Goal: Task Accomplishment & Management: Manage account settings

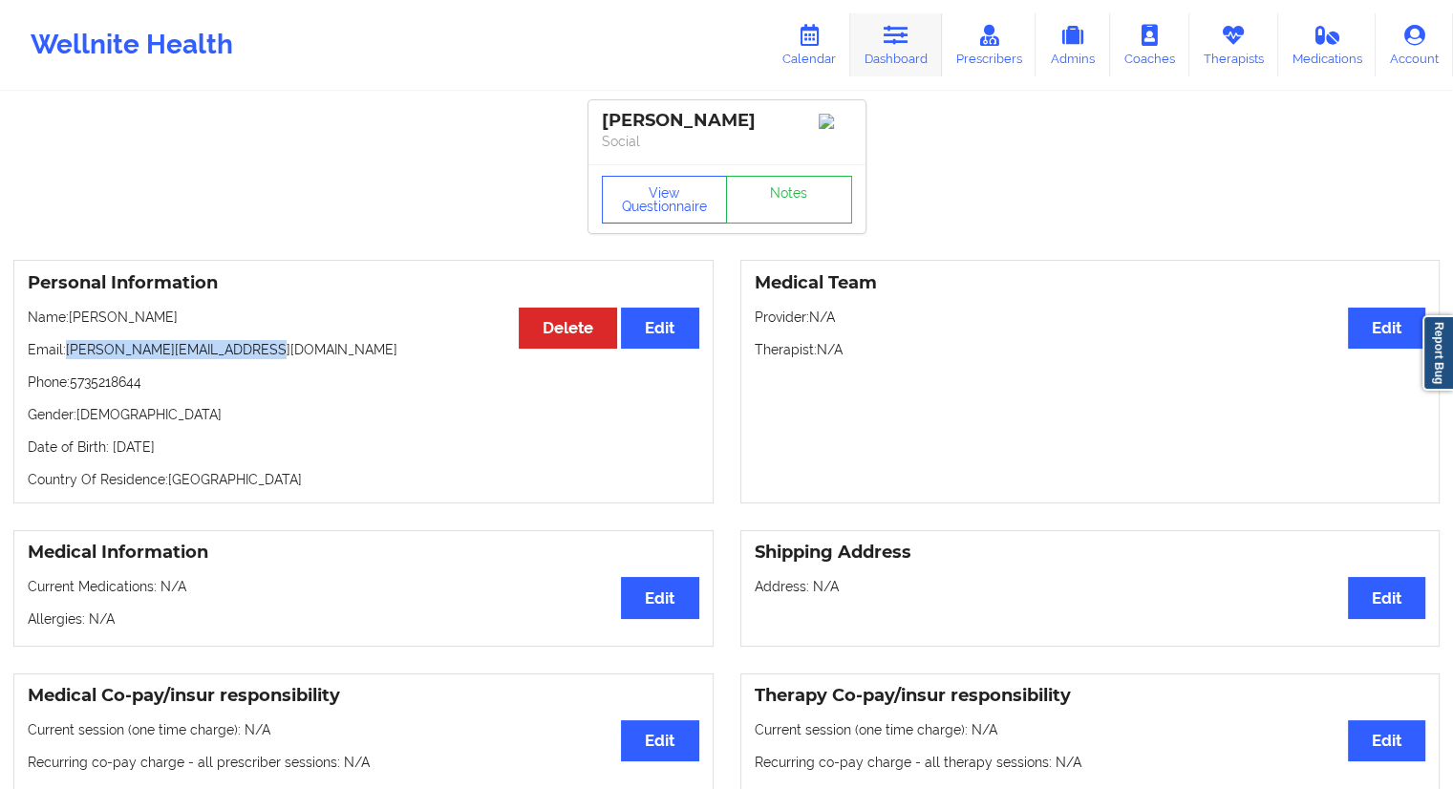
click at [890, 58] on link "Dashboard" at bounding box center [896, 44] width 92 height 63
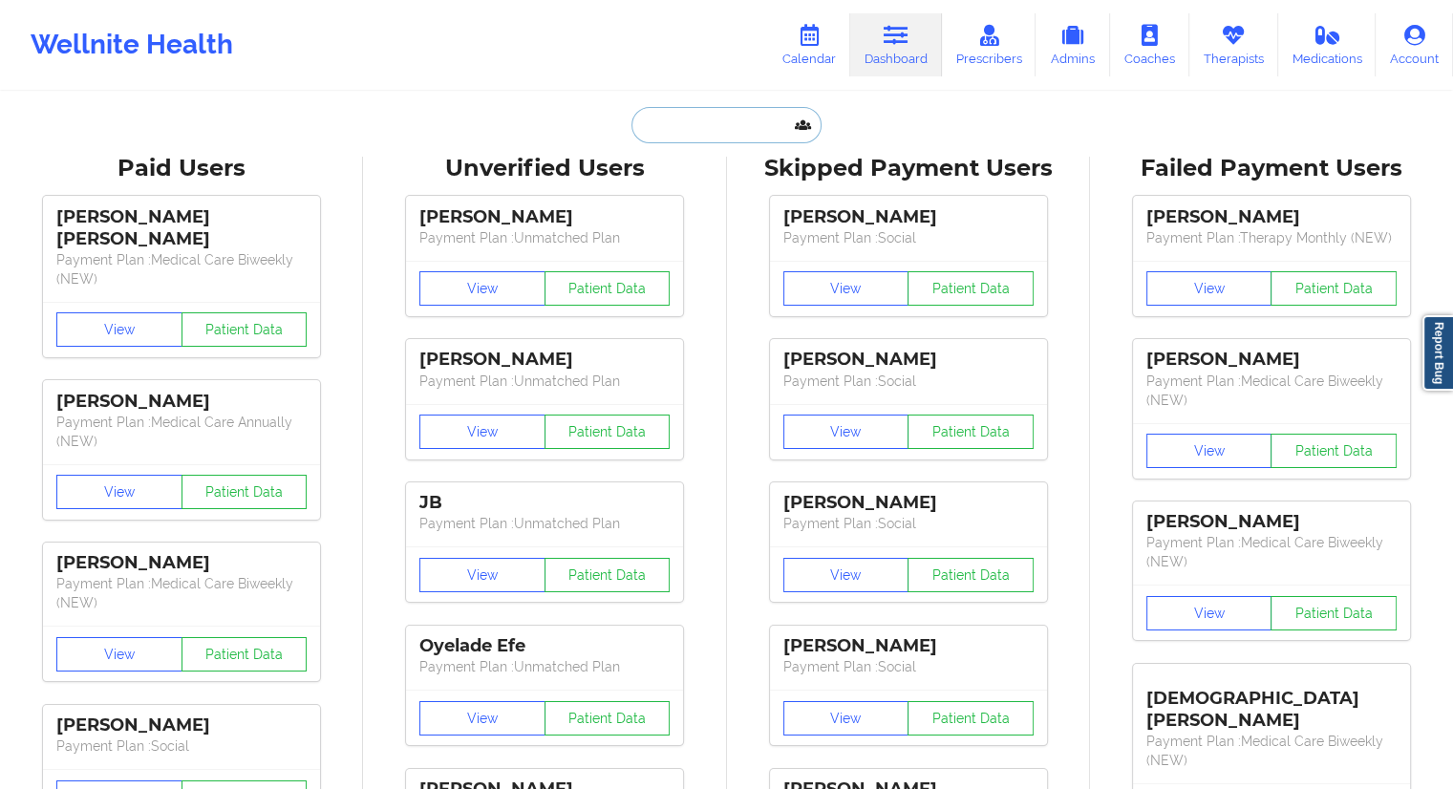
click at [703, 128] on input "text" at bounding box center [725, 125] width 189 height 36
paste input "[EMAIL_ADDRESS][DOMAIN_NAME]"
type input "[EMAIL_ADDRESS][DOMAIN_NAME]"
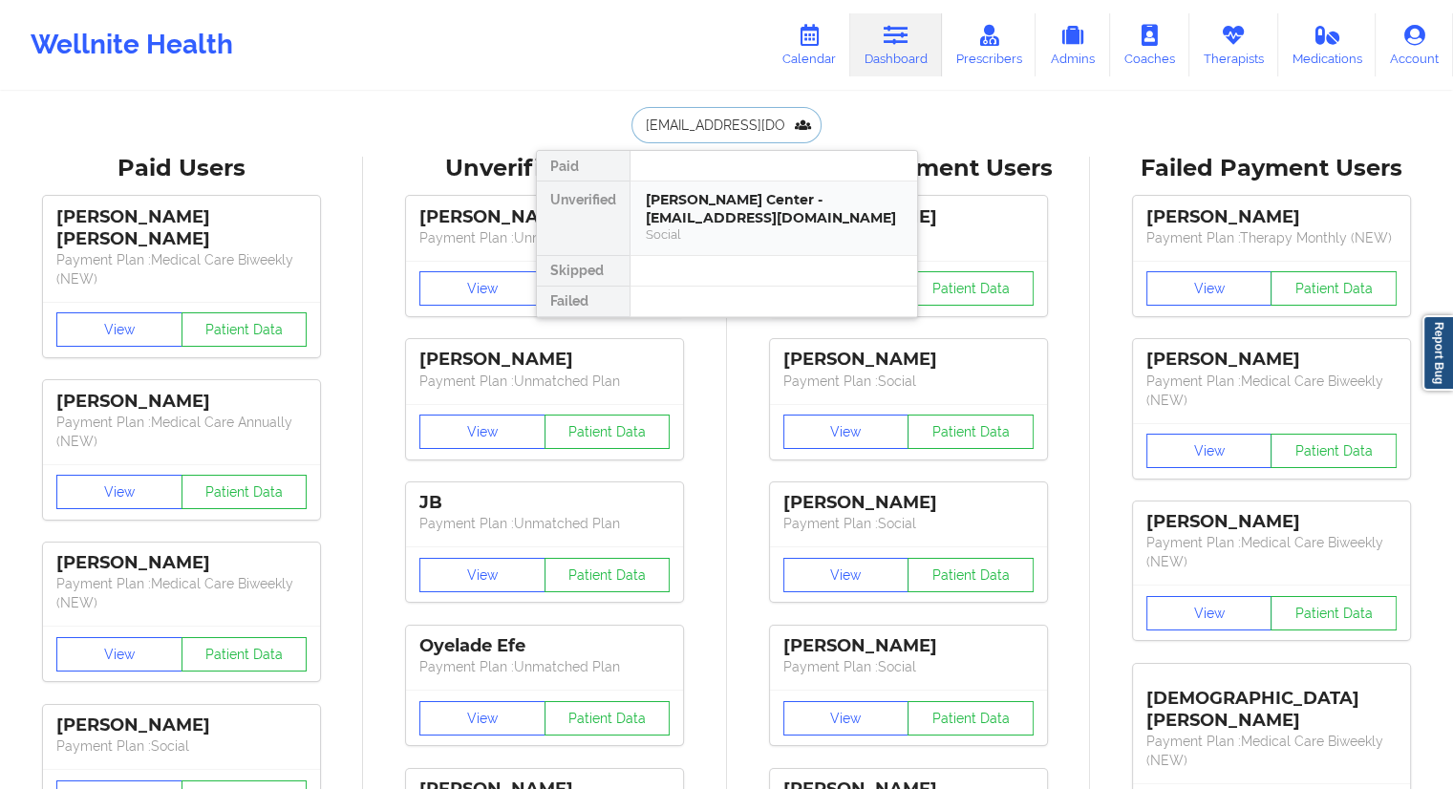
click at [701, 214] on div "[PERSON_NAME] Center - [EMAIL_ADDRESS][DOMAIN_NAME]" at bounding box center [774, 208] width 256 height 35
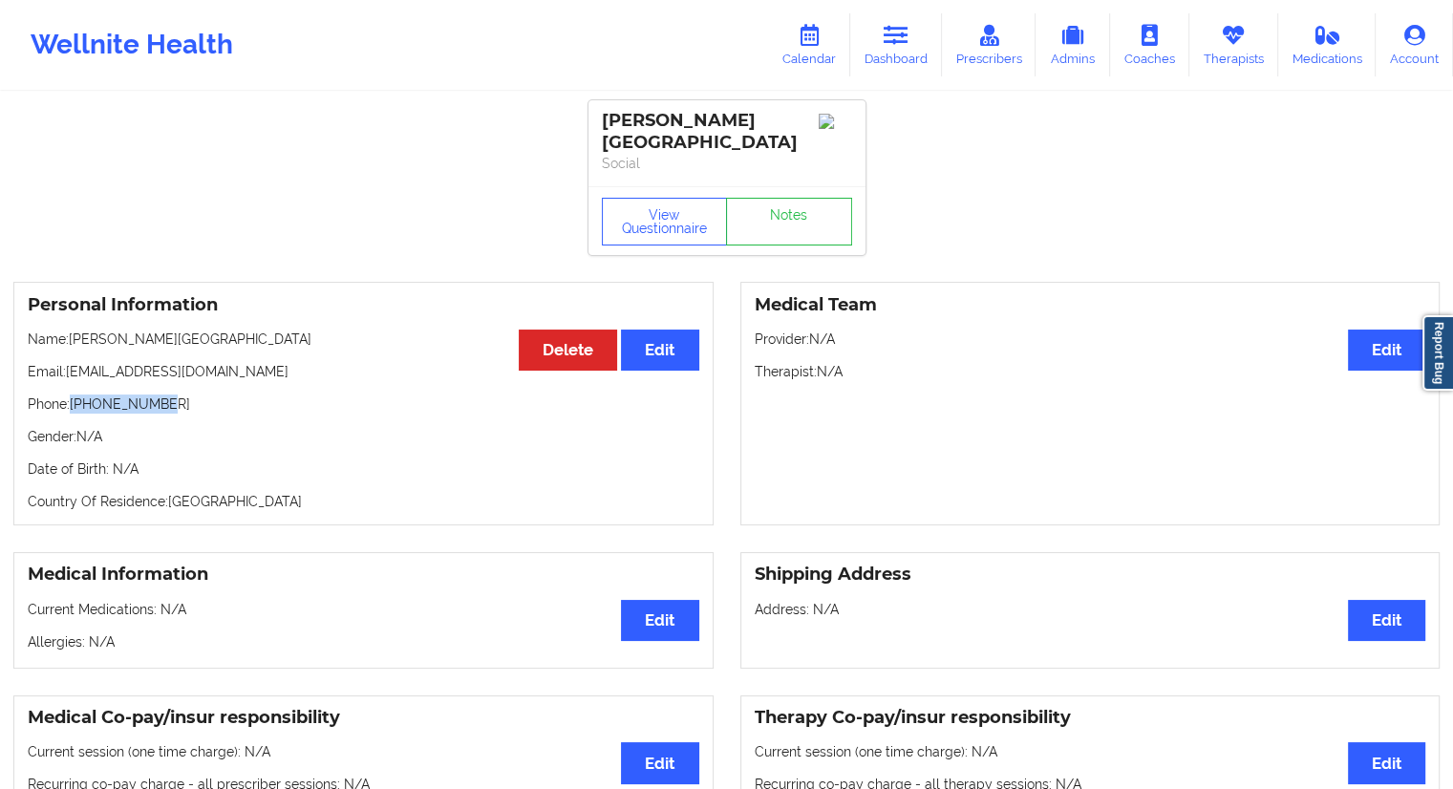
drag, startPoint x: 181, startPoint y: 381, endPoint x: 74, endPoint y: 391, distance: 106.4
click at [74, 394] on p "Phone: [PHONE_NUMBER]" at bounding box center [363, 403] width 671 height 19
copy p "[PHONE_NUMBER]"
click at [815, 37] on icon at bounding box center [809, 35] width 25 height 21
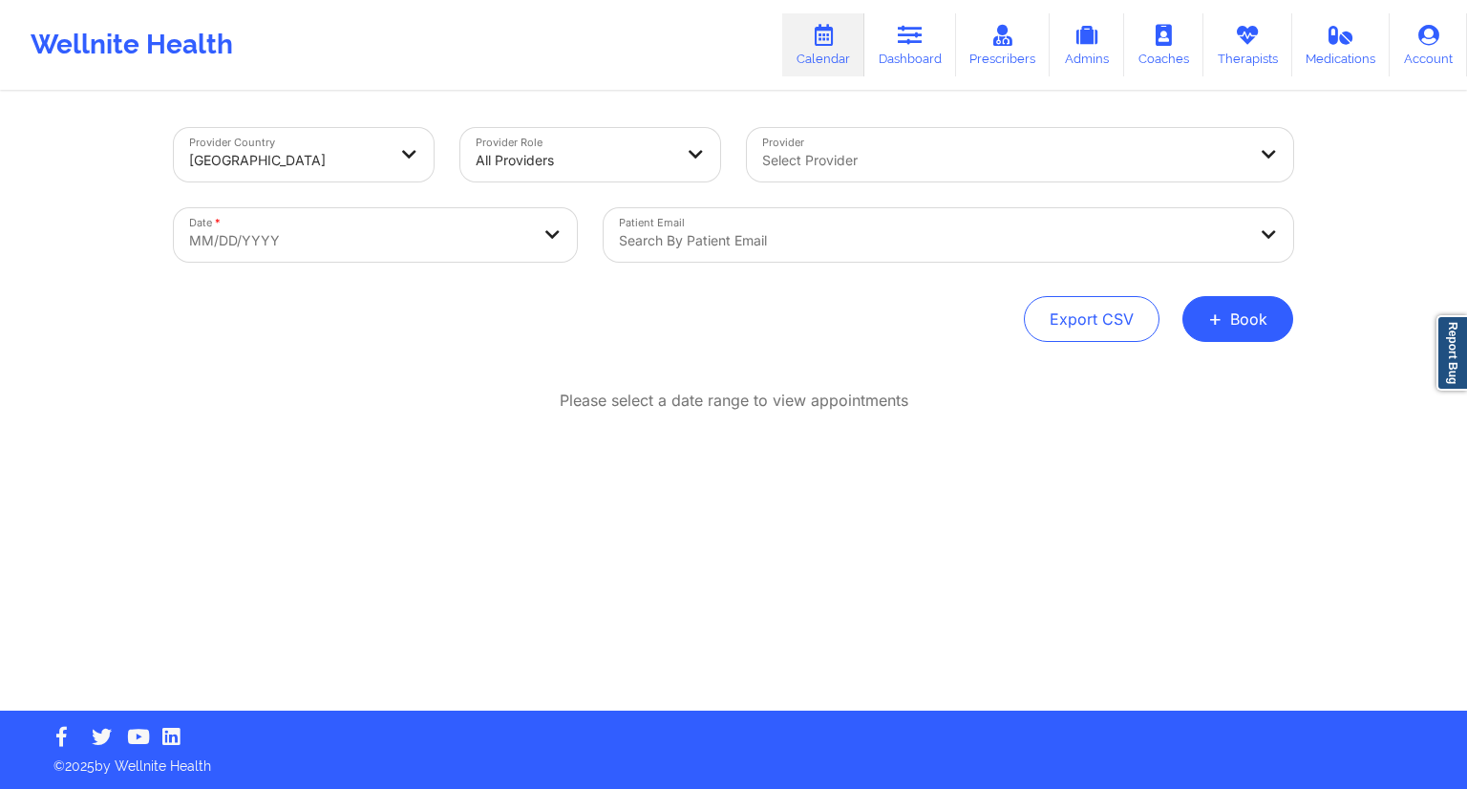
click at [437, 238] on body "Wellnite Health Calendar Dashboard Prescribers Admins Coaches Therapists Medica…" at bounding box center [733, 394] width 1467 height 789
select select "2025-8"
select select "2025-9"
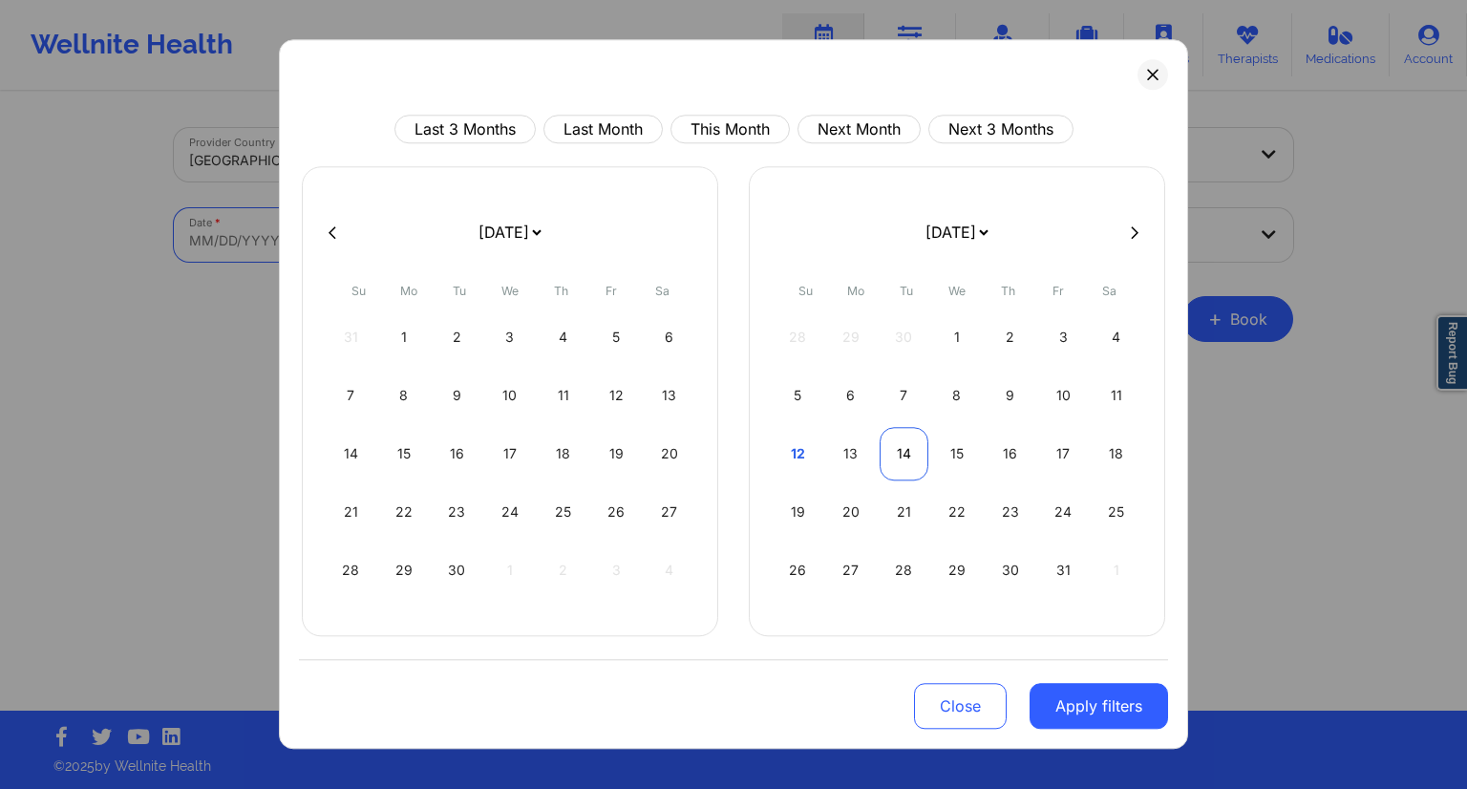
click at [906, 438] on div "14" at bounding box center [904, 453] width 49 height 53
select select "2025-9"
select select "2025-10"
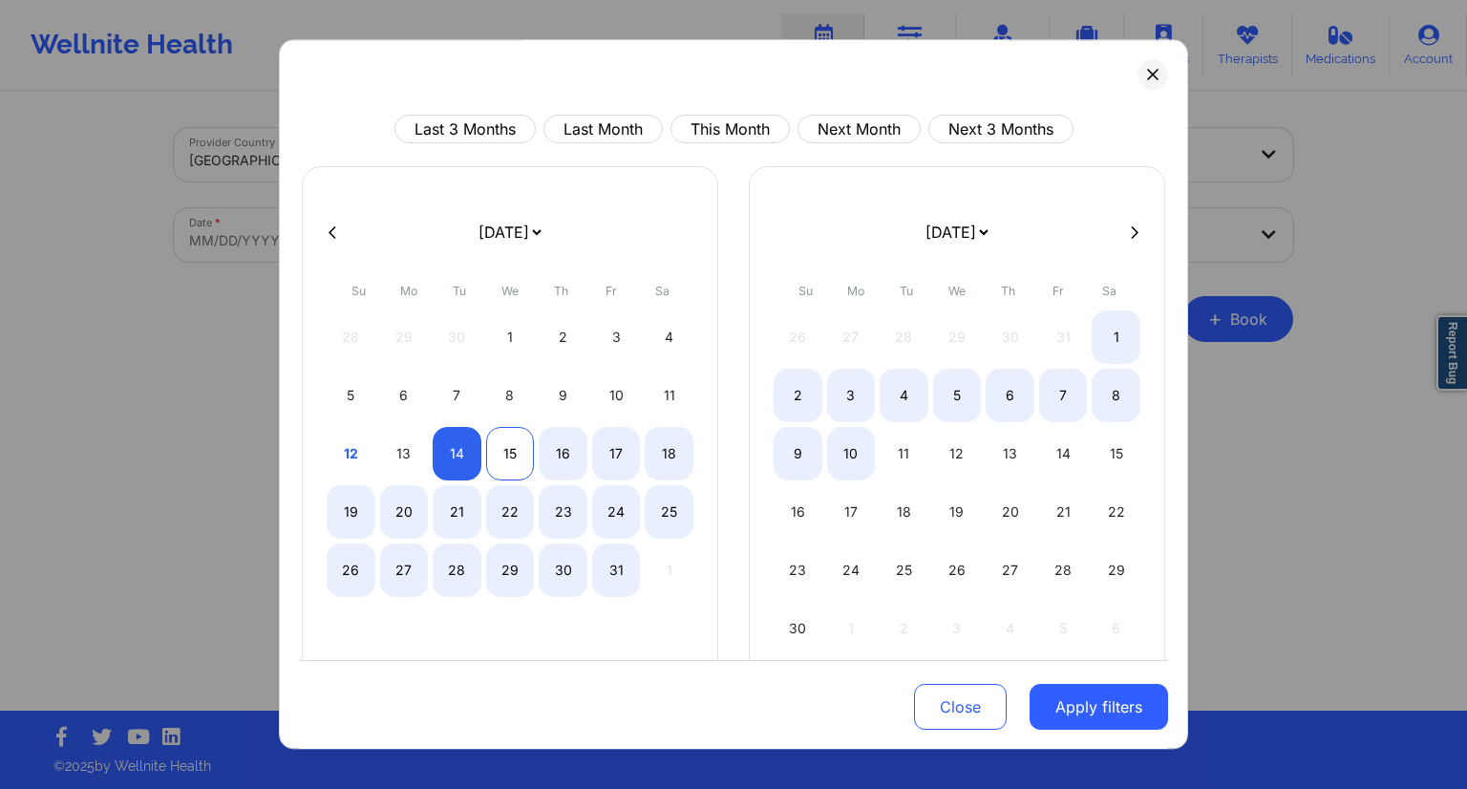
select select "2025-9"
select select "2025-10"
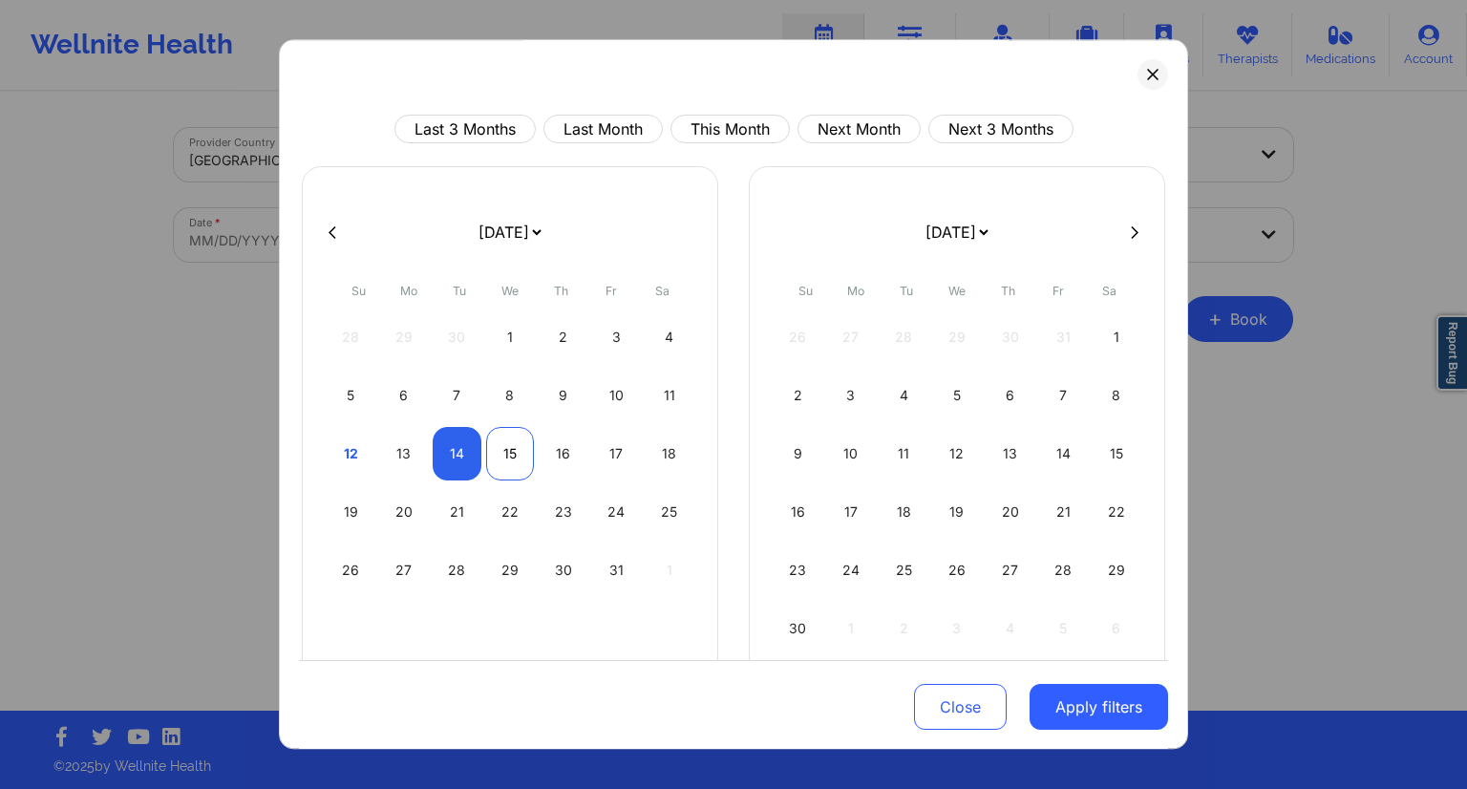
click at [517, 446] on div "15" at bounding box center [510, 453] width 49 height 53
select select "2025-9"
select select "2025-10"
click at [1075, 706] on button "Apply filters" at bounding box center [1099, 707] width 138 height 46
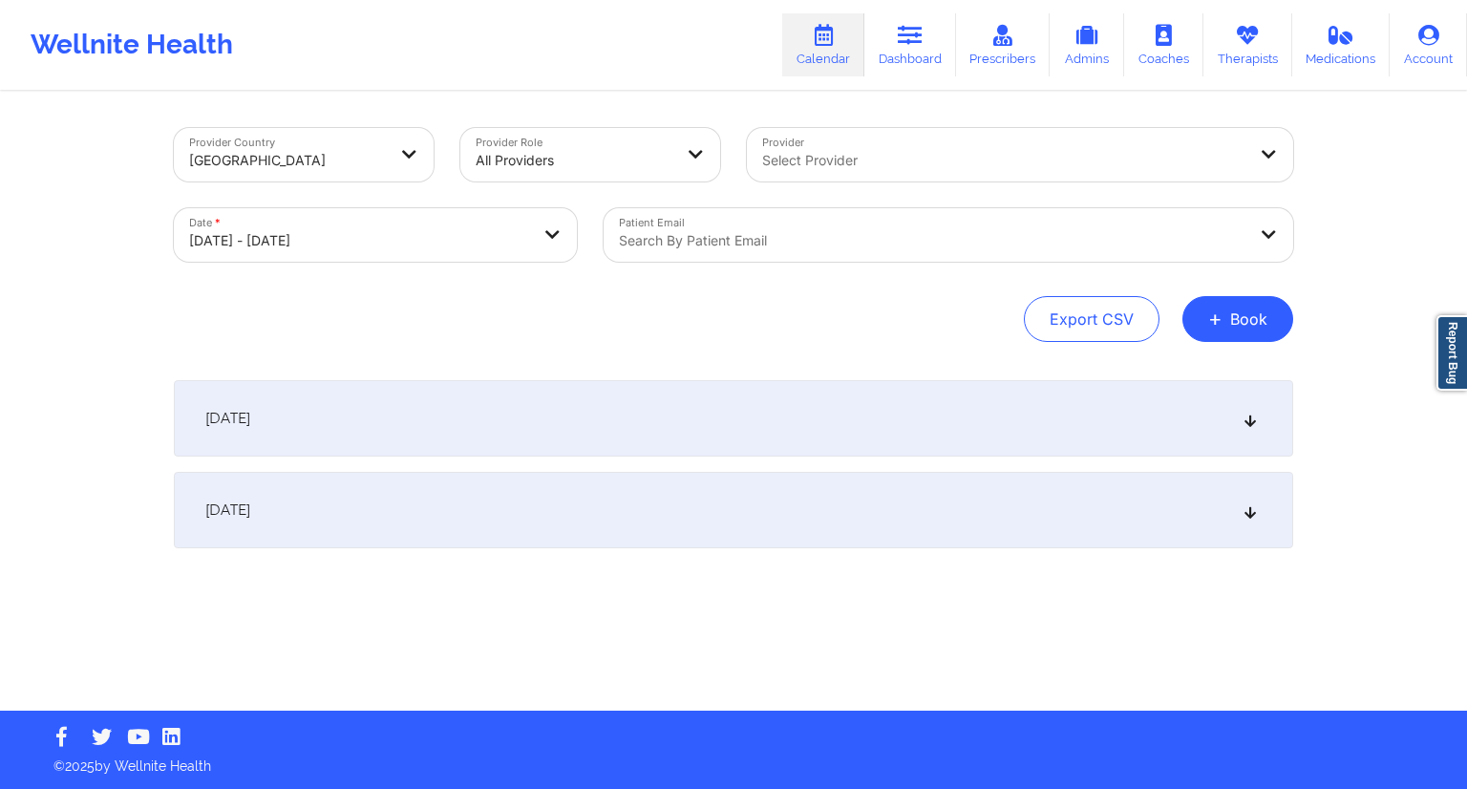
click at [776, 254] on div "Search by patient email" at bounding box center [926, 234] width 644 height 53
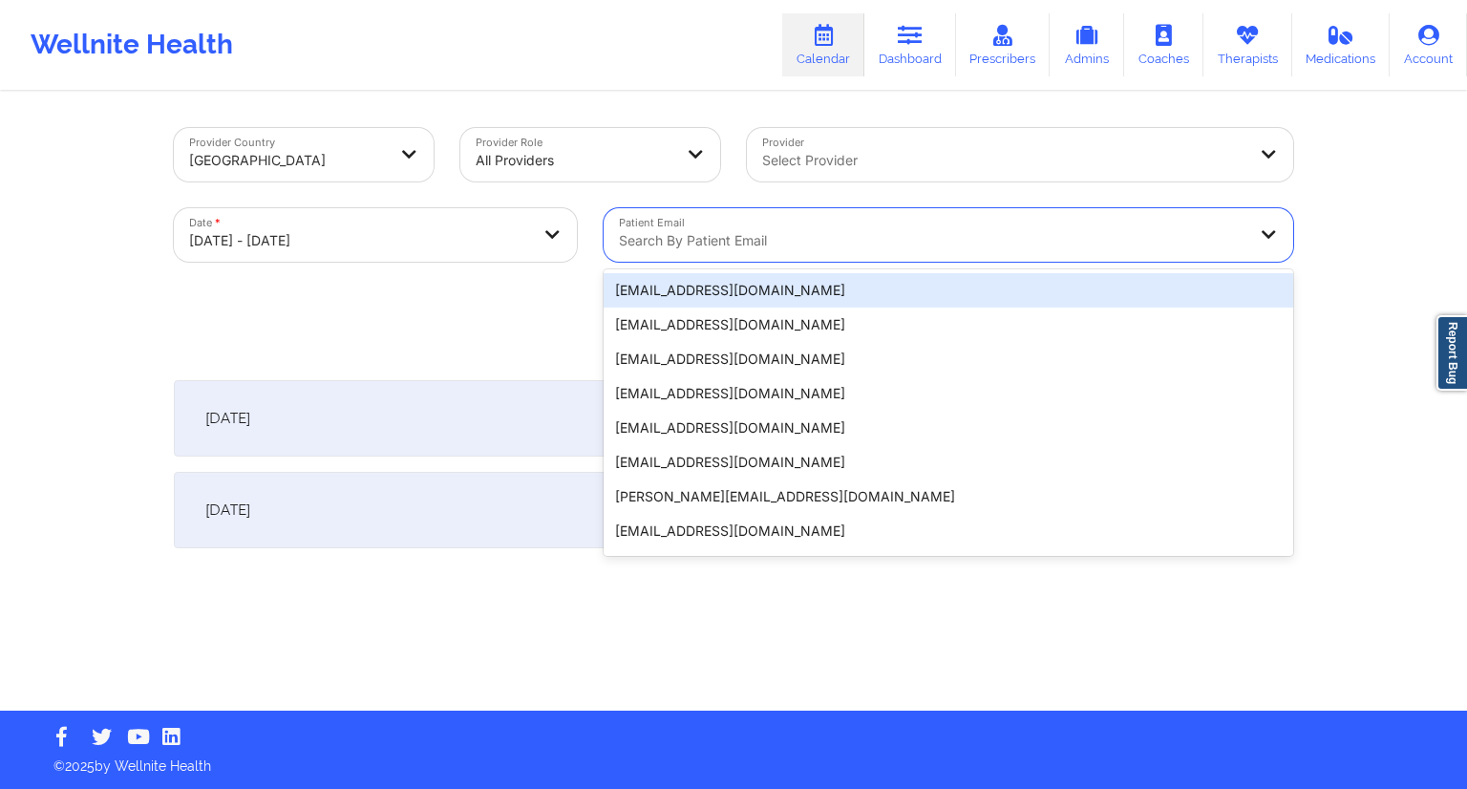
paste input "[EMAIL_ADDRESS][PERSON_NAME][DOMAIN_NAME]"
type input "[EMAIL_ADDRESS][PERSON_NAME][DOMAIN_NAME]"
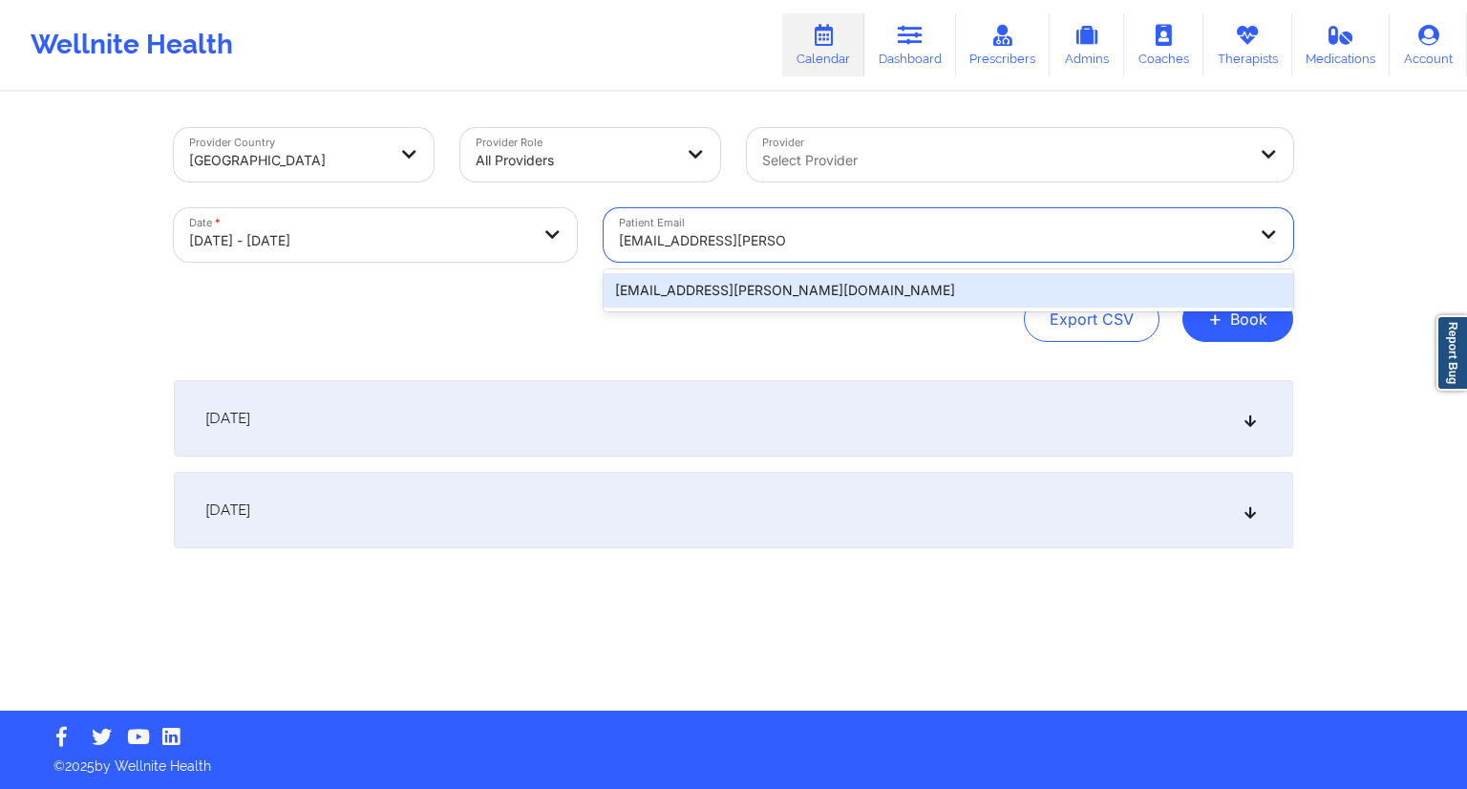
click at [709, 285] on div "[EMAIL_ADDRESS][PERSON_NAME][DOMAIN_NAME]" at bounding box center [949, 290] width 690 height 34
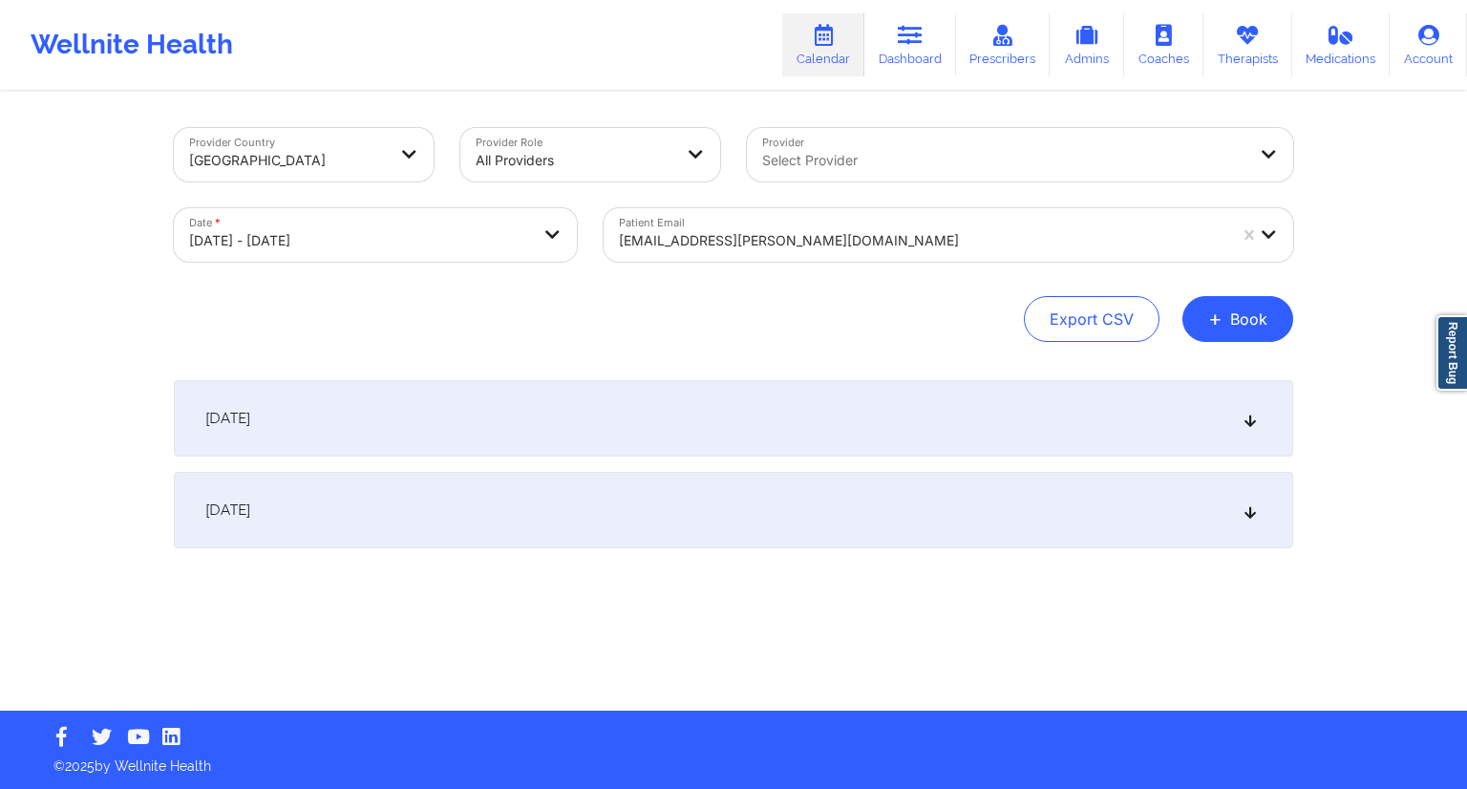
click at [678, 305] on div "Export CSV + Book" at bounding box center [733, 319] width 1119 height 46
click at [450, 440] on div "[DATE]" at bounding box center [733, 418] width 1119 height 76
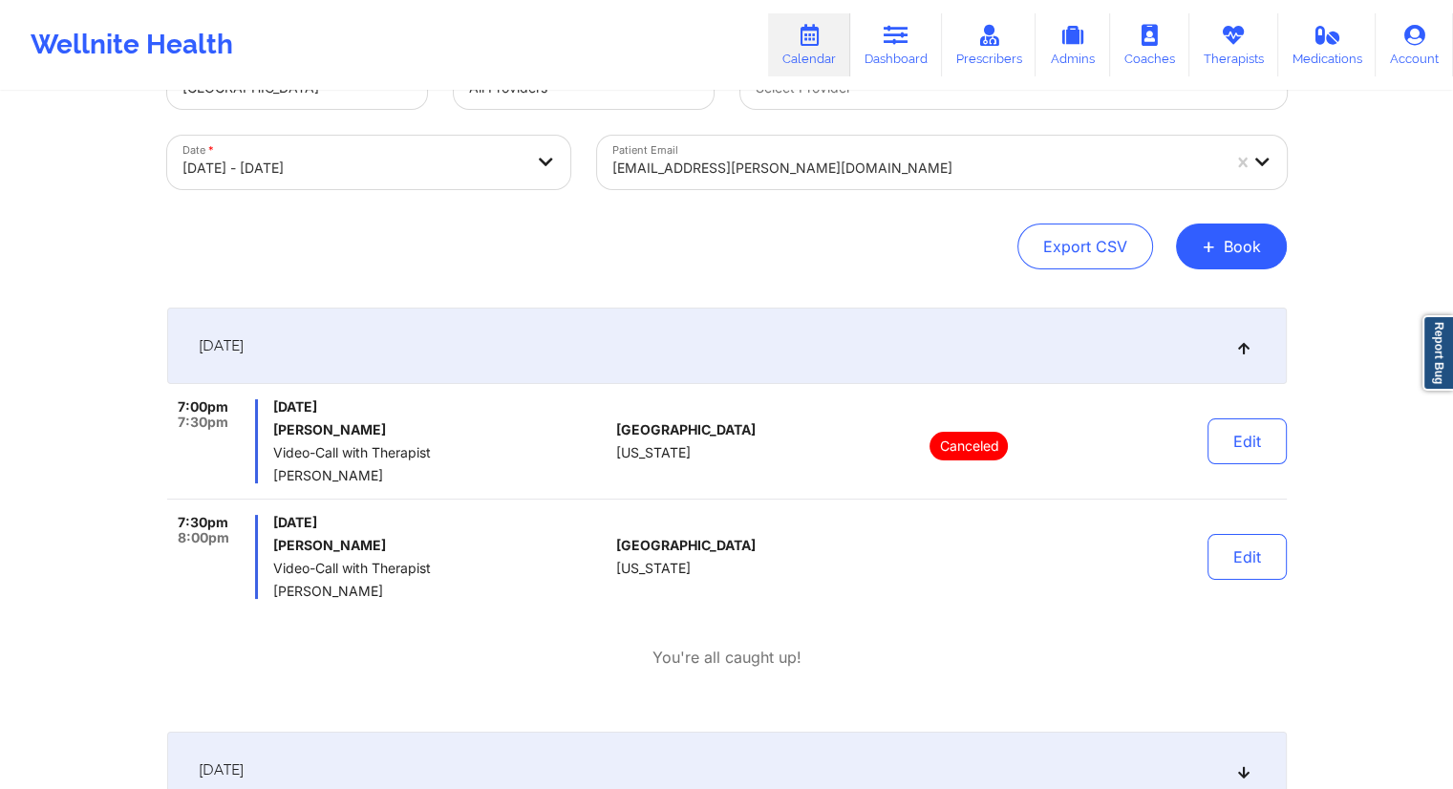
scroll to position [191, 0]
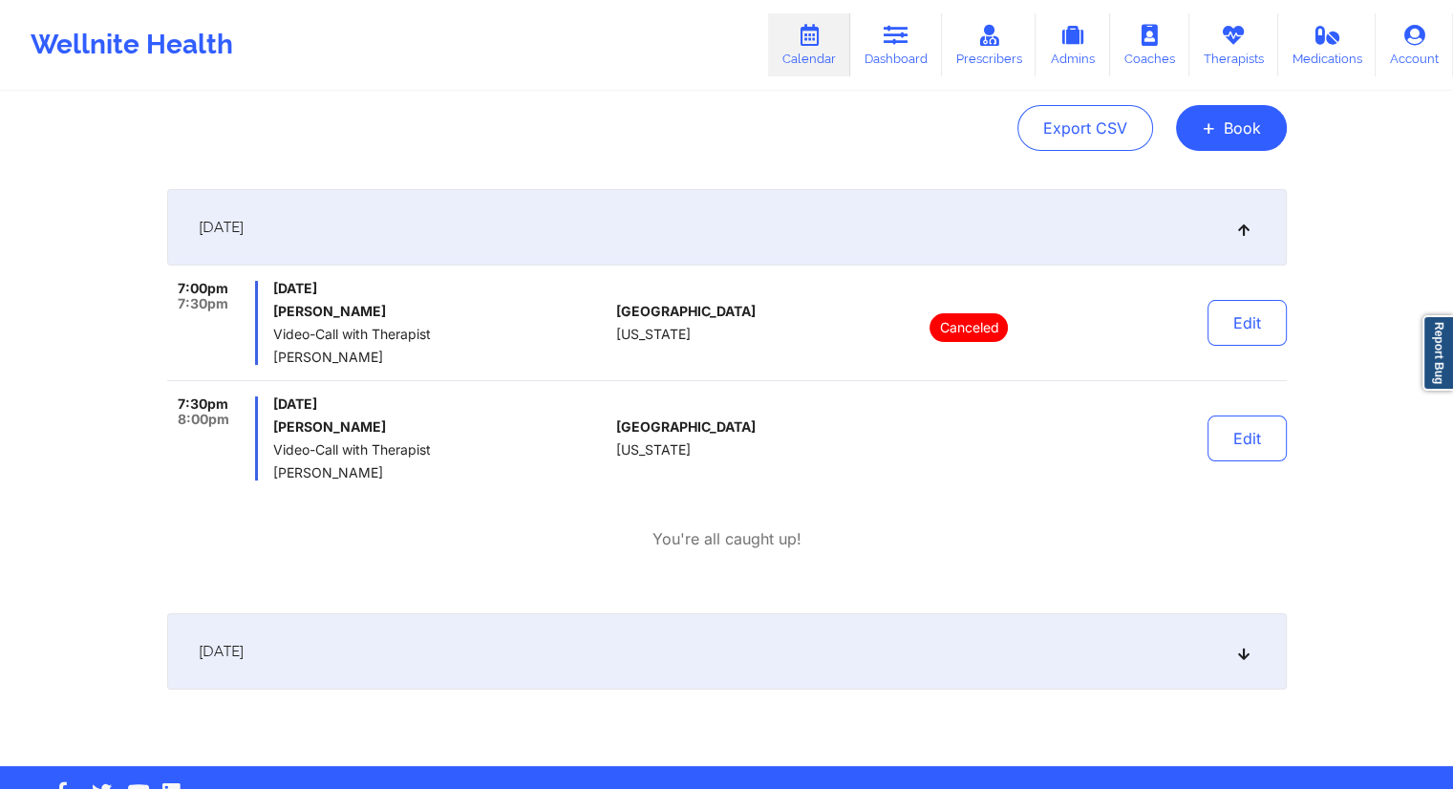
click at [529, 634] on div "[DATE]" at bounding box center [726, 651] width 1119 height 76
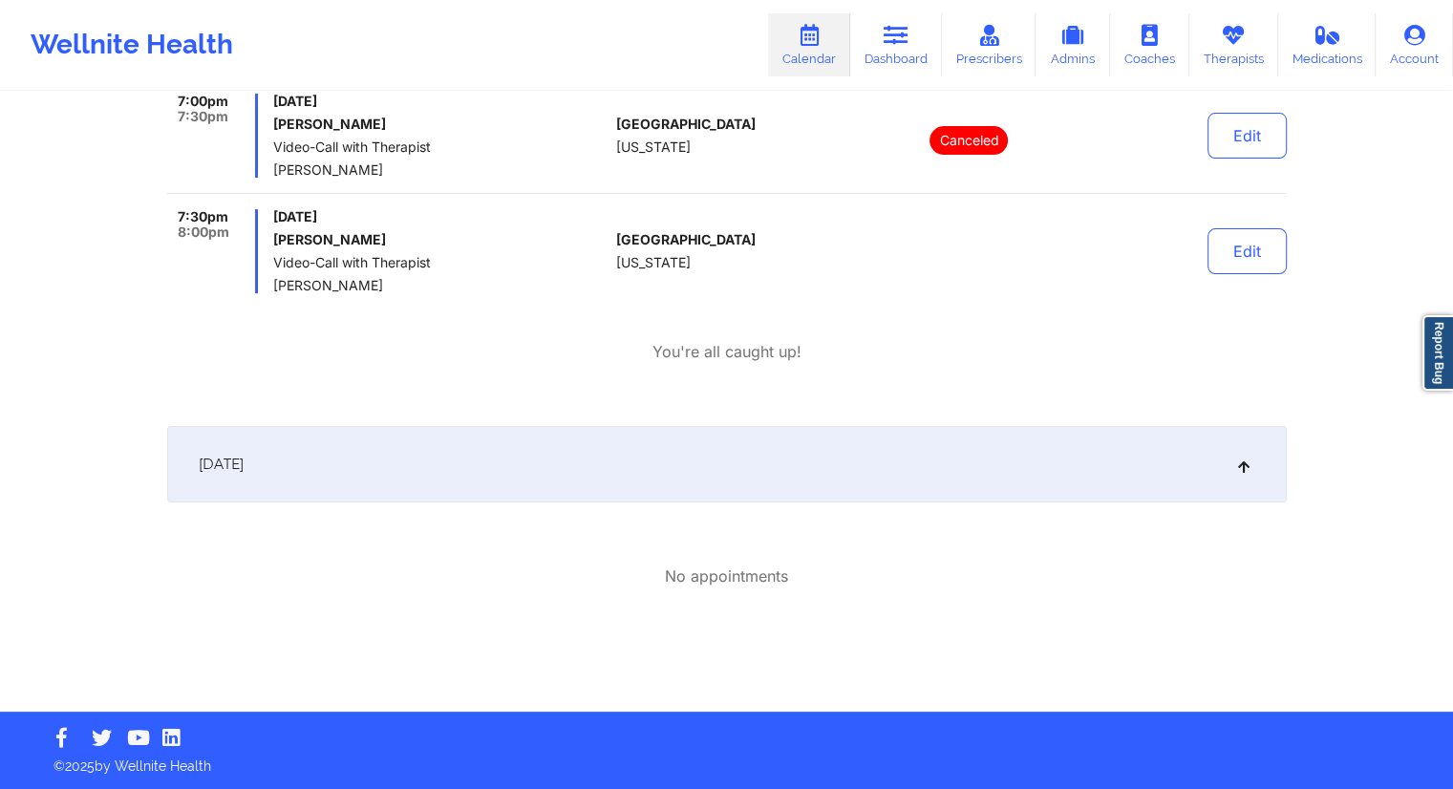
click at [588, 479] on div "[DATE]" at bounding box center [726, 464] width 1119 height 76
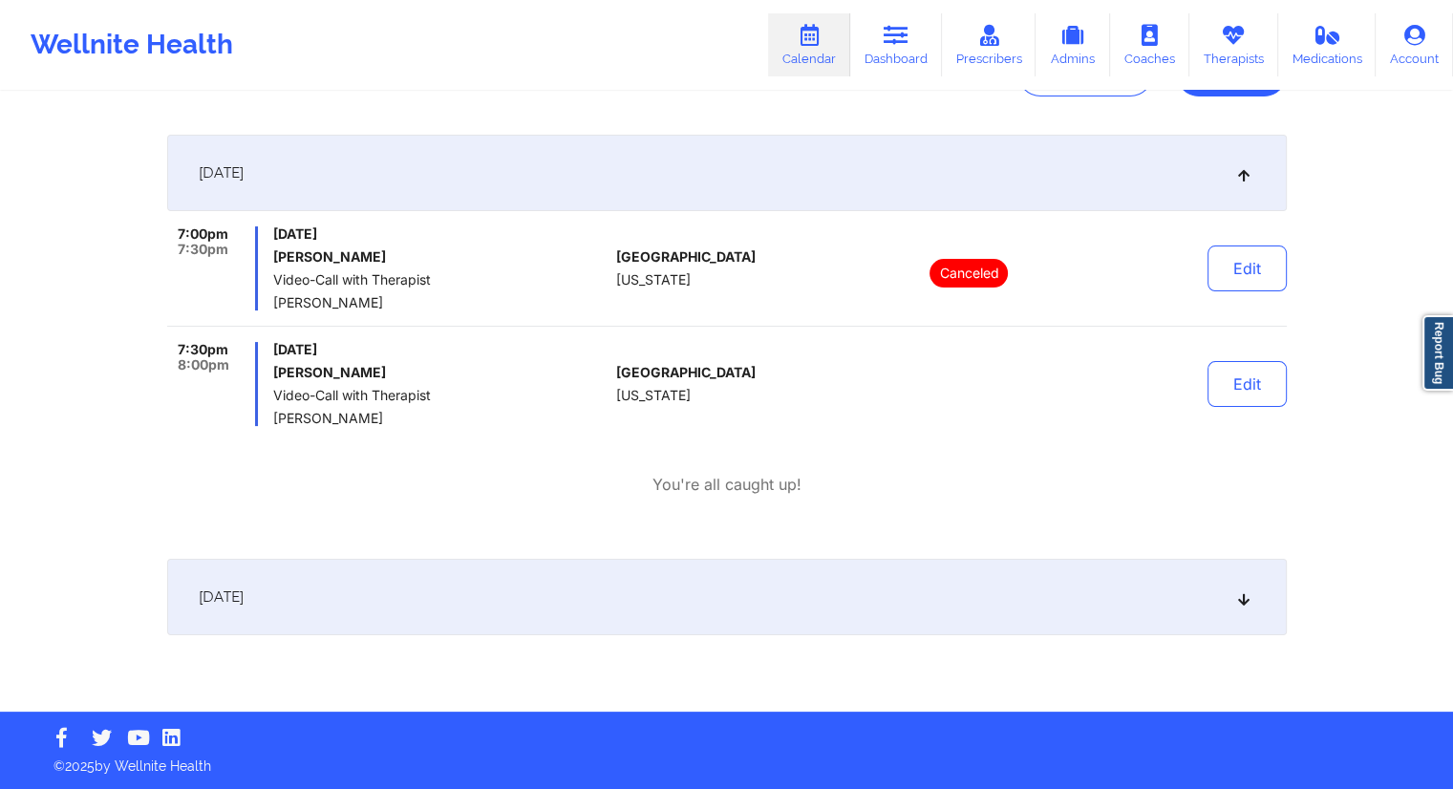
scroll to position [245, 0]
drag, startPoint x: 396, startPoint y: 421, endPoint x: 273, endPoint y: 419, distance: 123.2
click at [273, 420] on span "[PERSON_NAME]" at bounding box center [440, 418] width 335 height 15
copy span "[PERSON_NAME]"
click at [887, 64] on link "Dashboard" at bounding box center [896, 44] width 92 height 63
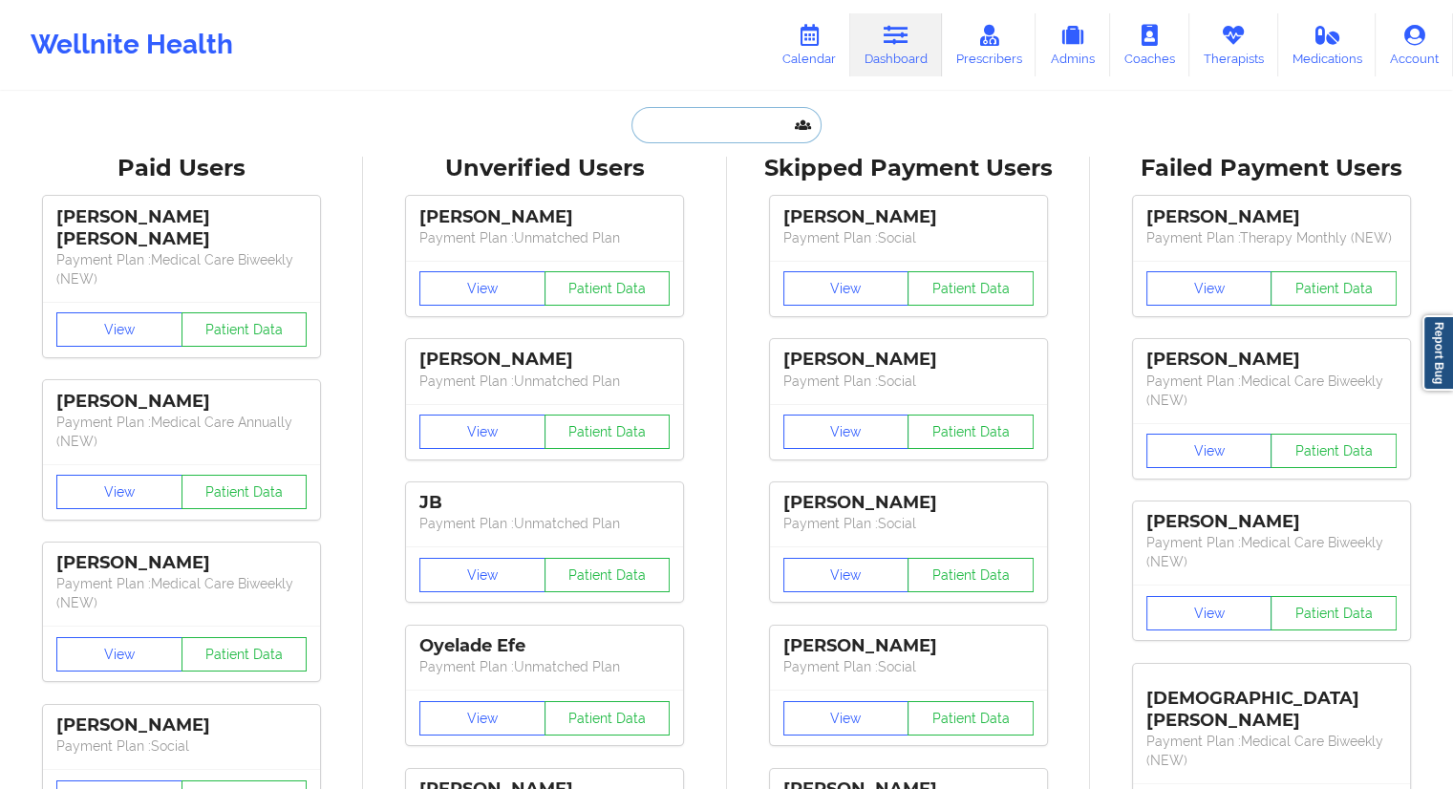
click at [672, 127] on input "text" at bounding box center [725, 125] width 189 height 36
paste input "[EMAIL_ADDRESS][DOMAIN_NAME]"
type input "[EMAIL_ADDRESS][DOMAIN_NAME]"
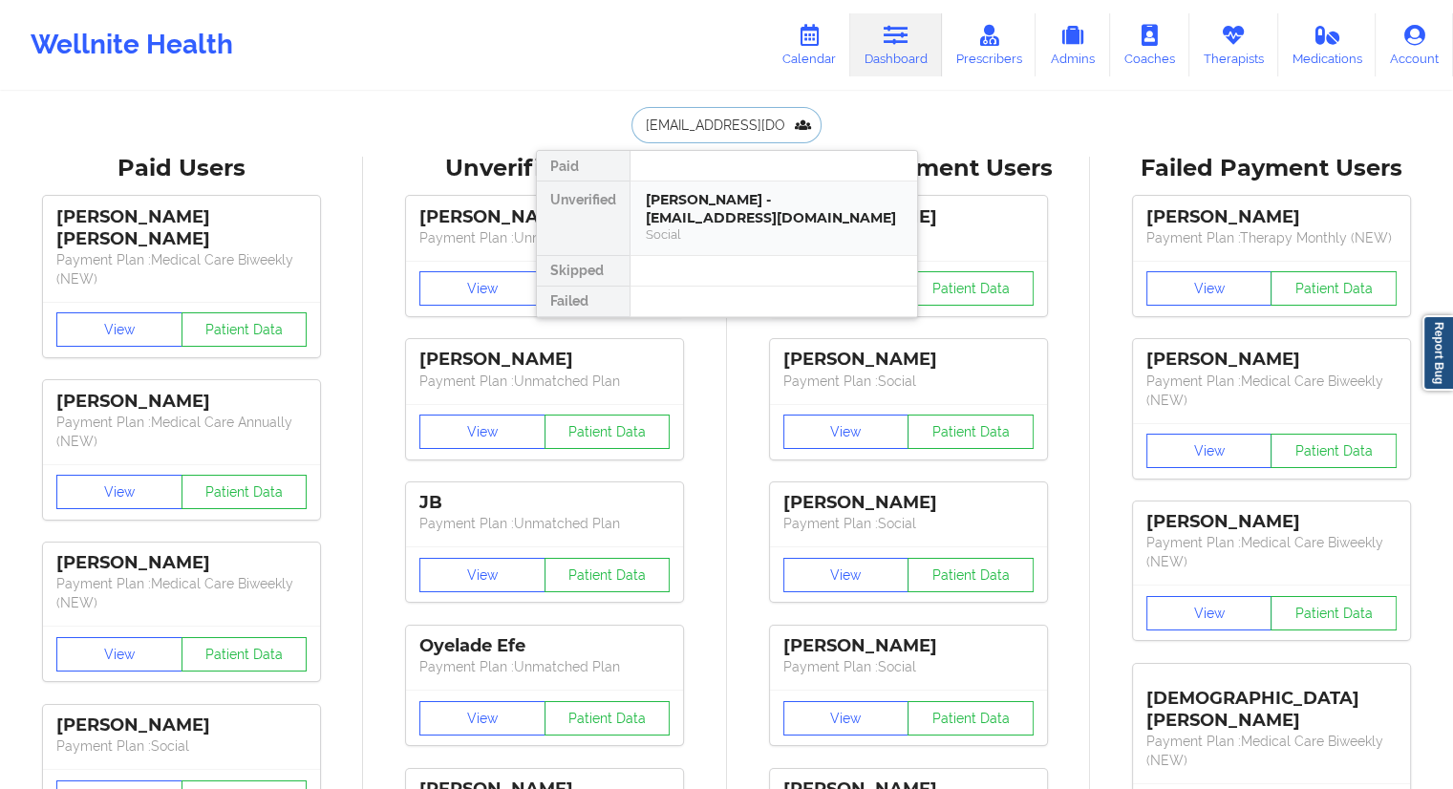
click at [665, 217] on div "[PERSON_NAME] - [EMAIL_ADDRESS][DOMAIN_NAME]" at bounding box center [774, 208] width 256 height 35
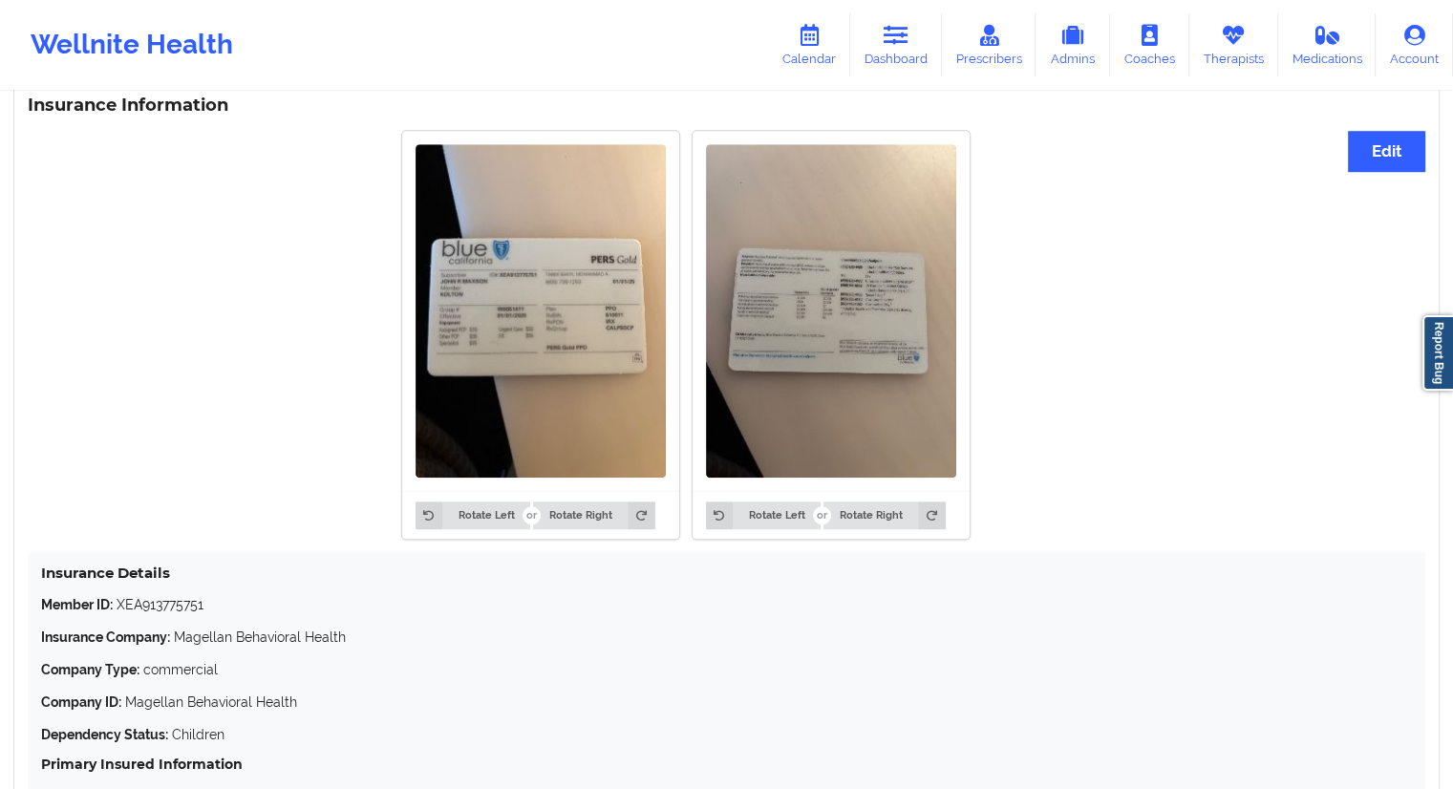
scroll to position [1669, 0]
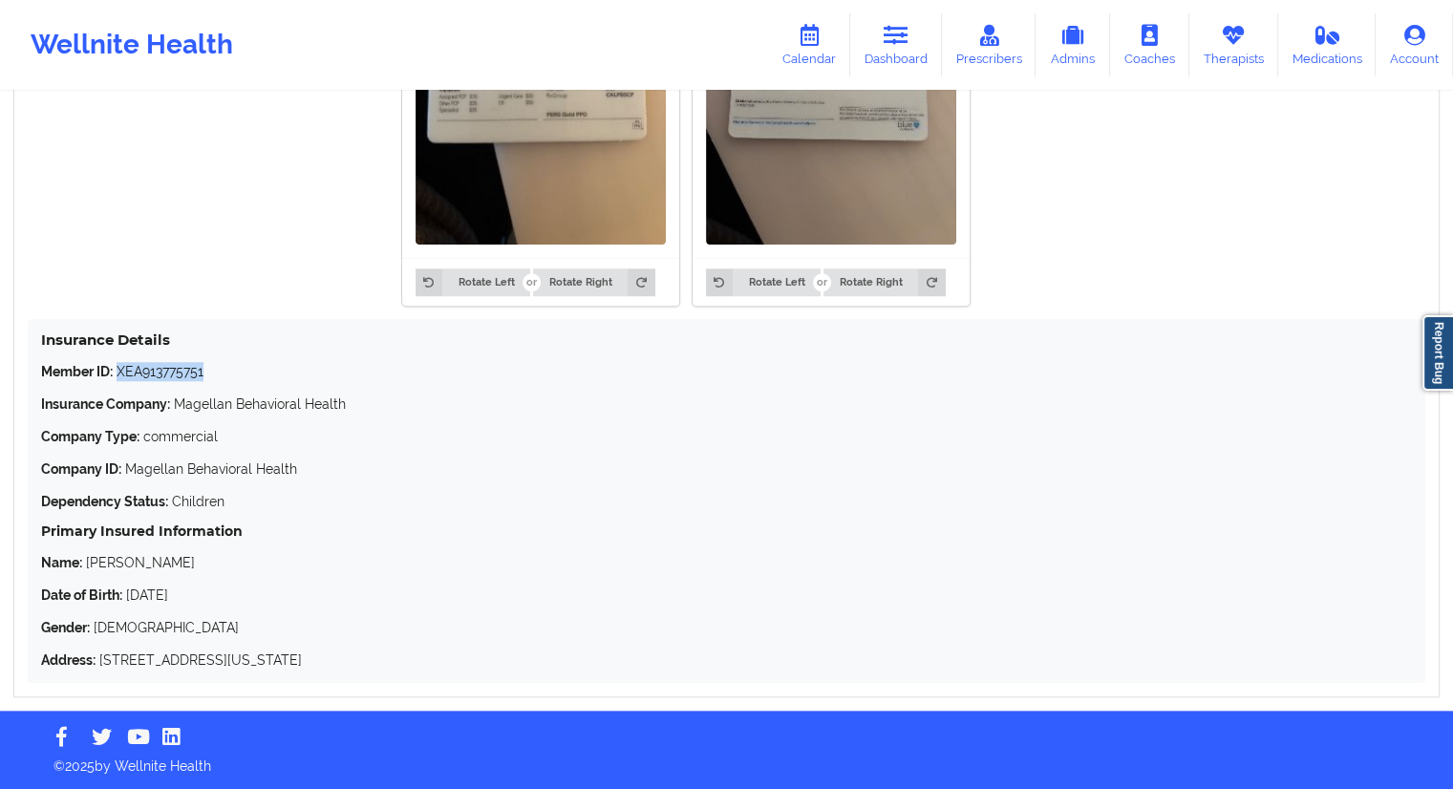
drag, startPoint x: 215, startPoint y: 372, endPoint x: 118, endPoint y: 368, distance: 96.6
click at [118, 368] on p "Member ID: XEA913775751" at bounding box center [726, 371] width 1371 height 19
copy p "XEA913775751"
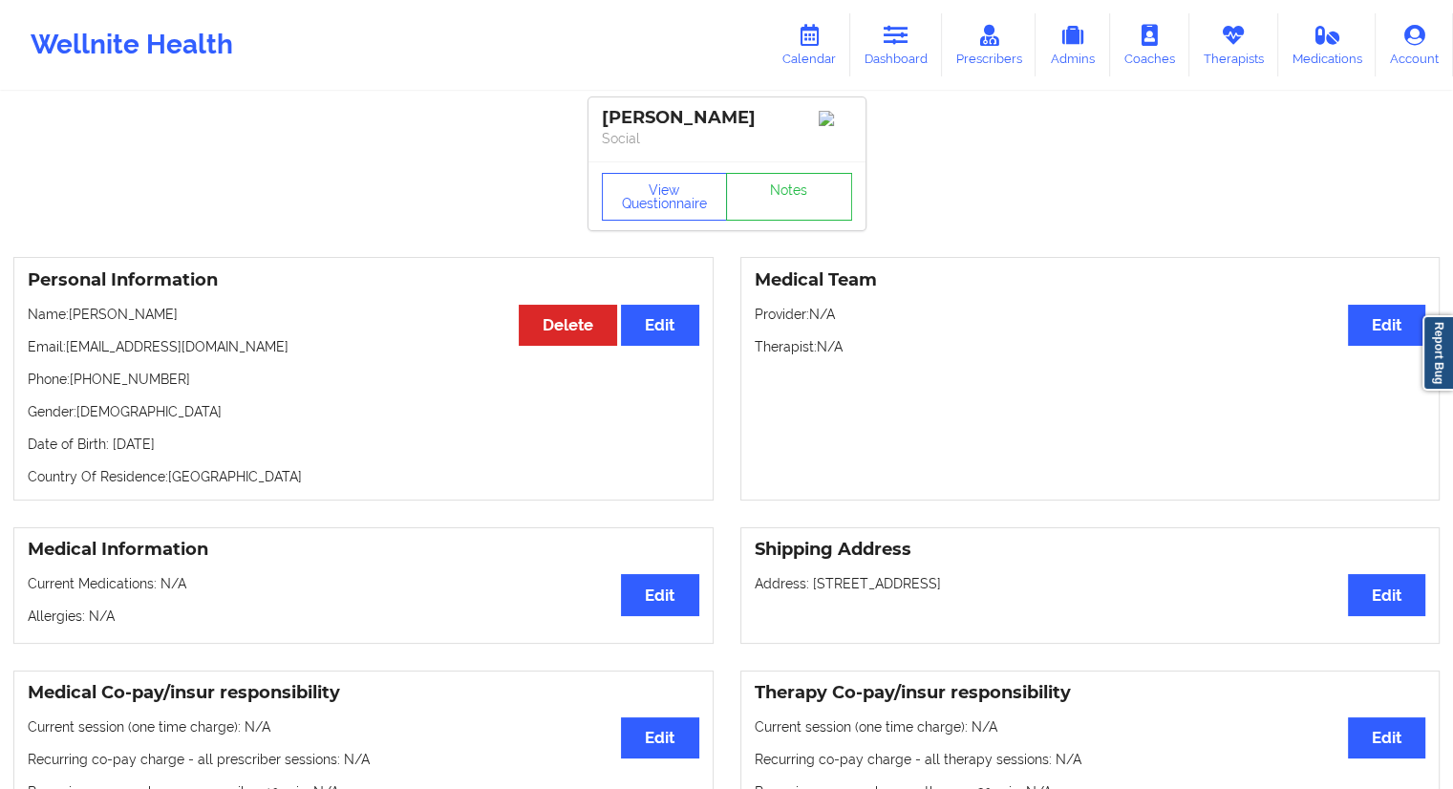
scroll to position [0, 0]
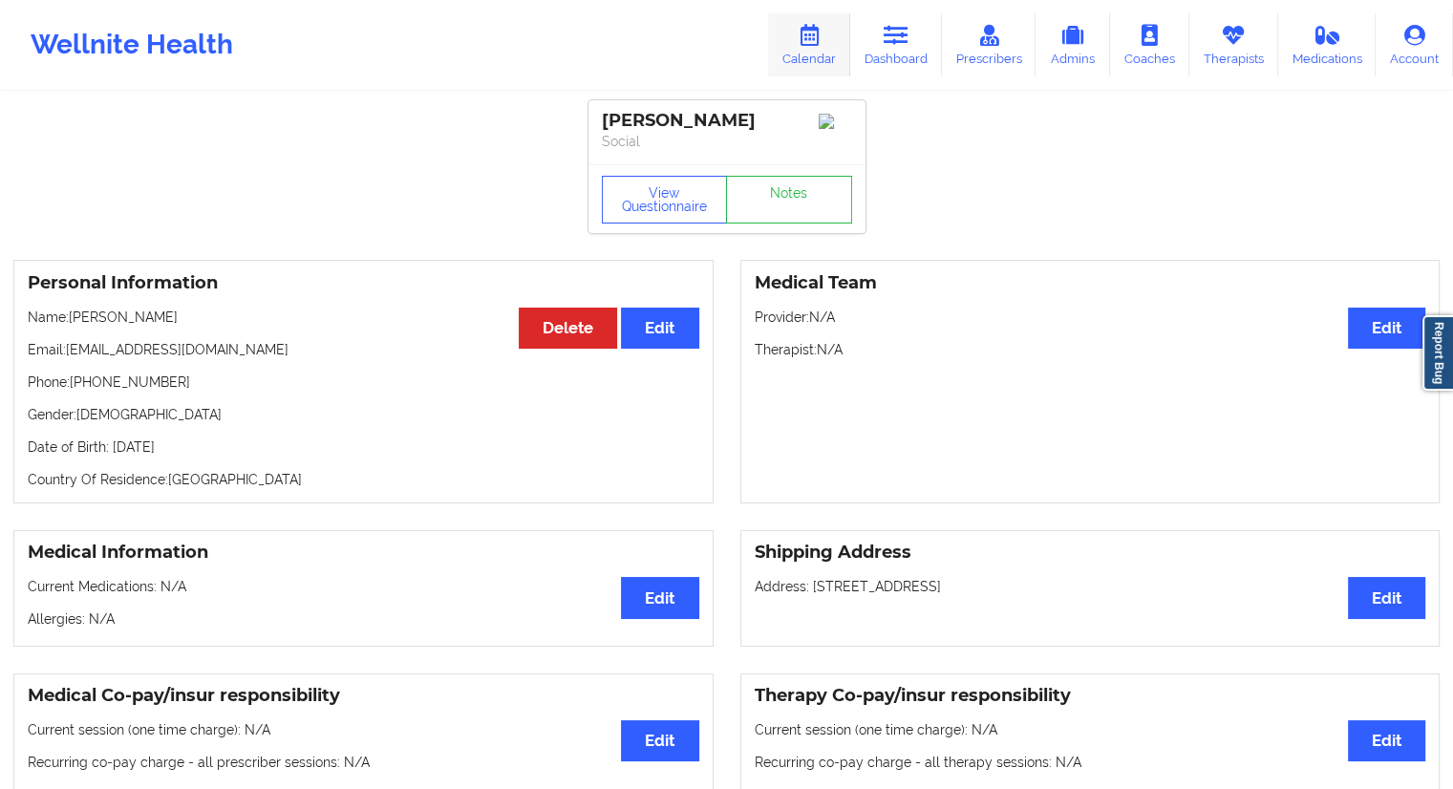
click at [815, 48] on link "Calendar" at bounding box center [809, 44] width 82 height 63
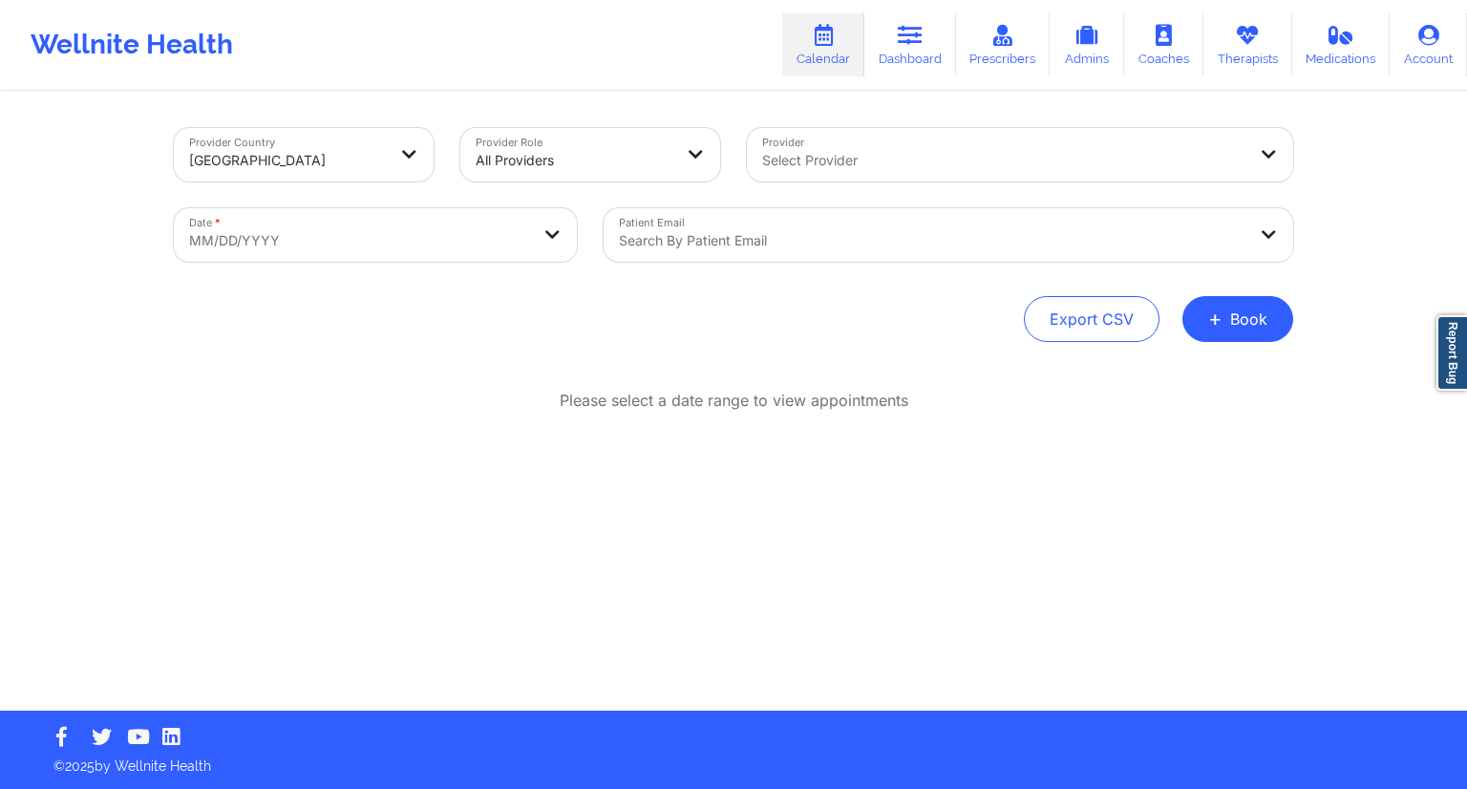
click at [342, 244] on body "Wellnite Health Calendar Dashboard Prescribers Admins Coaches Therapists Medica…" at bounding box center [733, 394] width 1467 height 789
select select "2025-8"
select select "2025-9"
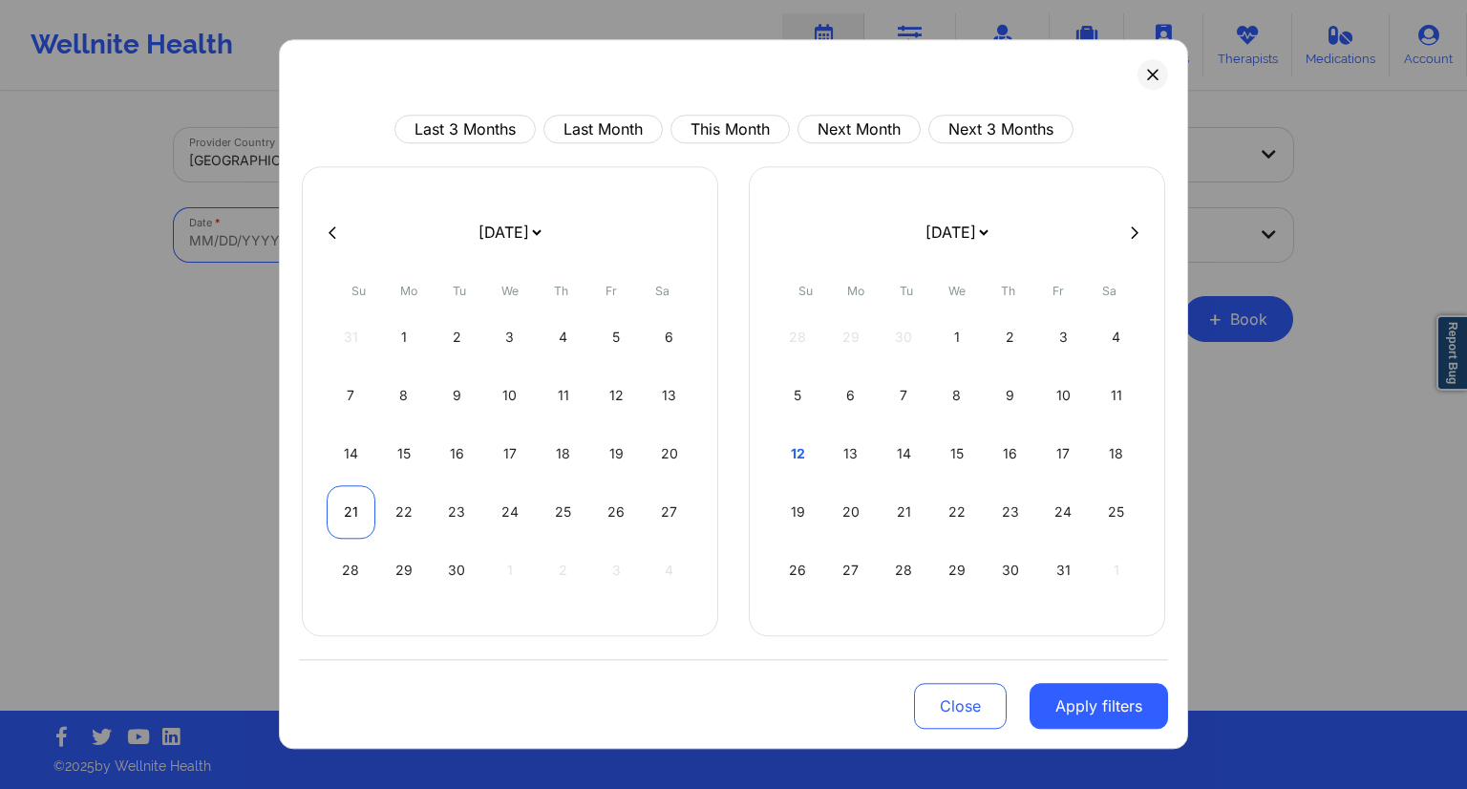
click at [343, 512] on div "21" at bounding box center [351, 511] width 49 height 53
select select "2025-8"
select select "2025-9"
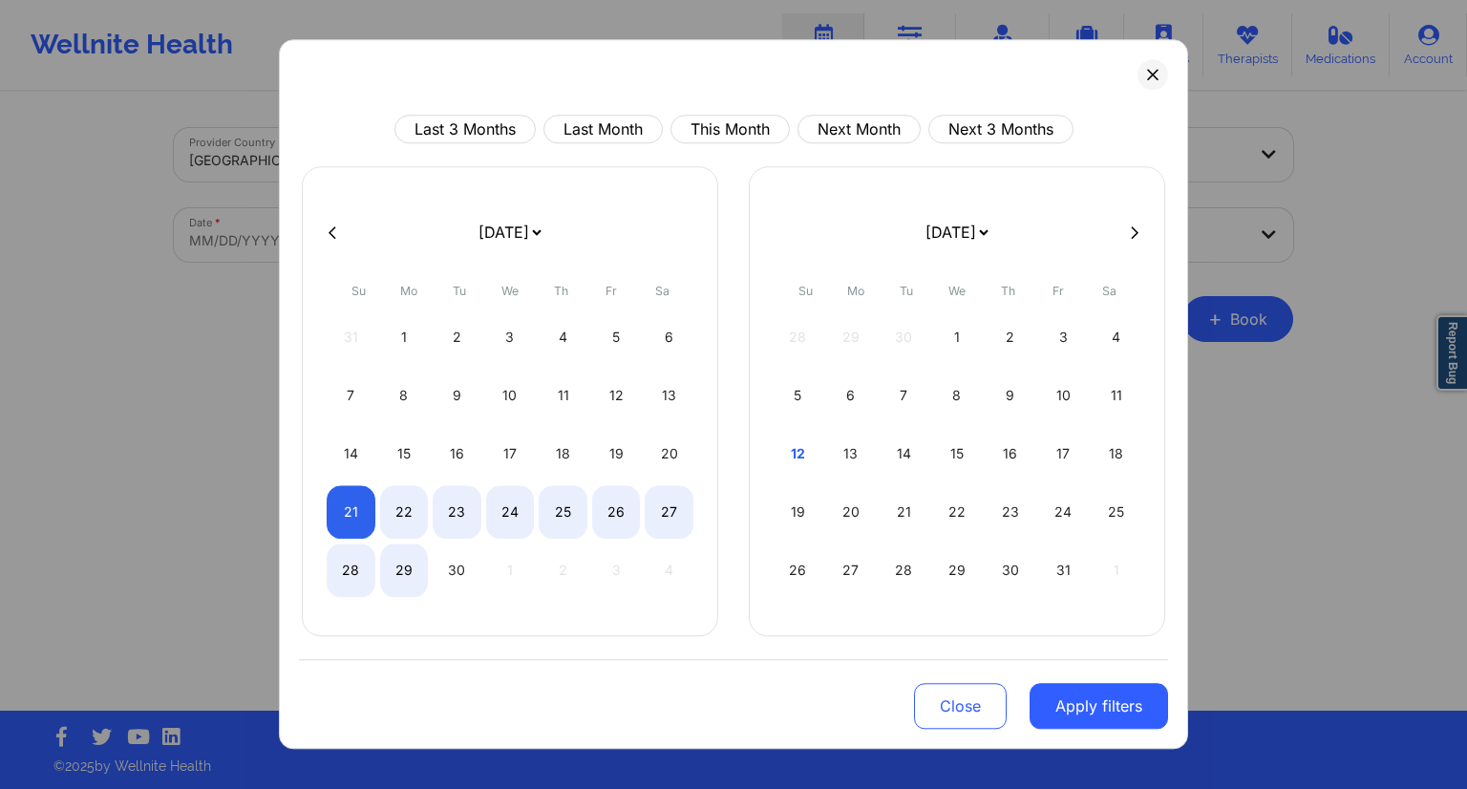
select select "2025-8"
select select "2025-9"
click at [1097, 727] on div "Close Apply filters" at bounding box center [733, 703] width 869 height 89
click at [1104, 716] on button "Apply filters" at bounding box center [1099, 706] width 138 height 46
select select "2025-8"
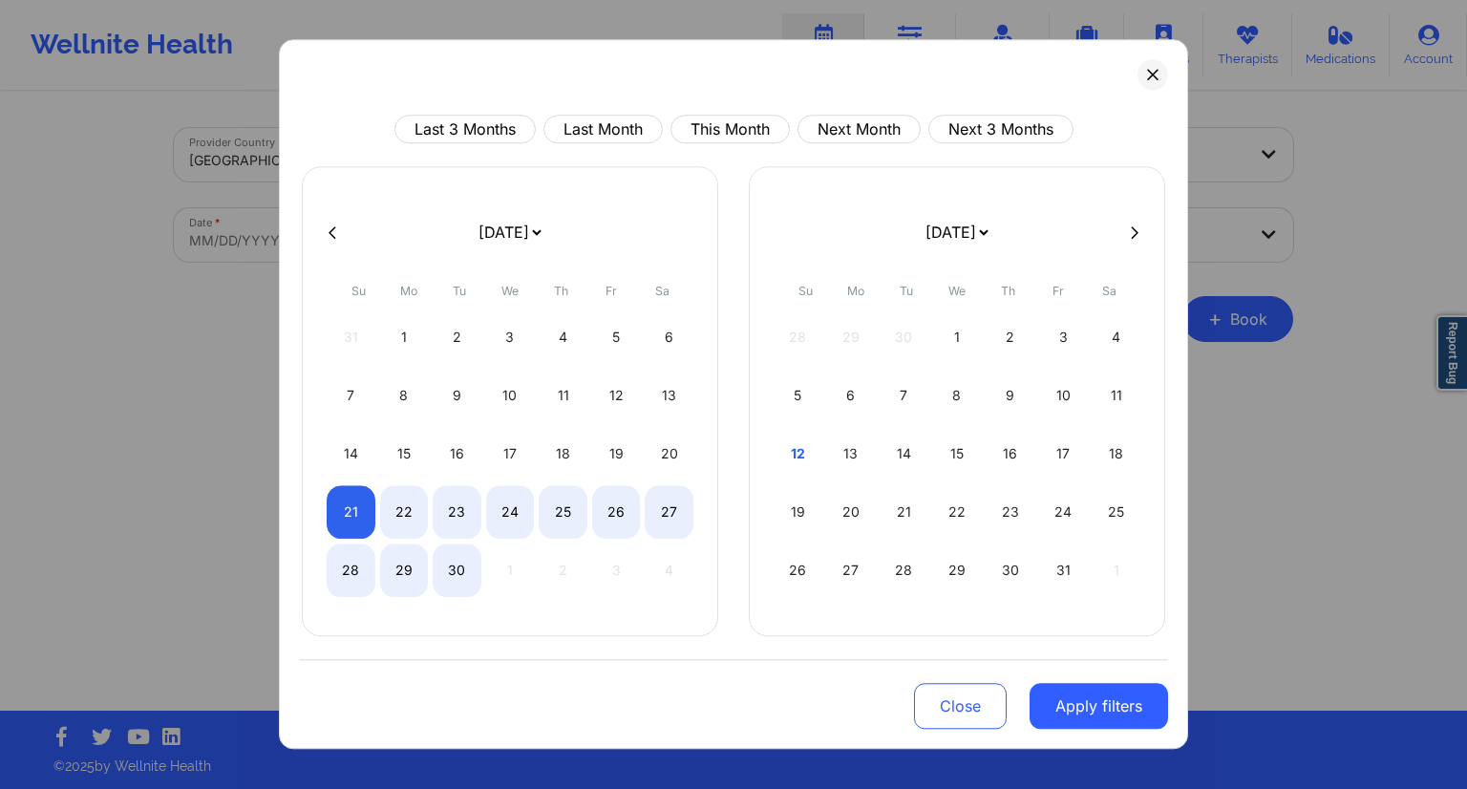
select select "2025-9"
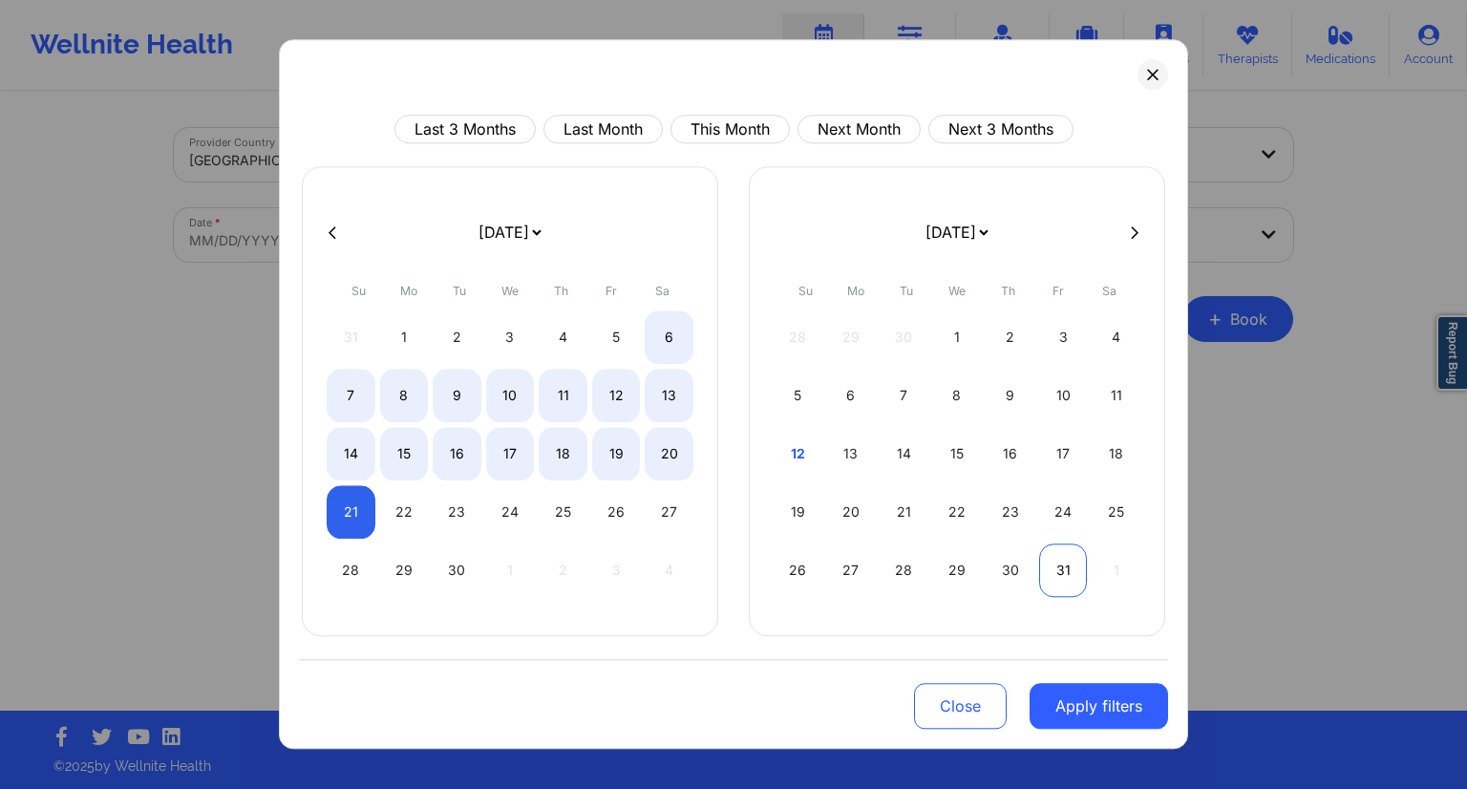
select select "2025-8"
select select "2025-9"
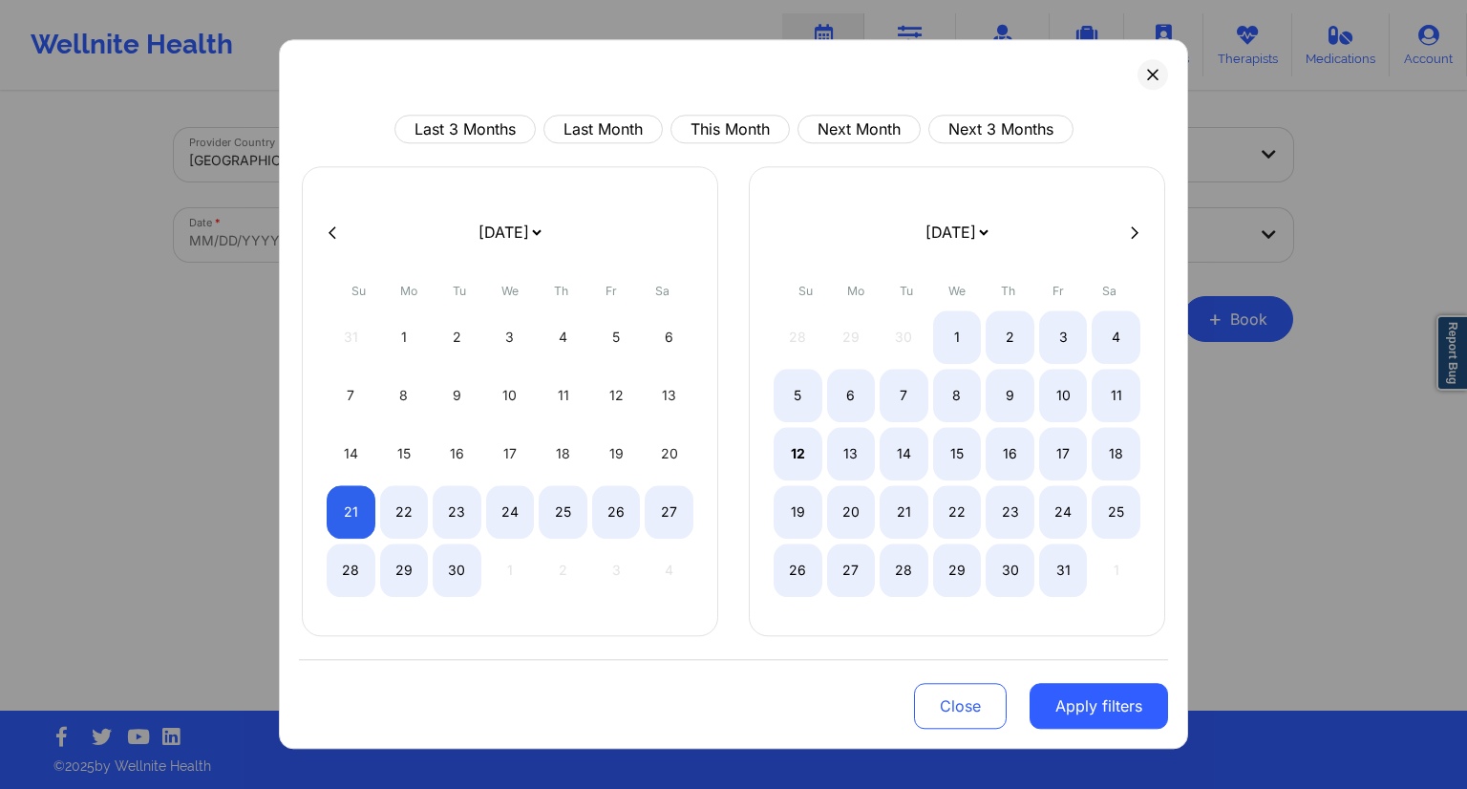
select select "2025-8"
select select "2025-9"
select select "2025-8"
select select "2025-9"
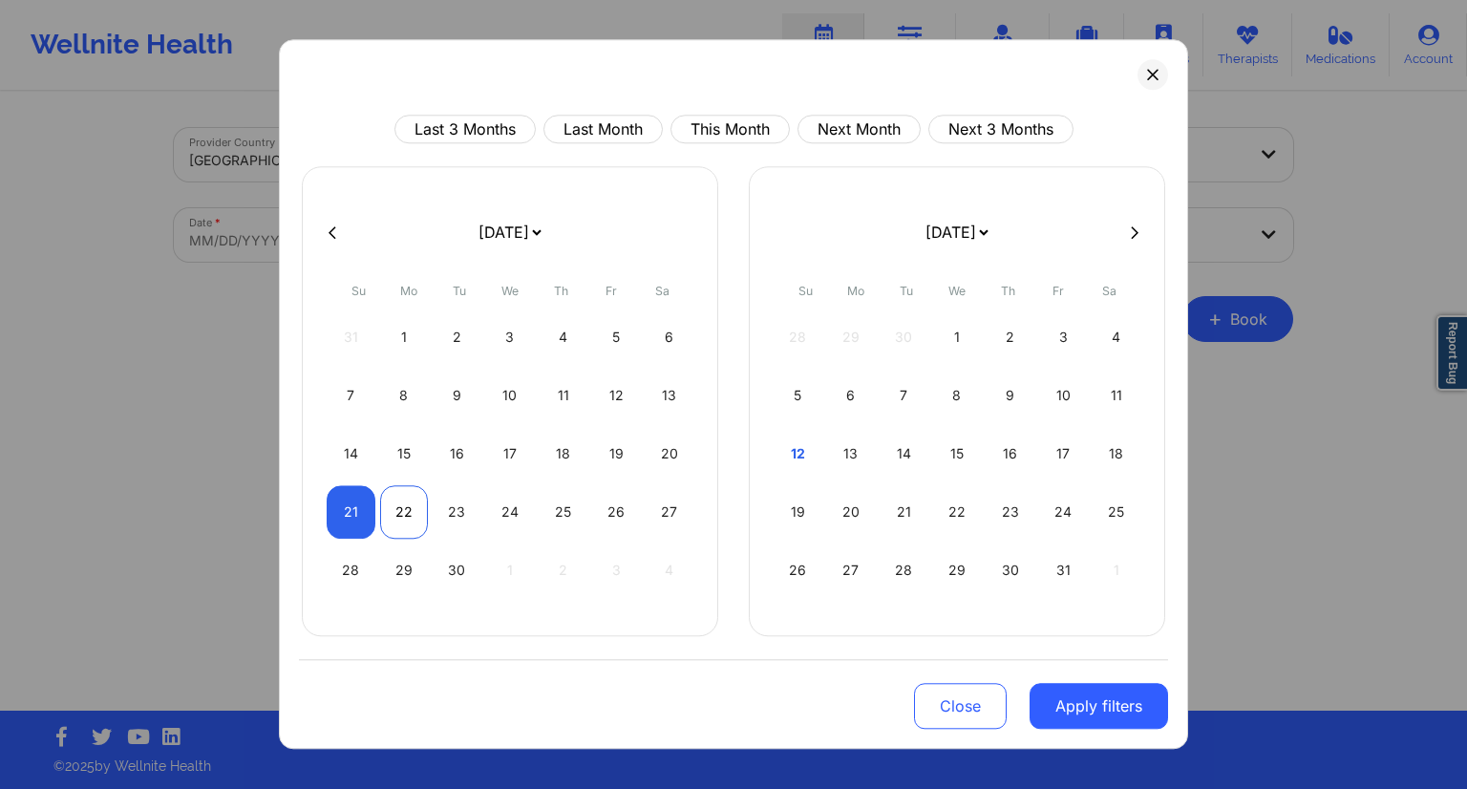
click at [405, 513] on div "22" at bounding box center [404, 511] width 49 height 53
select select "2025-8"
select select "2025-9"
click at [1110, 686] on button "Apply filters" at bounding box center [1099, 706] width 138 height 46
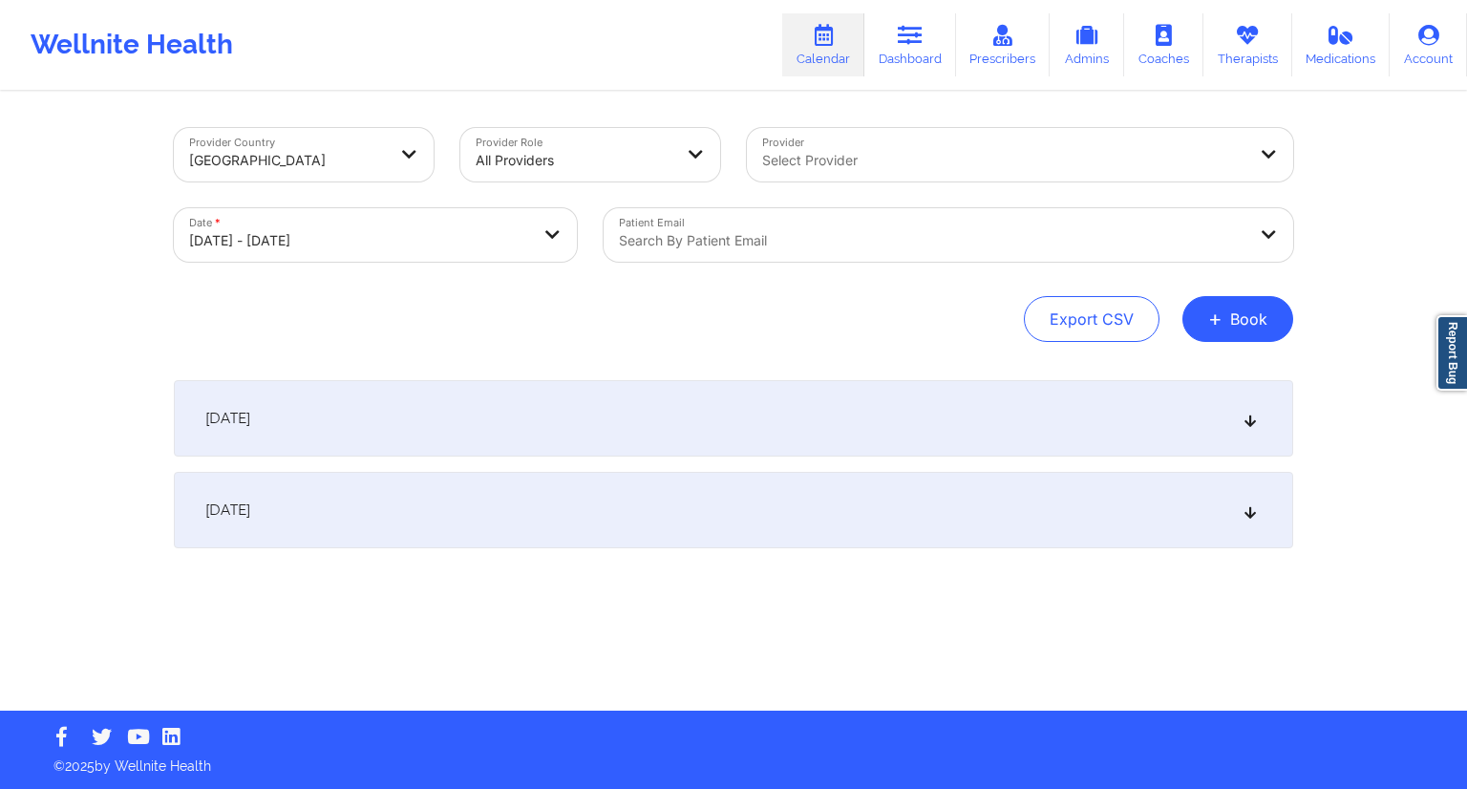
click at [793, 247] on div at bounding box center [932, 240] width 627 height 23
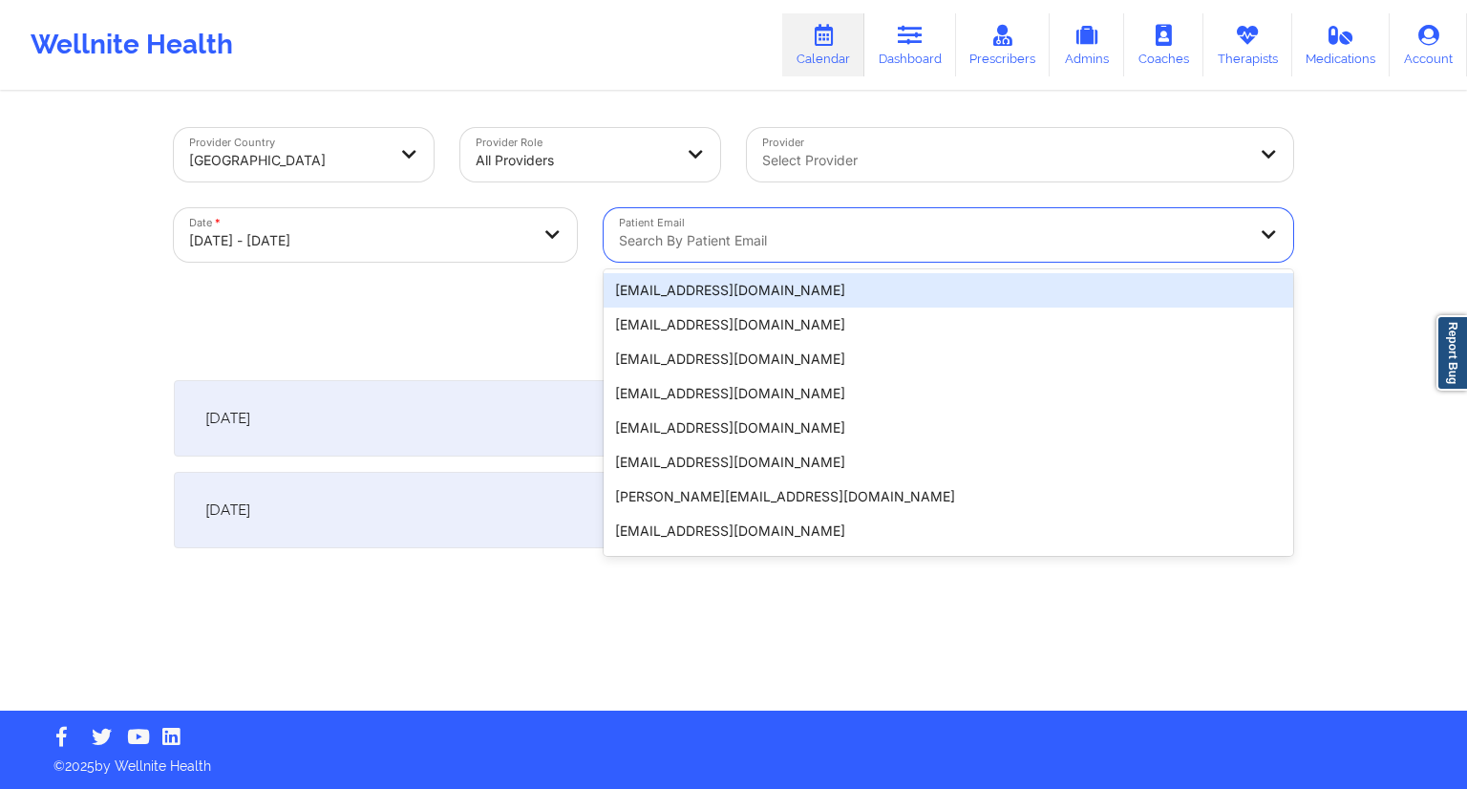
paste input "[EMAIL_ADDRESS][DOMAIN_NAME]"
type input "[EMAIL_ADDRESS][DOMAIN_NAME]"
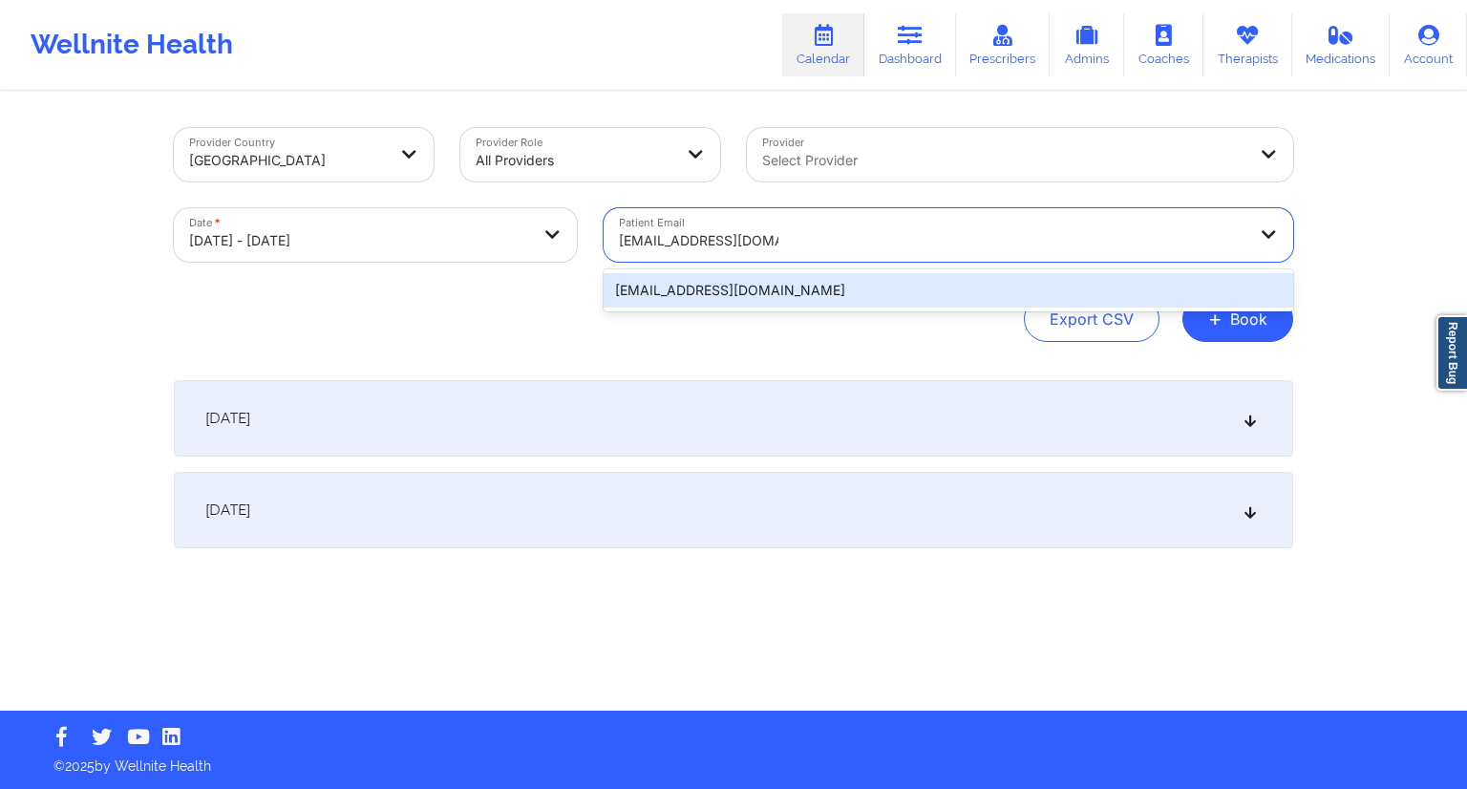
click at [761, 285] on div "[EMAIL_ADDRESS][DOMAIN_NAME]" at bounding box center [949, 290] width 690 height 34
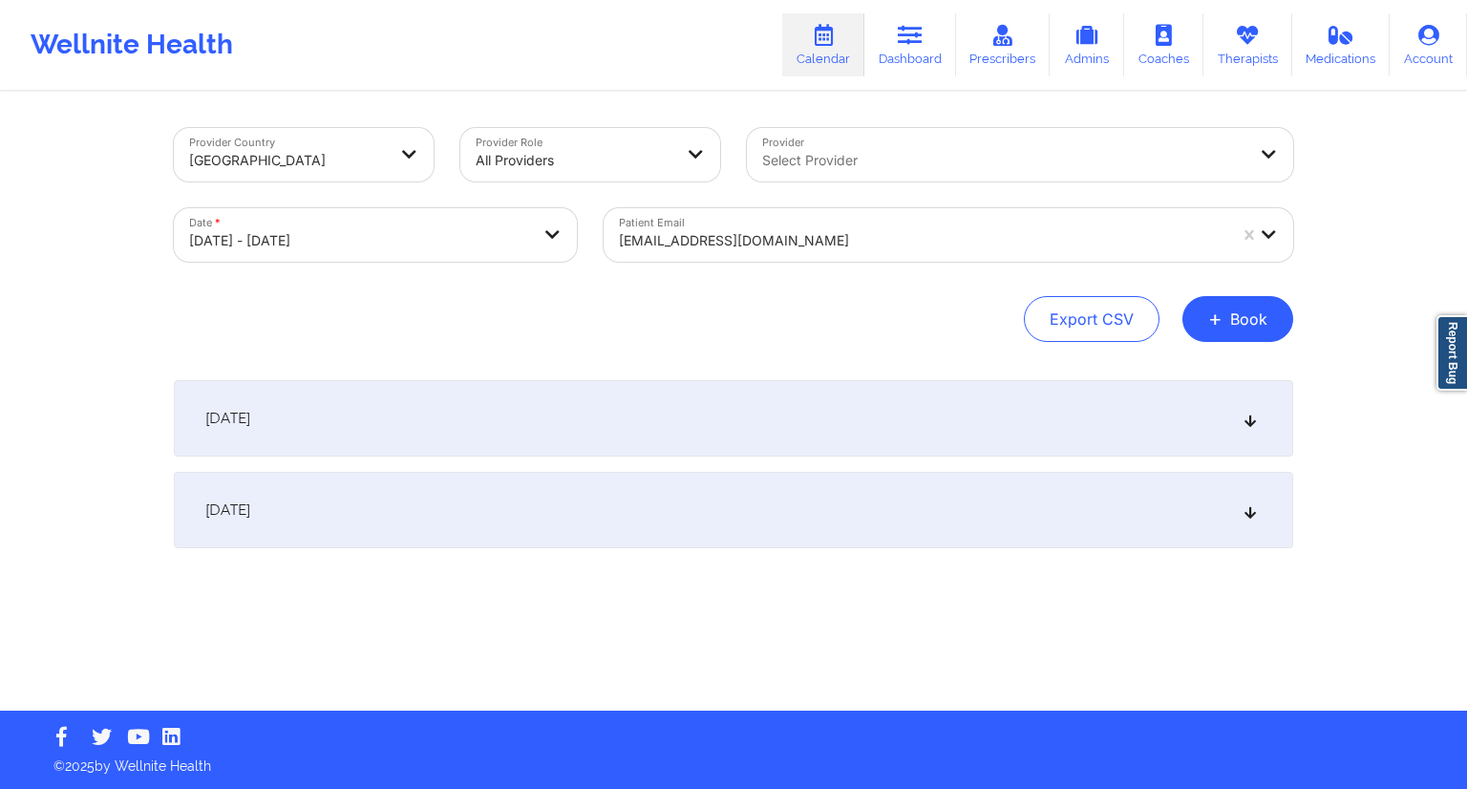
click at [640, 281] on div "Provider Country [GEOGRAPHIC_DATA] Provider Role All Providers Provider Select …" at bounding box center [733, 235] width 1119 height 214
click at [431, 236] on body "Wellnite Health Calendar Dashboard Prescribers Admins Coaches Therapists Medica…" at bounding box center [733, 394] width 1467 height 789
select select "2025-8"
select select "2025-9"
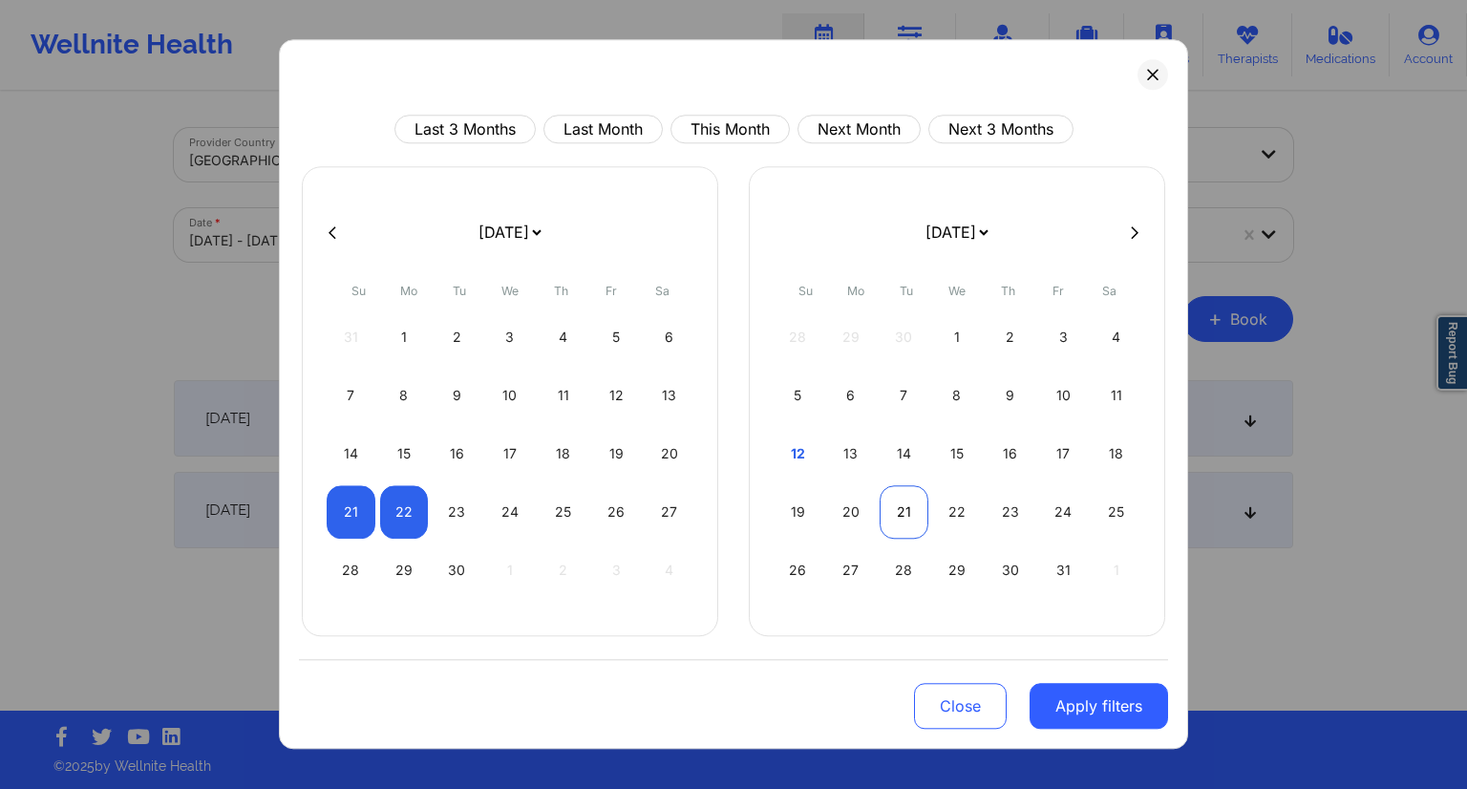
click at [894, 511] on div "21" at bounding box center [904, 511] width 49 height 53
select select "2025-9"
select select "2025-10"
select select "2025-9"
select select "2025-10"
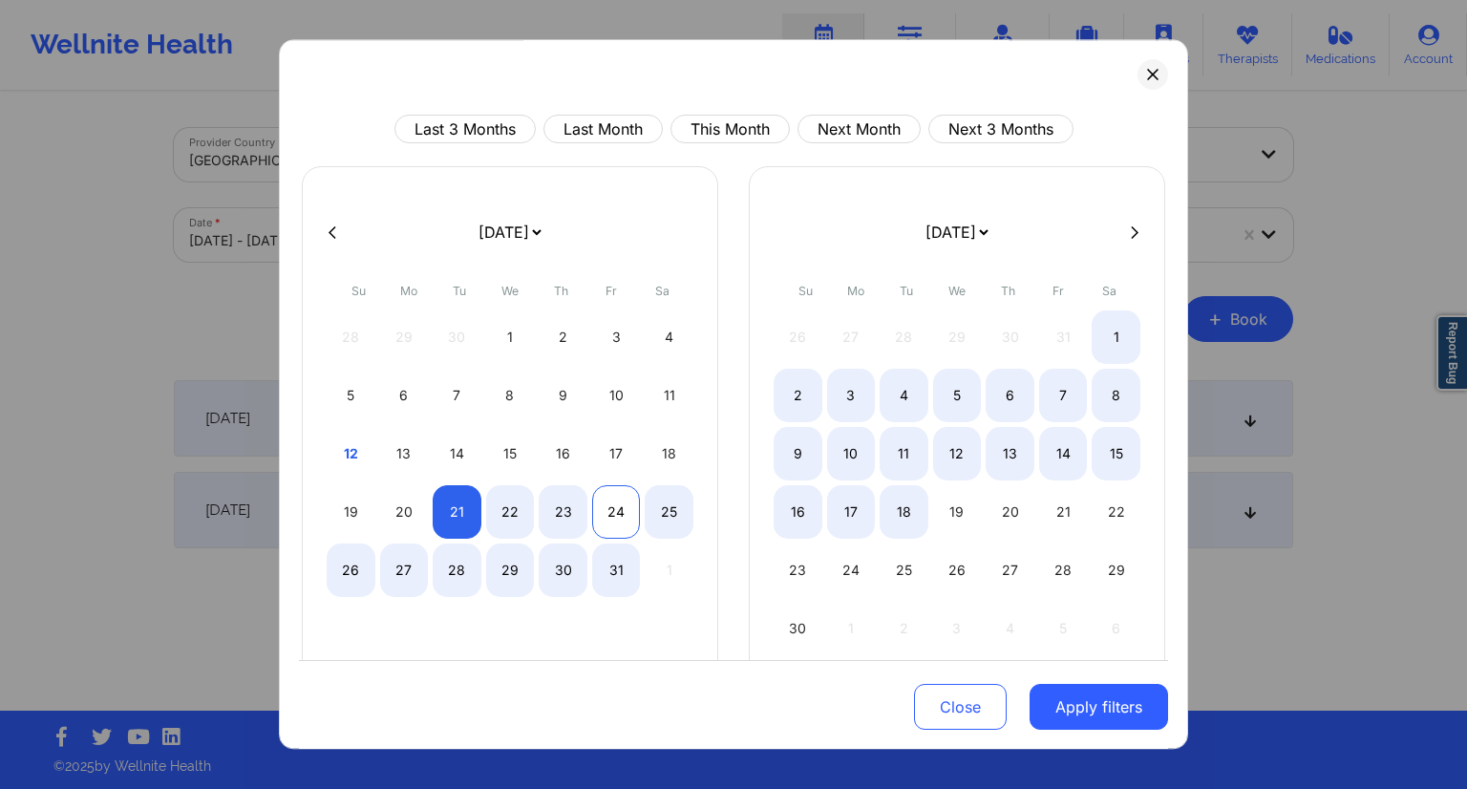
select select "2025-9"
select select "2025-10"
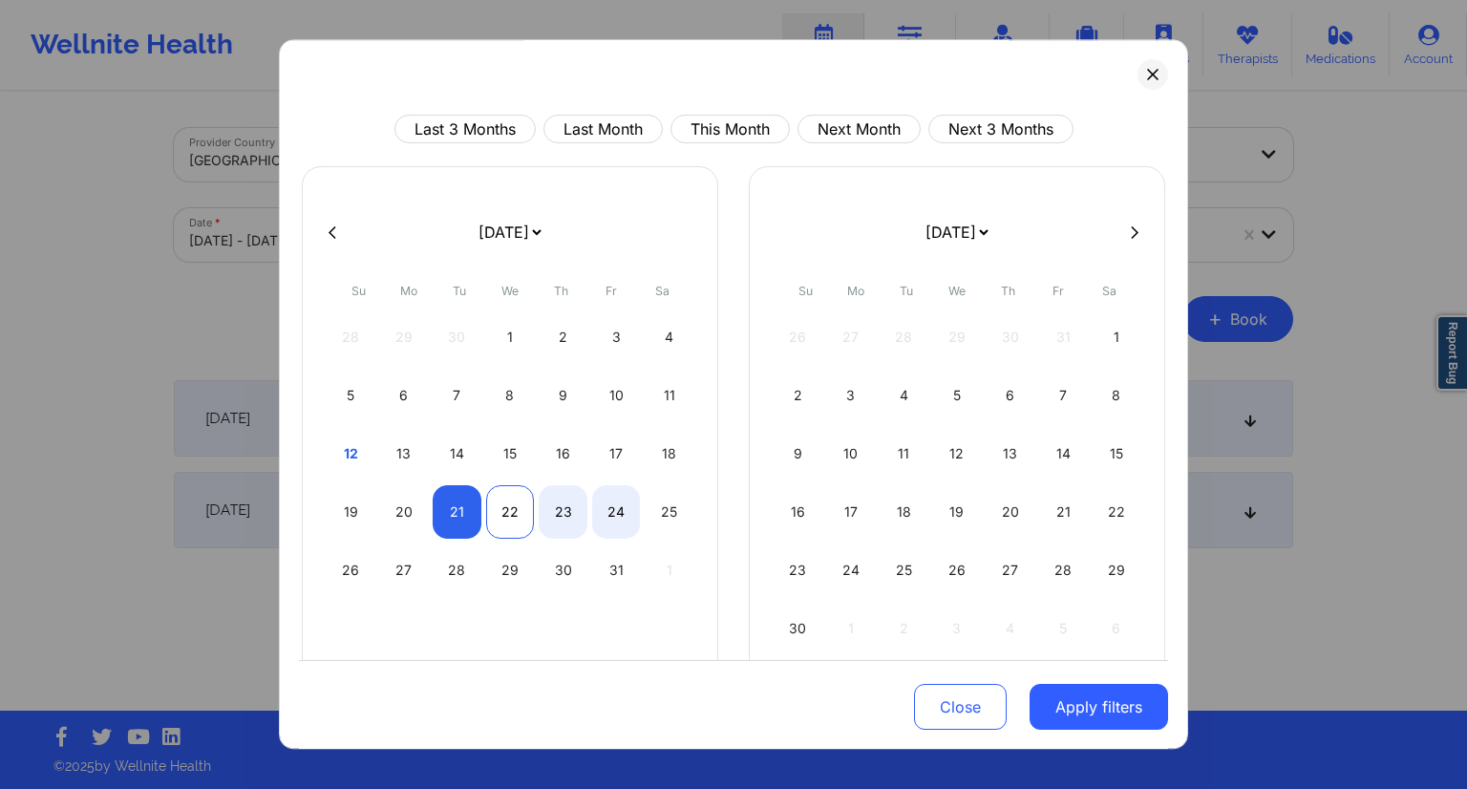
select select "2025-9"
select select "2025-10"
click at [495, 504] on div "22" at bounding box center [510, 511] width 49 height 53
select select "2025-9"
select select "2025-10"
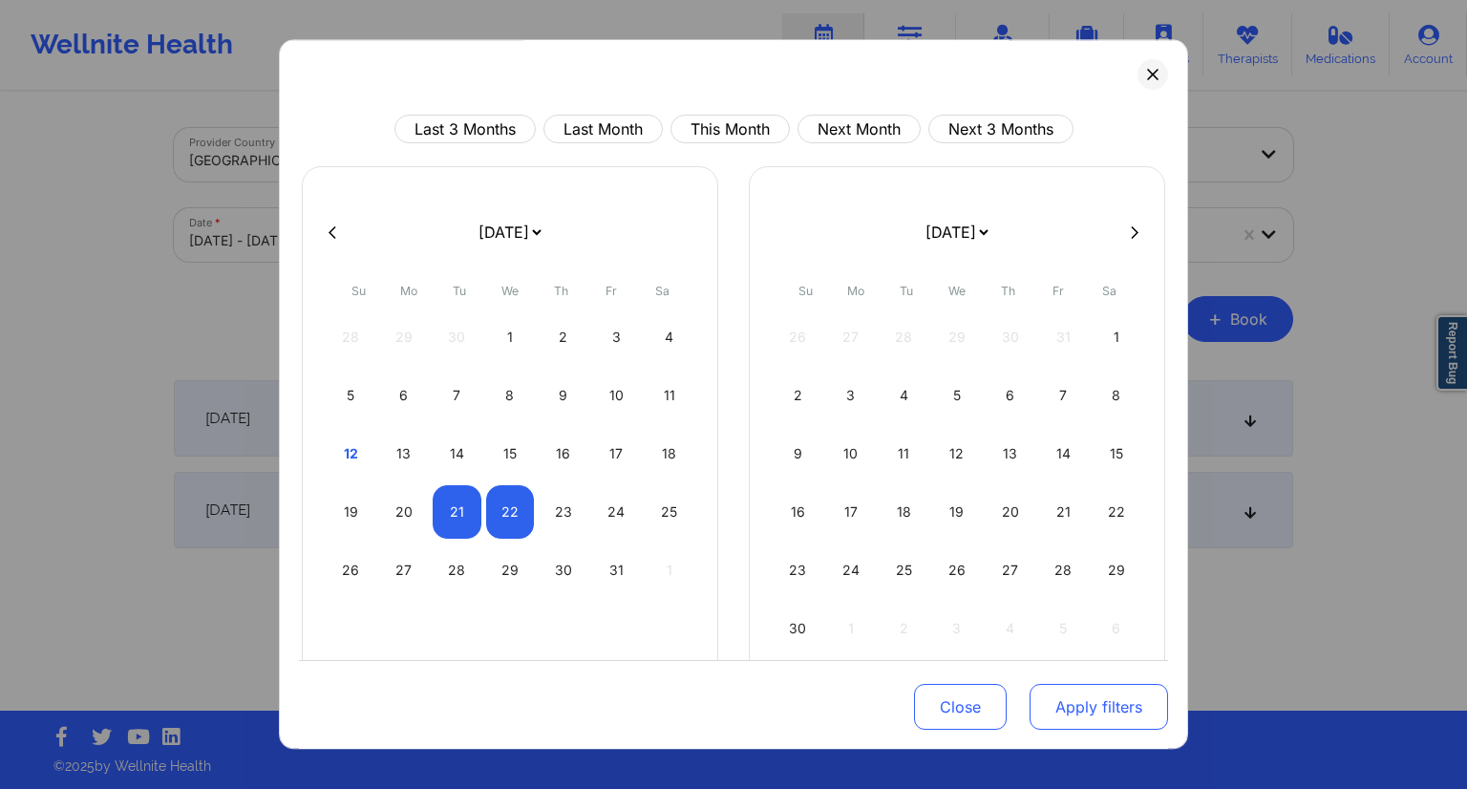
click at [1127, 711] on button "Apply filters" at bounding box center [1099, 707] width 138 height 46
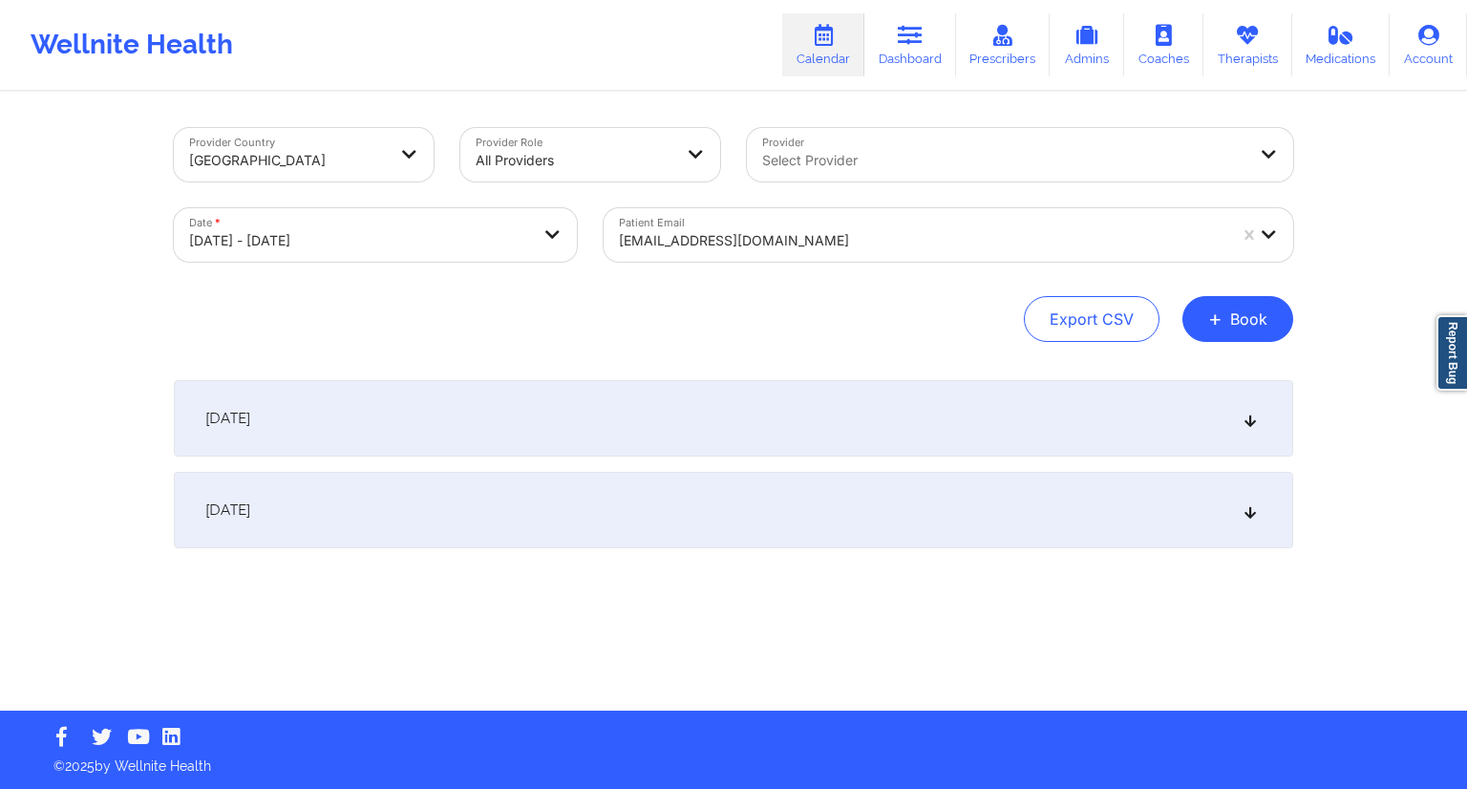
click at [816, 217] on div "[EMAIL_ADDRESS][DOMAIN_NAME]" at bounding box center [916, 234] width 625 height 53
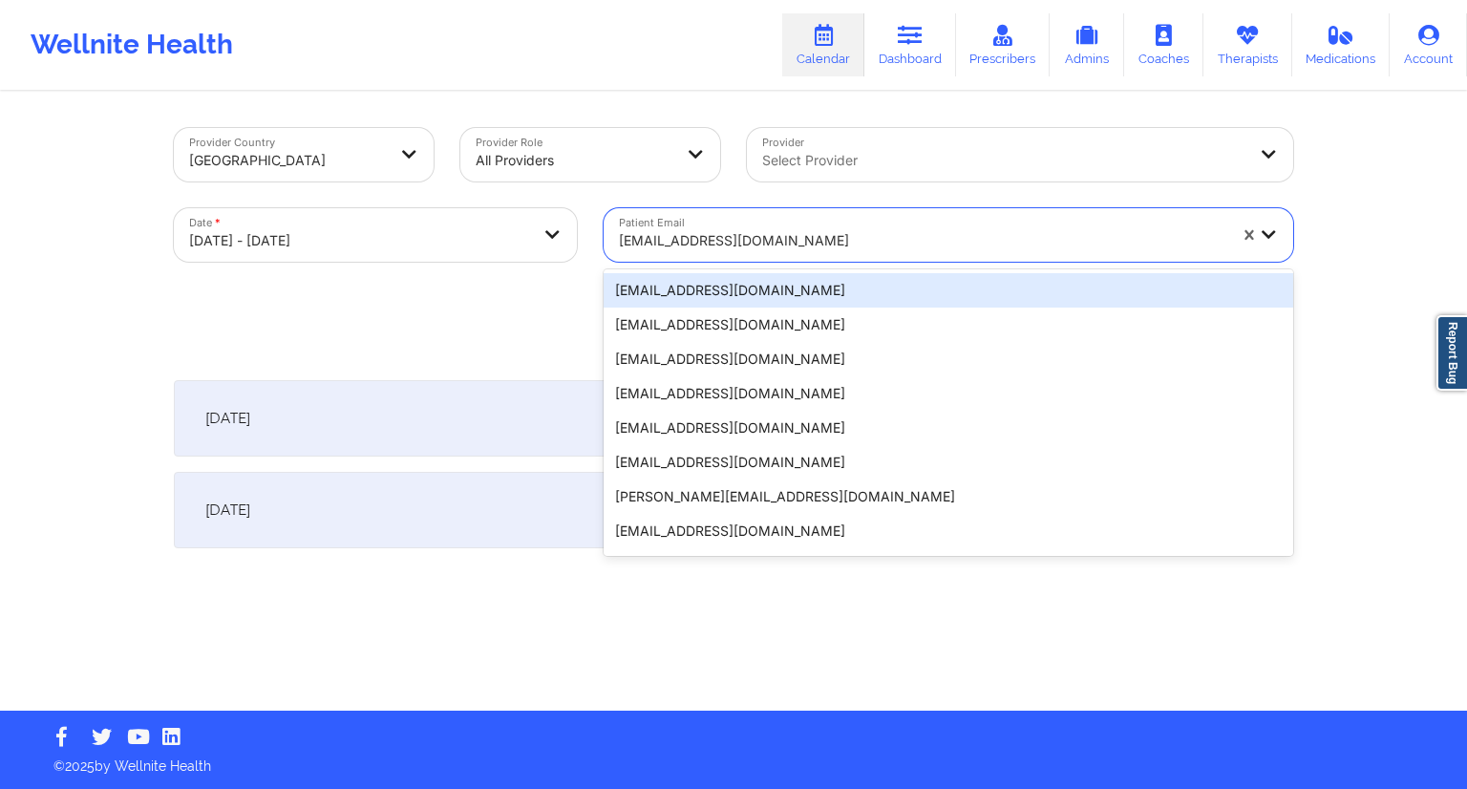
click at [798, 241] on div at bounding box center [922, 240] width 607 height 23
drag, startPoint x: 806, startPoint y: 247, endPoint x: 700, endPoint y: 244, distance: 106.1
click at [700, 244] on div at bounding box center [922, 240] width 607 height 23
paste input "[EMAIL_ADDRESS][DOMAIN_NAME]"
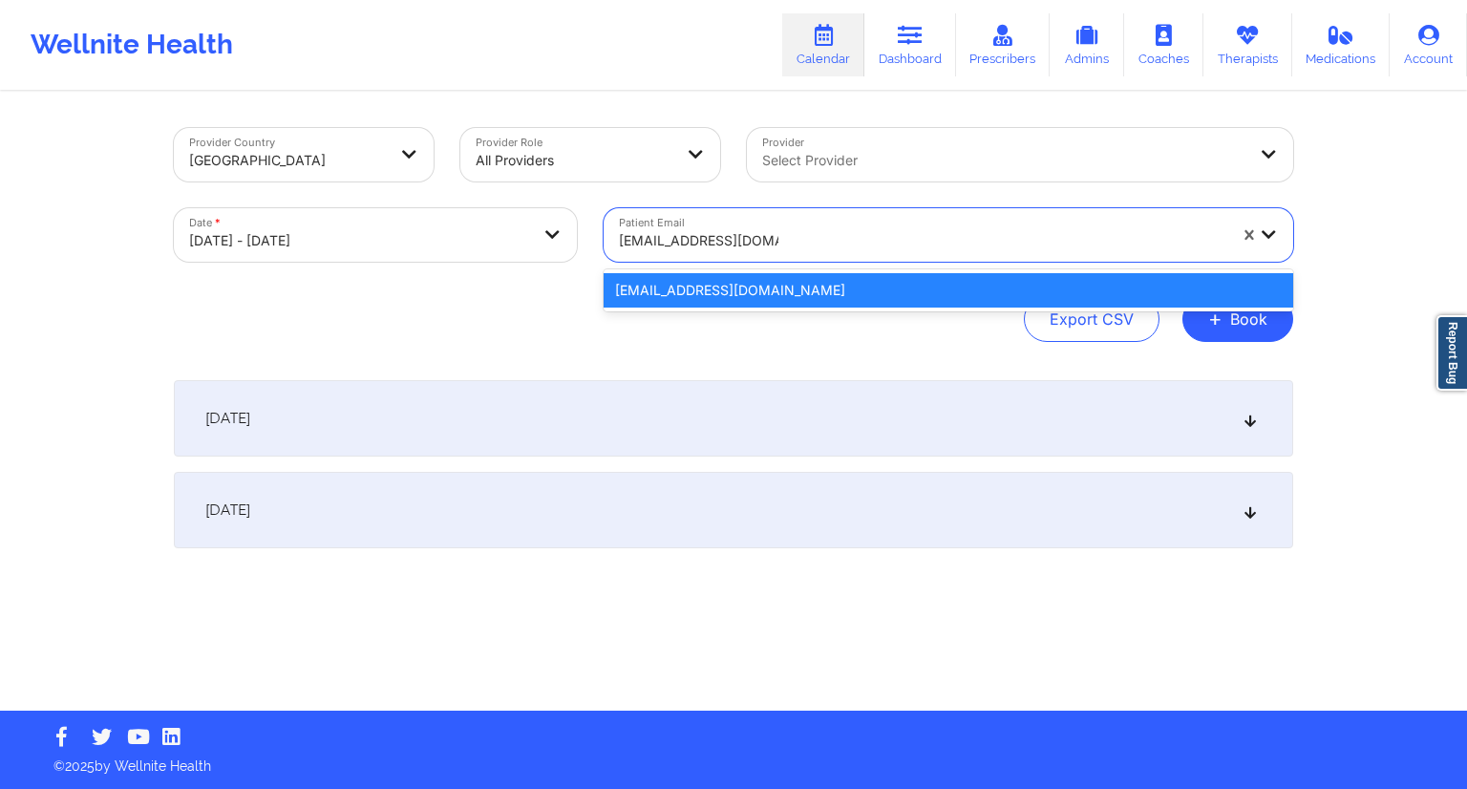
type input "[EMAIL_ADDRESS][DOMAIN_NAME]"
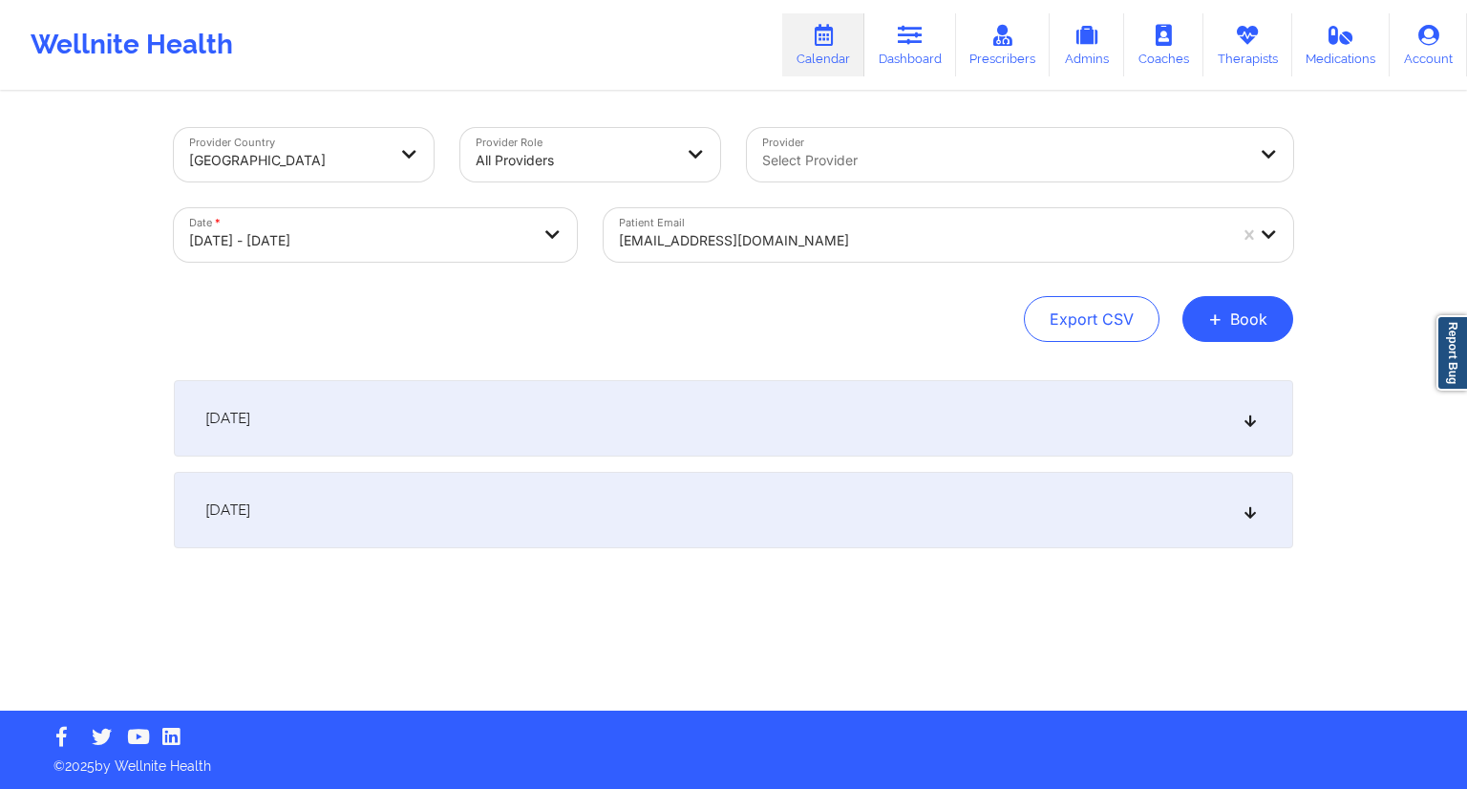
click at [566, 330] on div "Export CSV + Book" at bounding box center [733, 319] width 1119 height 46
click at [717, 257] on div "[EMAIL_ADDRESS][DOMAIN_NAME]" at bounding box center [922, 241] width 607 height 42
click at [791, 244] on div at bounding box center [922, 240] width 607 height 23
click at [486, 402] on div "[DATE]" at bounding box center [733, 418] width 1119 height 76
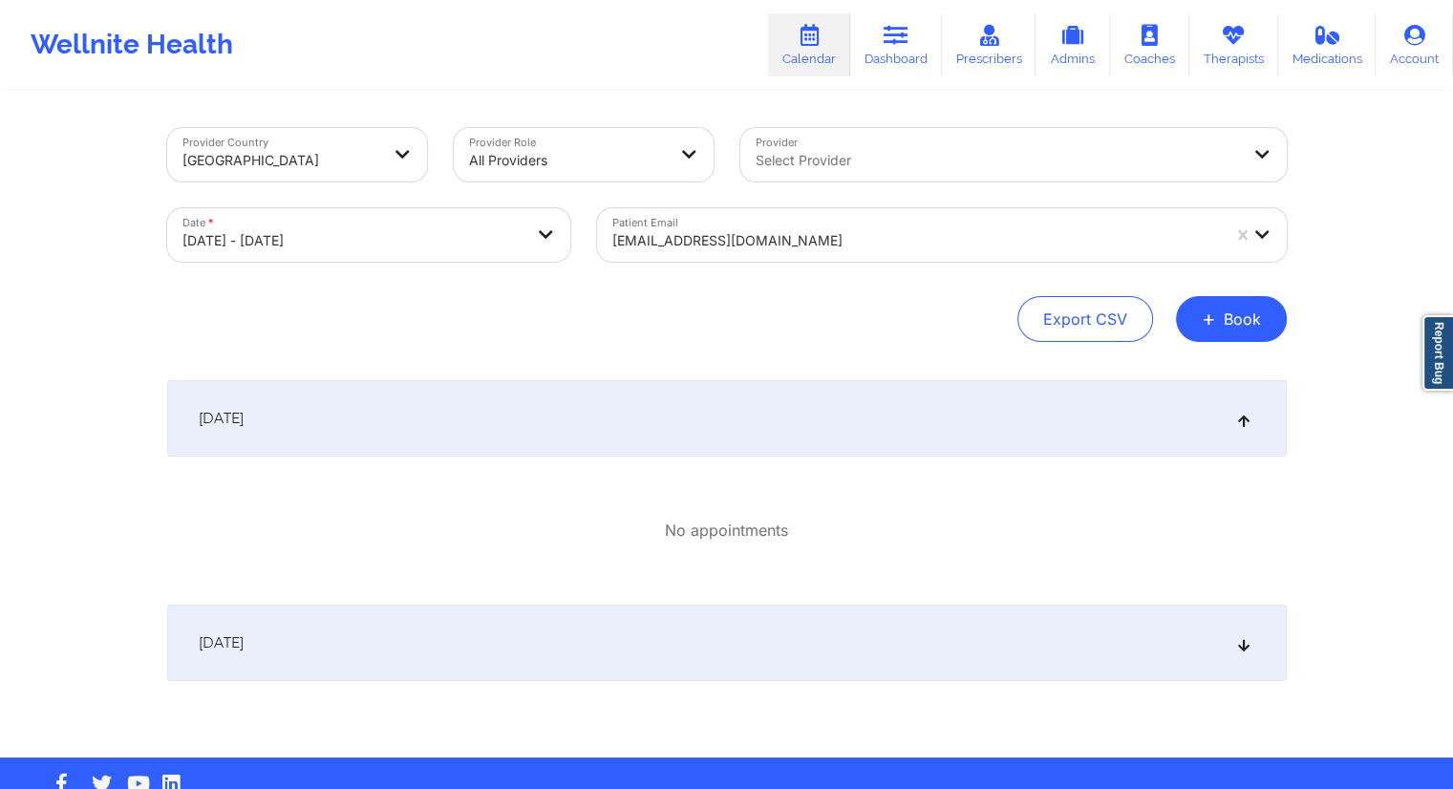
click at [798, 245] on div at bounding box center [915, 240] width 607 height 23
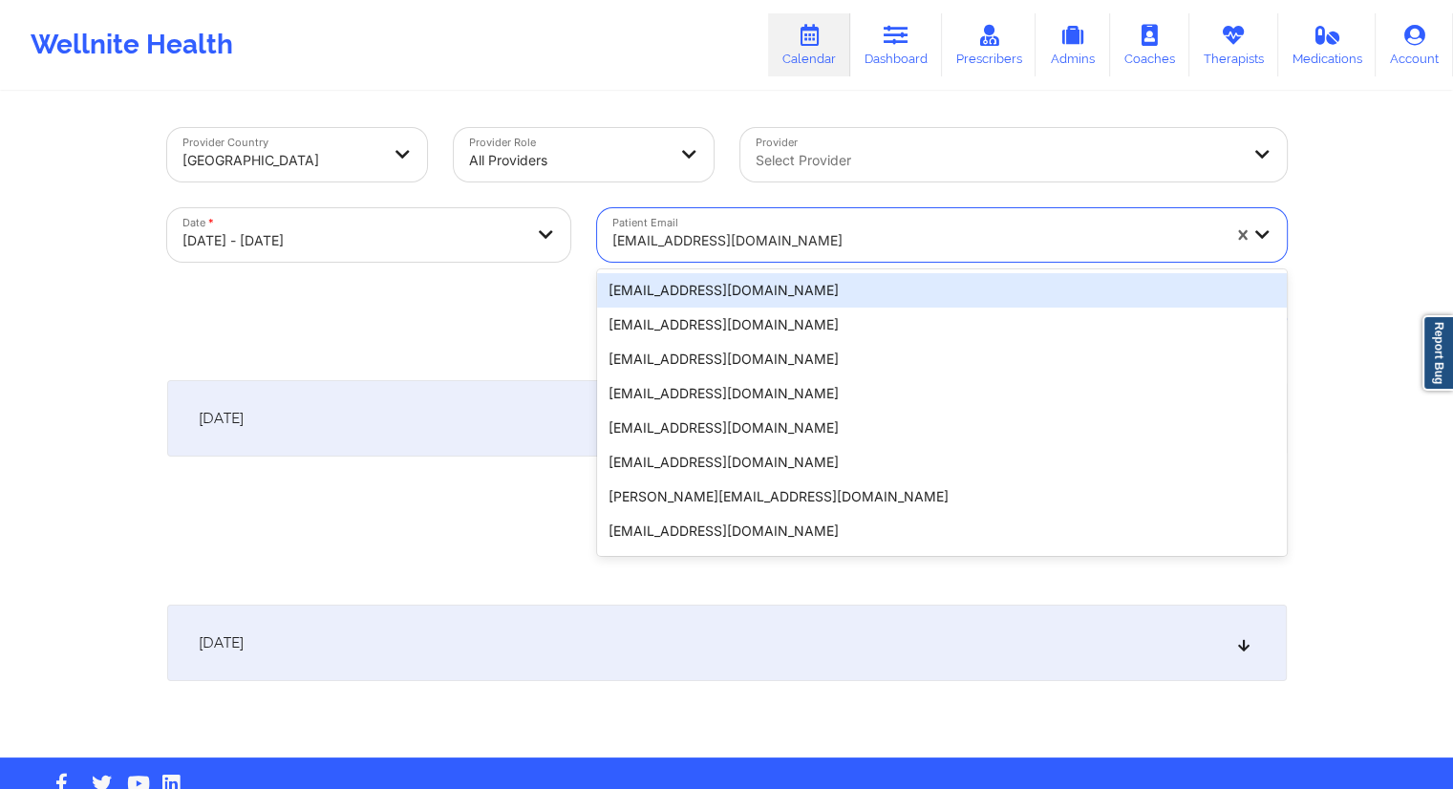
click at [787, 238] on div at bounding box center [915, 240] width 607 height 23
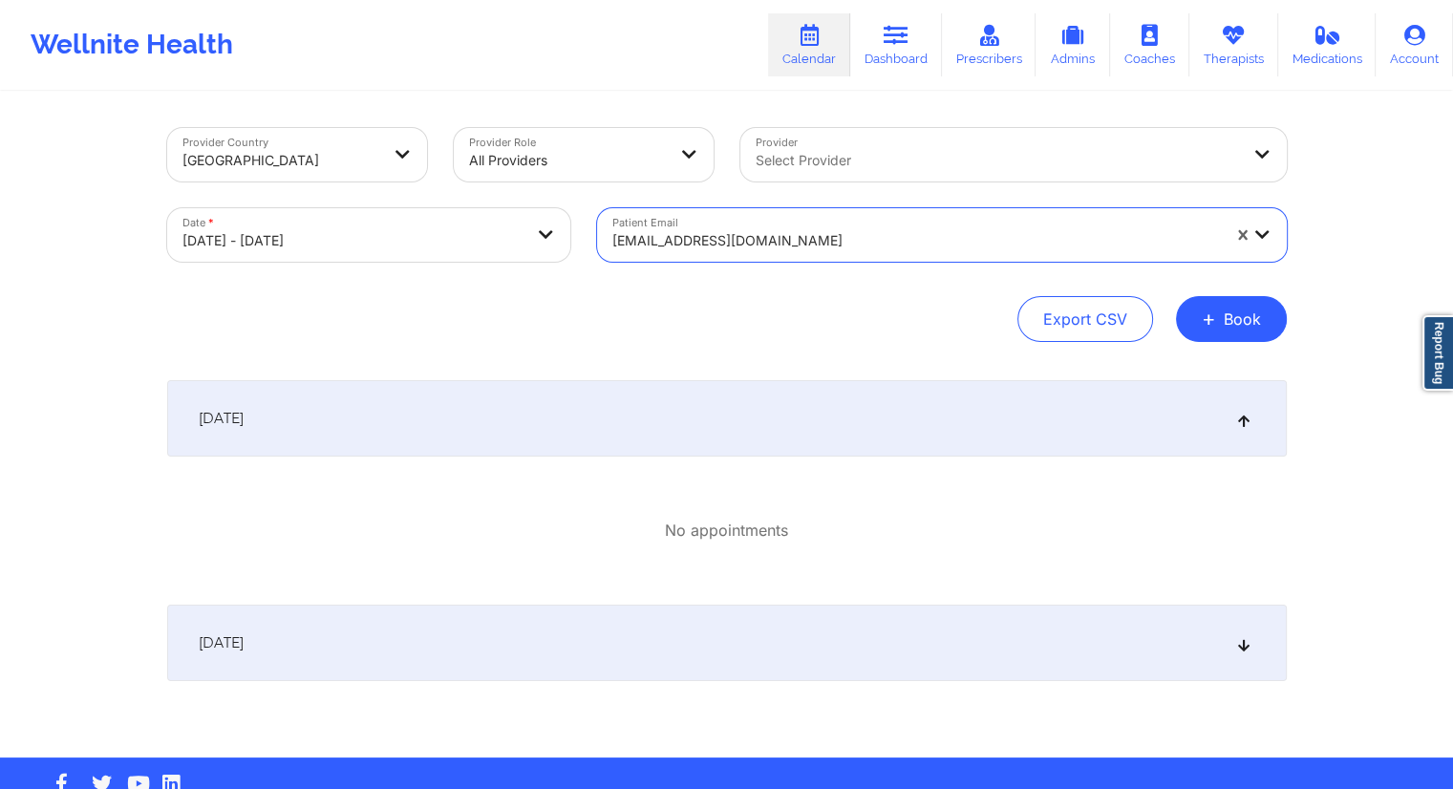
click at [787, 238] on div at bounding box center [915, 240] width 607 height 23
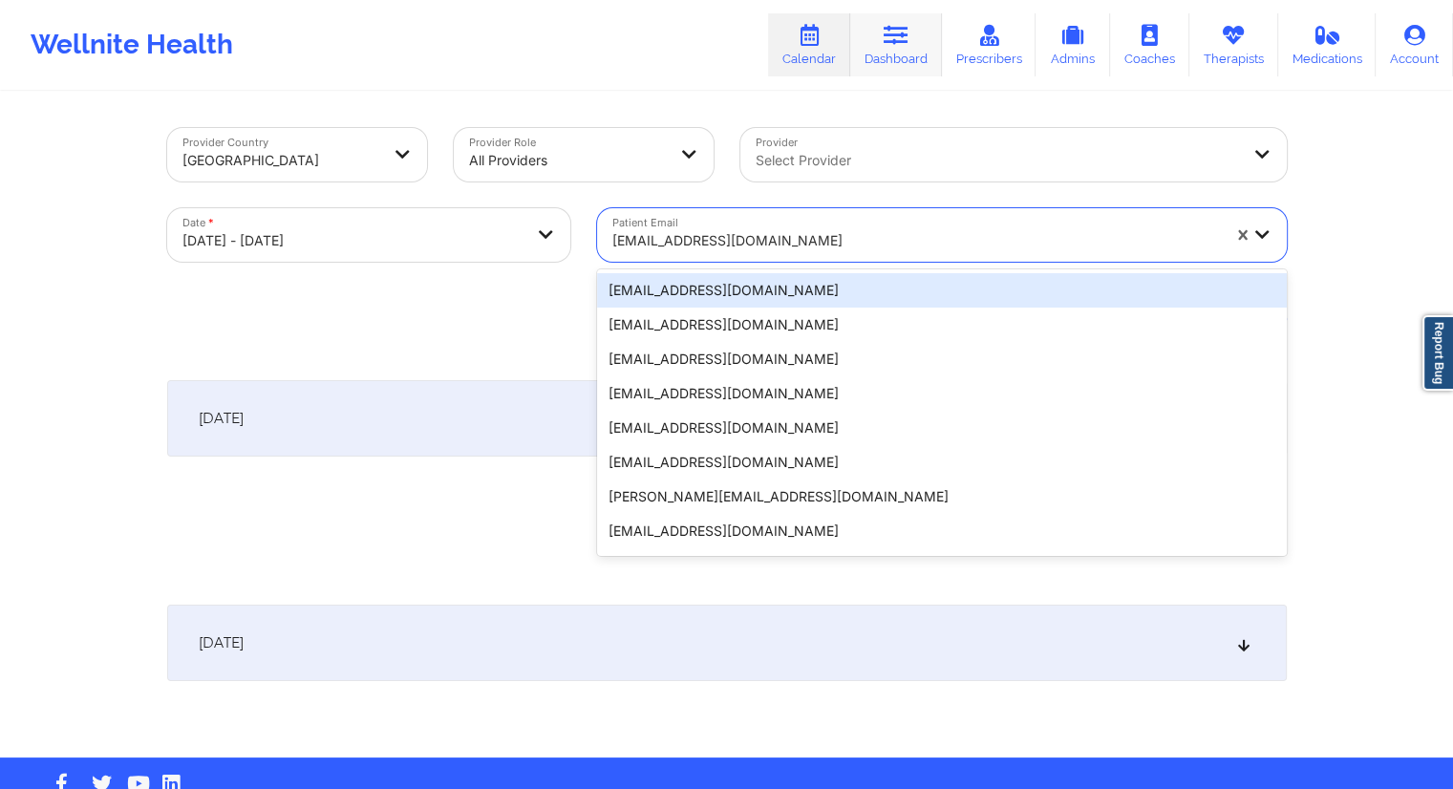
click at [895, 25] on icon at bounding box center [895, 35] width 25 height 21
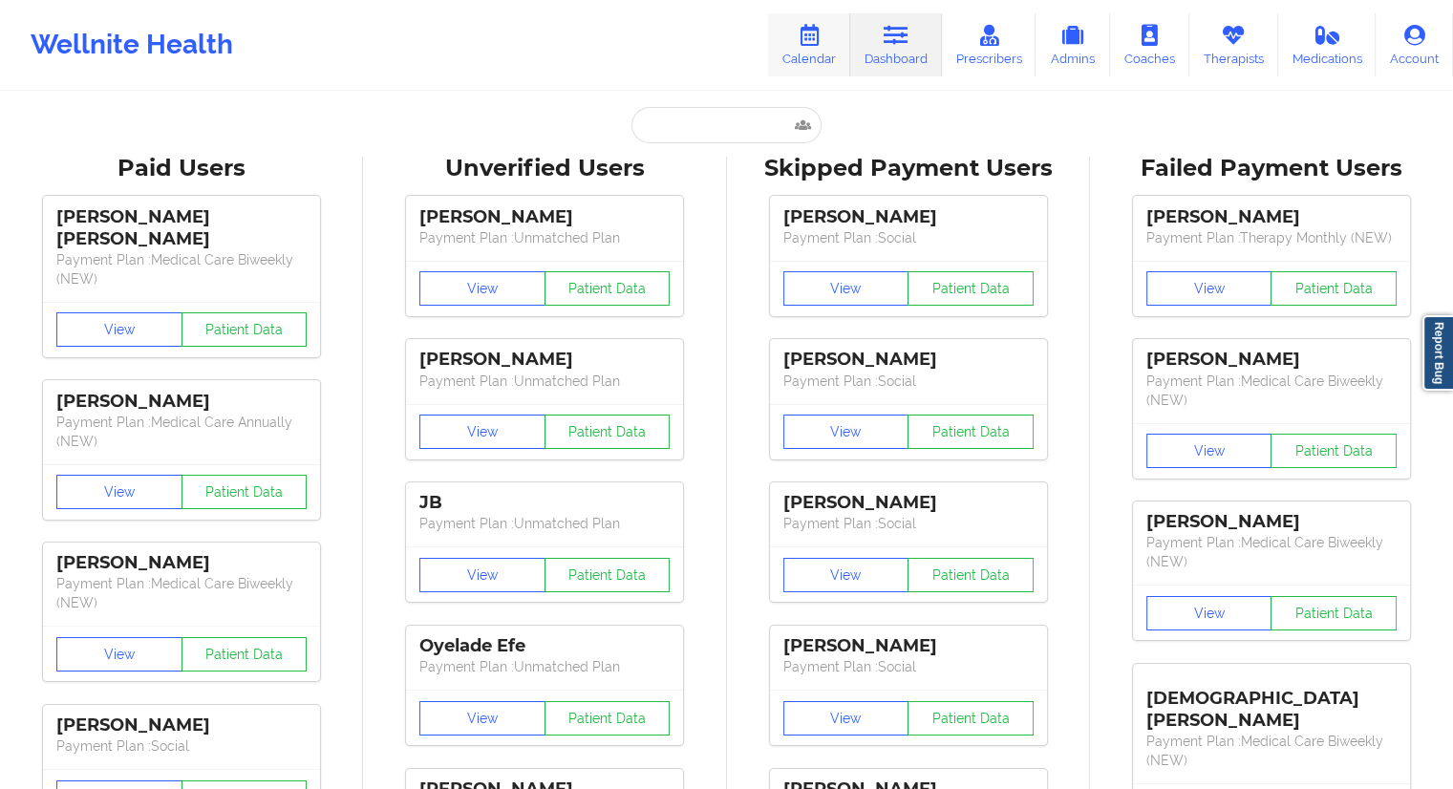
click at [828, 55] on link "Calendar" at bounding box center [809, 44] width 82 height 63
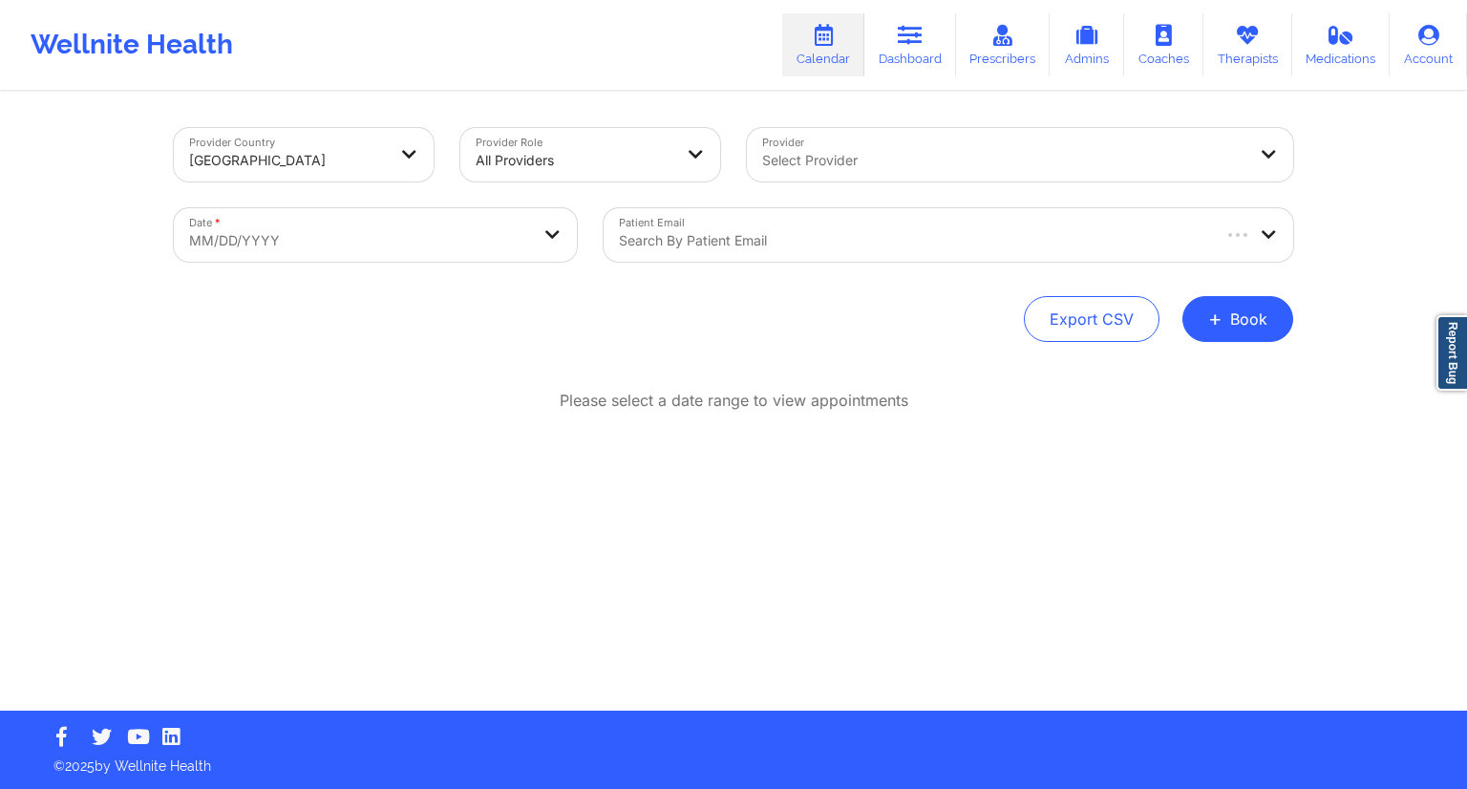
click at [709, 238] on div at bounding box center [913, 240] width 588 height 23
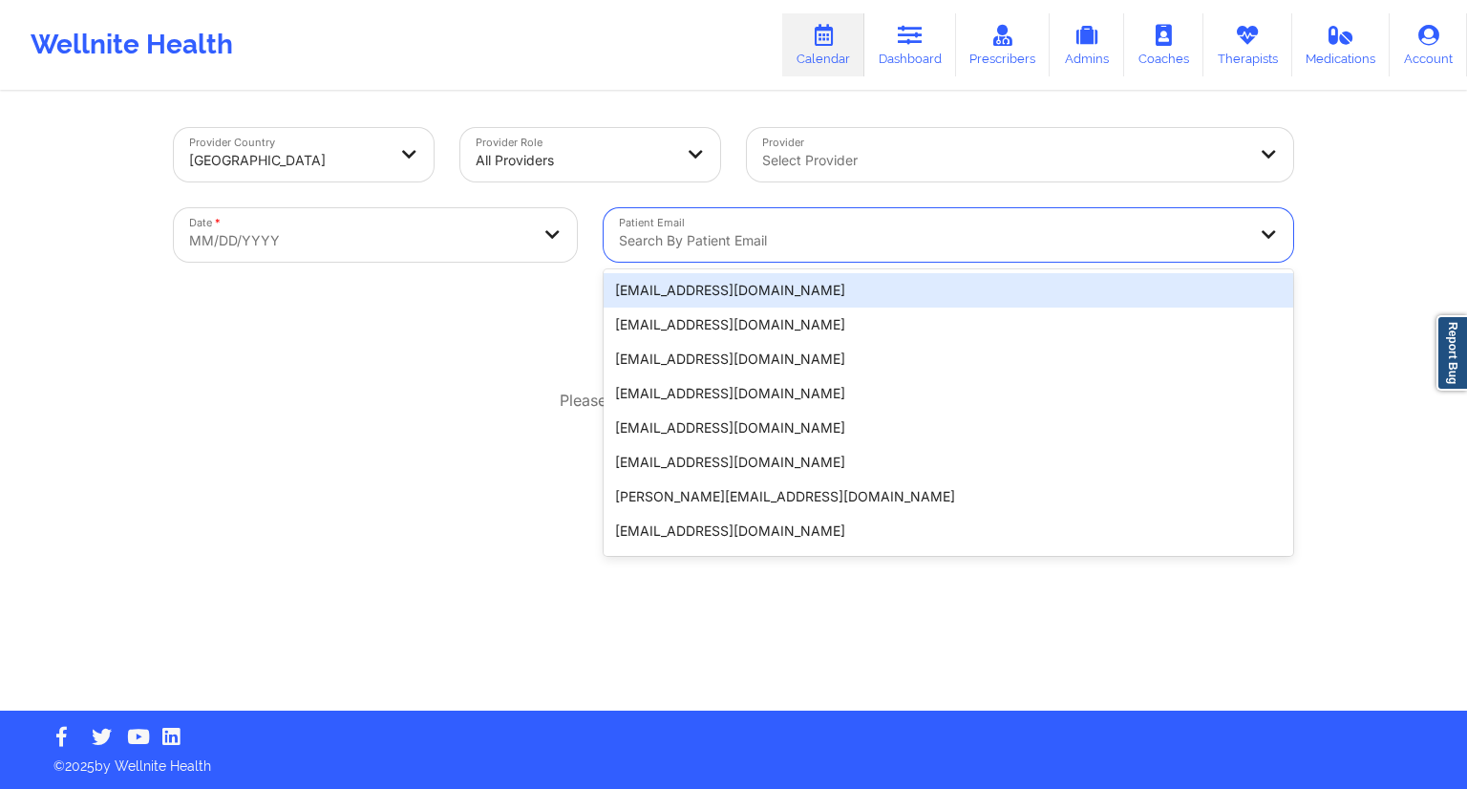
click at [535, 238] on body "Wellnite Health Calendar Dashboard Prescribers Admins Coaches Therapists Medica…" at bounding box center [733, 394] width 1467 height 789
select select "2025-8"
select select "2025-9"
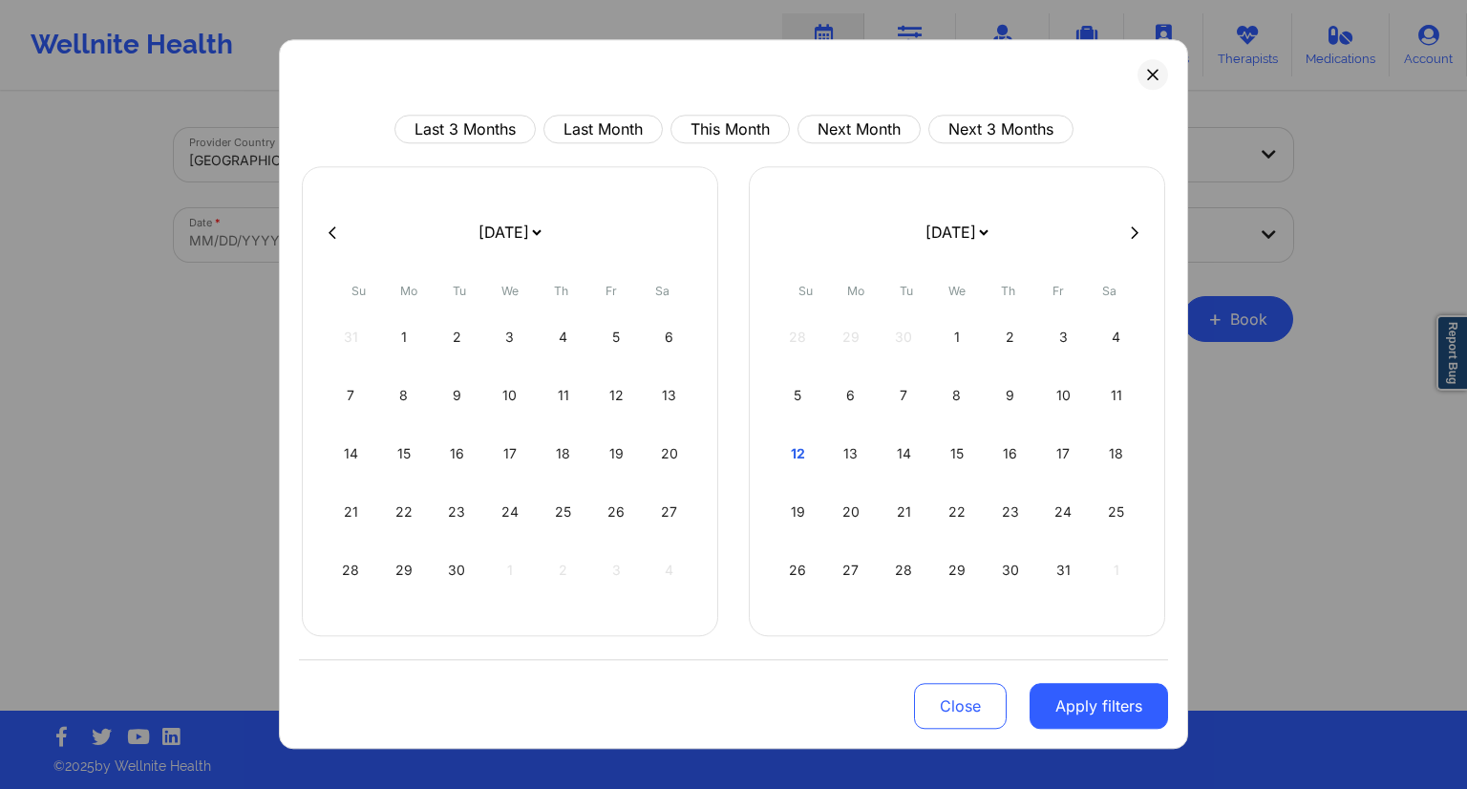
click at [1142, 89] on div "Last 3 Months Last Month This Month Next Month Next 3 Months [DATE] [DATE] [DAT…" at bounding box center [733, 394] width 909 height 710
click at [1158, 76] on icon at bounding box center [1152, 74] width 11 height 11
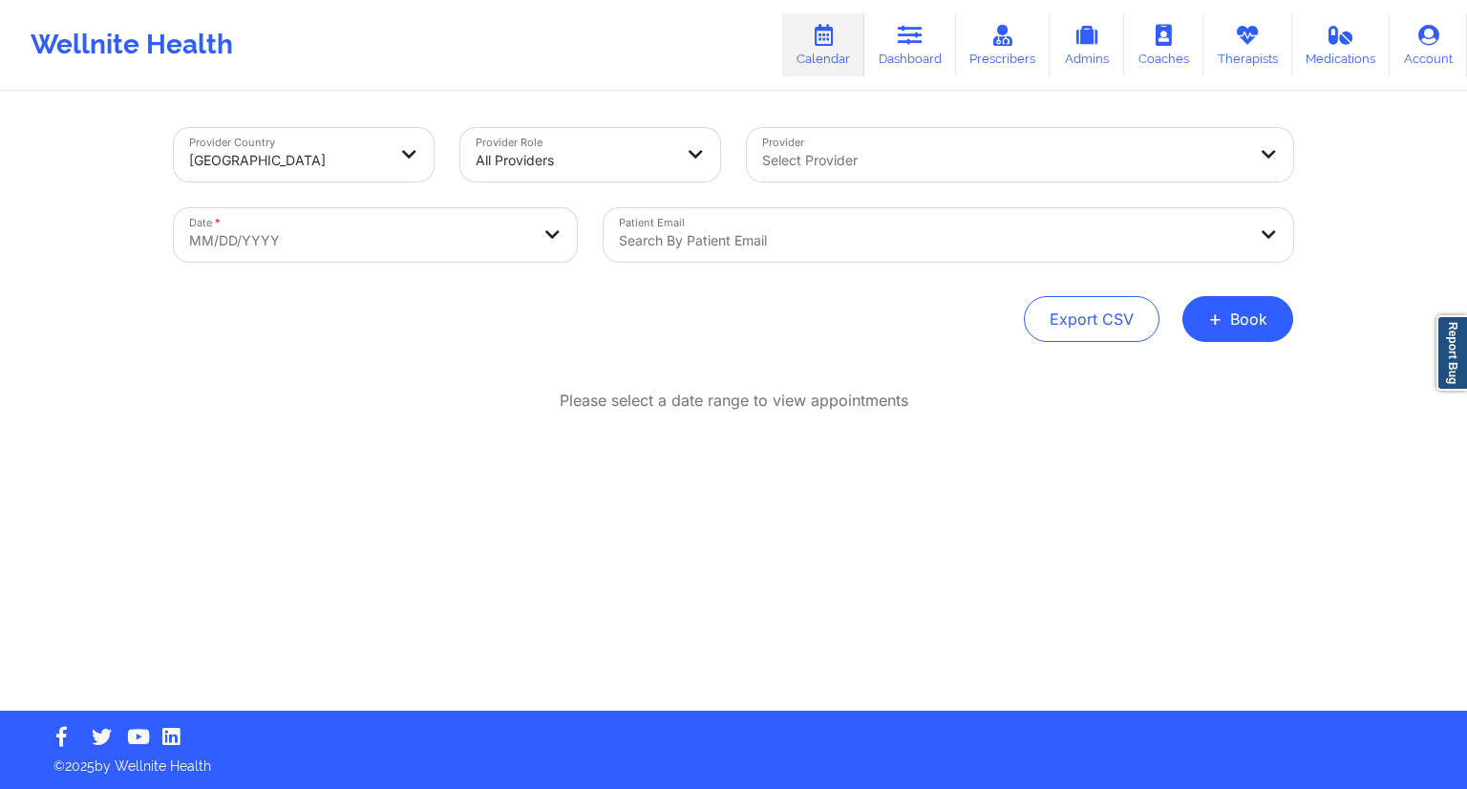
click at [798, 238] on div at bounding box center [932, 240] width 627 height 23
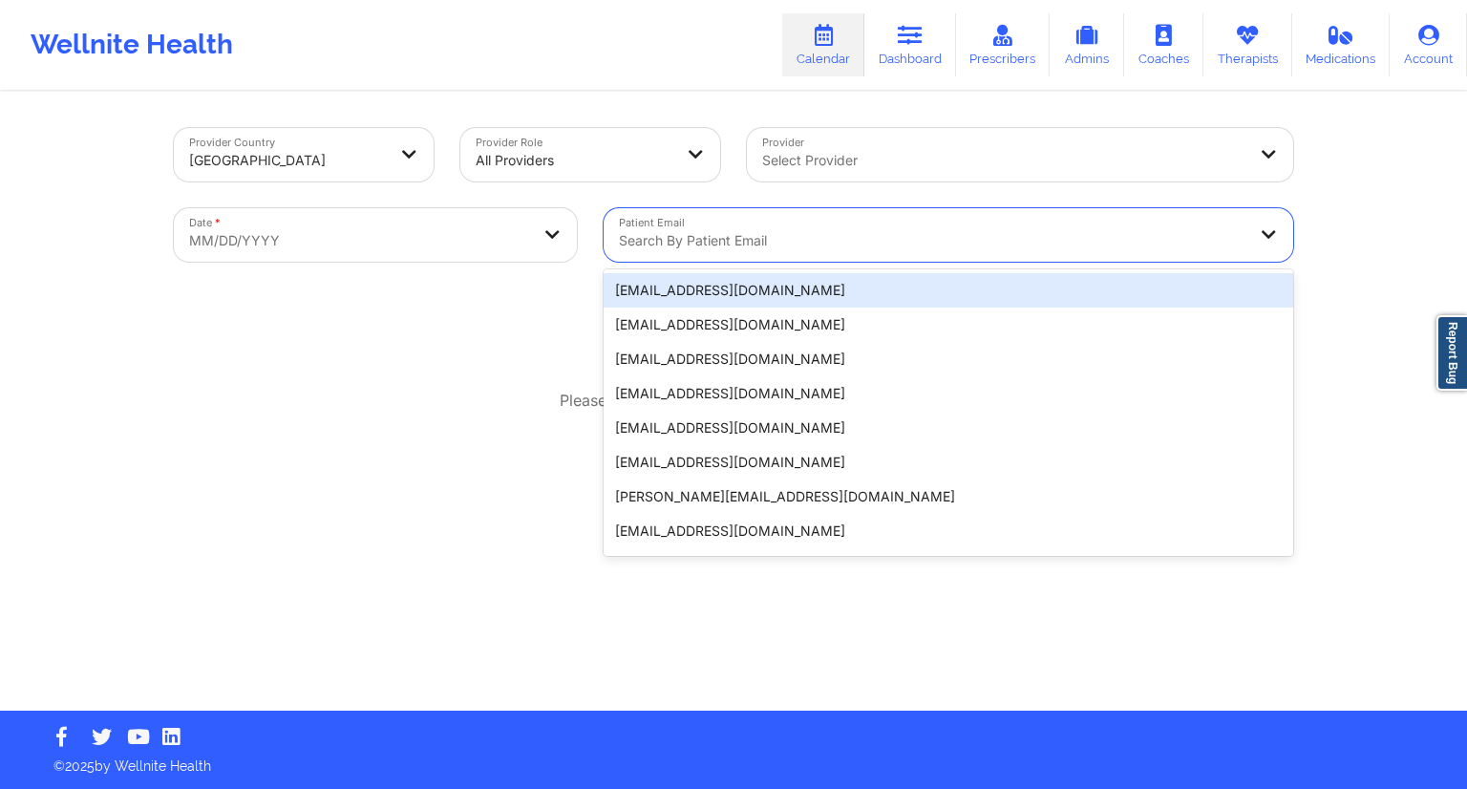
paste input "[EMAIL_ADDRESS][DOMAIN_NAME]"
type input "[EMAIL_ADDRESS][DOMAIN_NAME]"
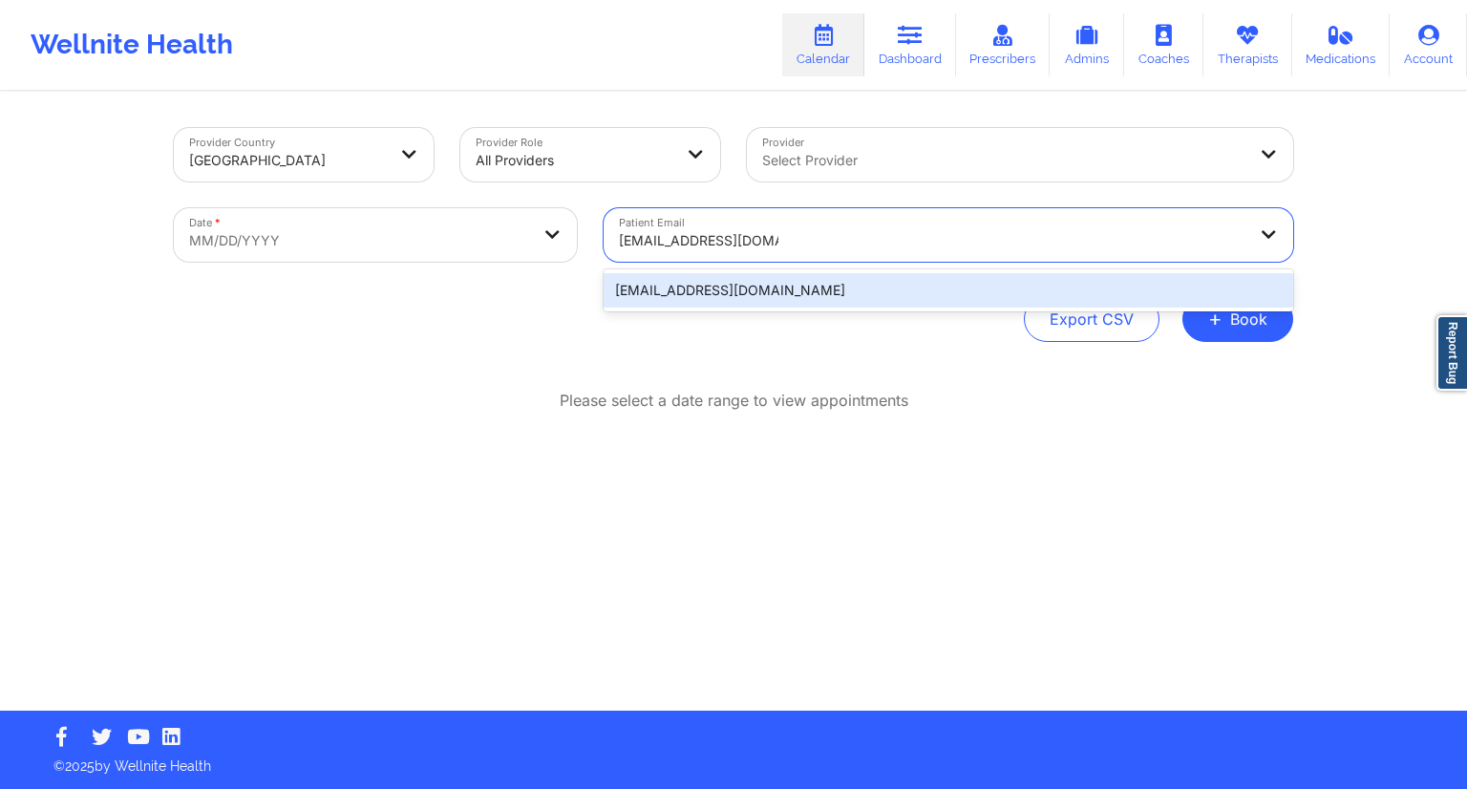
click at [734, 293] on div "[EMAIL_ADDRESS][DOMAIN_NAME]" at bounding box center [949, 290] width 690 height 34
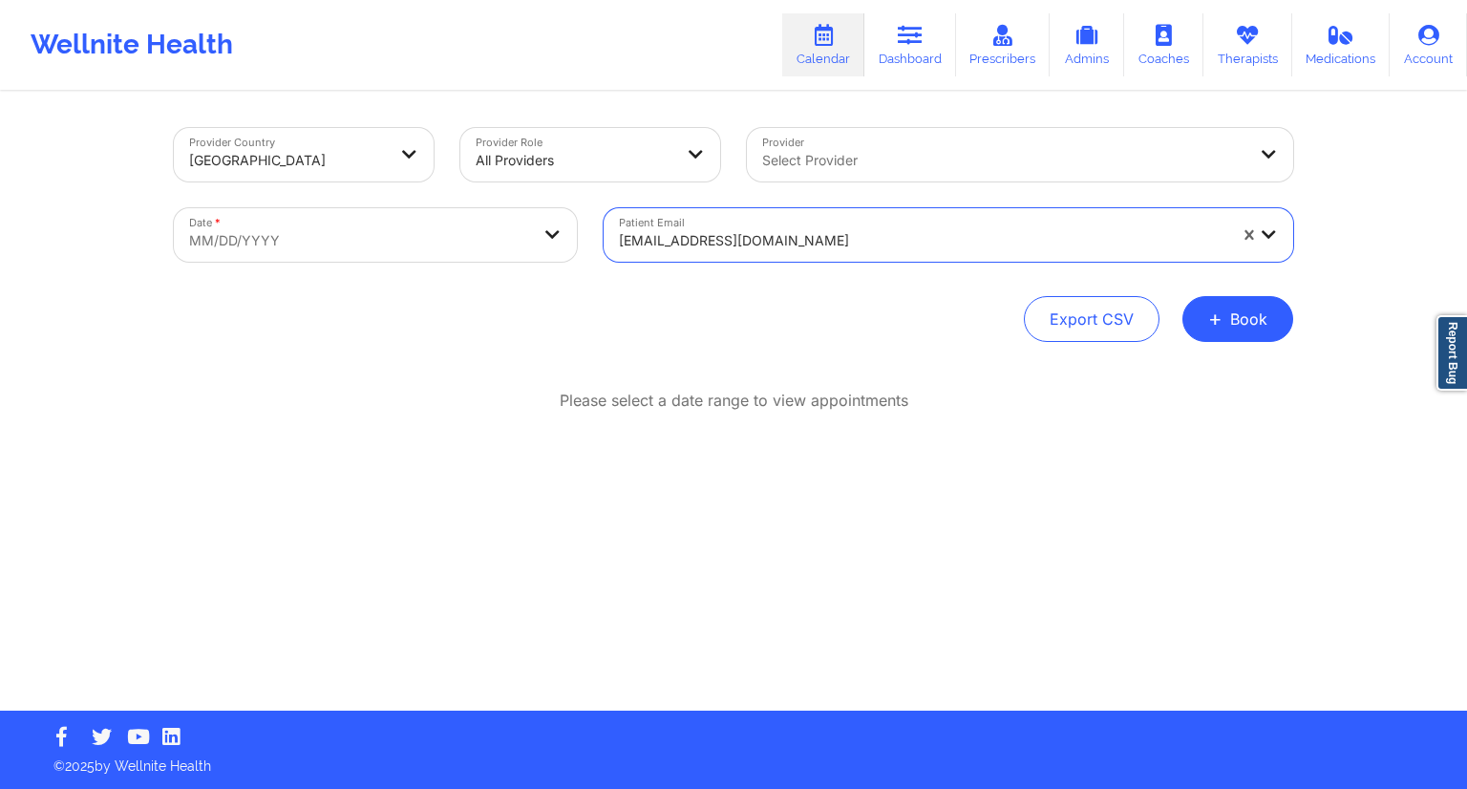
click at [437, 242] on body "Wellnite Health Calendar Dashboard Prescribers Admins Coaches Therapists Medica…" at bounding box center [733, 394] width 1467 height 789
select select "2025-8"
select select "2025-9"
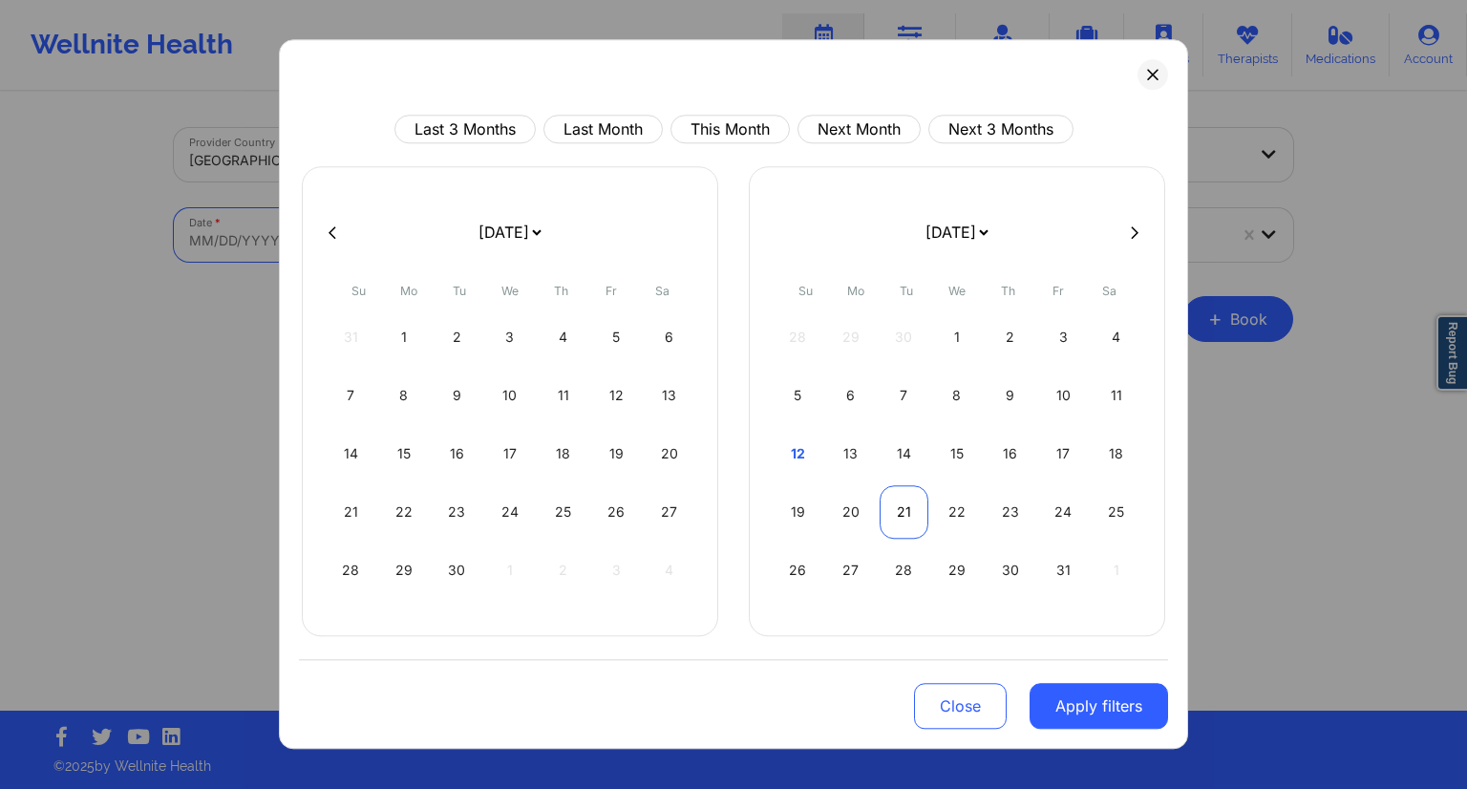
click at [903, 508] on div "21" at bounding box center [904, 511] width 49 height 53
select select "2025-9"
select select "2025-10"
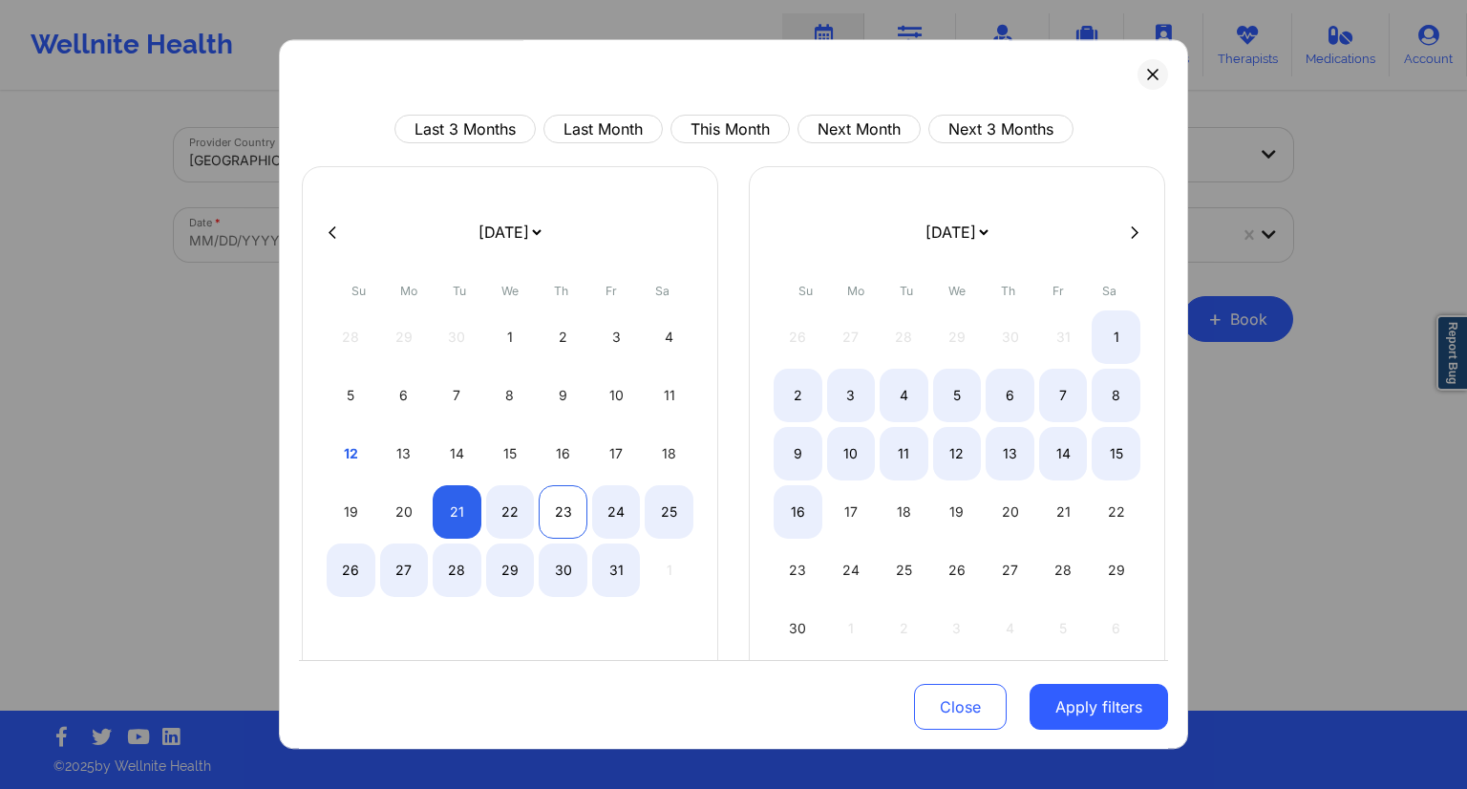
select select "2025-9"
select select "2025-10"
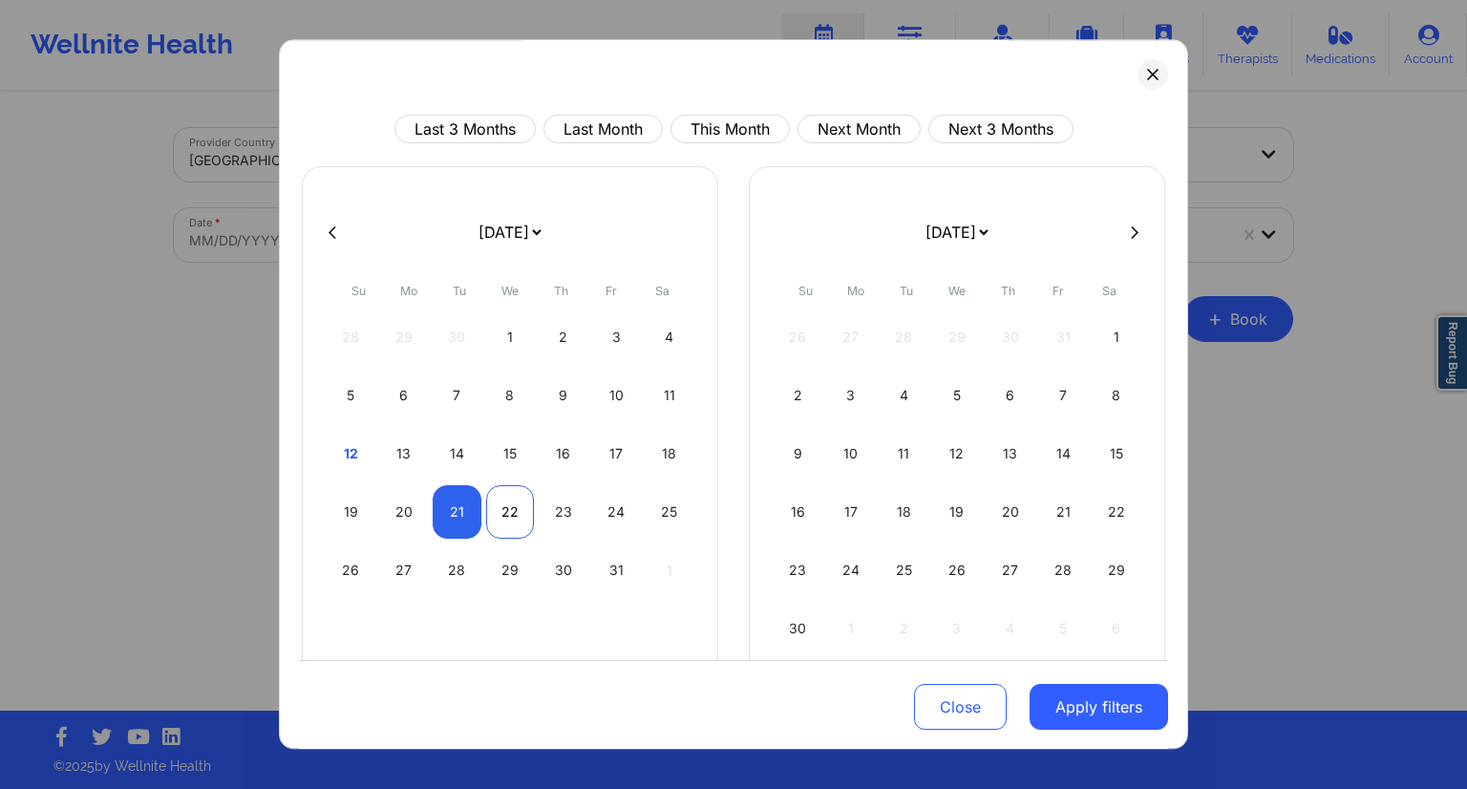
click at [513, 519] on div "22" at bounding box center [510, 511] width 49 height 53
select select "2025-9"
select select "2025-10"
click at [1075, 695] on button "Apply filters" at bounding box center [1099, 707] width 138 height 46
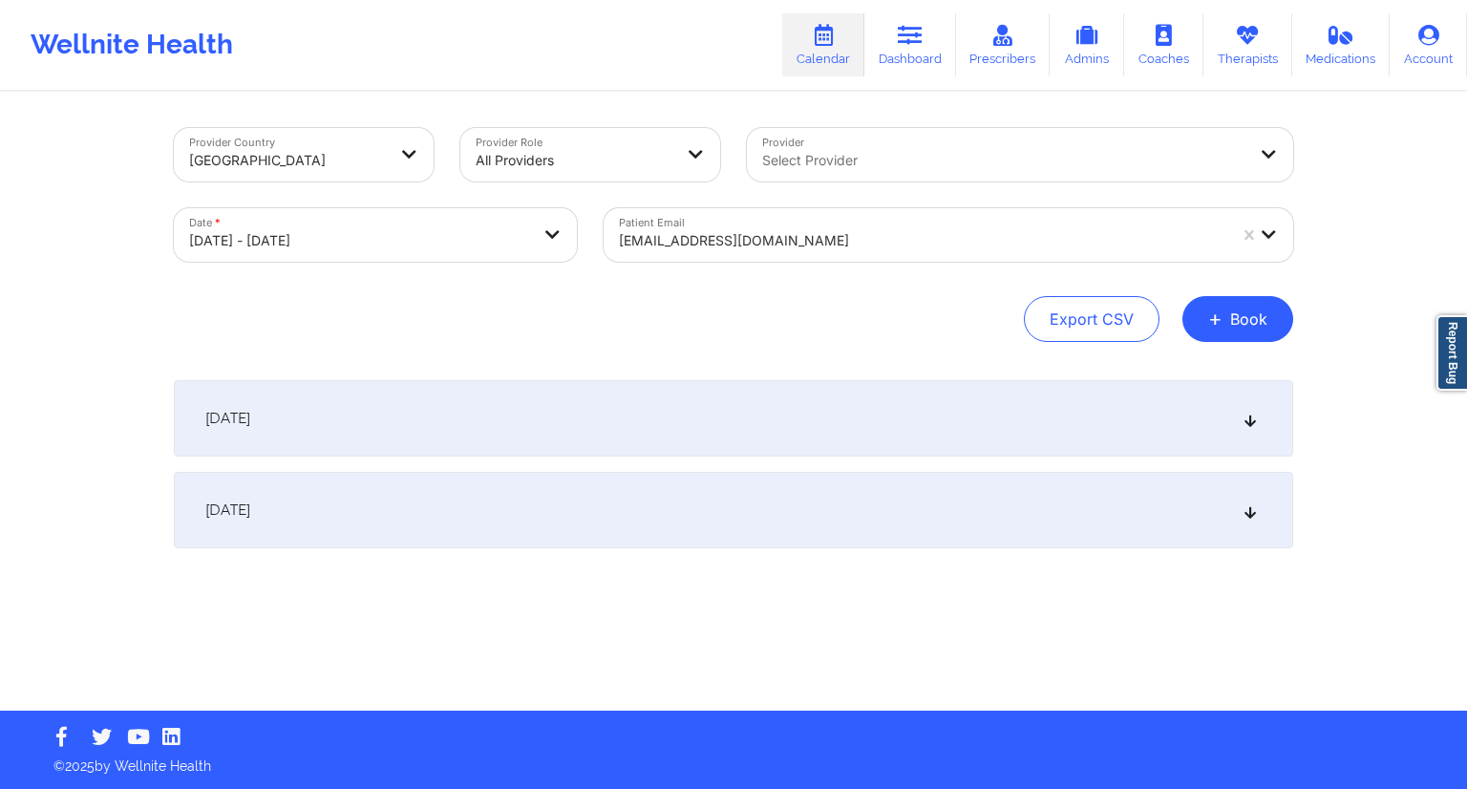
click at [649, 425] on div "[DATE]" at bounding box center [733, 418] width 1119 height 76
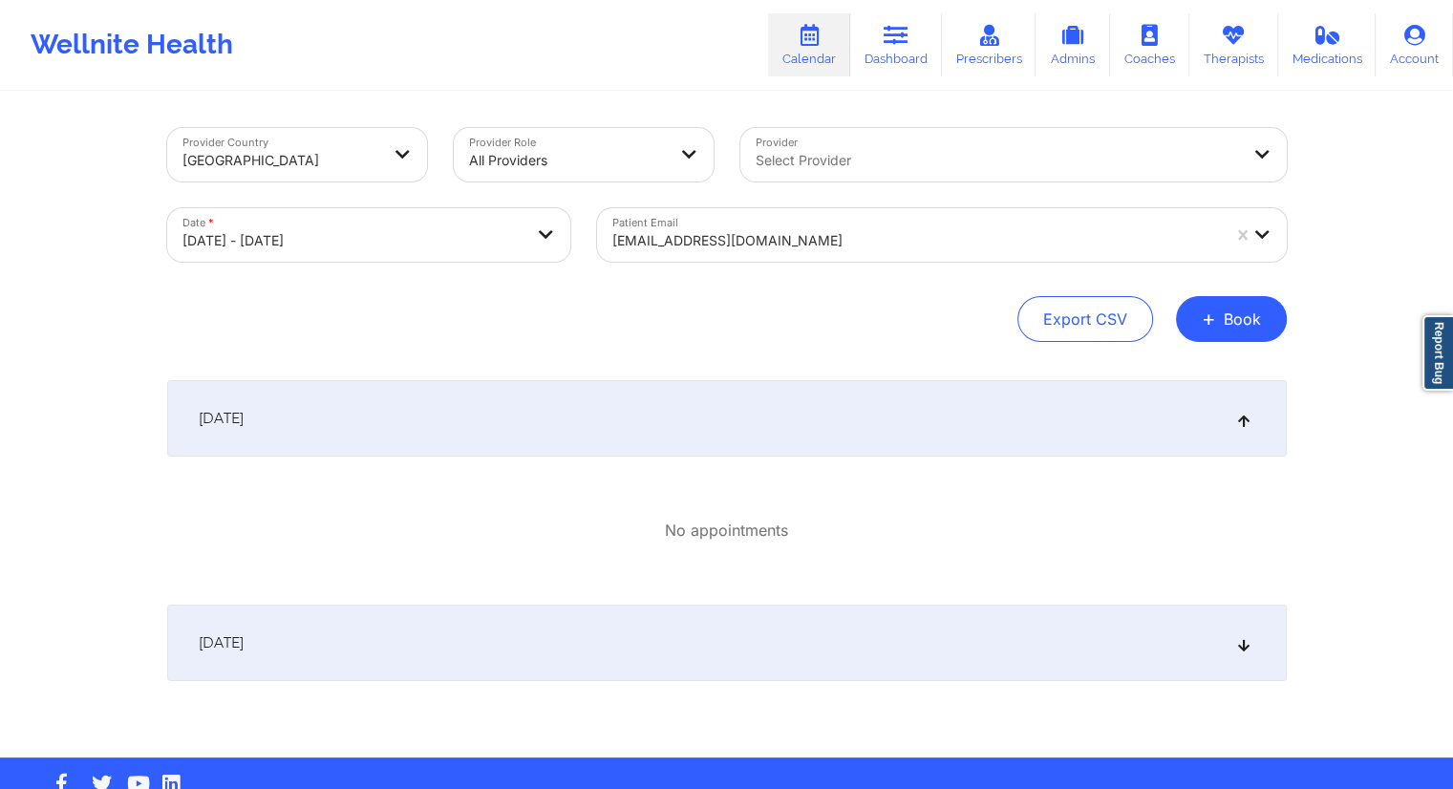
click at [611, 617] on div "[DATE]" at bounding box center [726, 643] width 1119 height 76
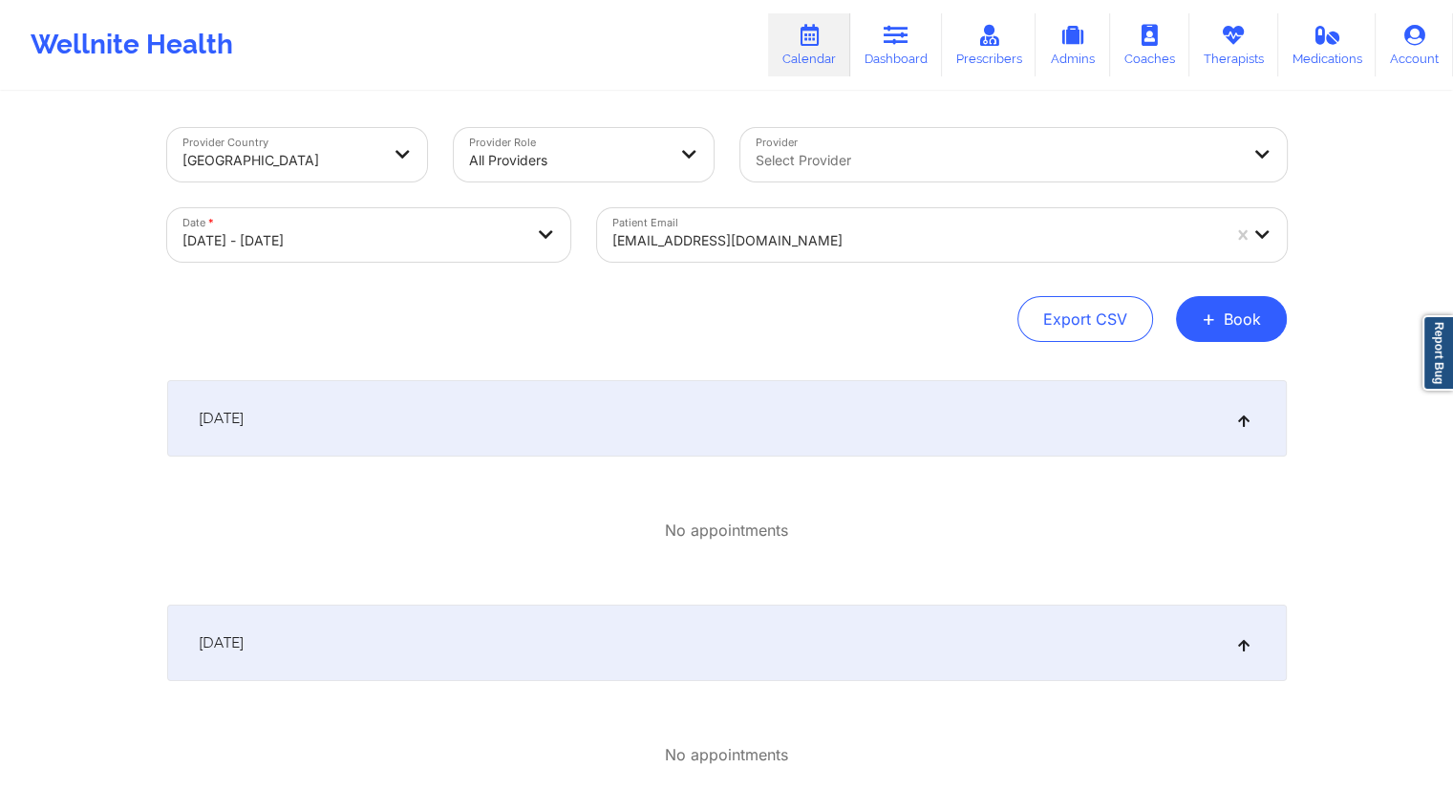
select select "2025-9"
select select "2025-10"
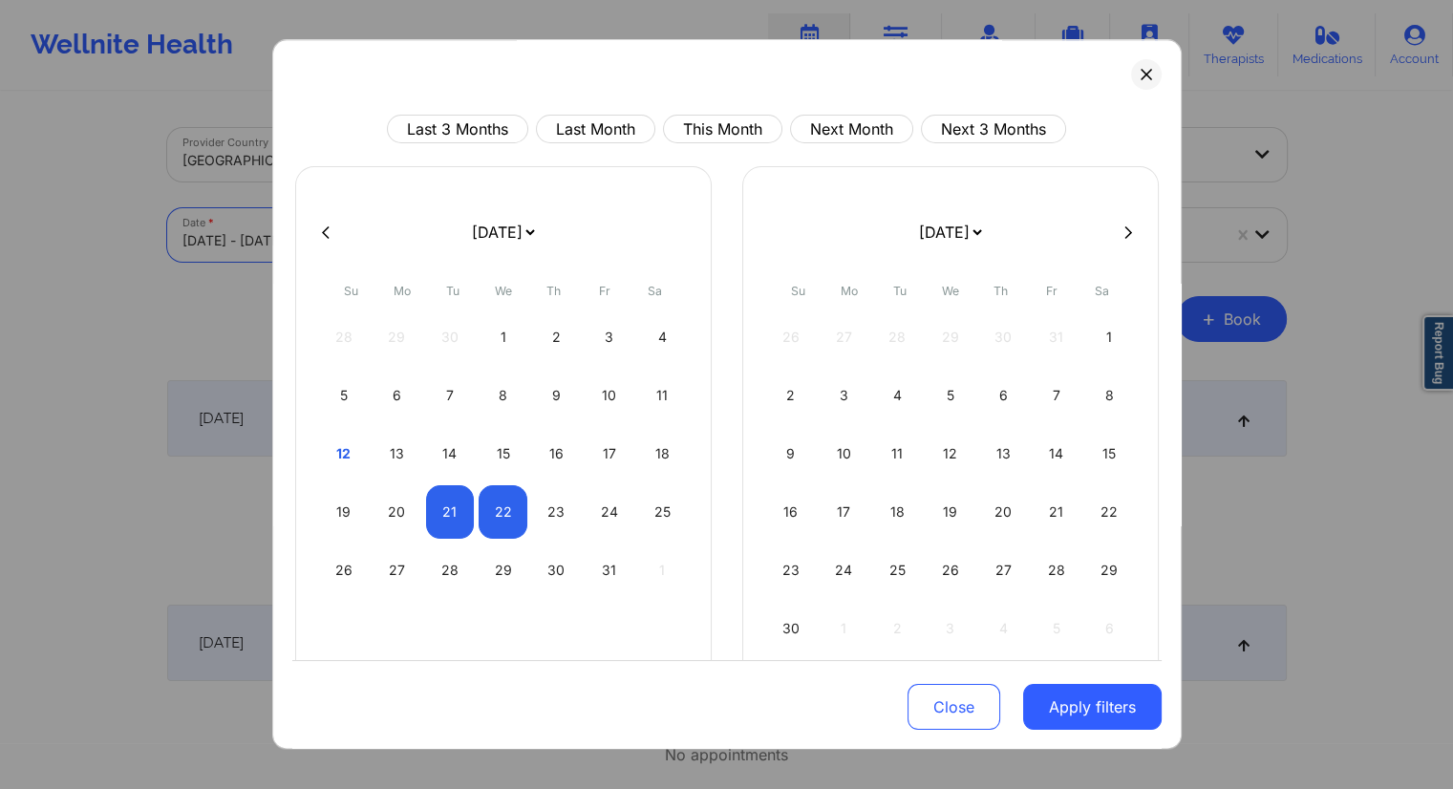
click at [403, 251] on body "Wellnite Health Calendar Dashboard Prescribers Admins Coaches Therapists Medica…" at bounding box center [726, 394] width 1453 height 789
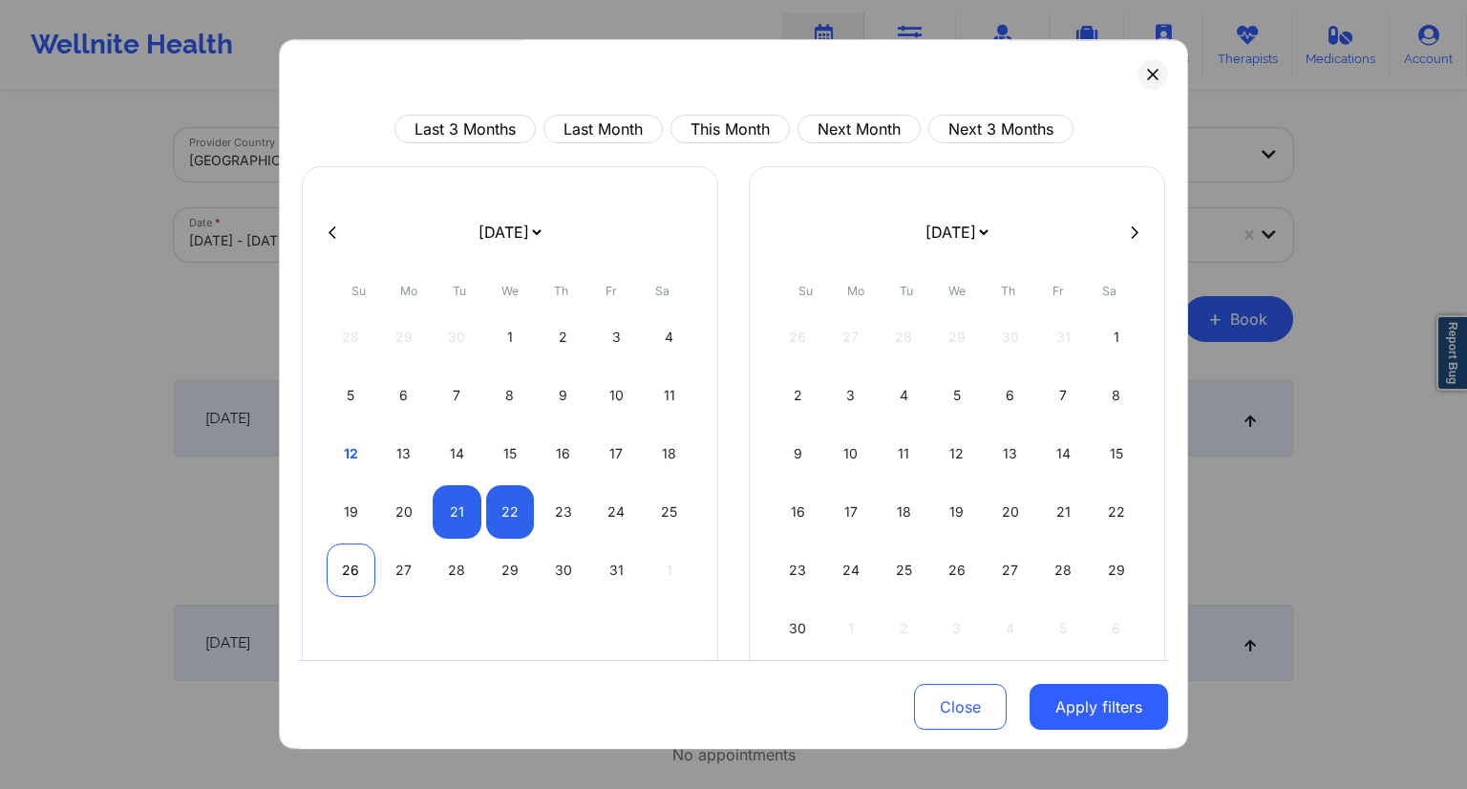
click at [350, 582] on div "26" at bounding box center [351, 569] width 49 height 53
click at [397, 578] on div "27" at bounding box center [404, 569] width 49 height 53
select select "2025-9"
select select "2025-10"
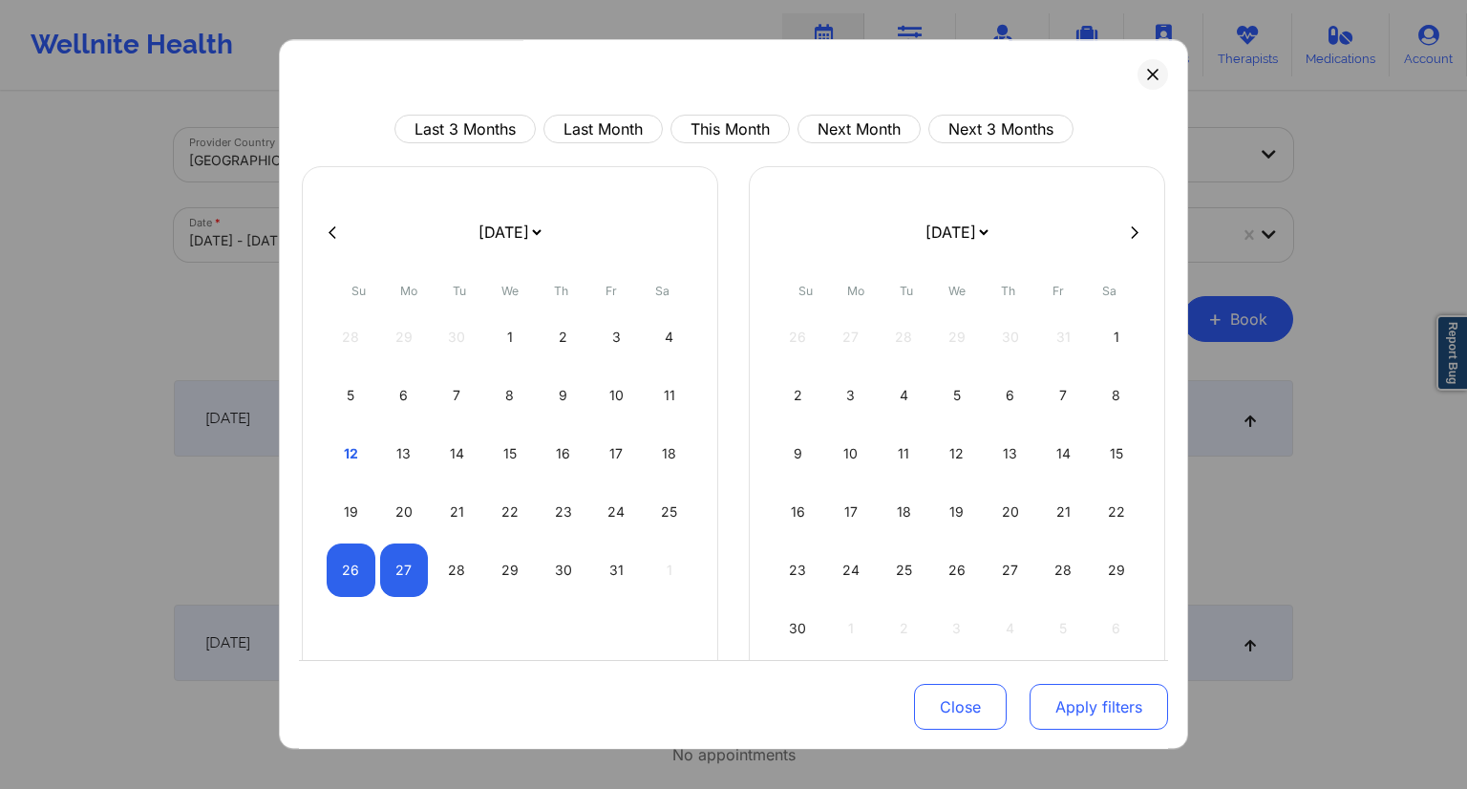
click at [1067, 714] on button "Apply filters" at bounding box center [1099, 707] width 138 height 46
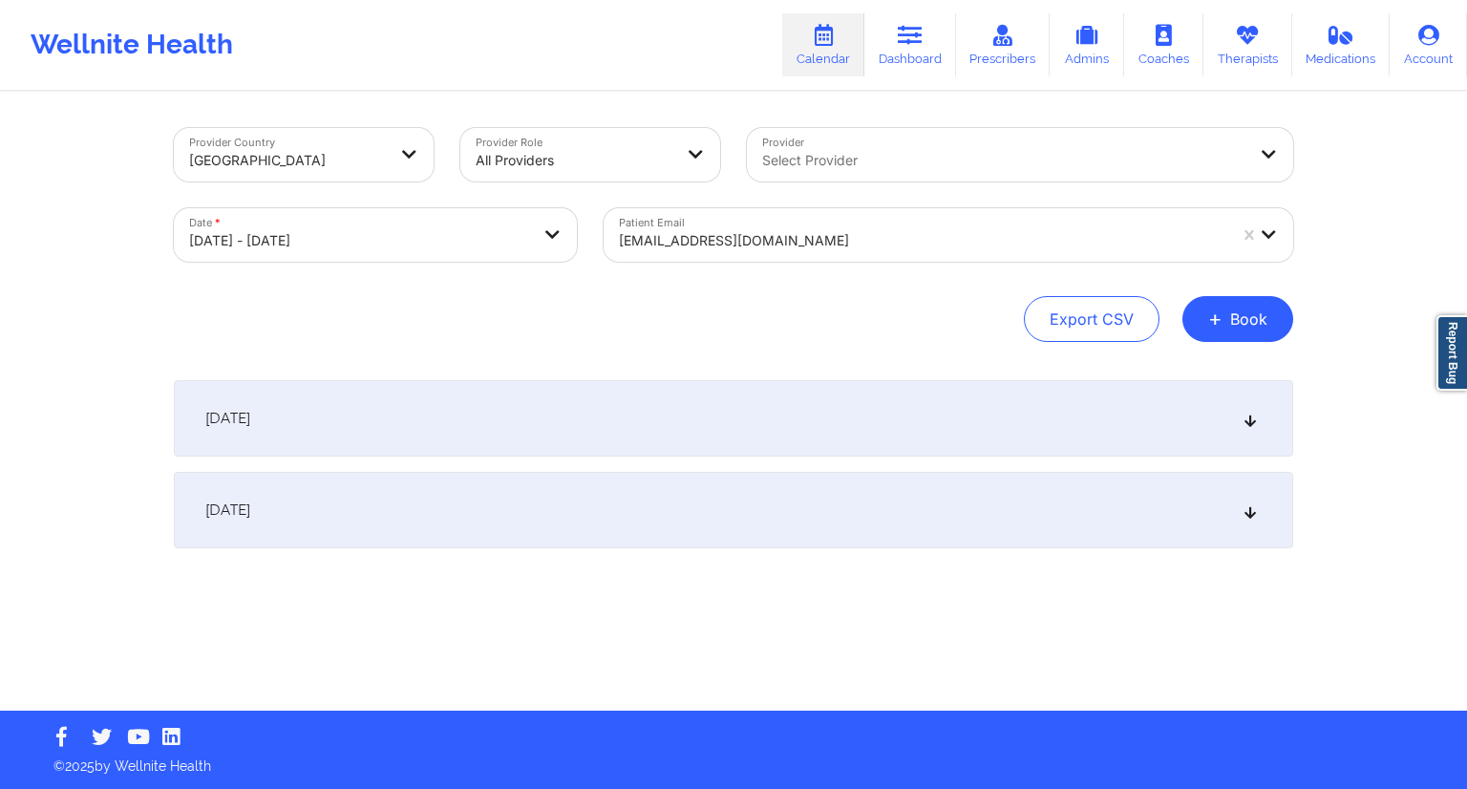
click at [623, 421] on div "[DATE]" at bounding box center [733, 418] width 1119 height 76
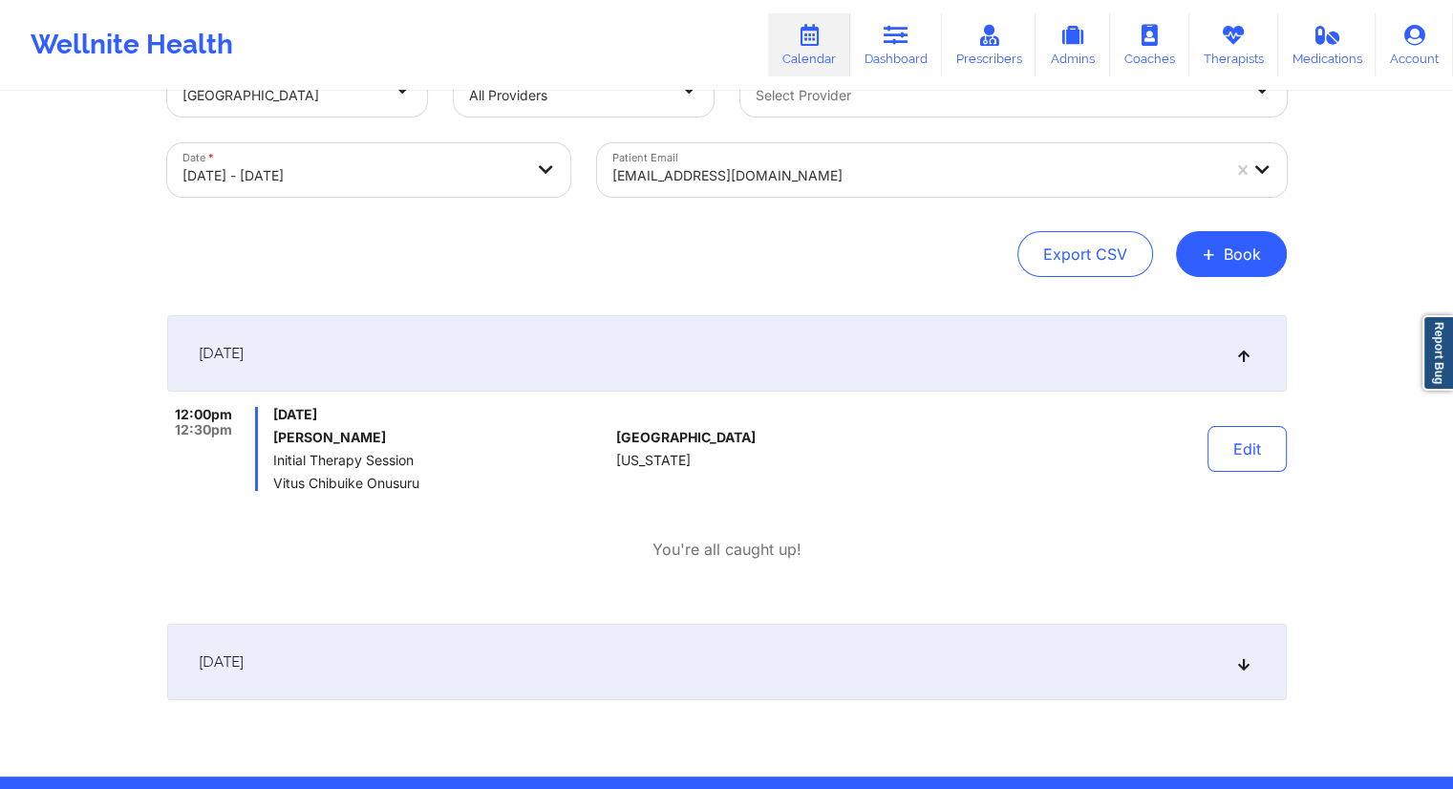
scroll to position [96, 0]
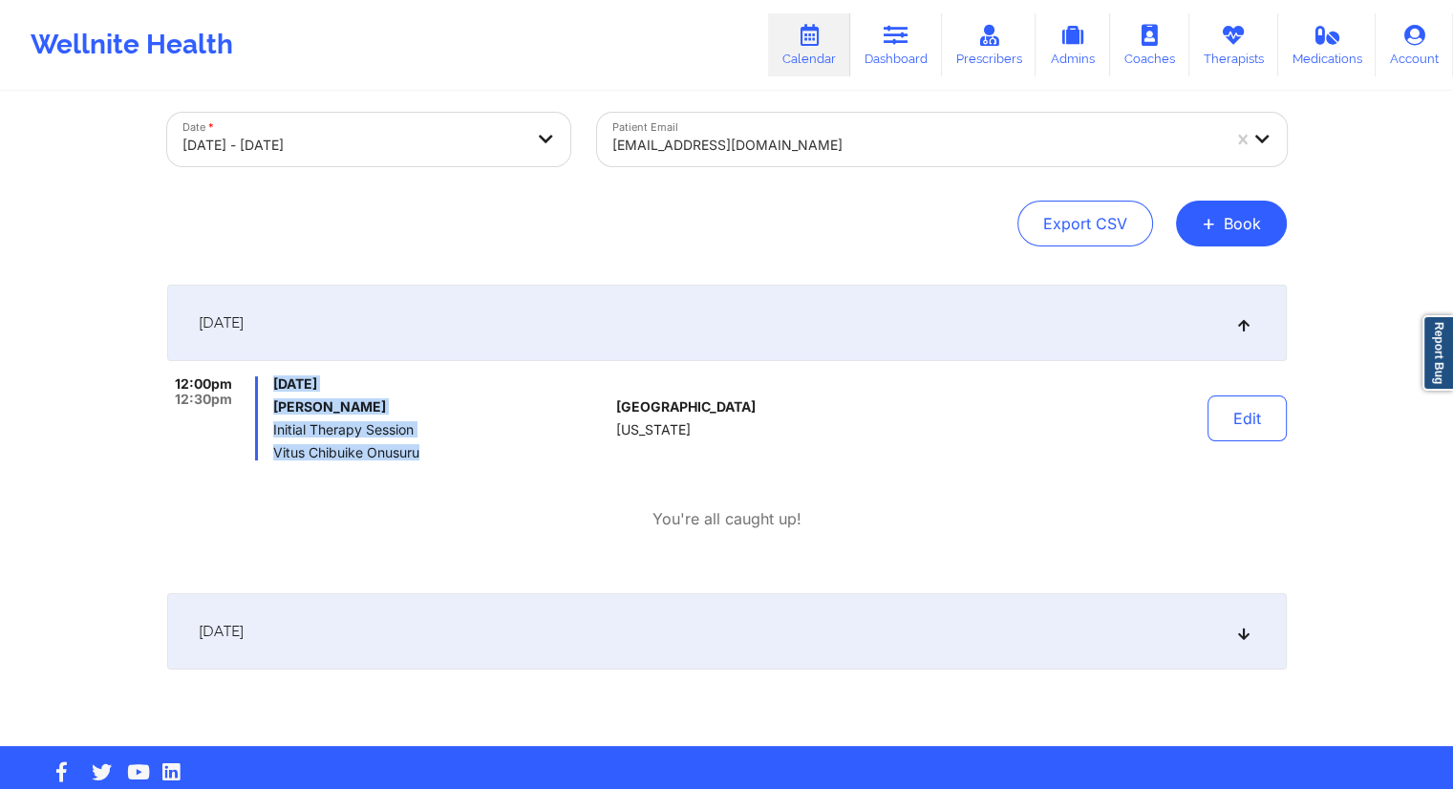
drag, startPoint x: 446, startPoint y: 458, endPoint x: 274, endPoint y: 386, distance: 186.6
click at [274, 386] on div "[DATE] [PERSON_NAME] Initial Therapy Session [PERSON_NAME] Onusuru" at bounding box center [440, 418] width 335 height 84
copy div "[DATE] [PERSON_NAME] Initial Therapy Session [PERSON_NAME] Onusuru"
click at [411, 502] on div "12:00pm 12:30pm [DATE] [PERSON_NAME] Initial Therapy Session [PERSON_NAME] Onus…" at bounding box center [726, 453] width 1119 height 154
drag, startPoint x: 397, startPoint y: 405, endPoint x: 268, endPoint y: 402, distance: 129.0
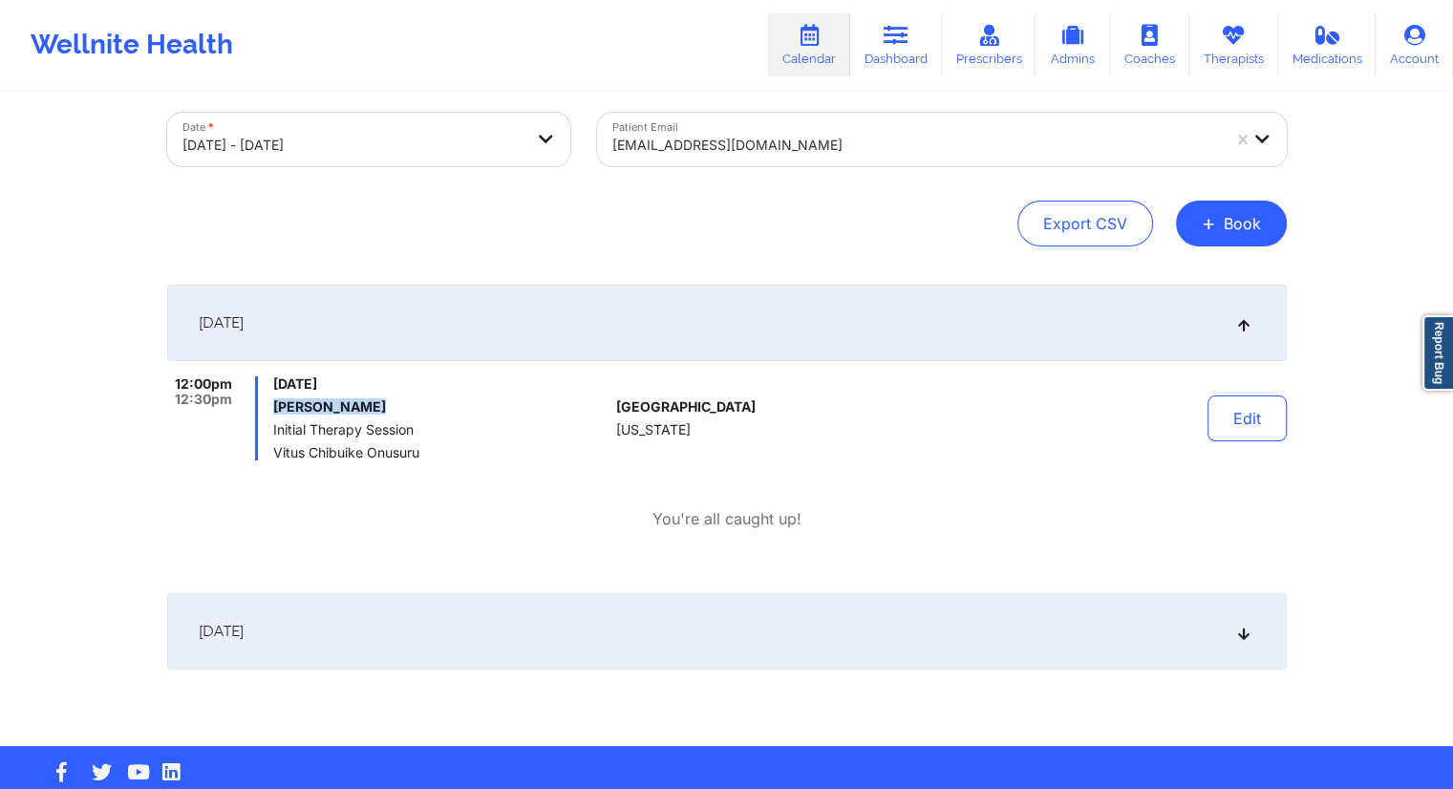
click at [268, 402] on div "12:00pm 12:30pm [DATE] [PERSON_NAME] Initial Therapy Session Vitus Chibuike Onu…" at bounding box center [388, 418] width 442 height 84
copy h6 "[PERSON_NAME]"
click at [887, 39] on icon at bounding box center [895, 35] width 25 height 21
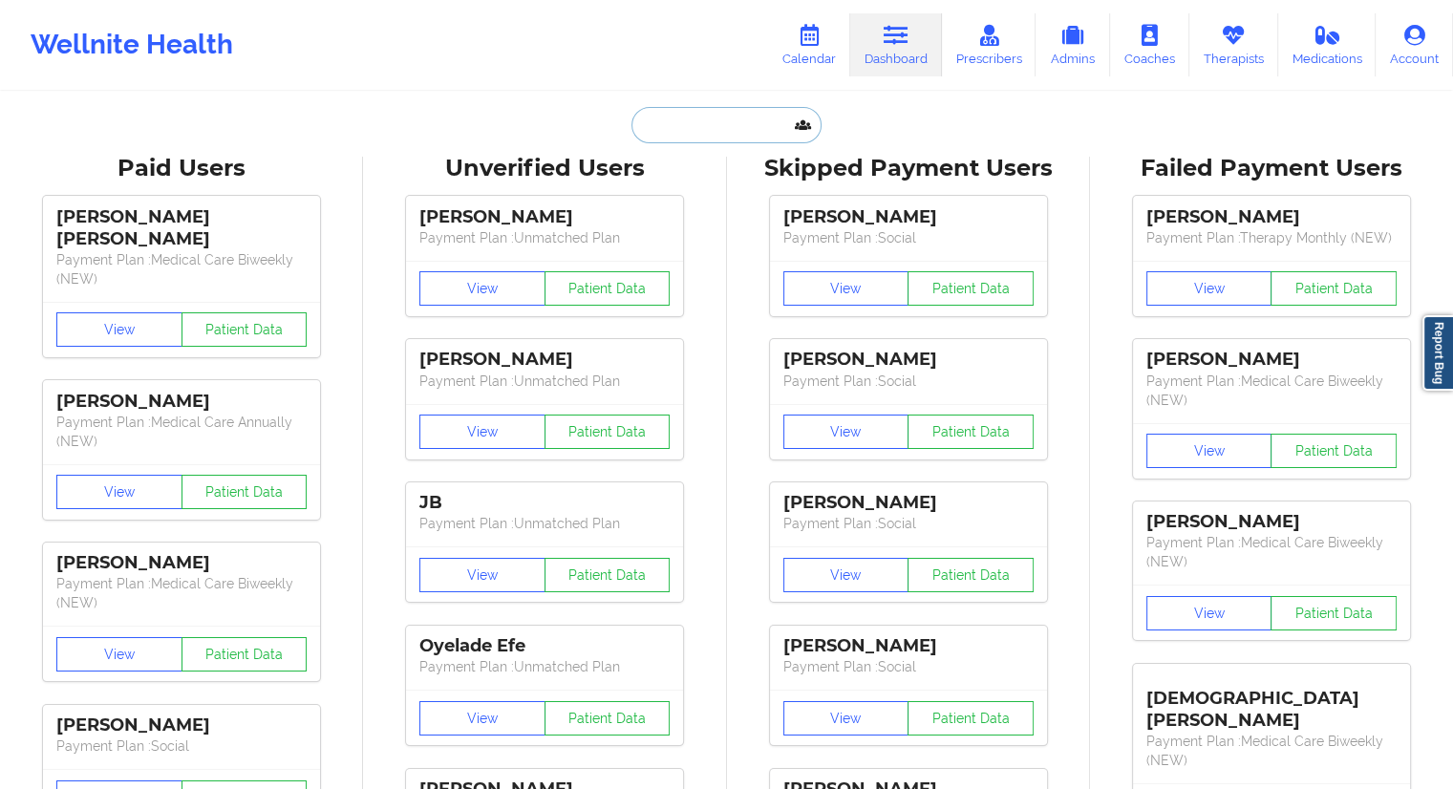
click at [680, 124] on input "text" at bounding box center [725, 125] width 189 height 36
paste input "[PERSON_NAME]"
type input "[PERSON_NAME]"
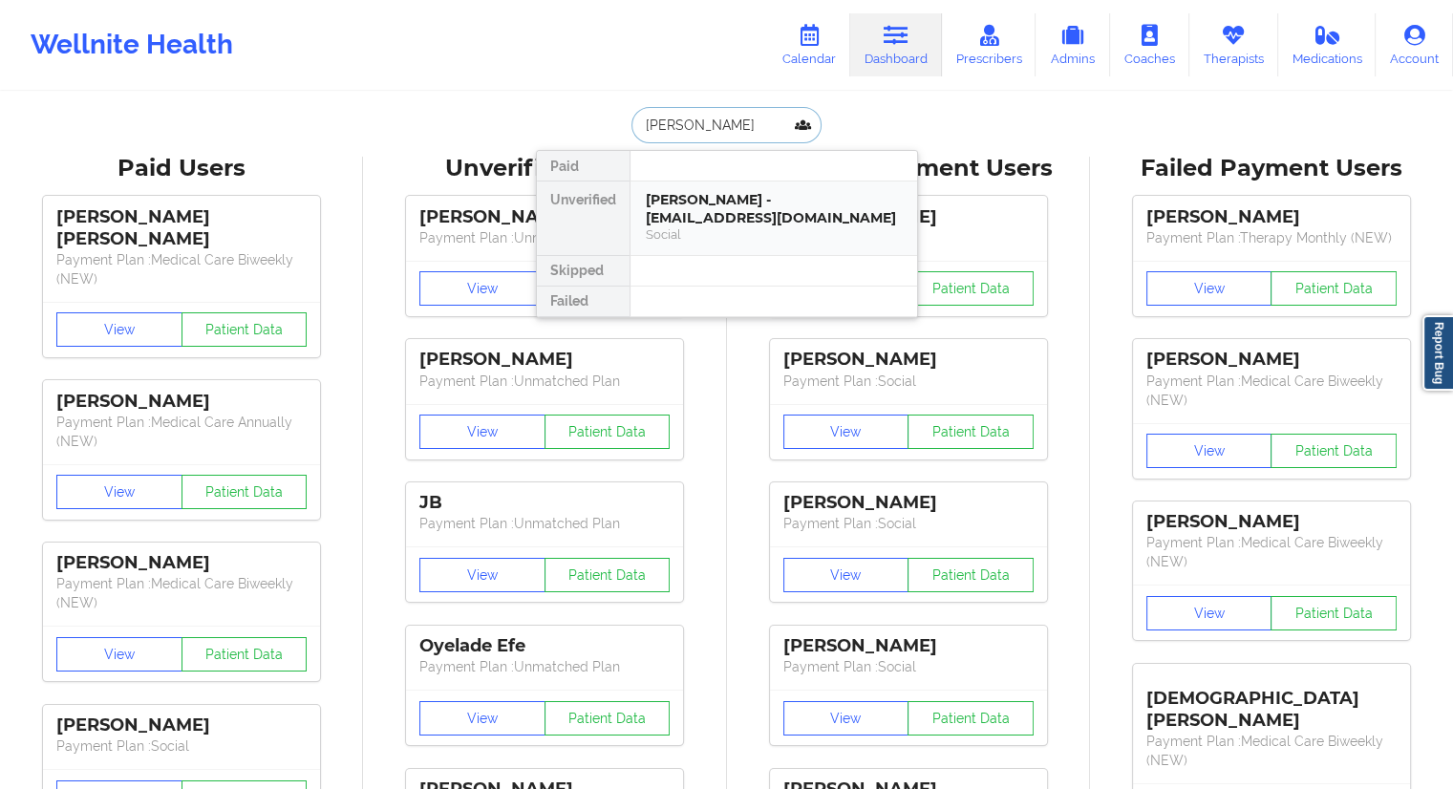
click at [711, 203] on div "[PERSON_NAME] - [EMAIL_ADDRESS][DOMAIN_NAME]" at bounding box center [774, 208] width 256 height 35
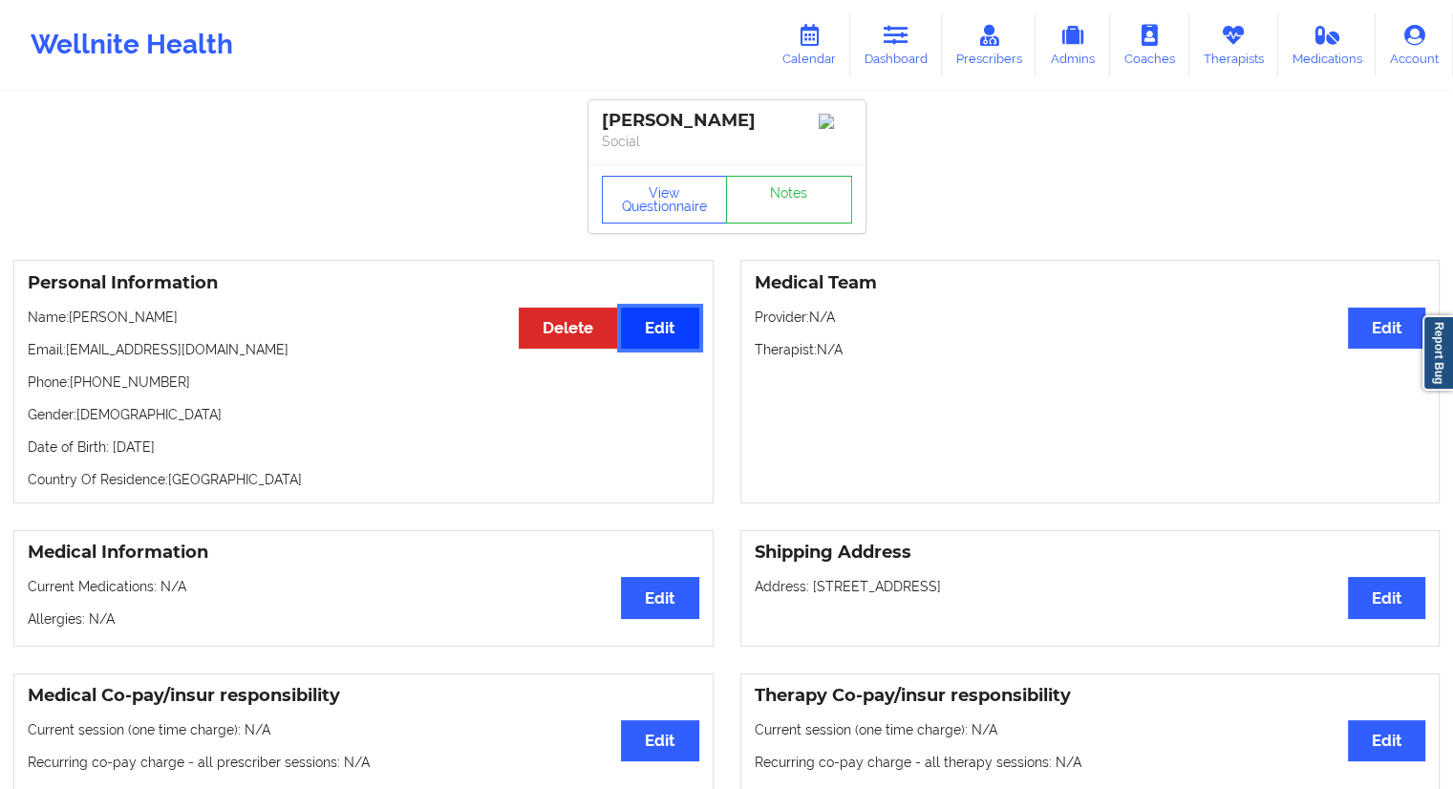
click at [669, 339] on button "Edit" at bounding box center [659, 328] width 77 height 41
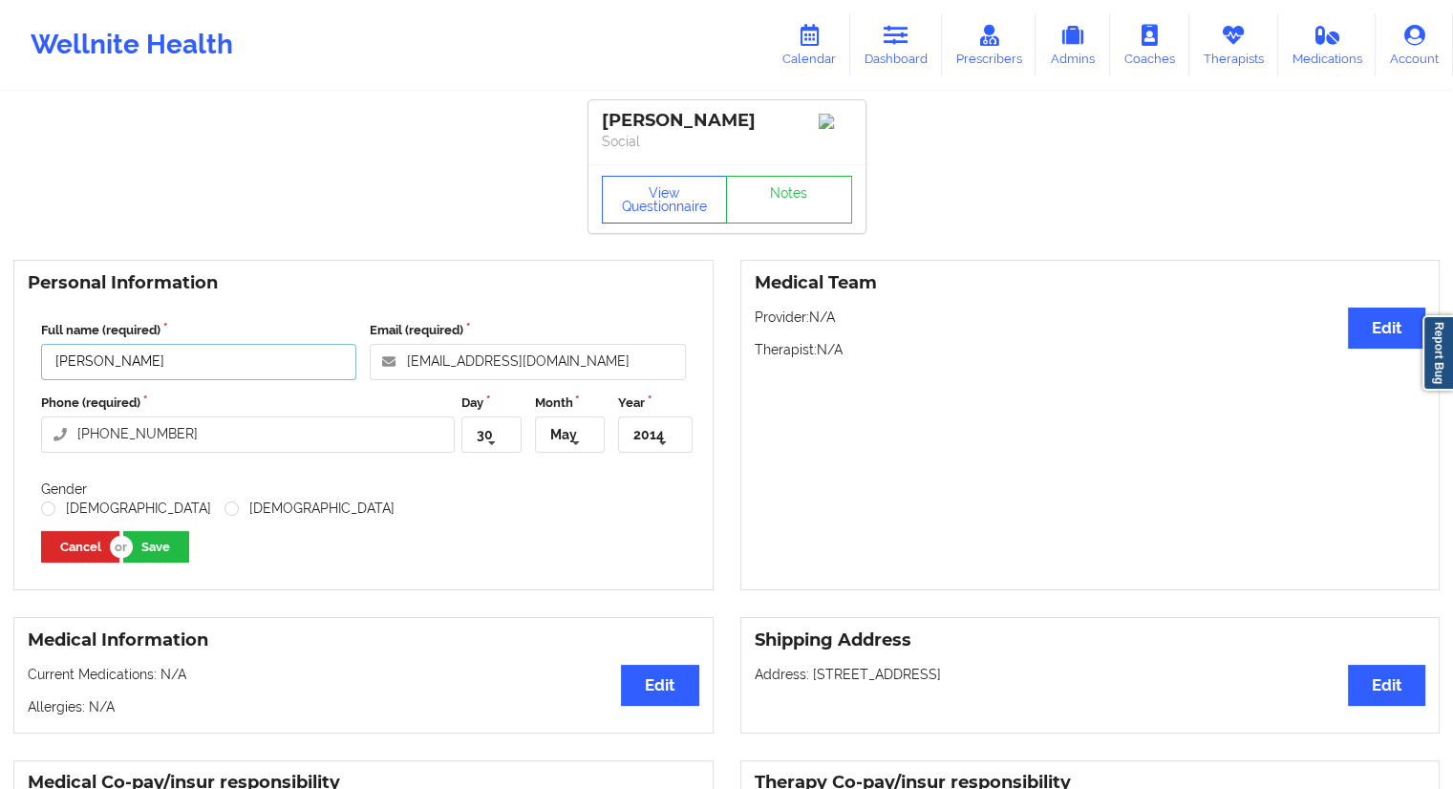
drag, startPoint x: 196, startPoint y: 361, endPoint x: 12, endPoint y: 371, distance: 183.6
click at [13, 371] on div "Personal Information Full name (required) [PERSON_NAME] Email (required) [EMAIL…" at bounding box center [363, 425] width 700 height 330
paste input "[PERSON_NAME]"
type input "[PERSON_NAME]"
click at [266, 332] on label "Full name (required)" at bounding box center [198, 330] width 315 height 19
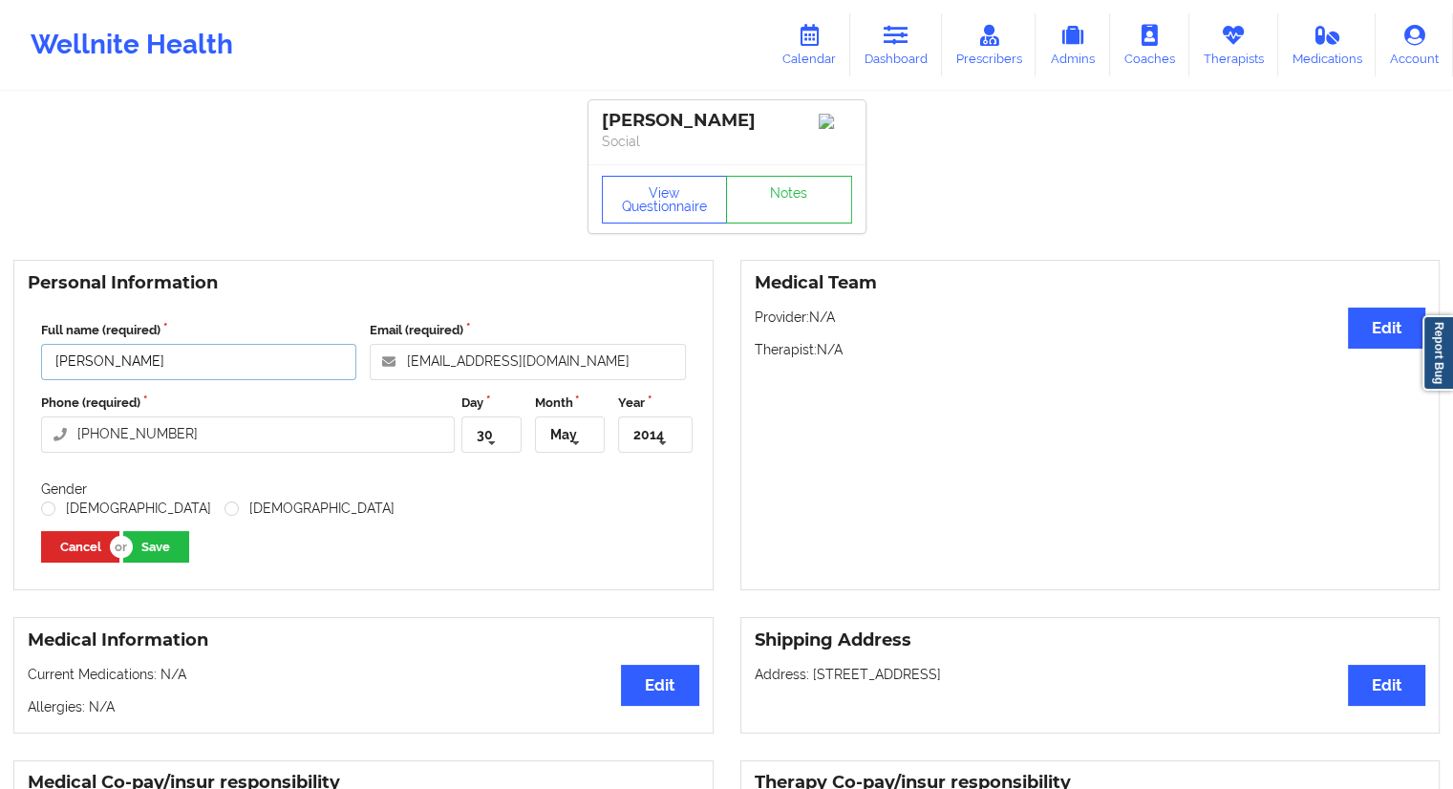
click at [266, 344] on input "[PERSON_NAME]" at bounding box center [198, 362] width 315 height 36
click at [160, 547] on button "Save" at bounding box center [156, 547] width 66 height 32
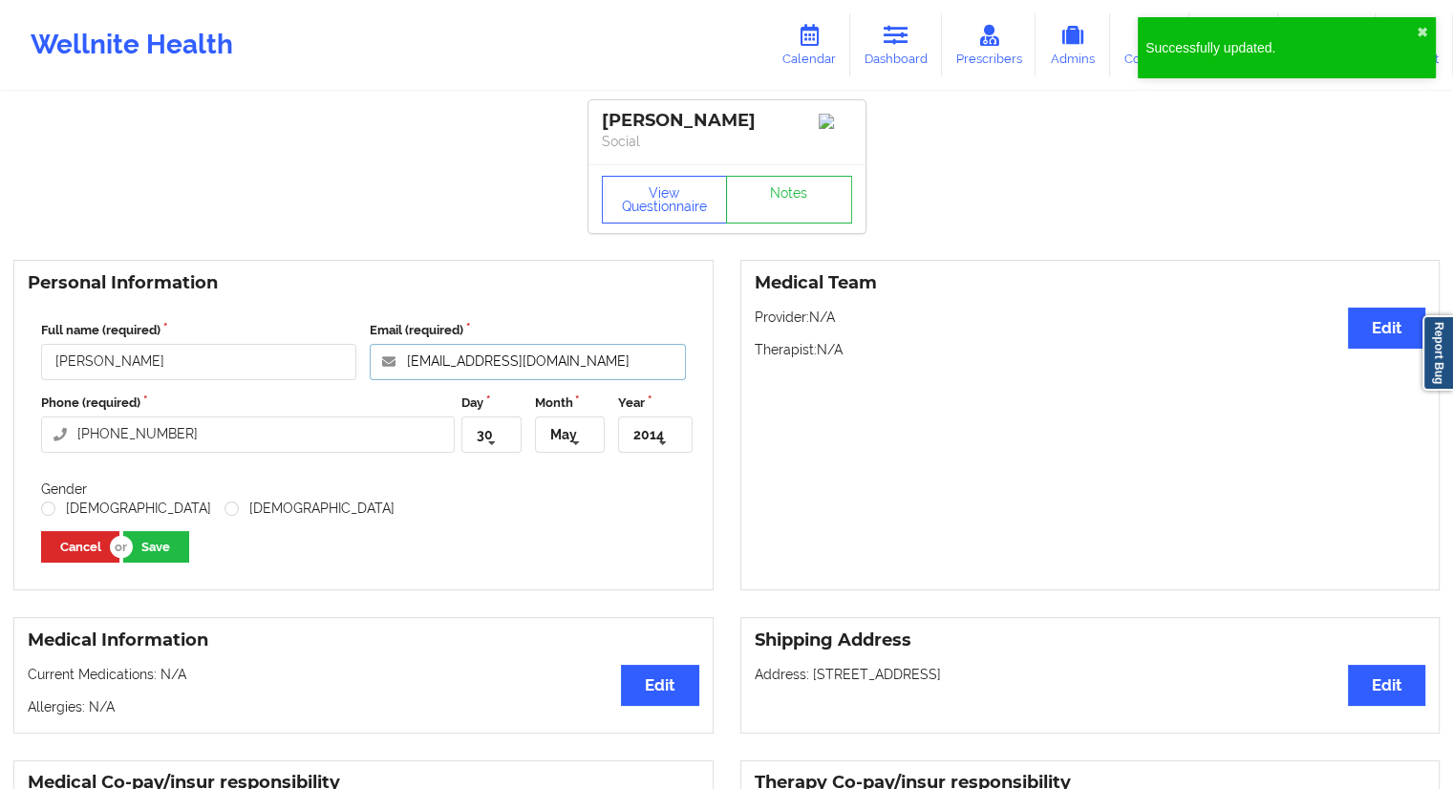
drag, startPoint x: 601, startPoint y: 358, endPoint x: 382, endPoint y: 374, distance: 219.3
click at [382, 374] on input "[EMAIL_ADDRESS][DOMAIN_NAME]" at bounding box center [527, 362] width 315 height 36
click at [869, 51] on link "Dashboard" at bounding box center [896, 44] width 92 height 63
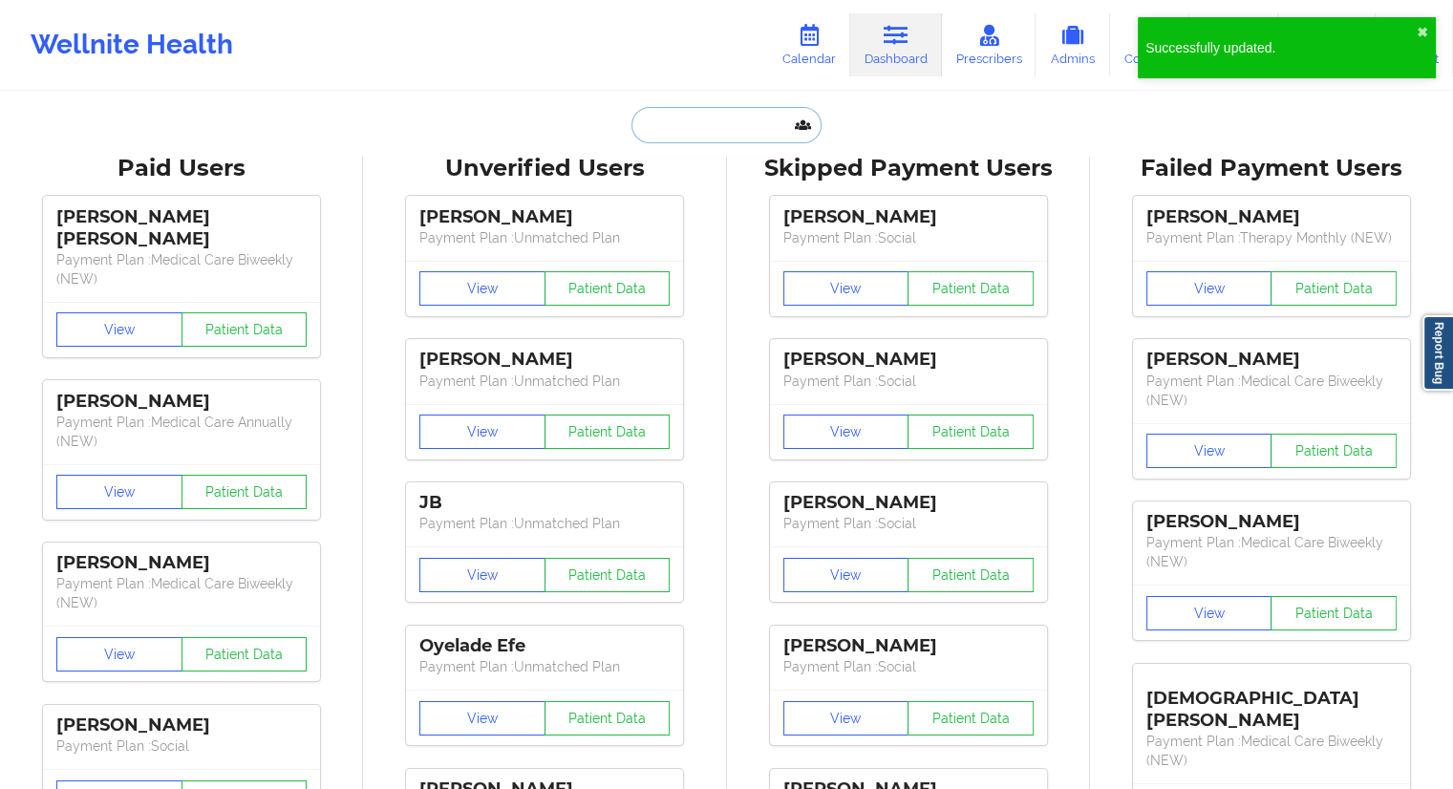
click at [714, 123] on input "text" at bounding box center [725, 125] width 189 height 36
paste input "[EMAIL_ADDRESS][DOMAIN_NAME]"
type input "[EMAIL_ADDRESS][DOMAIN_NAME]"
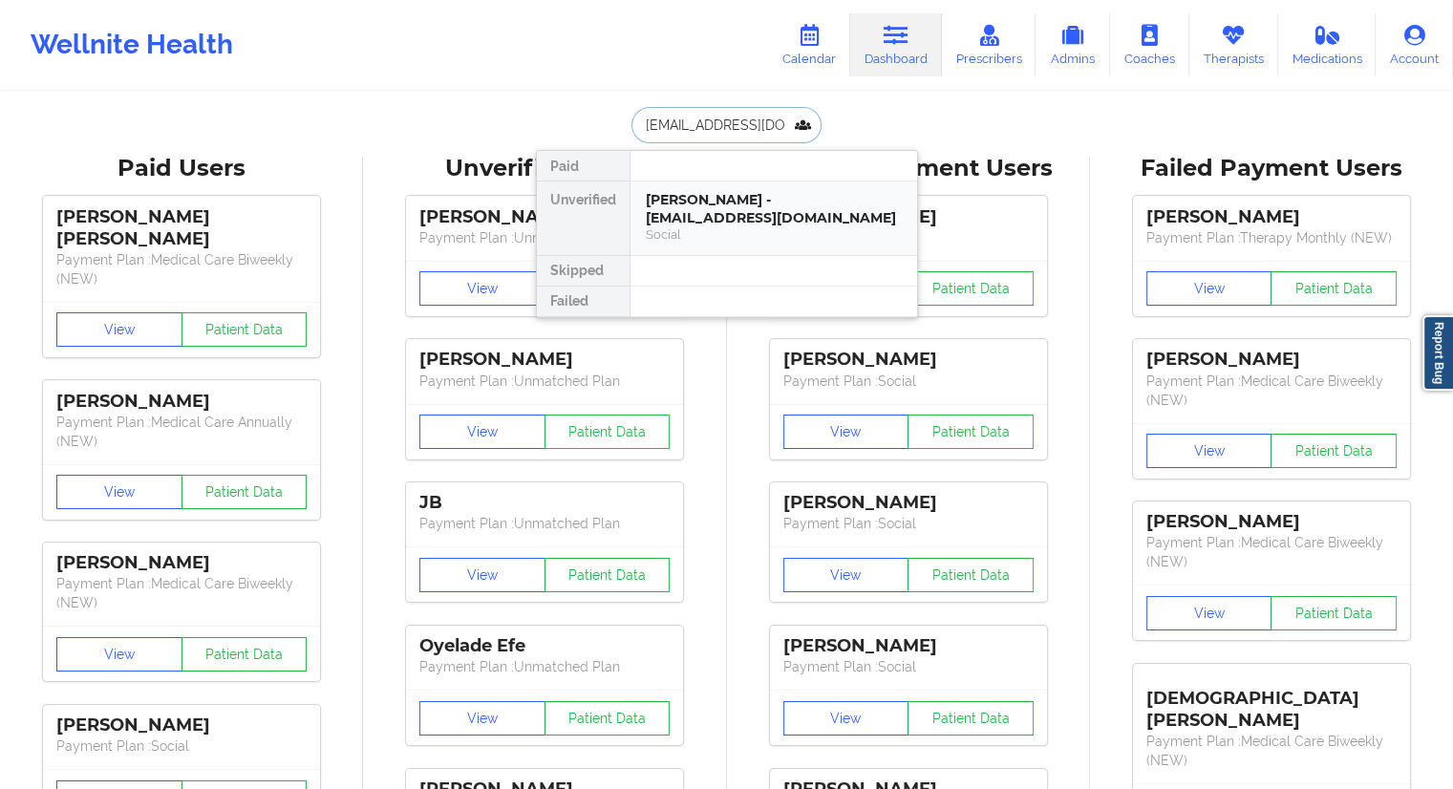
click at [684, 214] on div "[PERSON_NAME] - [EMAIL_ADDRESS][DOMAIN_NAME]" at bounding box center [774, 208] width 256 height 35
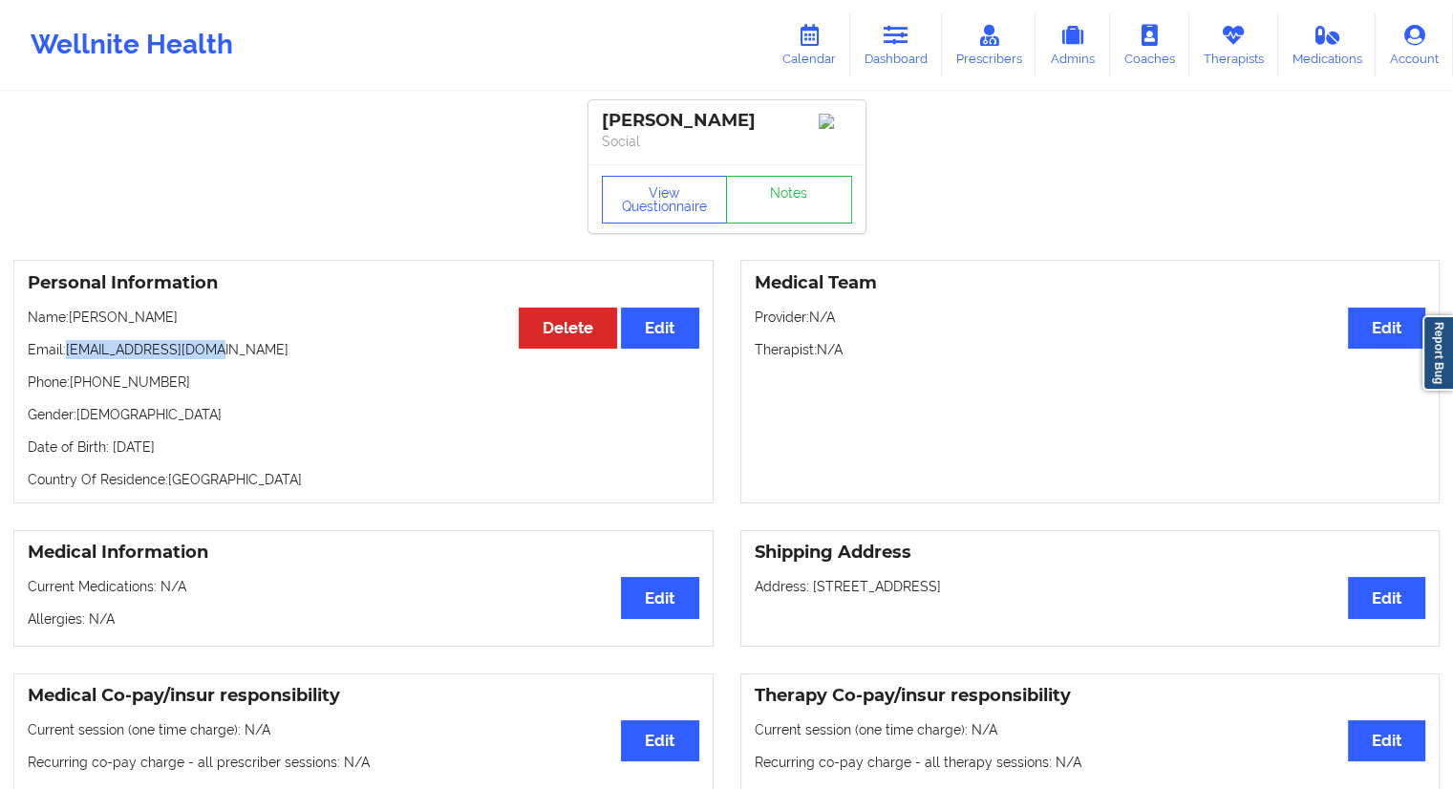
drag, startPoint x: 249, startPoint y: 364, endPoint x: 68, endPoint y: 355, distance: 181.7
click at [68, 355] on p "Email: [EMAIL_ADDRESS][DOMAIN_NAME]" at bounding box center [363, 349] width 671 height 19
copy p "[EMAIL_ADDRESS][DOMAIN_NAME]"
click at [825, 54] on link "Calendar" at bounding box center [809, 44] width 82 height 63
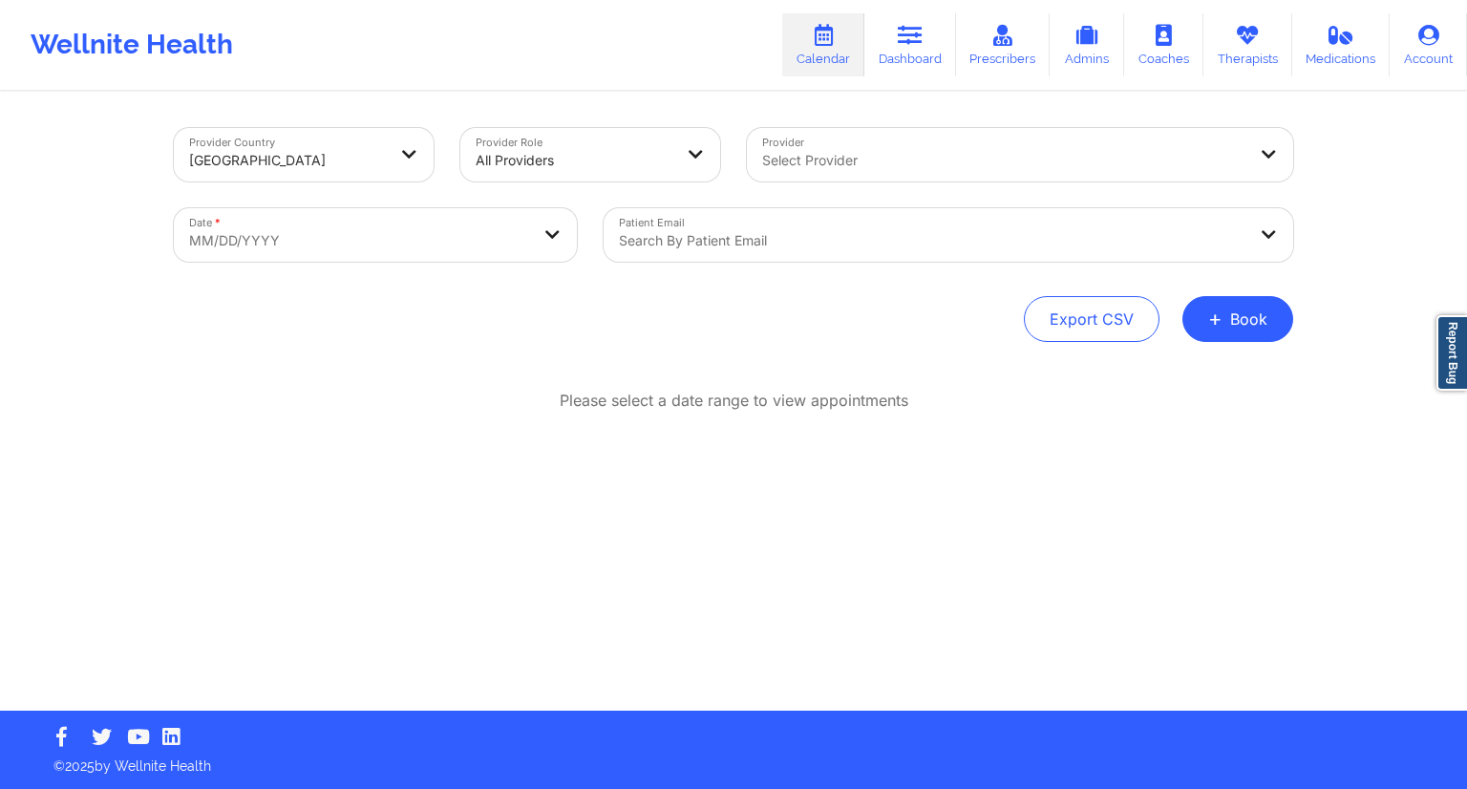
click at [384, 249] on body "Wellnite Health Calendar Dashboard Prescribers Admins Coaches Therapists Medica…" at bounding box center [733, 394] width 1467 height 789
select select "2025-8"
select select "2025-9"
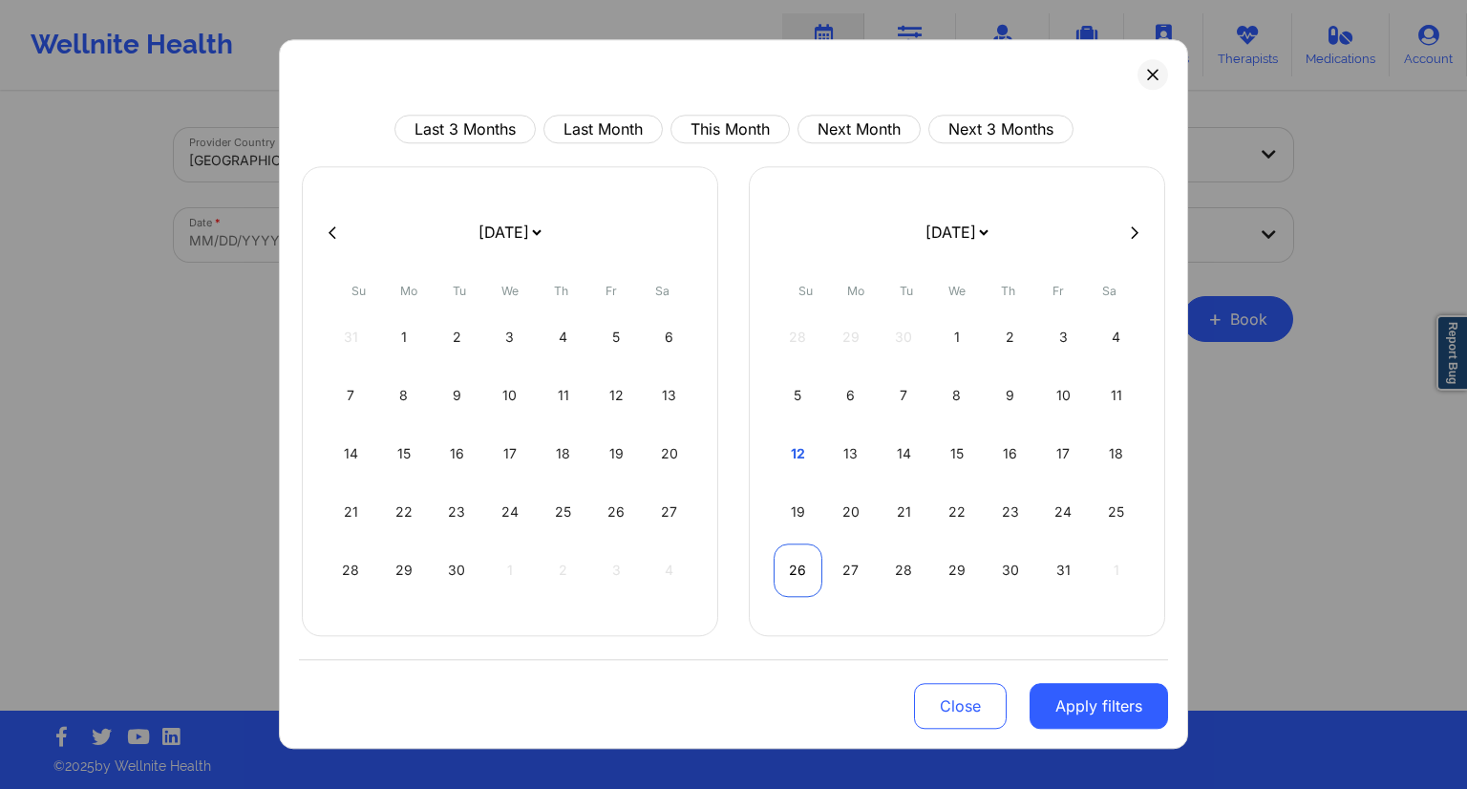
click at [810, 569] on div "26" at bounding box center [798, 569] width 49 height 53
select select "2025-9"
select select "2025-10"
select select "2025-9"
select select "2025-10"
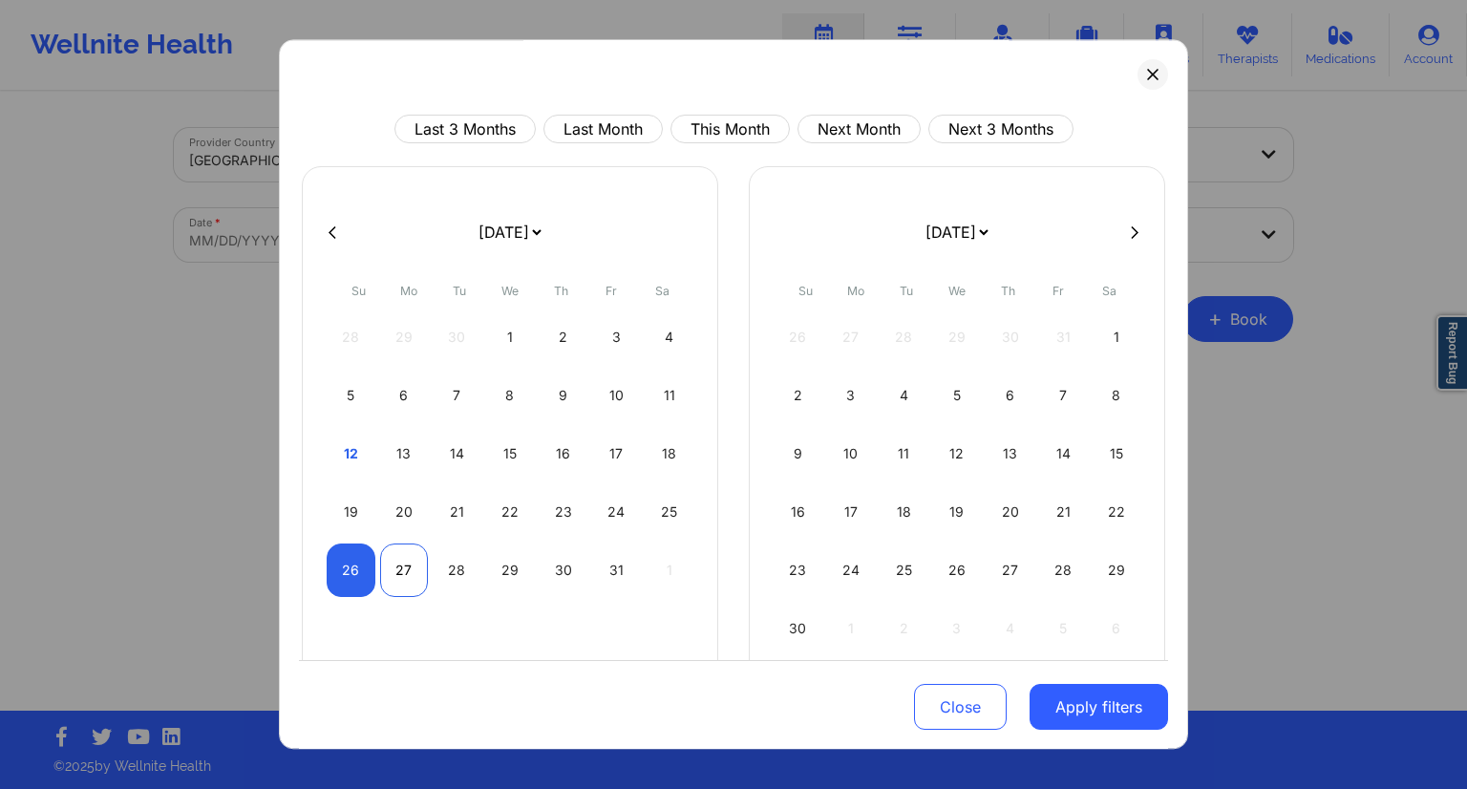
click at [398, 578] on div "27" at bounding box center [404, 569] width 49 height 53
select select "2025-9"
select select "2025-10"
click at [1045, 721] on button "Apply filters" at bounding box center [1099, 707] width 138 height 46
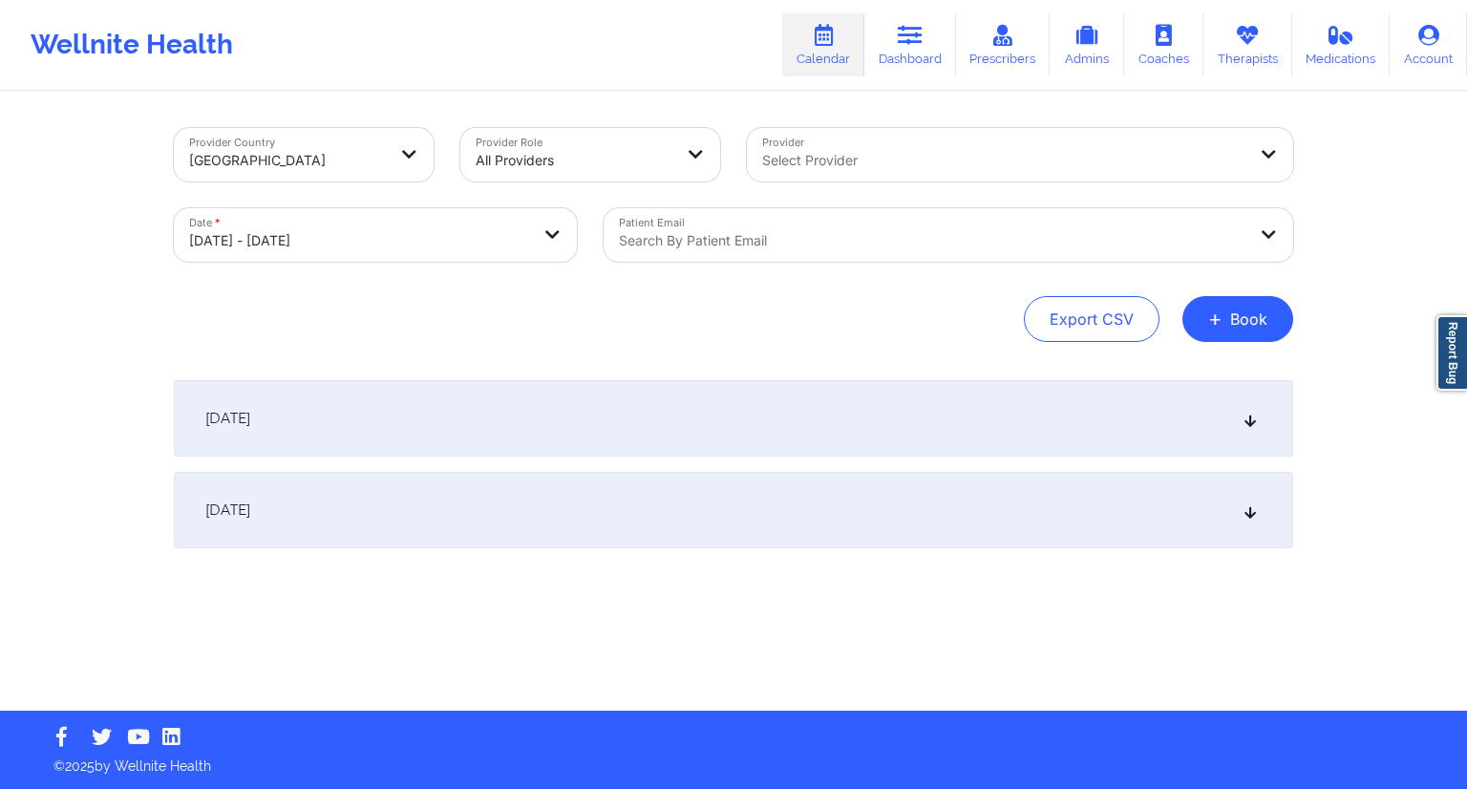
click at [758, 215] on div "Search by patient email" at bounding box center [926, 234] width 644 height 53
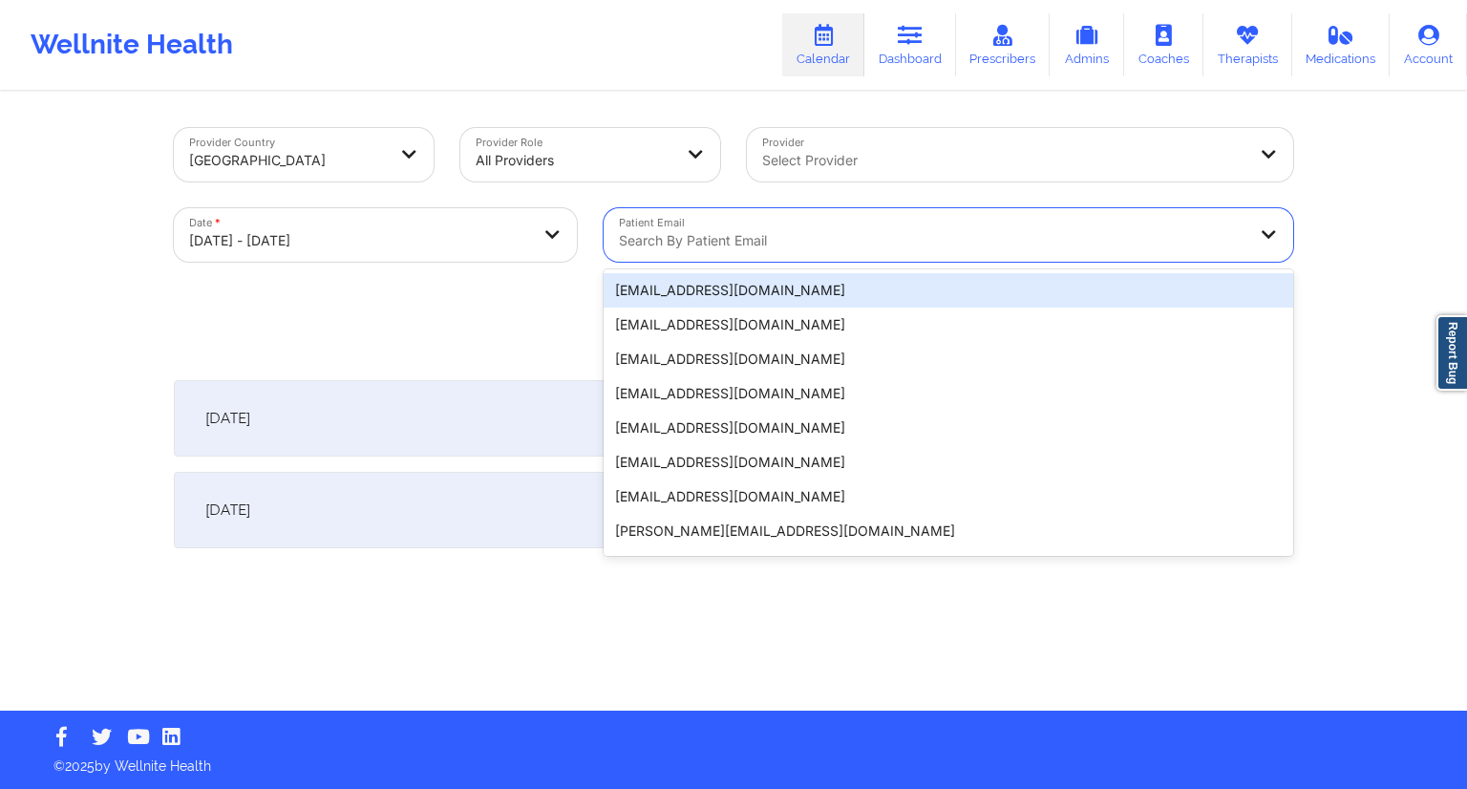
paste input "[EMAIL_ADDRESS][DOMAIN_NAME]"
type input "[EMAIL_ADDRESS][DOMAIN_NAME]"
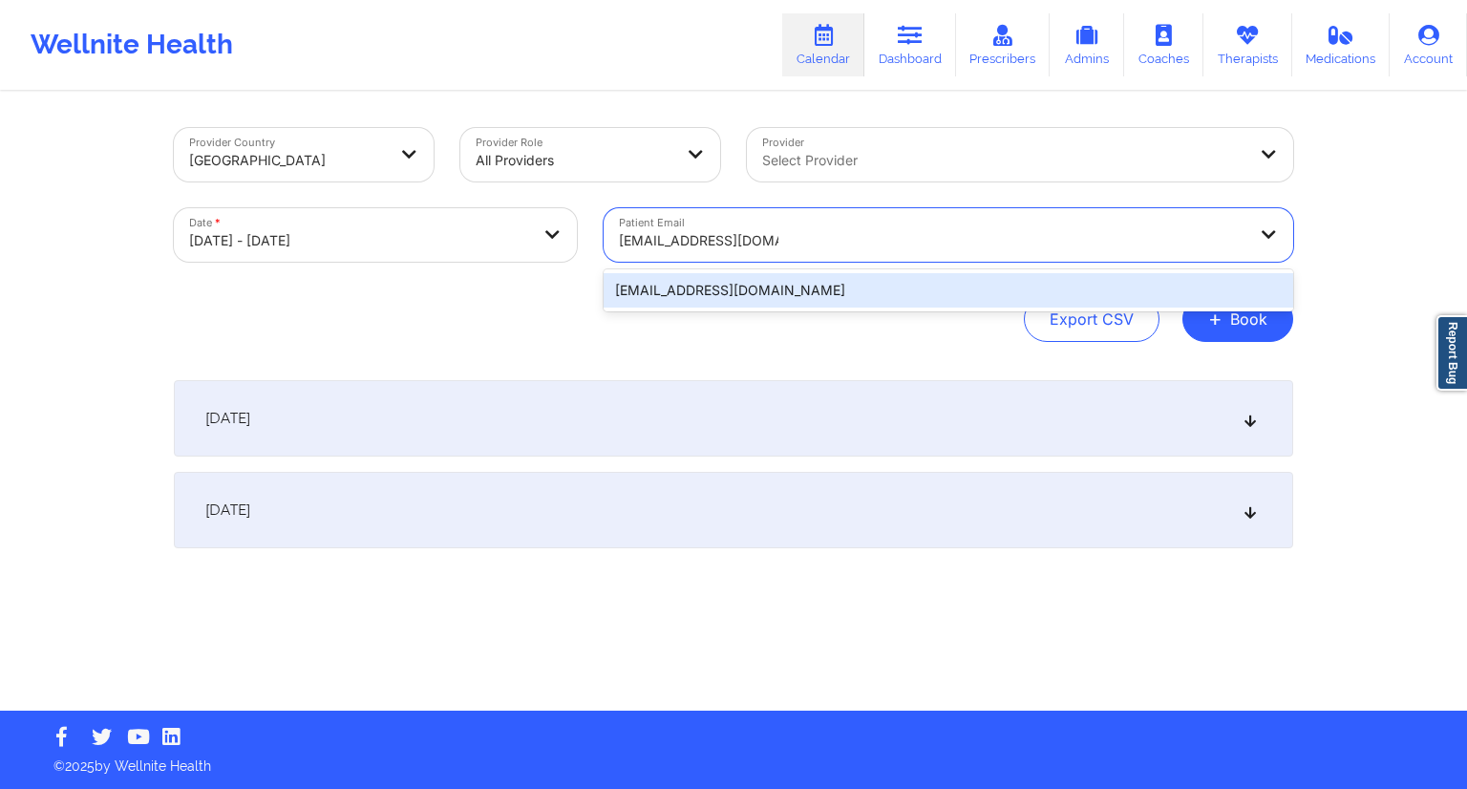
click at [690, 291] on div "[EMAIL_ADDRESS][DOMAIN_NAME]" at bounding box center [949, 290] width 690 height 34
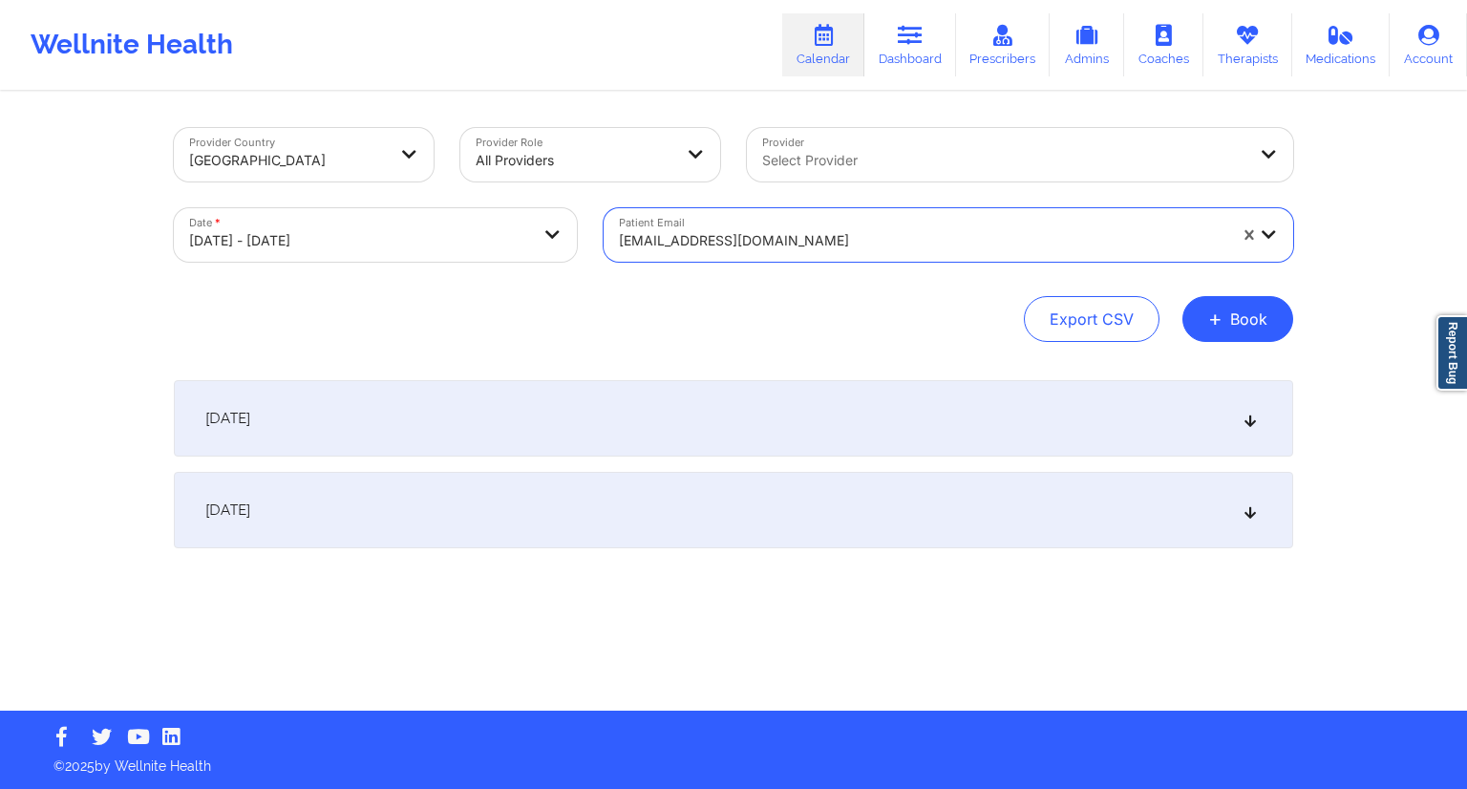
click at [552, 414] on div "[DATE]" at bounding box center [733, 418] width 1119 height 76
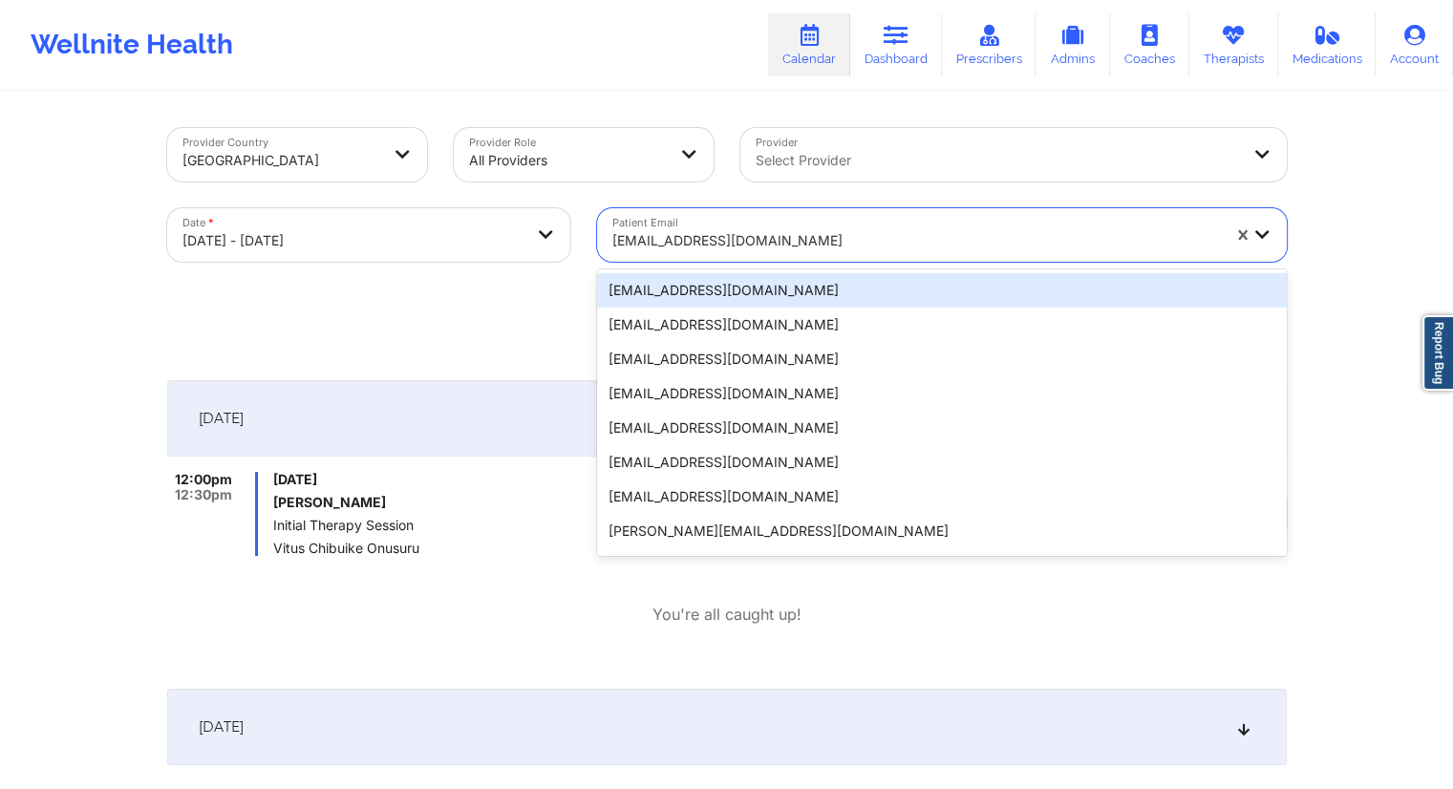
drag, startPoint x: 808, startPoint y: 238, endPoint x: 591, endPoint y: 245, distance: 216.9
click at [591, 245] on div "Patient Email 20 results available. Use Up and Down to choose options, press En…" at bounding box center [942, 235] width 716 height 80
drag, startPoint x: 611, startPoint y: 243, endPoint x: 768, endPoint y: 244, distance: 156.6
click at [768, 244] on div at bounding box center [915, 240] width 607 height 23
click at [497, 267] on div "Date * [DATE] - [DATE]" at bounding box center [369, 235] width 430 height 80
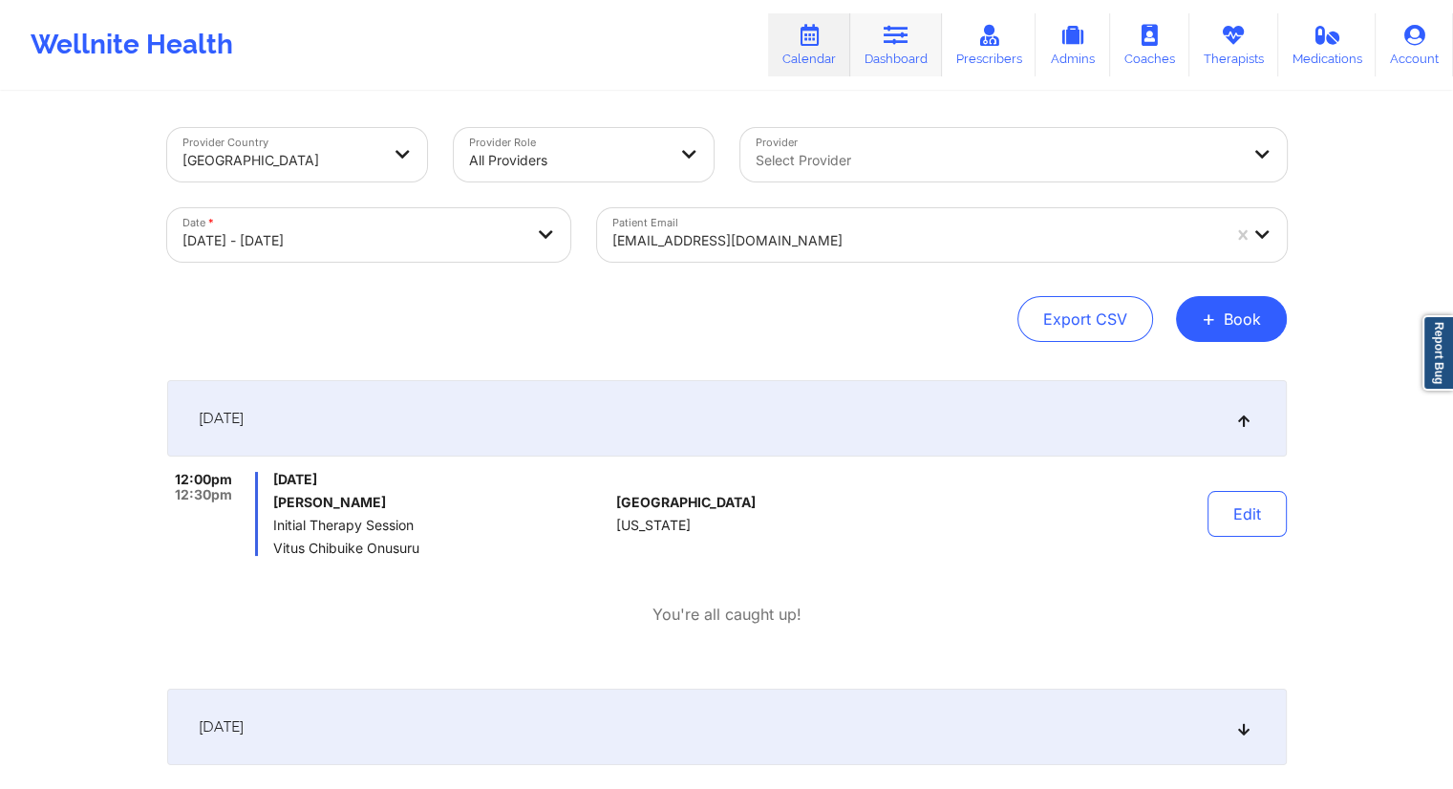
click at [919, 54] on link "Dashboard" at bounding box center [896, 44] width 92 height 63
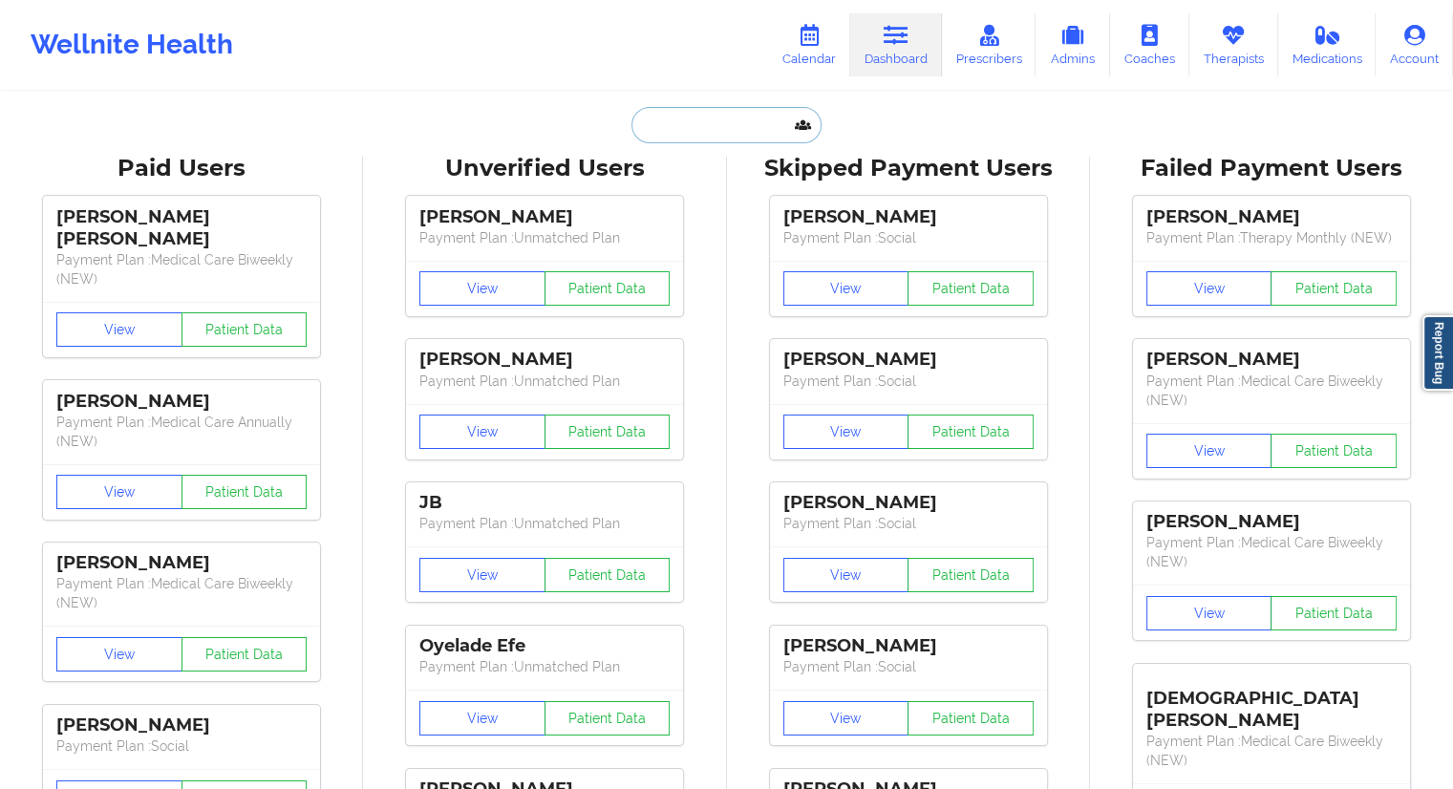
click at [739, 129] on input "text" at bounding box center [725, 125] width 189 height 36
paste input "[EMAIL_ADDRESS][DOMAIN_NAME]"
type input "[EMAIL_ADDRESS][DOMAIN_NAME]"
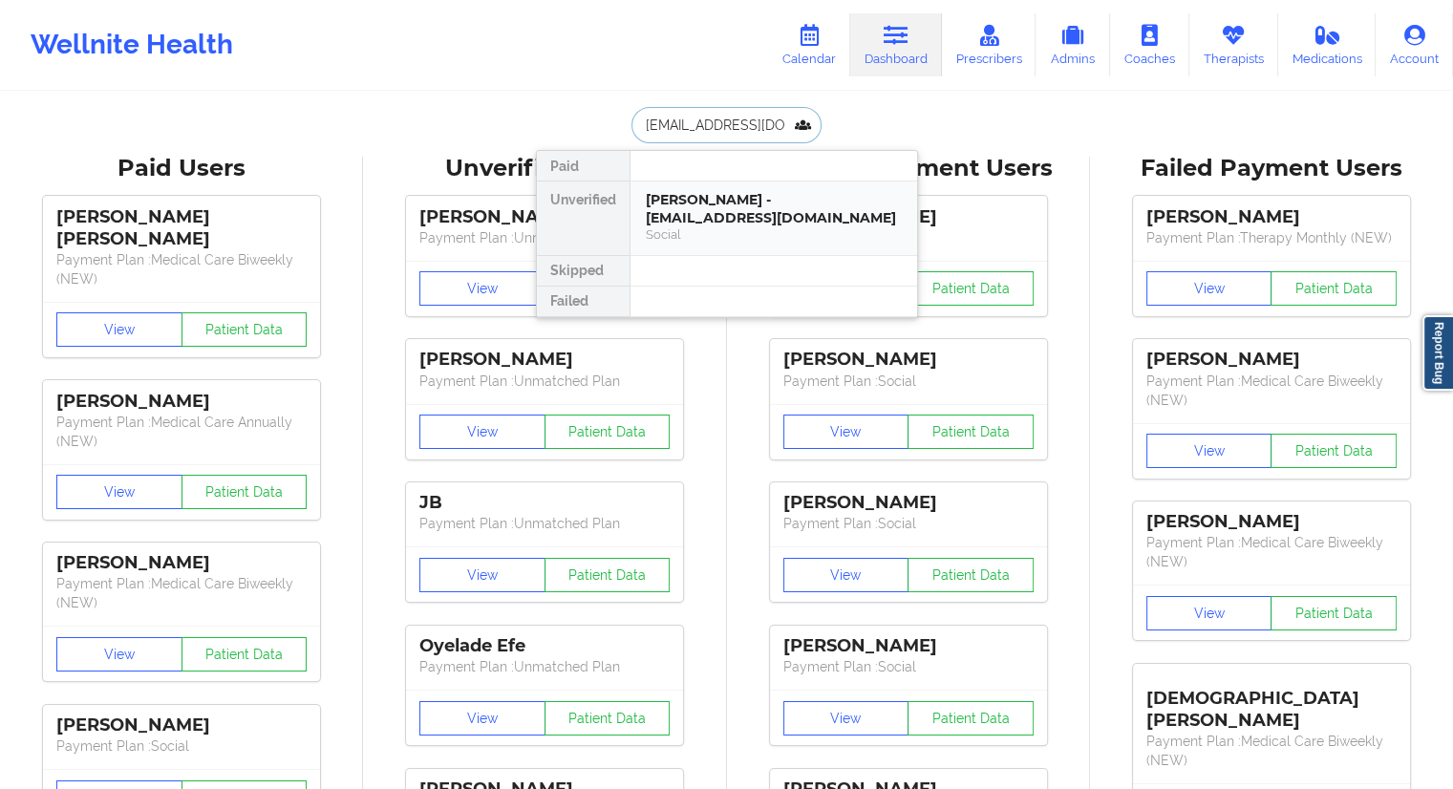
click at [676, 204] on div "[PERSON_NAME] - [EMAIL_ADDRESS][DOMAIN_NAME]" at bounding box center [774, 208] width 256 height 35
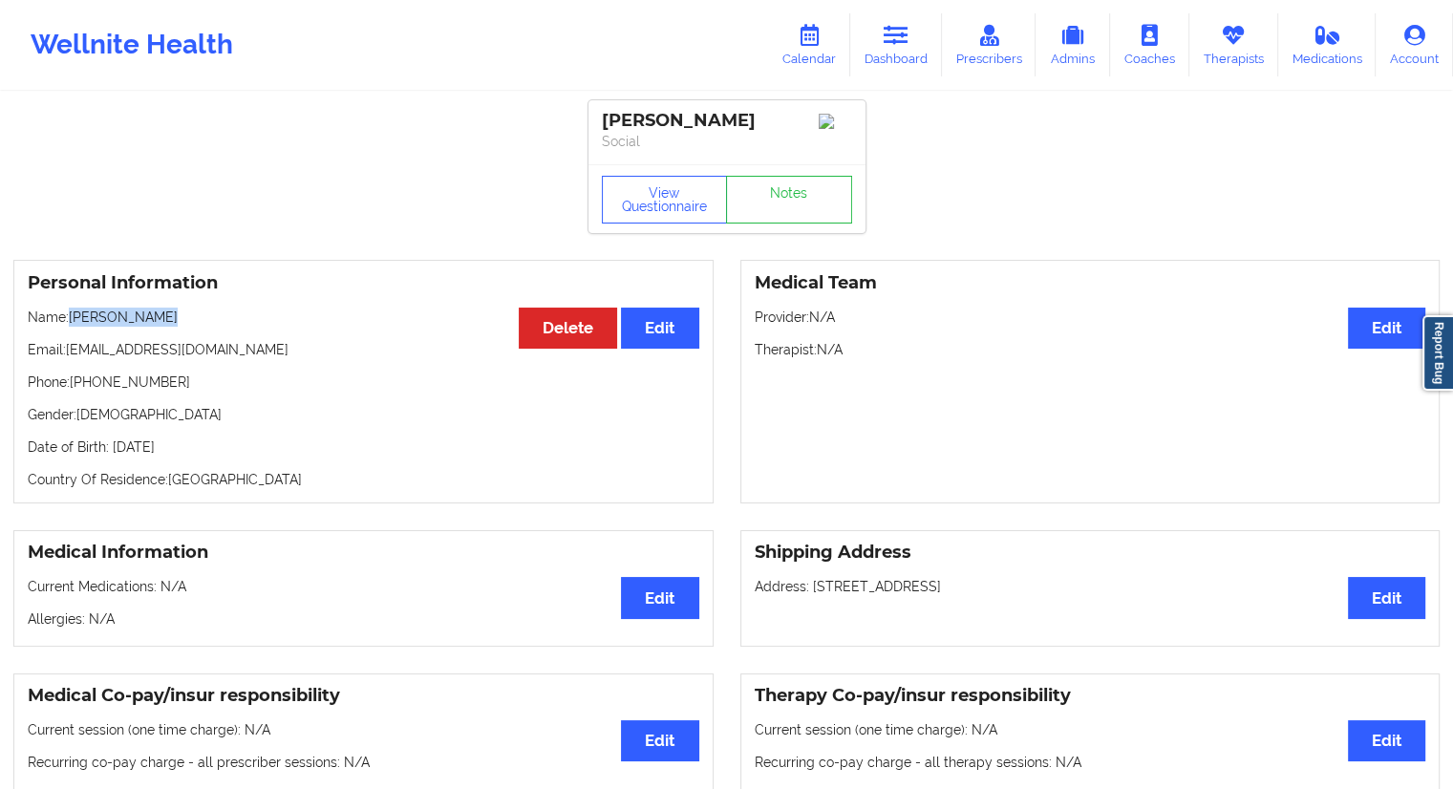
drag, startPoint x: 186, startPoint y: 321, endPoint x: 71, endPoint y: 316, distance: 115.7
click at [71, 316] on p "Name: [PERSON_NAME]" at bounding box center [363, 317] width 671 height 19
copy p "[PERSON_NAME]"
click at [892, 52] on link "Dashboard" at bounding box center [896, 44] width 92 height 63
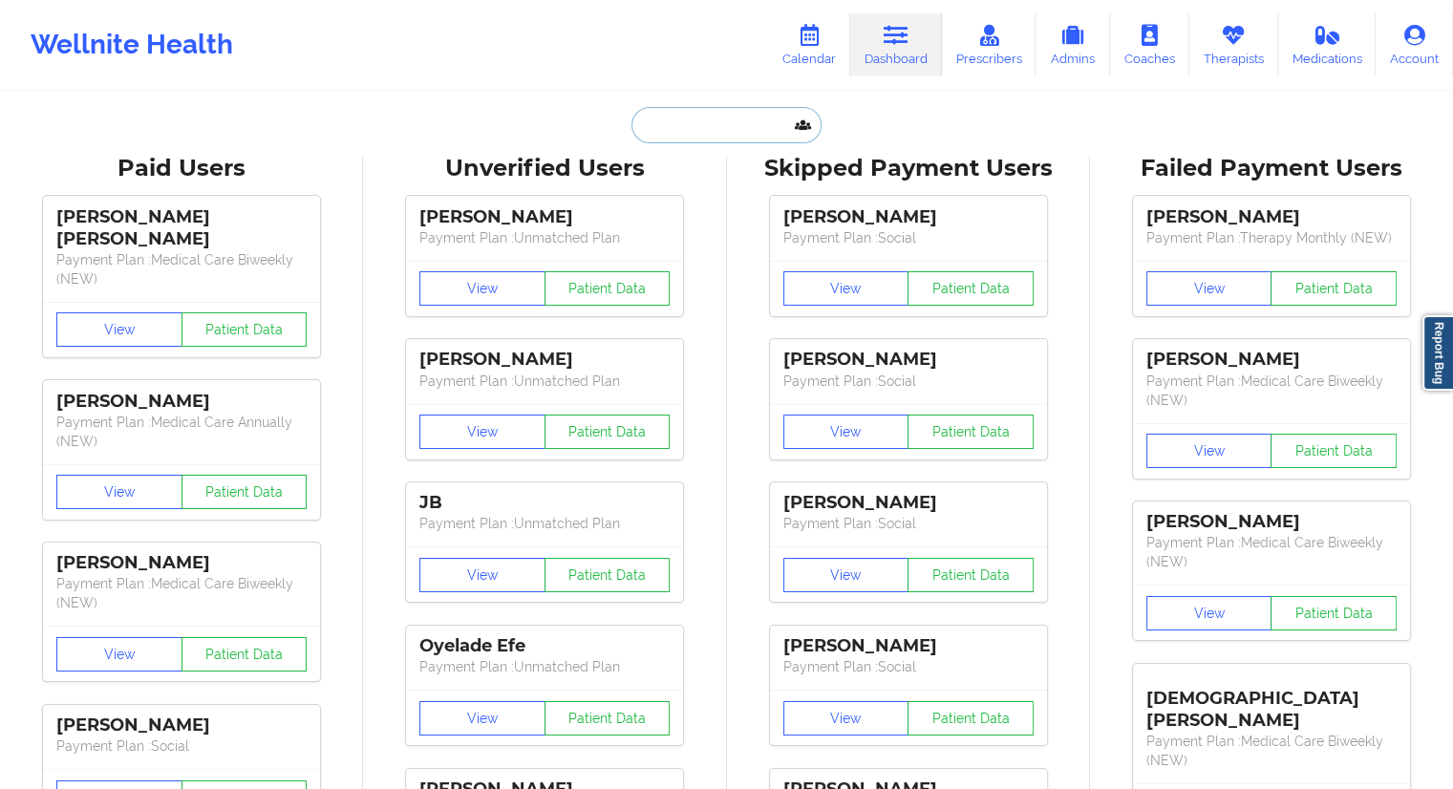
click at [670, 115] on input "text" at bounding box center [725, 125] width 189 height 36
paste input "[EMAIL_ADDRESS][DOMAIN_NAME]"
type input "[EMAIL_ADDRESS][DOMAIN_NAME]"
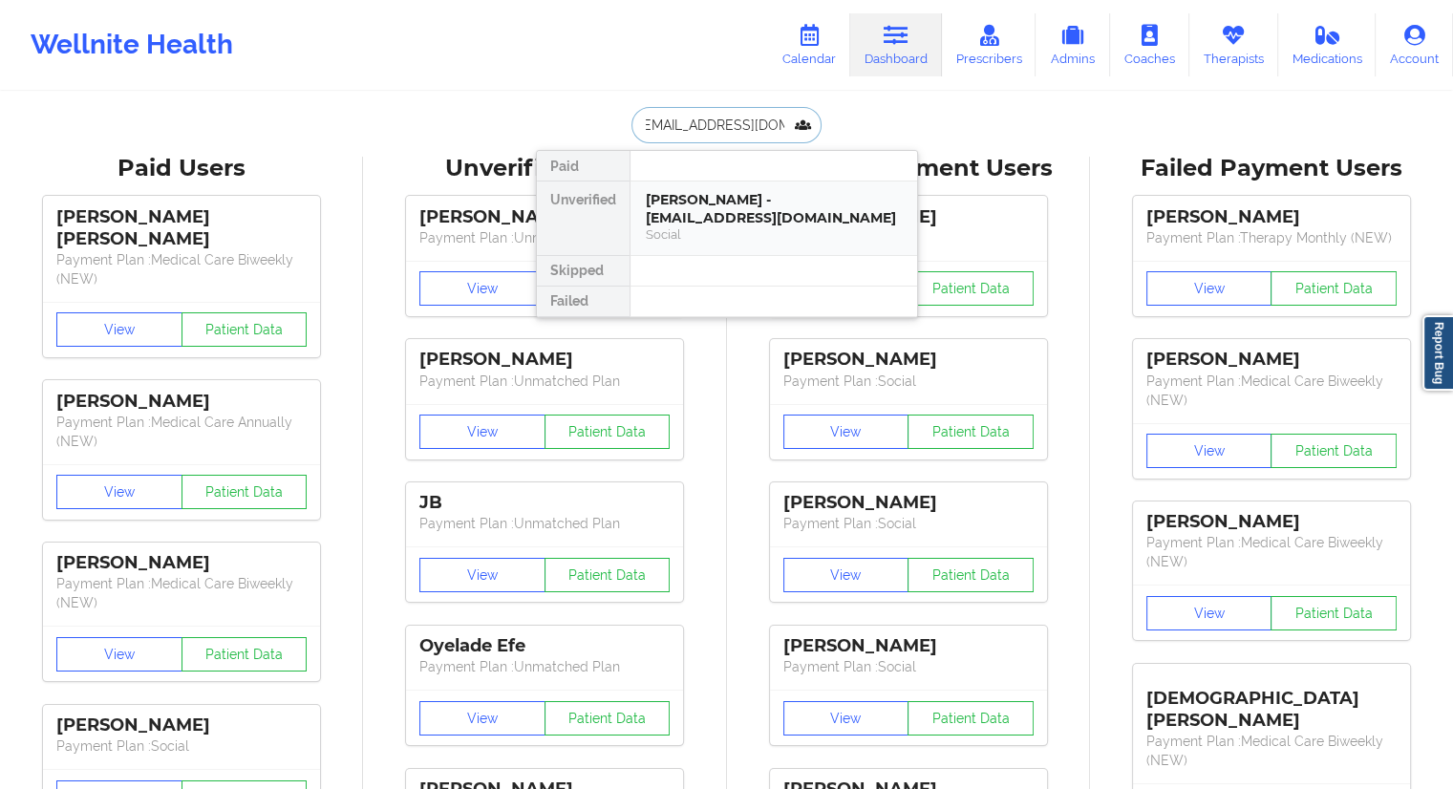
click at [688, 223] on div "[PERSON_NAME] - [EMAIL_ADDRESS][DOMAIN_NAME]" at bounding box center [774, 208] width 256 height 35
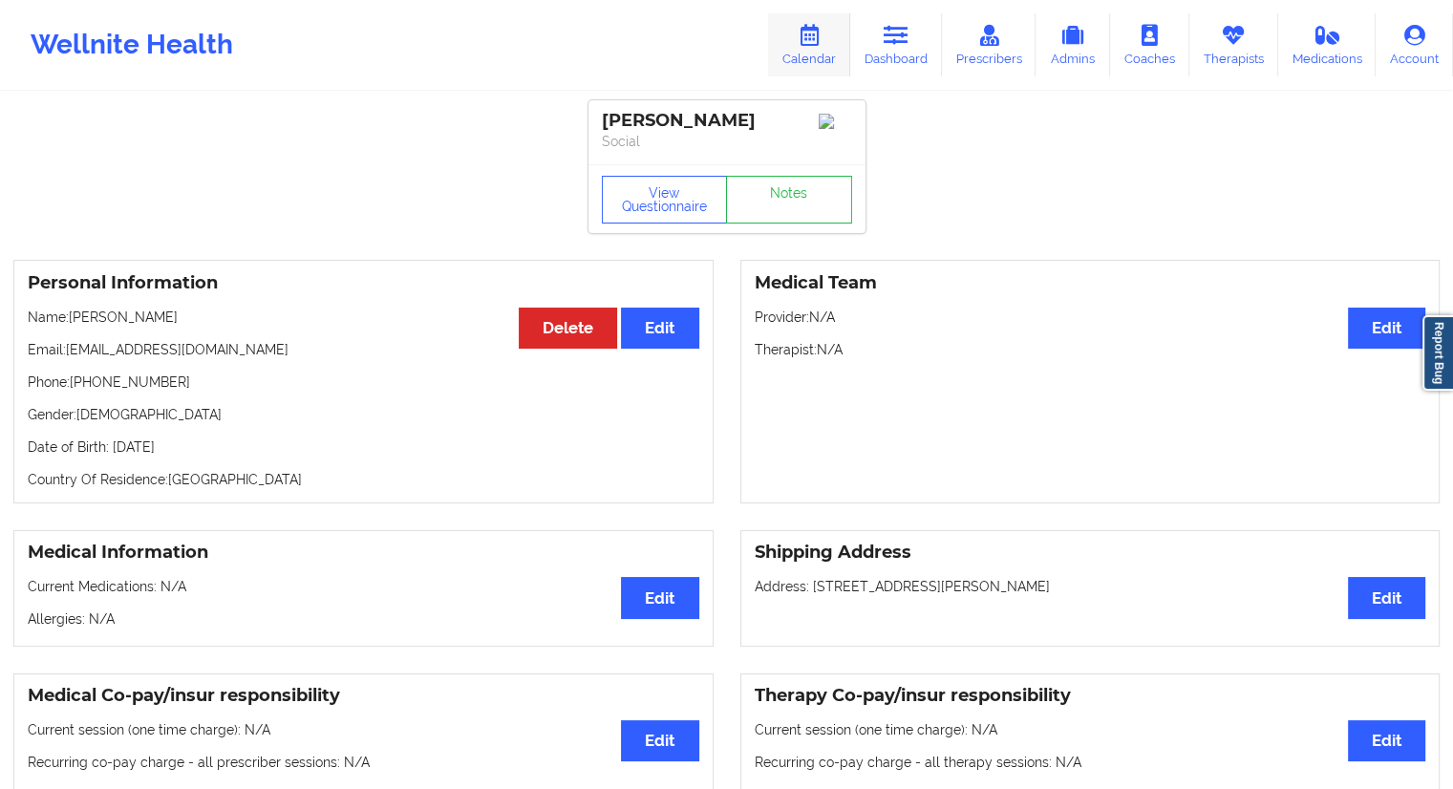
click at [805, 58] on link "Calendar" at bounding box center [809, 44] width 82 height 63
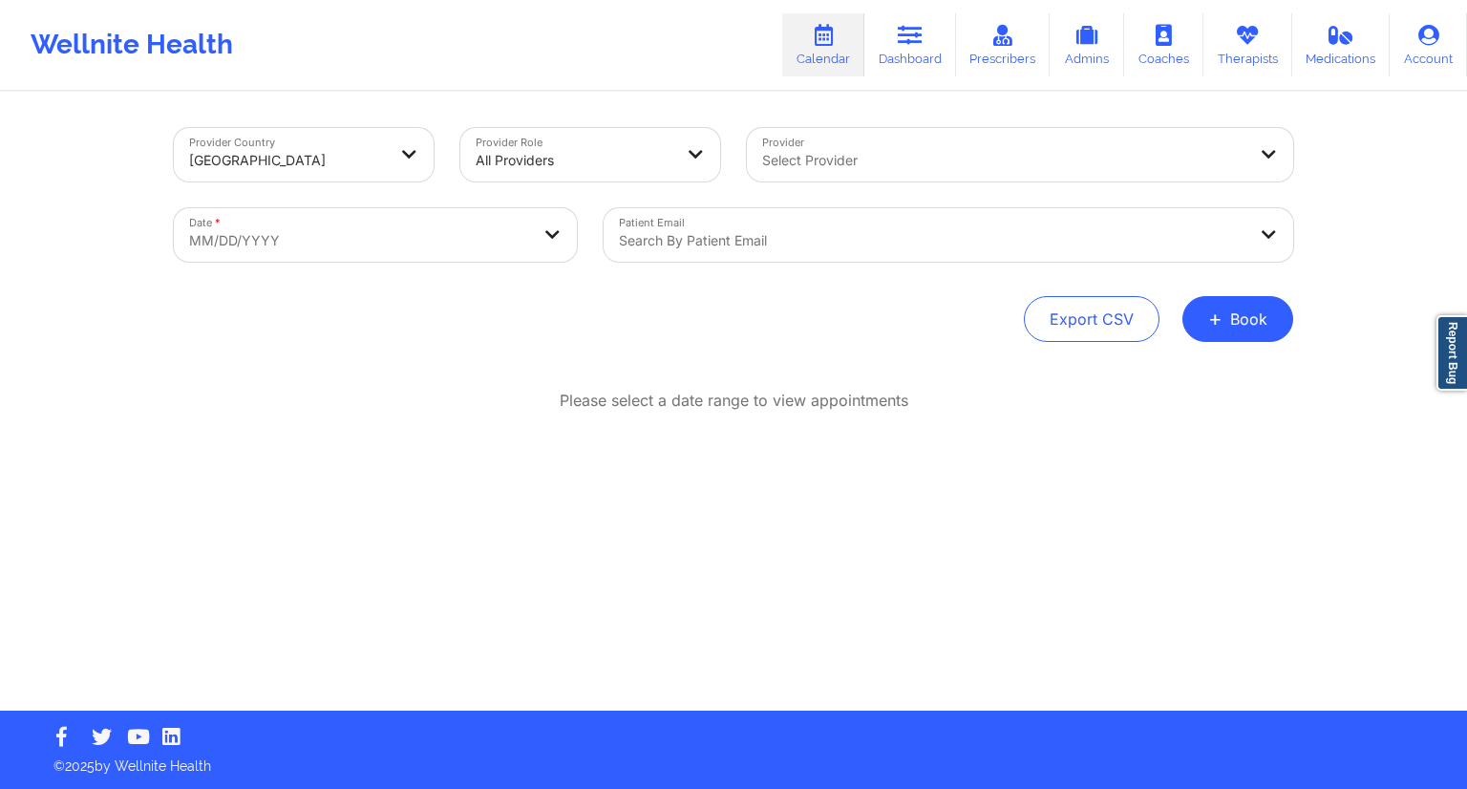
click at [501, 224] on body "Wellnite Health Calendar Dashboard Prescribers Admins Coaches Therapists Medica…" at bounding box center [733, 394] width 1467 height 789
select select "2025-8"
select select "2025-9"
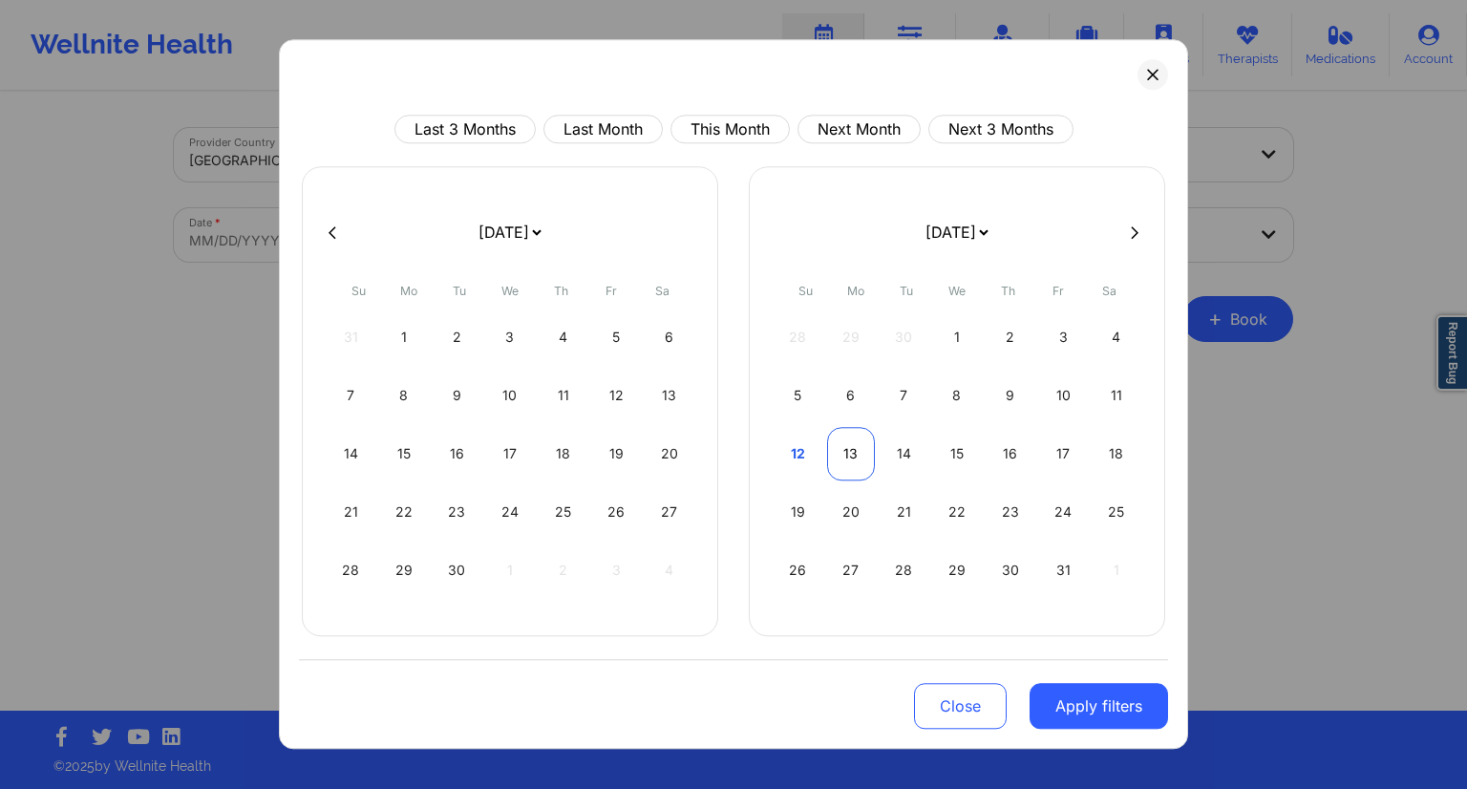
click at [855, 451] on div "13" at bounding box center [851, 453] width 49 height 53
select select "2025-9"
select select "2025-10"
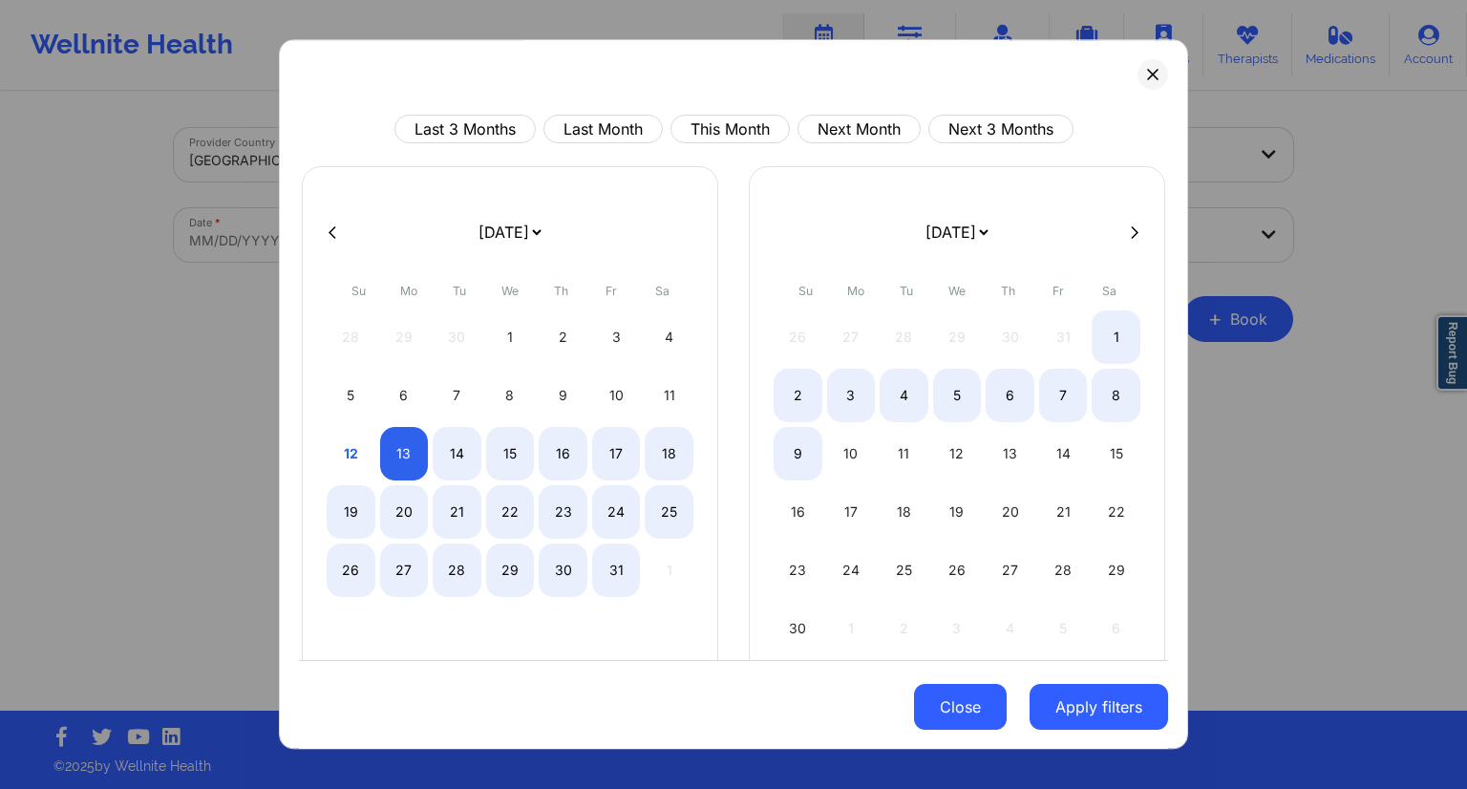
select select "2025-9"
select select "2025-10"
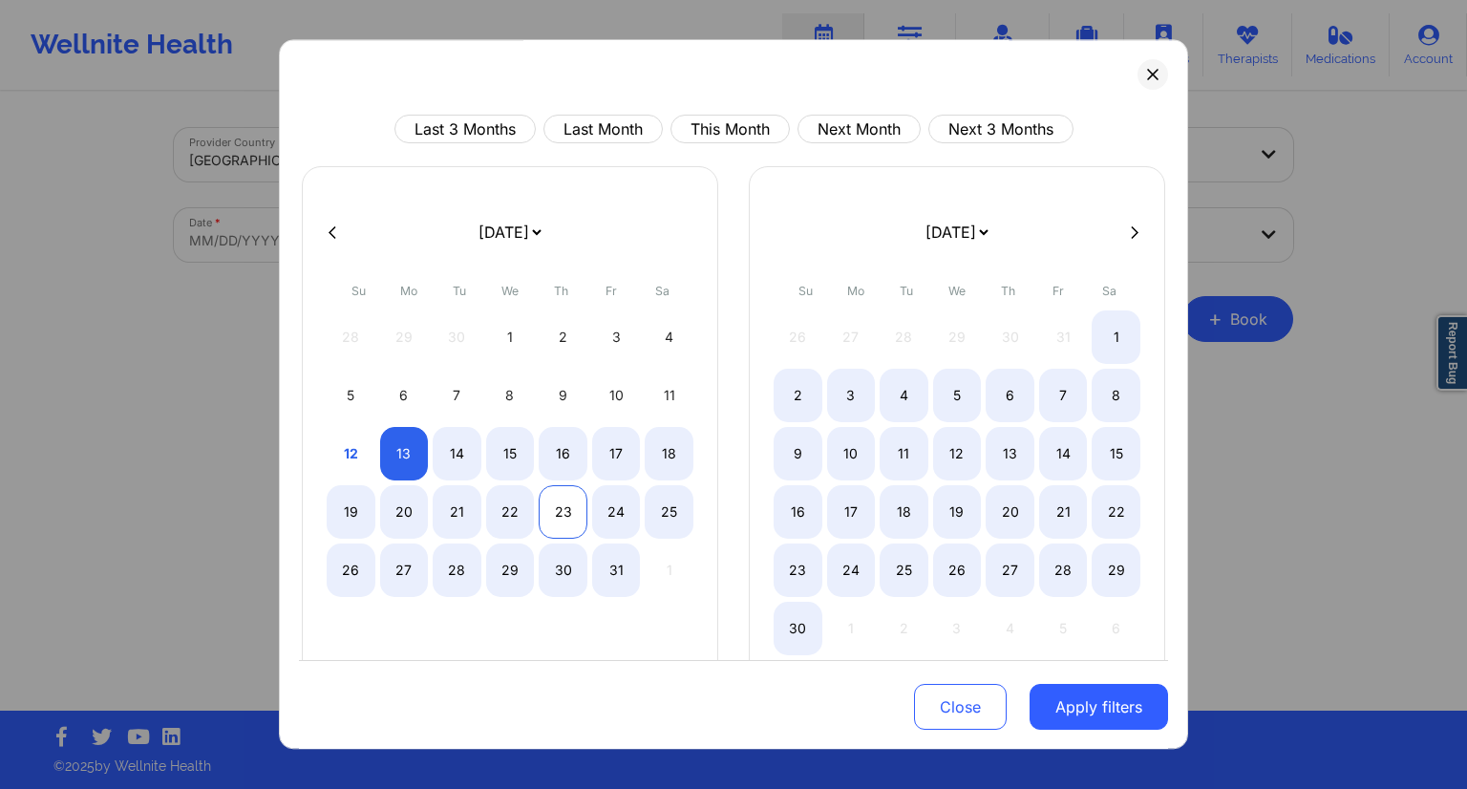
select select "2025-9"
select select "2025-10"
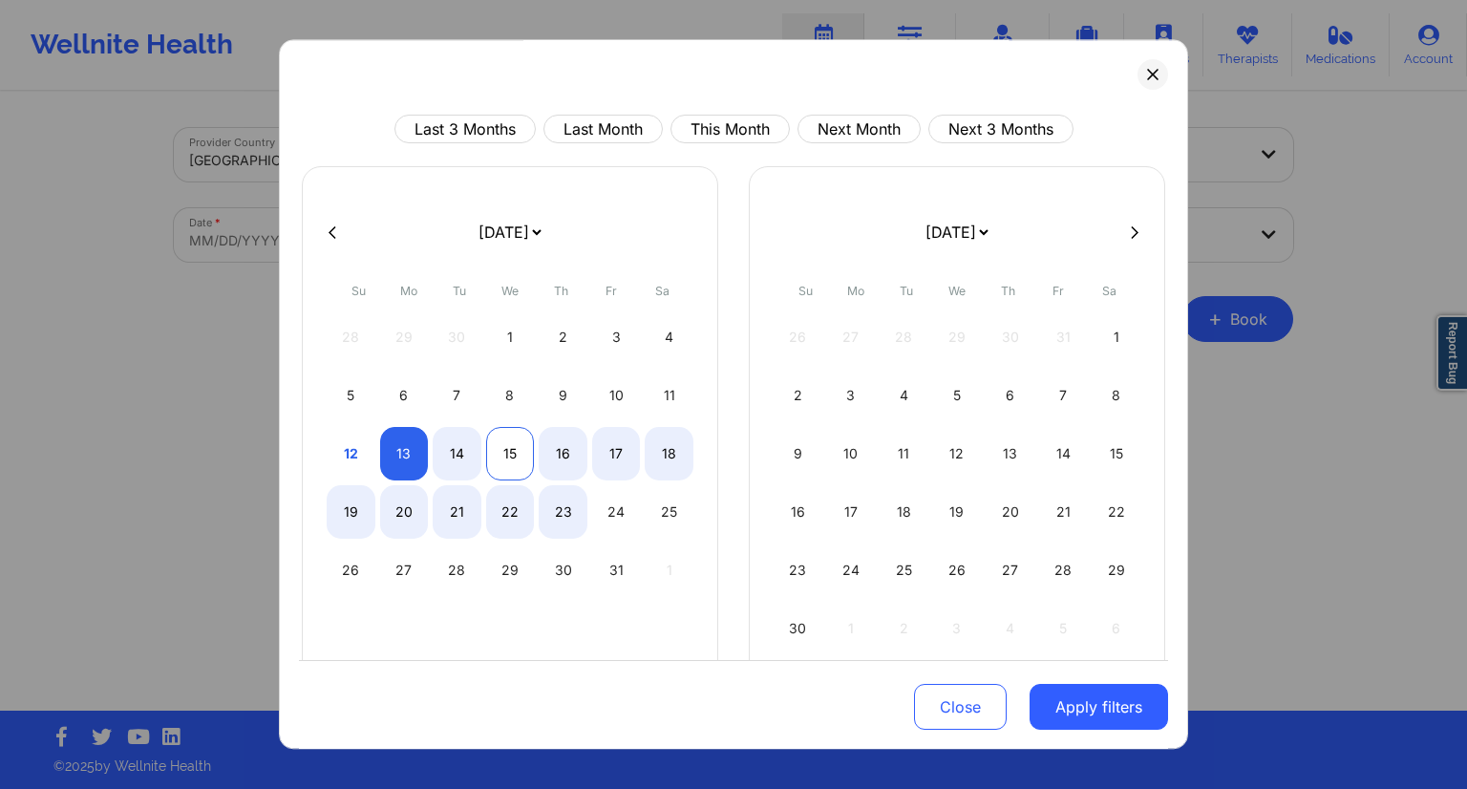
select select "2025-9"
select select "2025-10"
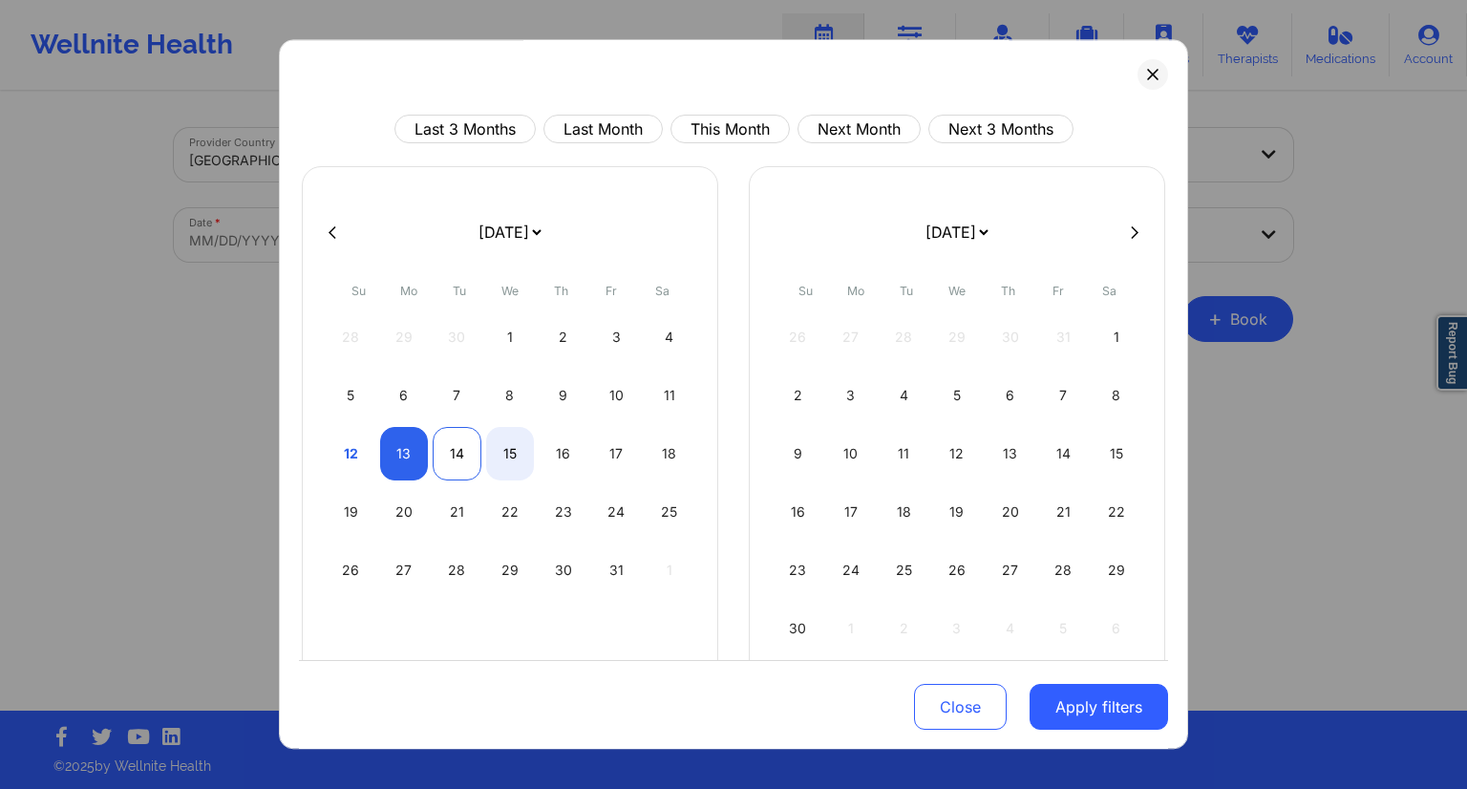
select select "2025-9"
select select "2025-10"
click at [463, 459] on div "14" at bounding box center [457, 453] width 49 height 53
select select "2025-9"
select select "2025-10"
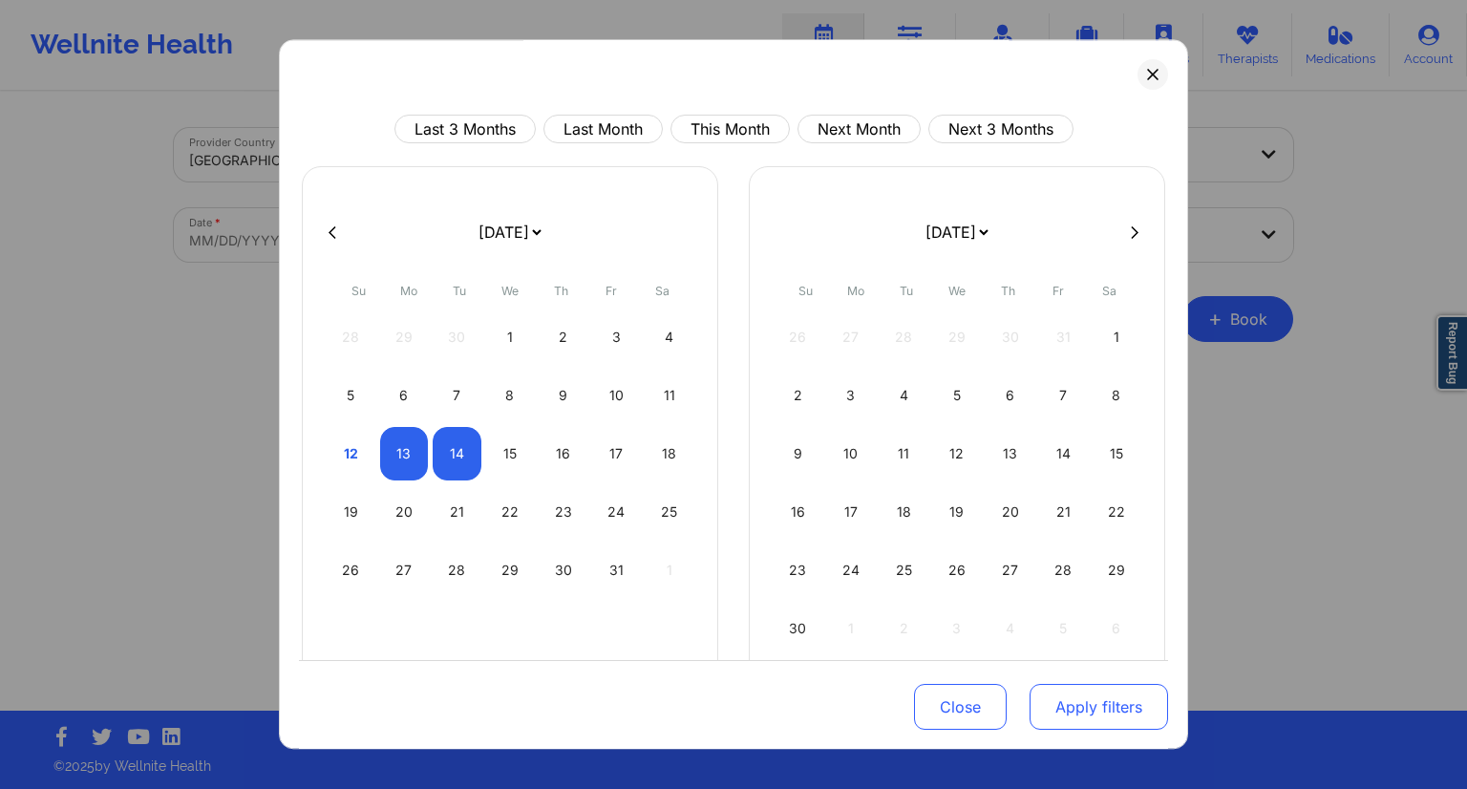
click at [1107, 695] on button "Apply filters" at bounding box center [1099, 707] width 138 height 46
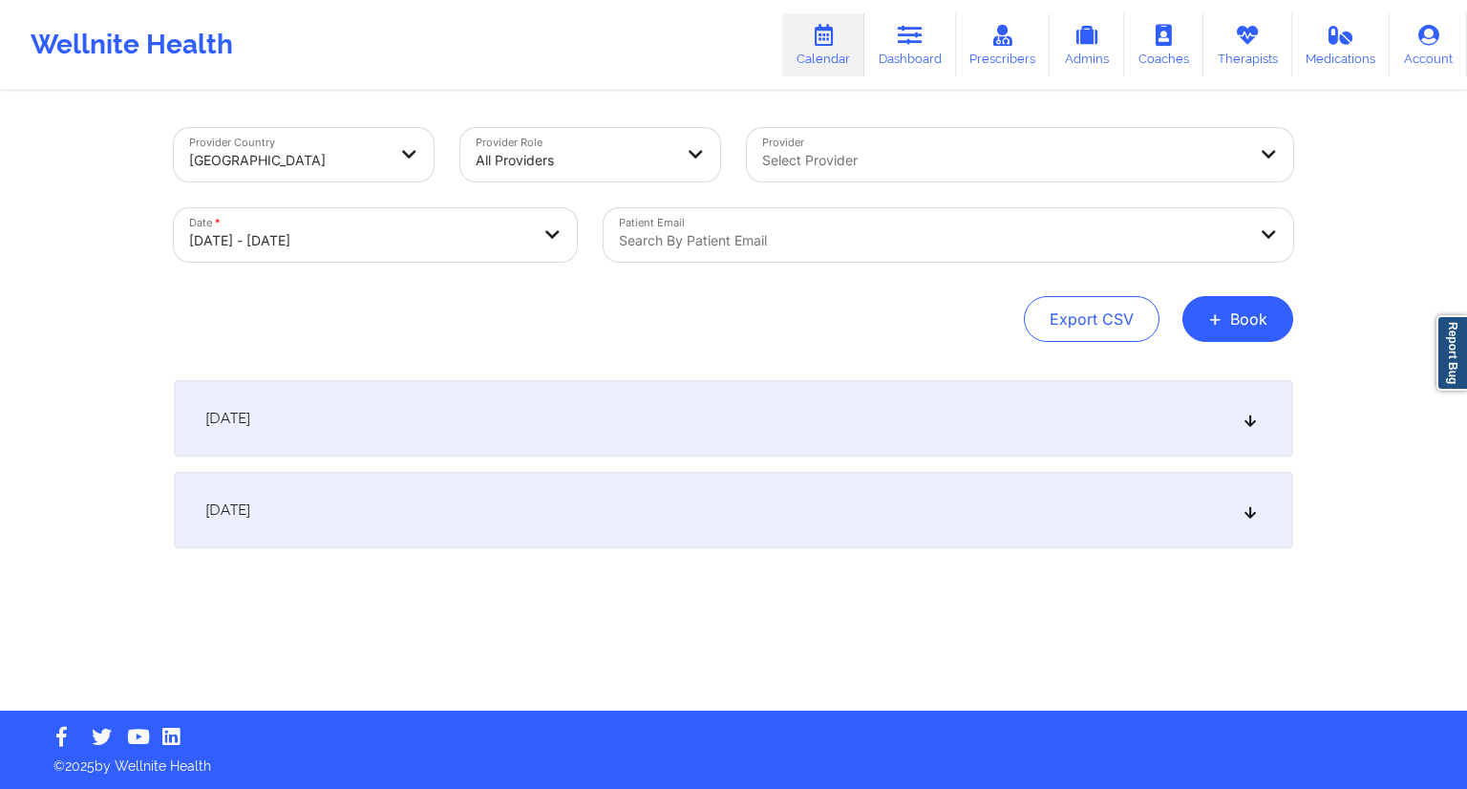
click at [702, 248] on div at bounding box center [932, 240] width 627 height 23
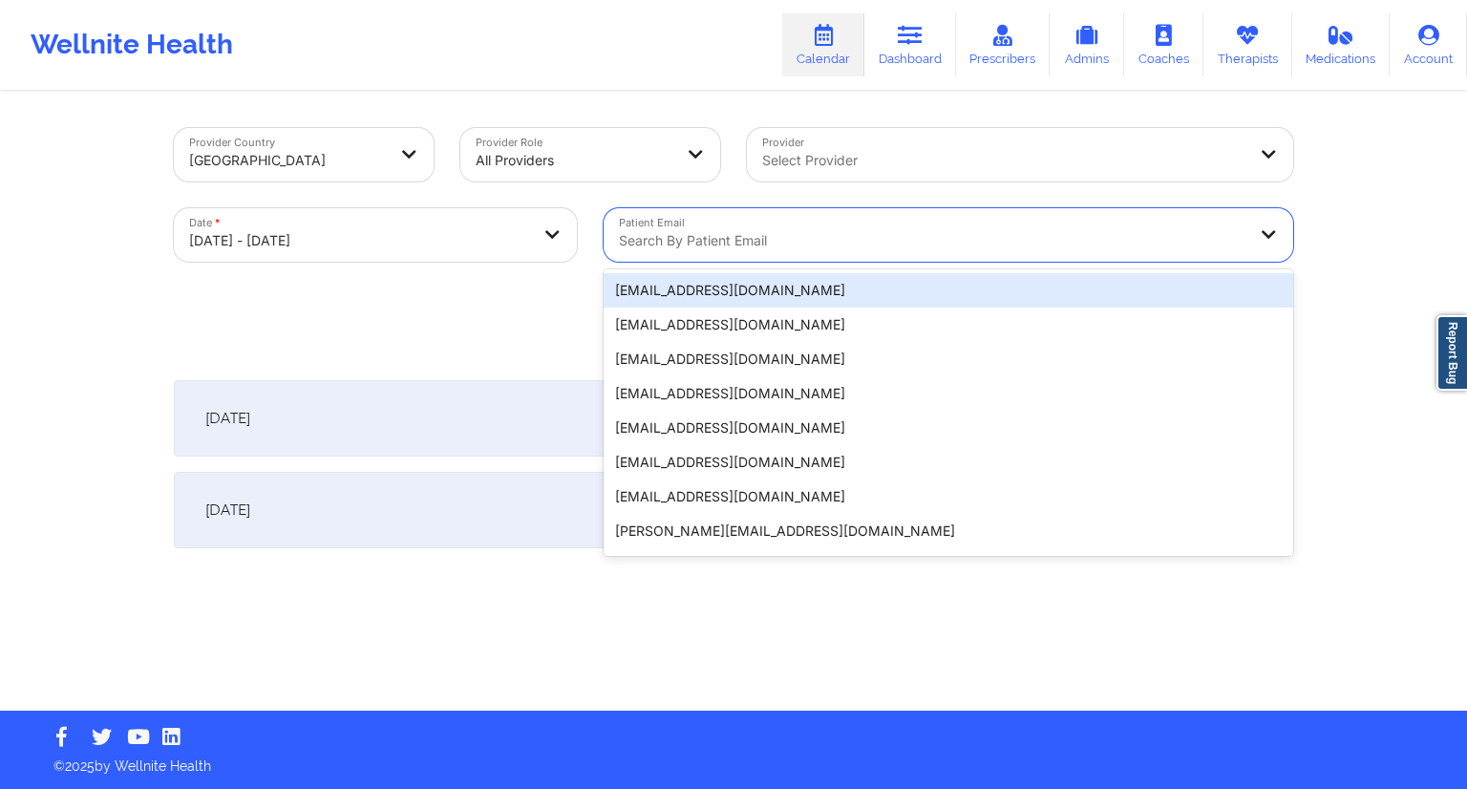
paste input "[EMAIL_ADDRESS][DOMAIN_NAME]"
type input "[EMAIL_ADDRESS][DOMAIN_NAME]"
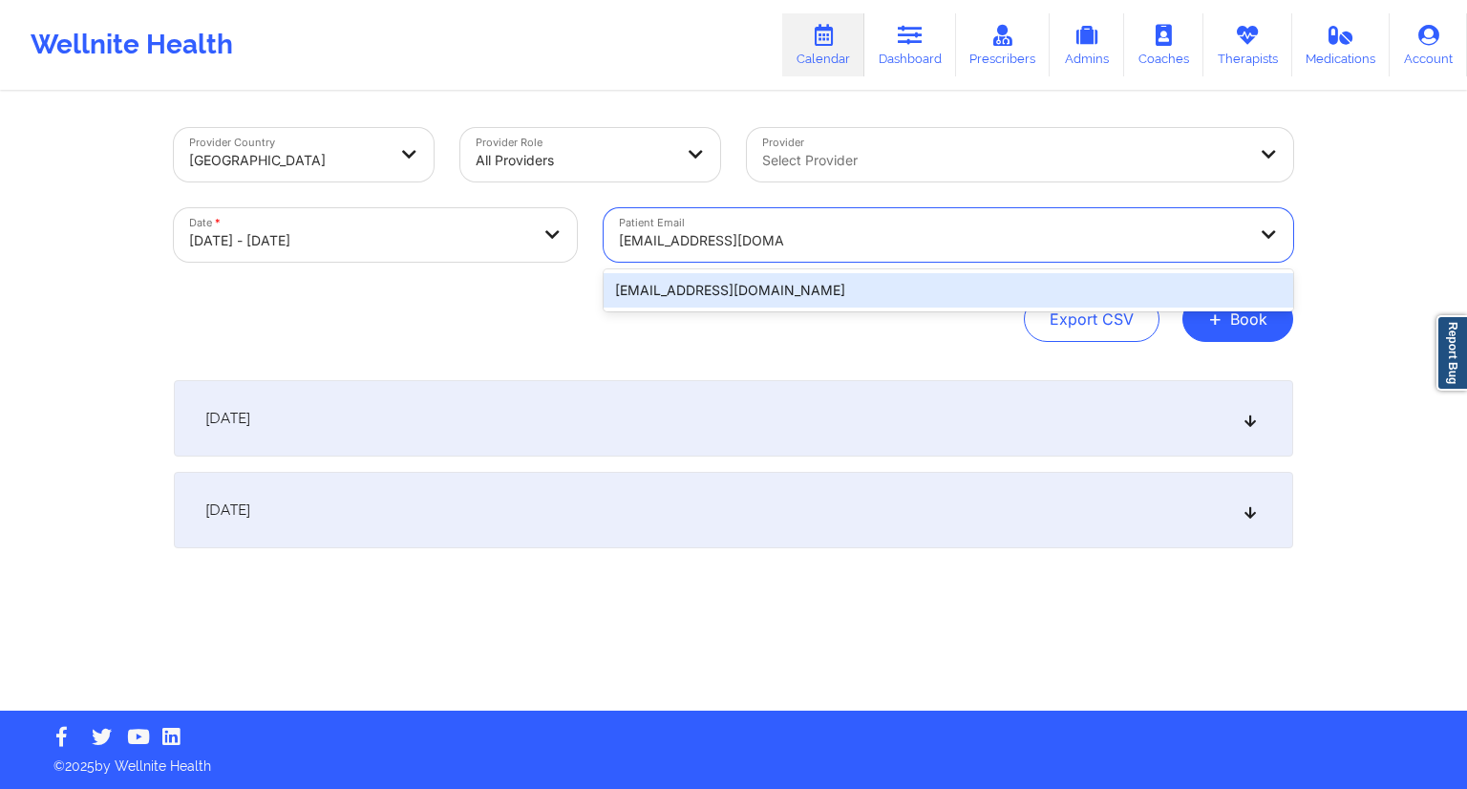
click at [728, 285] on div "[EMAIL_ADDRESS][DOMAIN_NAME]" at bounding box center [949, 290] width 690 height 34
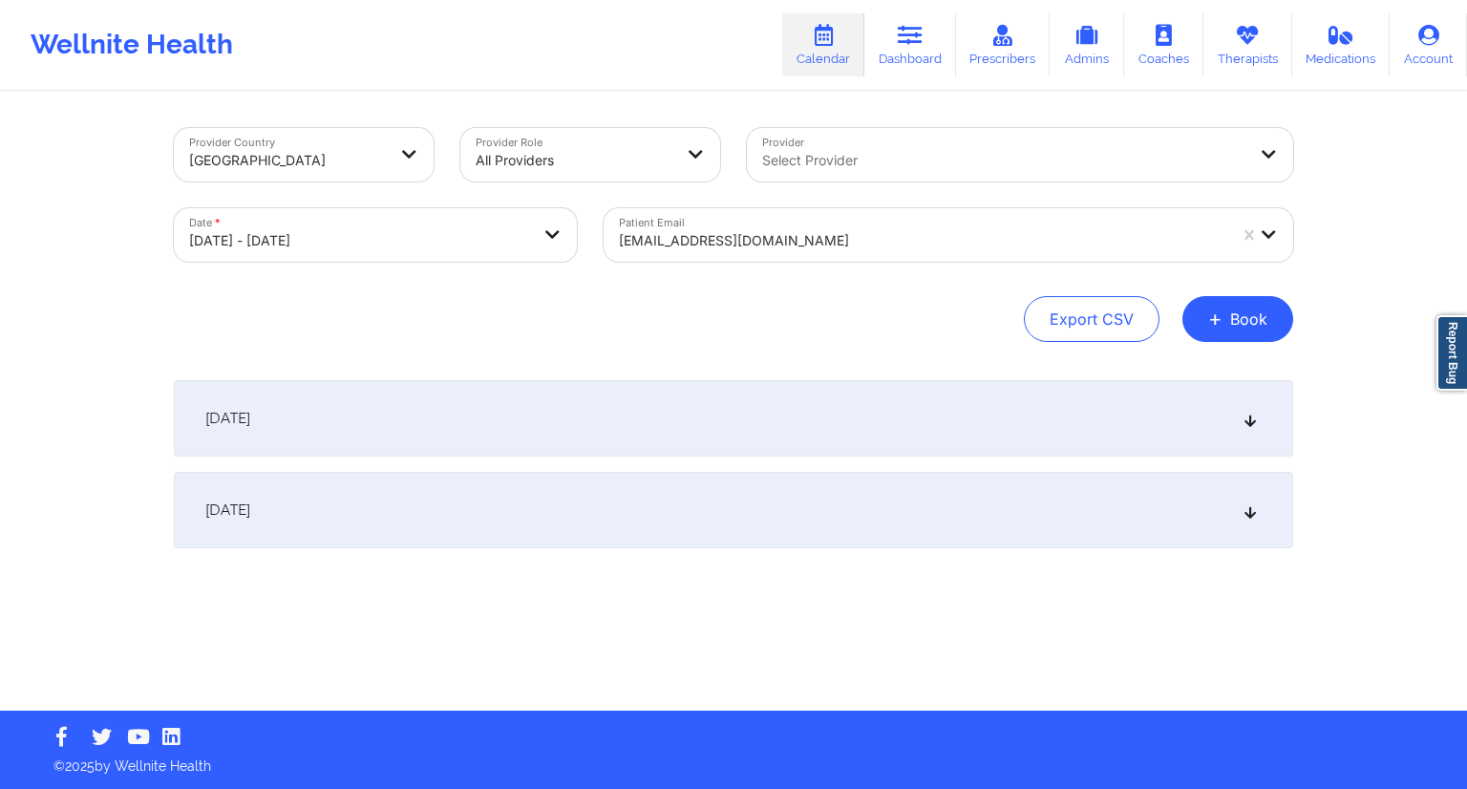
click at [554, 398] on div "[DATE]" at bounding box center [733, 418] width 1119 height 76
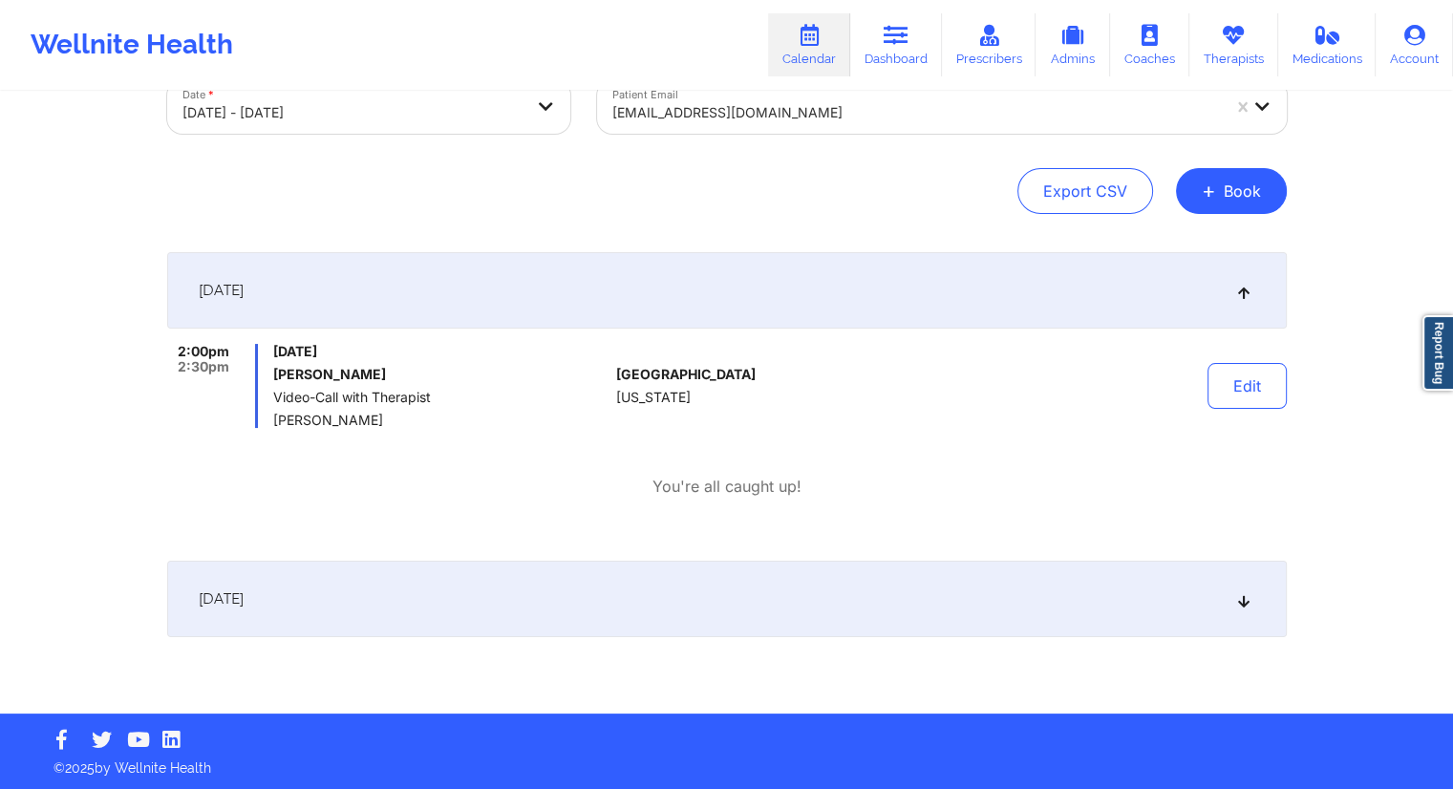
scroll to position [130, 0]
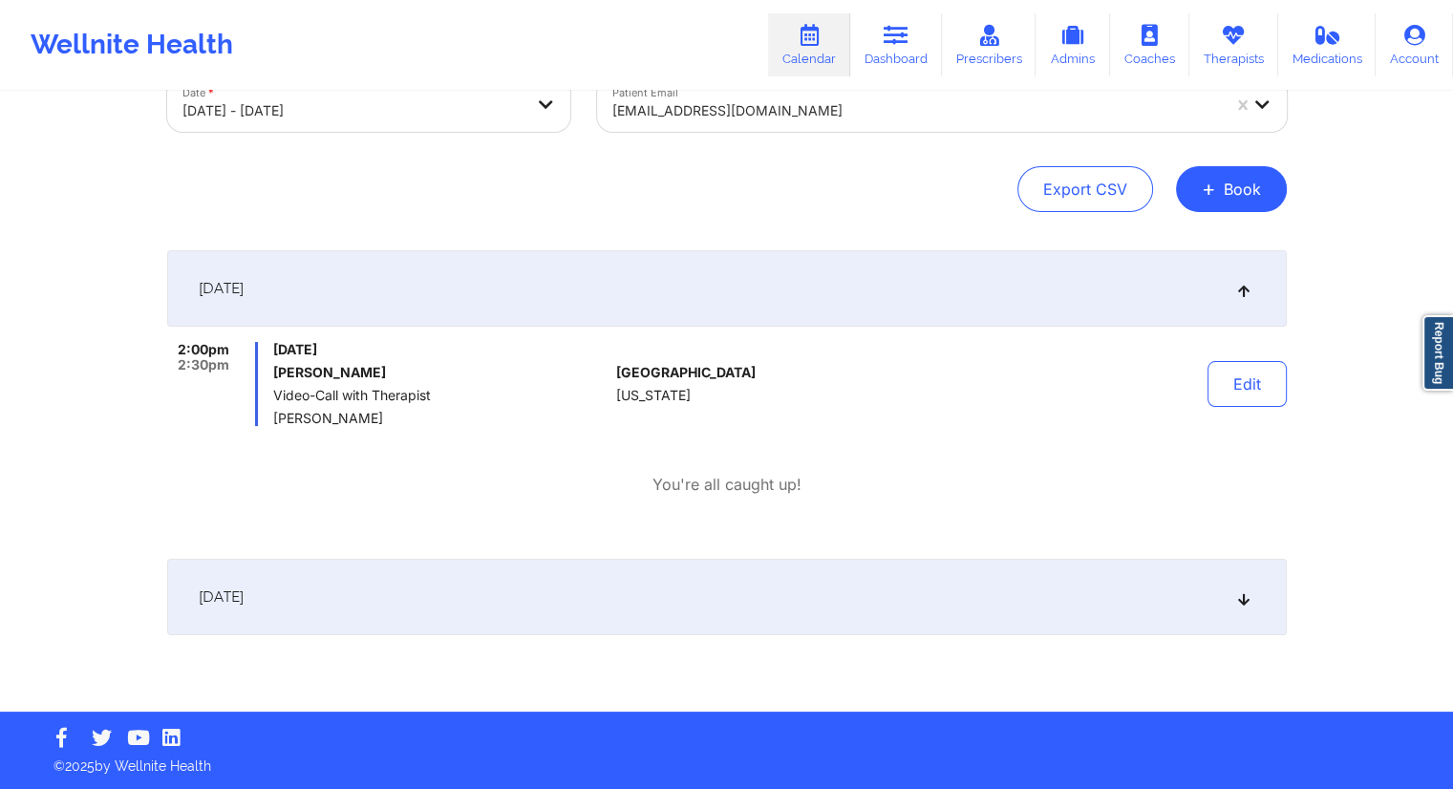
click at [502, 610] on div "[DATE]" at bounding box center [726, 597] width 1119 height 76
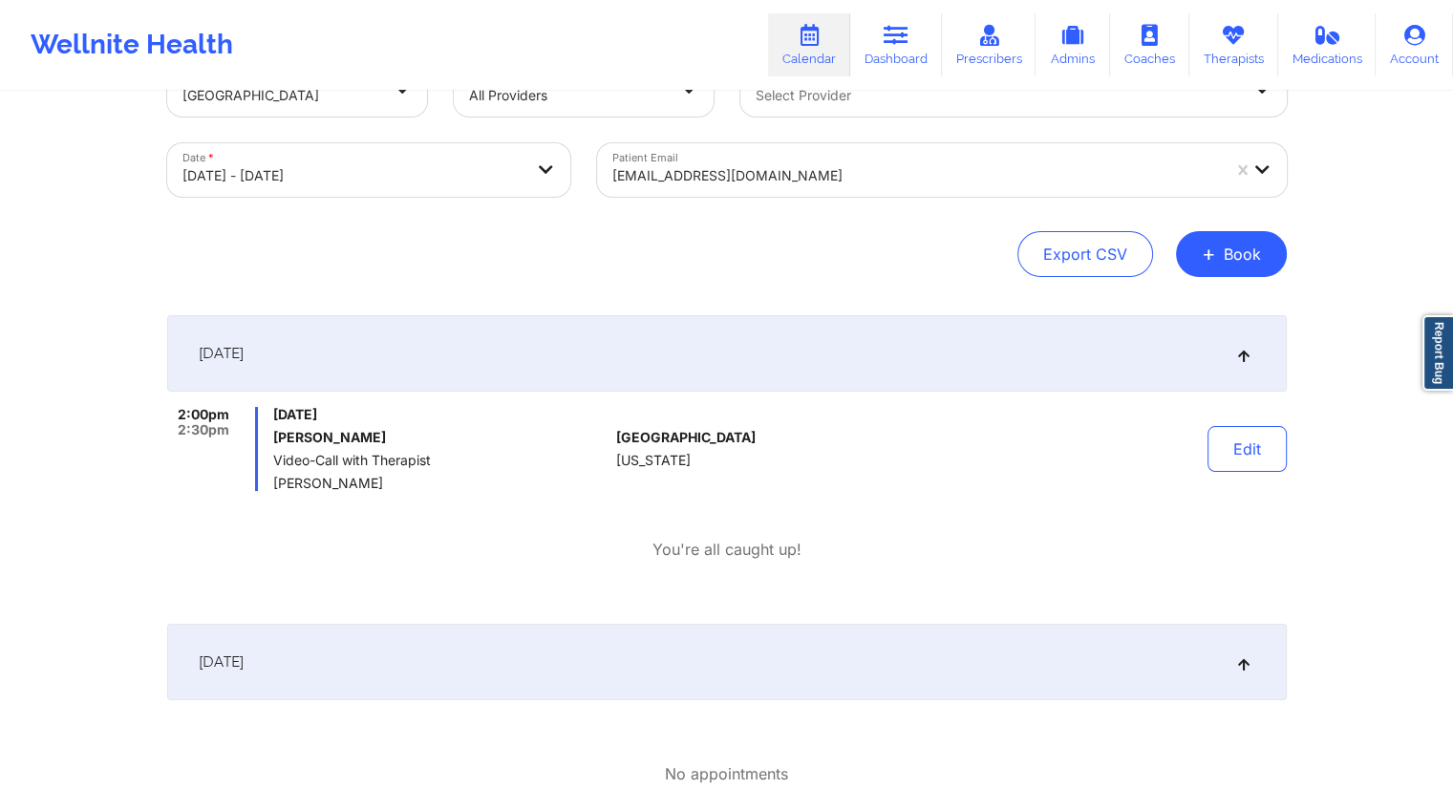
scroll to position [0, 0]
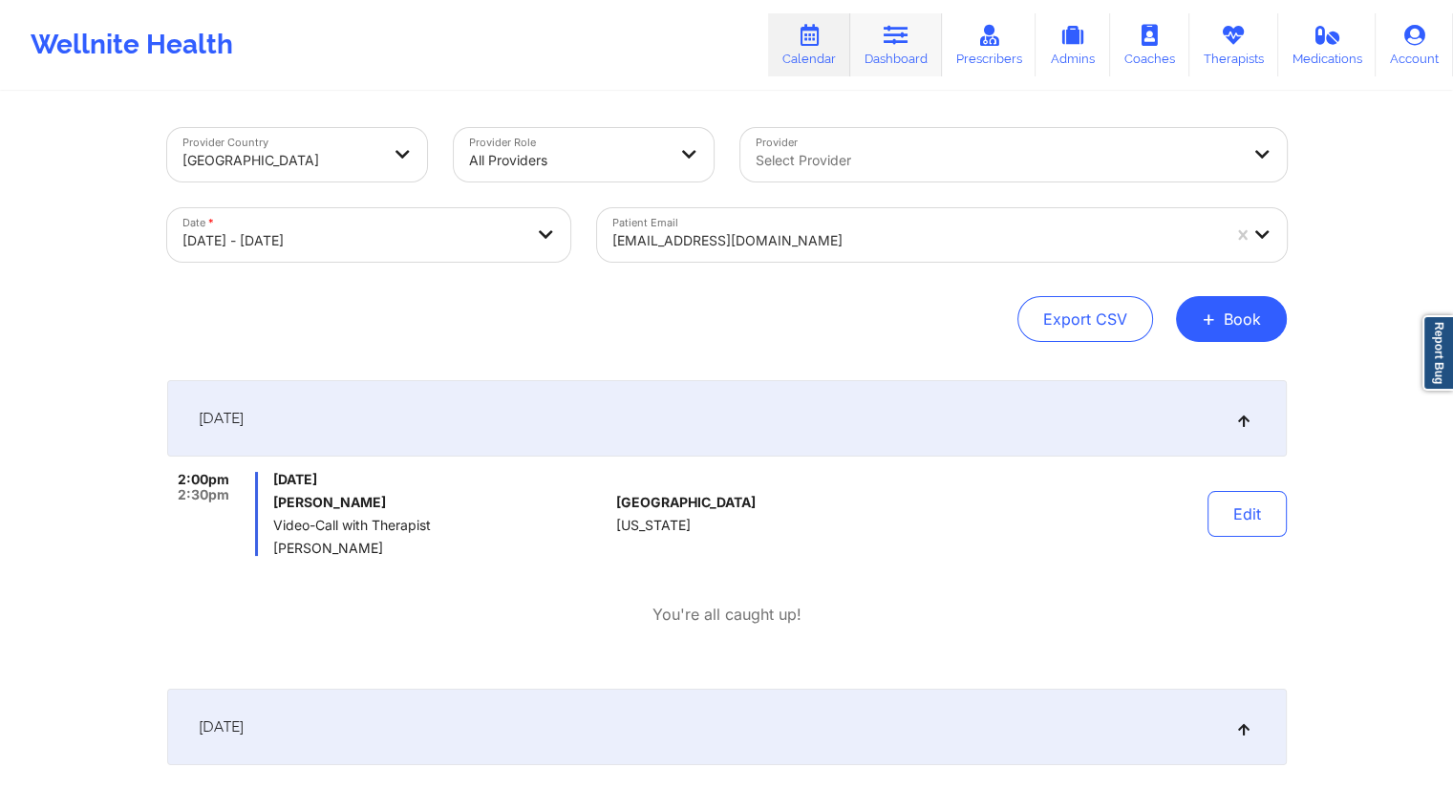
click at [886, 58] on link "Dashboard" at bounding box center [896, 44] width 92 height 63
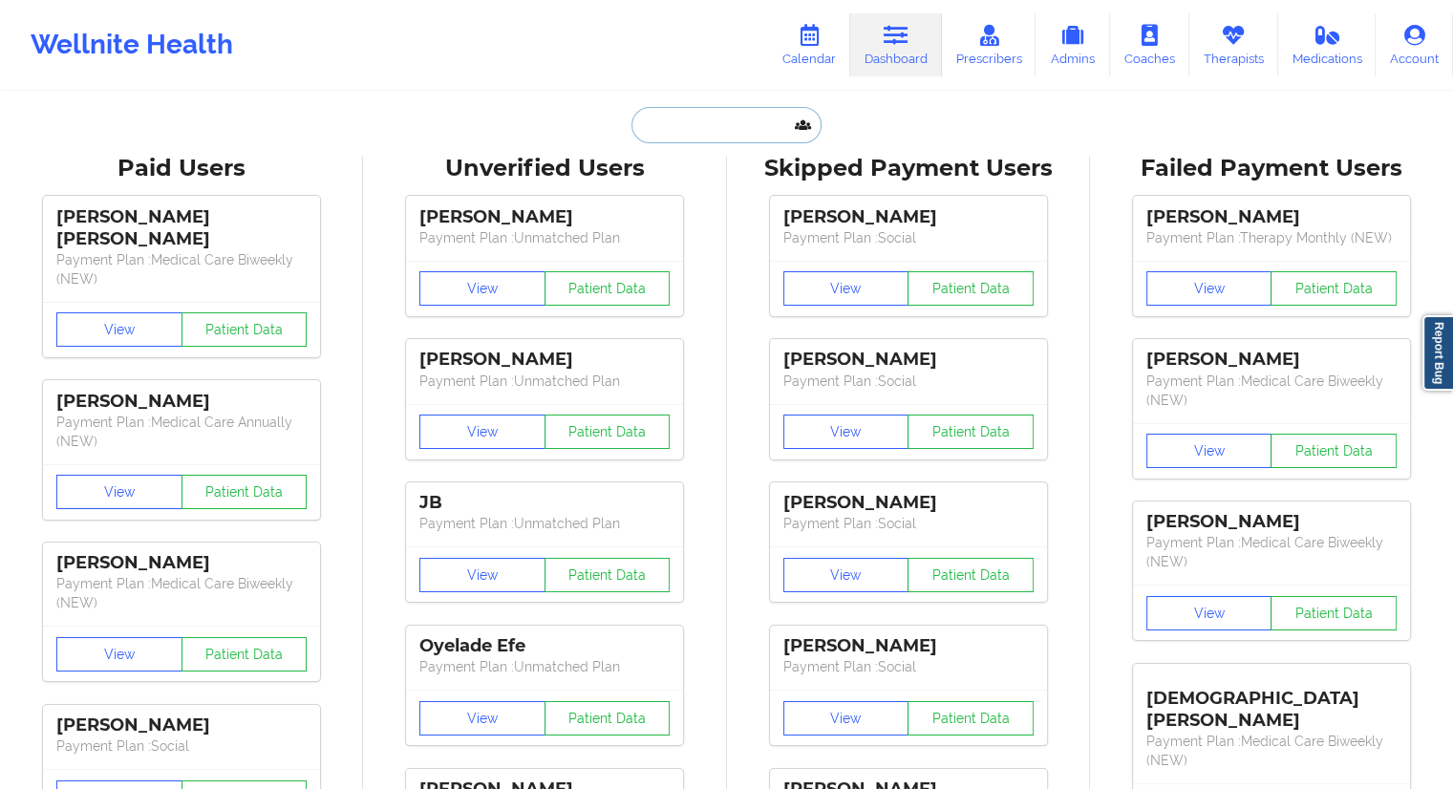
click at [680, 117] on input "text" at bounding box center [725, 125] width 189 height 36
paste input "[EMAIL_ADDRESS][DOMAIN_NAME]"
type input "[EMAIL_ADDRESS][DOMAIN_NAME]"
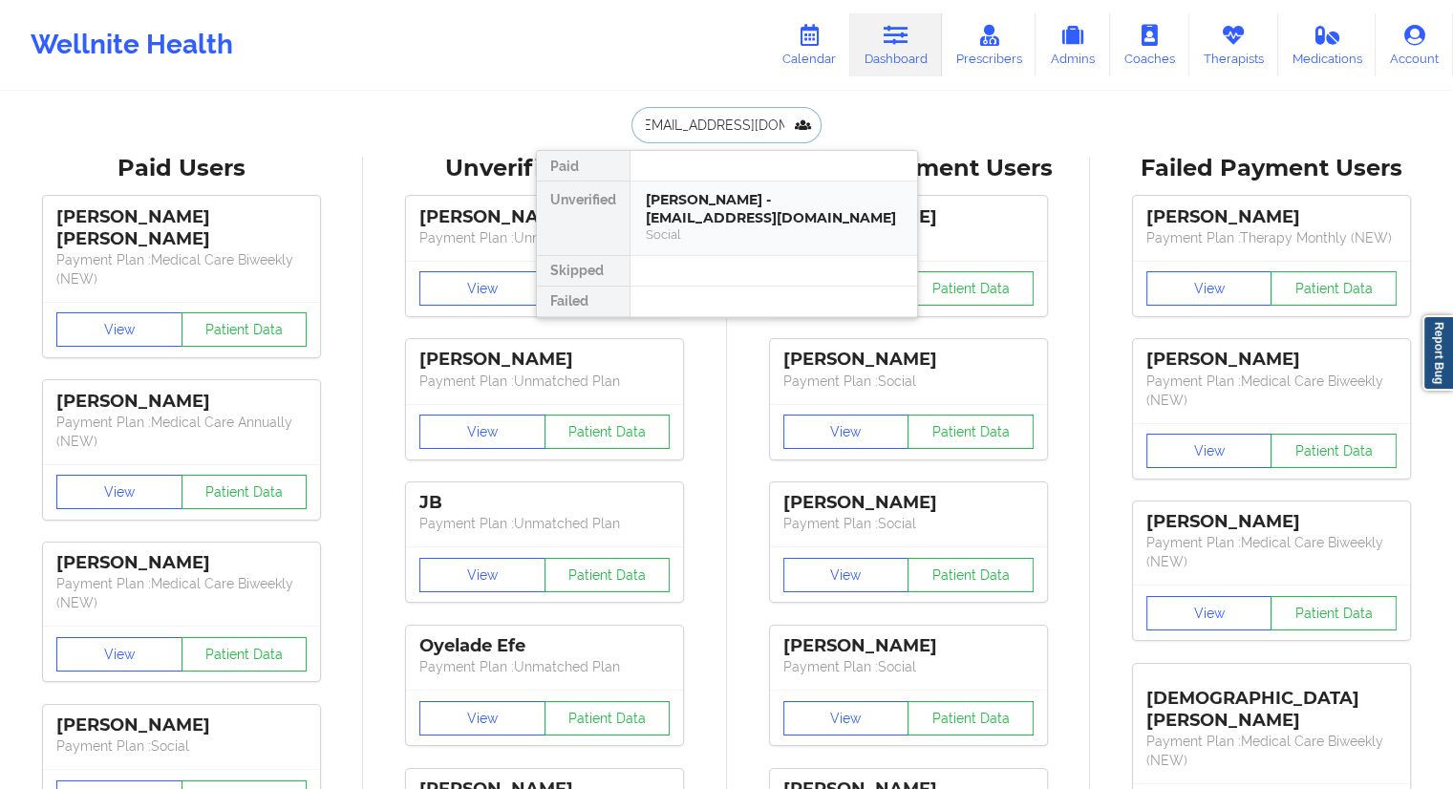
click at [710, 212] on div "[PERSON_NAME] - [EMAIL_ADDRESS][DOMAIN_NAME]" at bounding box center [774, 208] width 256 height 35
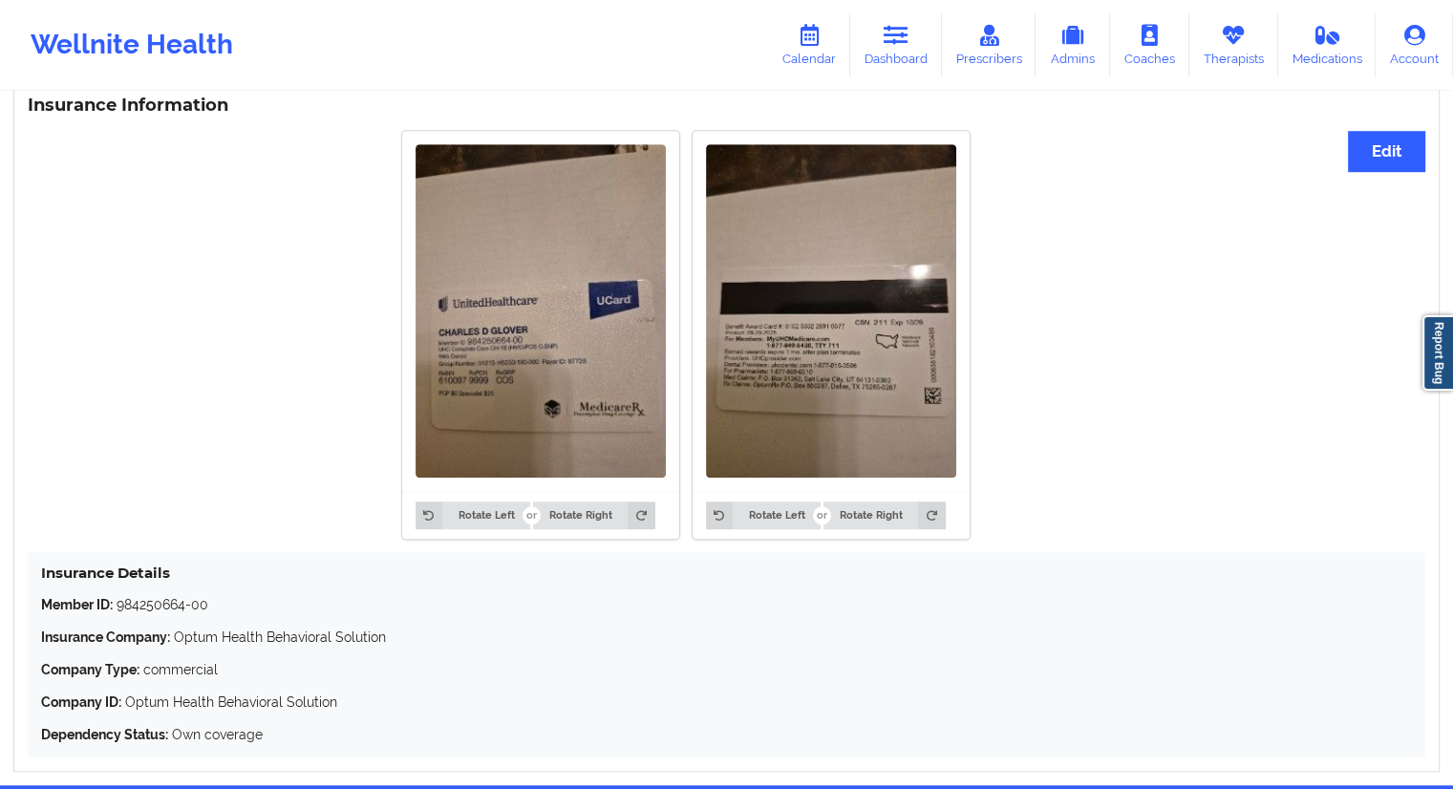
scroll to position [1510, 0]
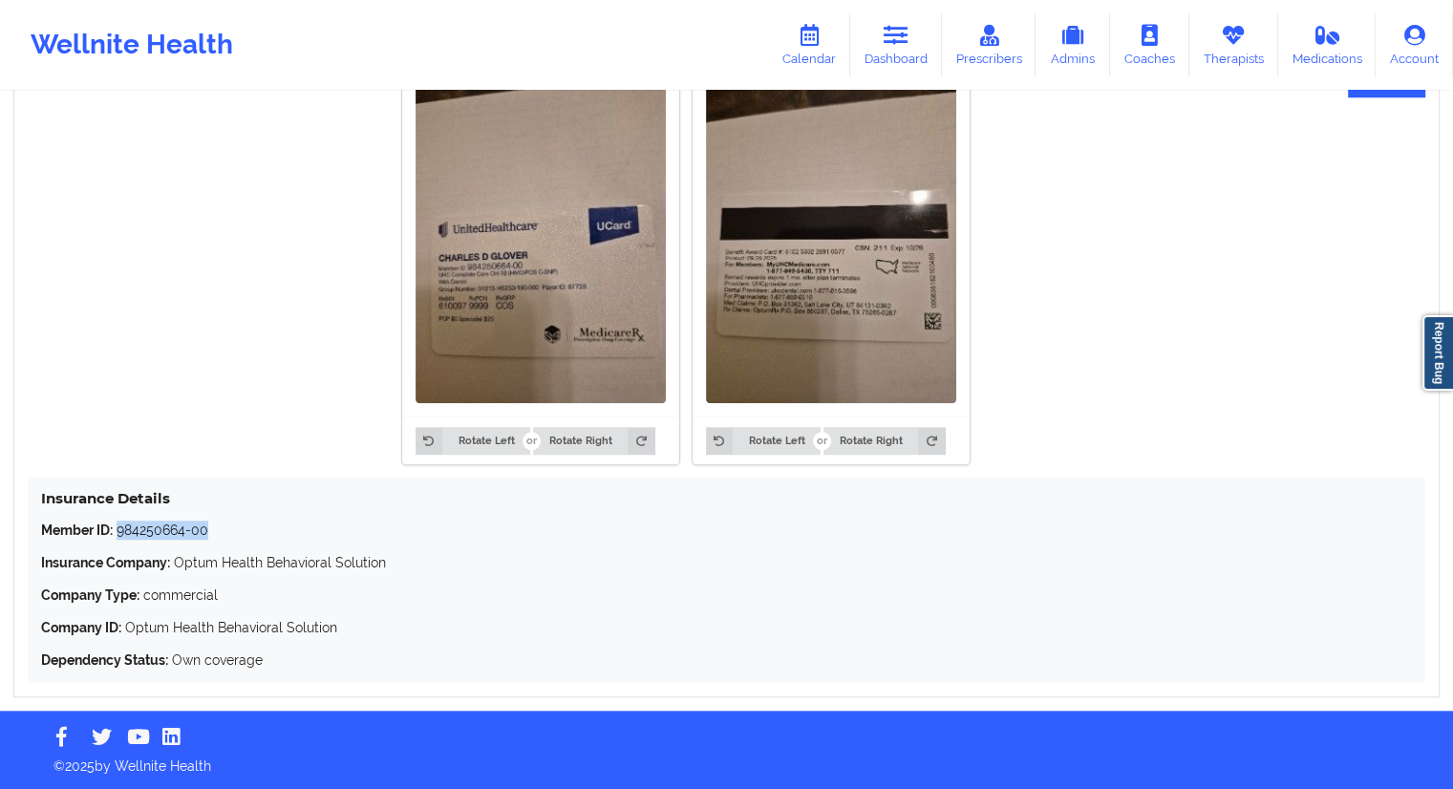
drag, startPoint x: 226, startPoint y: 533, endPoint x: 117, endPoint y: 539, distance: 109.0
click at [117, 539] on p "Member ID: 984250664-00" at bounding box center [726, 530] width 1371 height 19
copy p "984250664-00"
click at [897, 68] on link "Dashboard" at bounding box center [896, 44] width 92 height 63
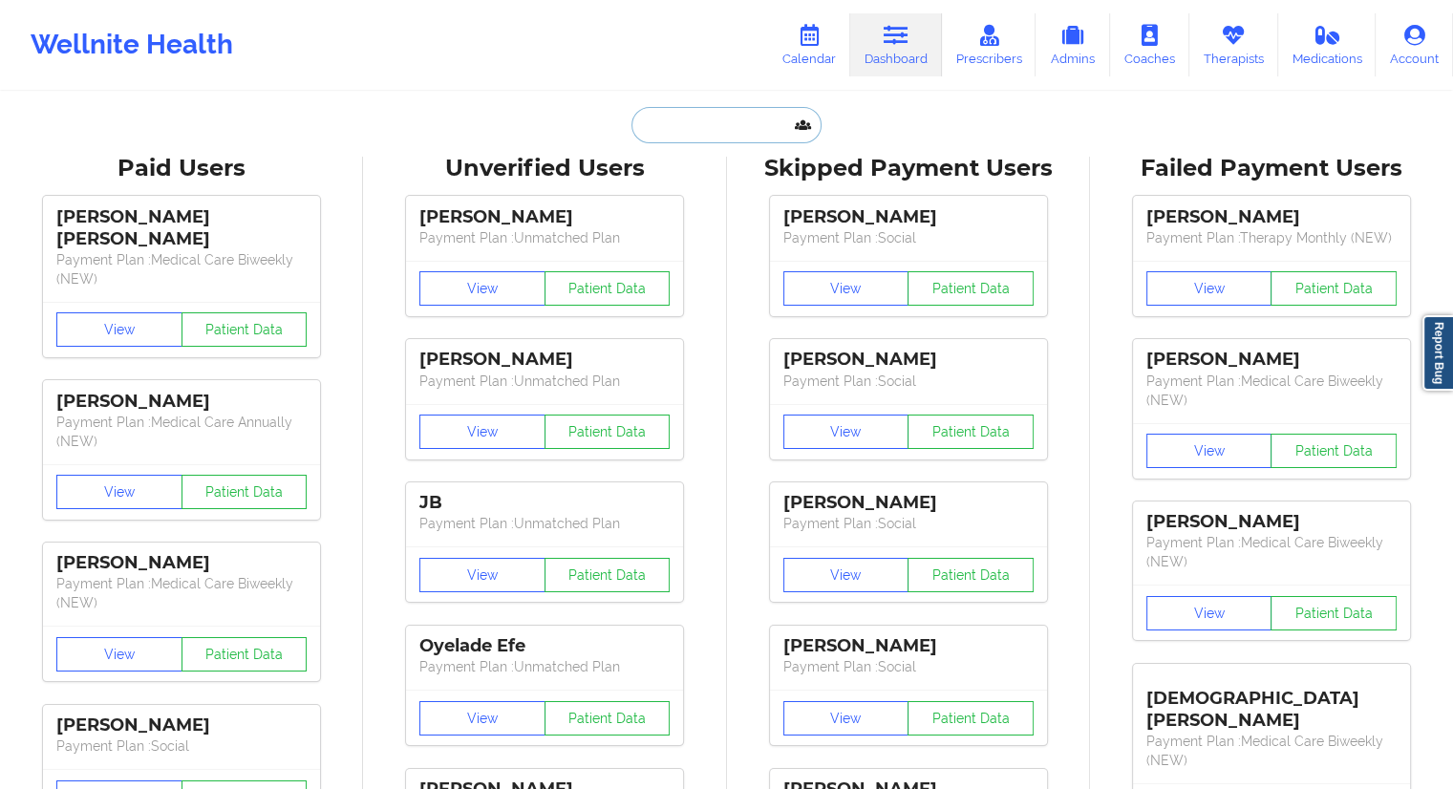
click at [685, 112] on input "text" at bounding box center [725, 125] width 189 height 36
paste input "[EMAIL_ADDRESS][DOMAIN_NAME]"
type input "[EMAIL_ADDRESS][DOMAIN_NAME]"
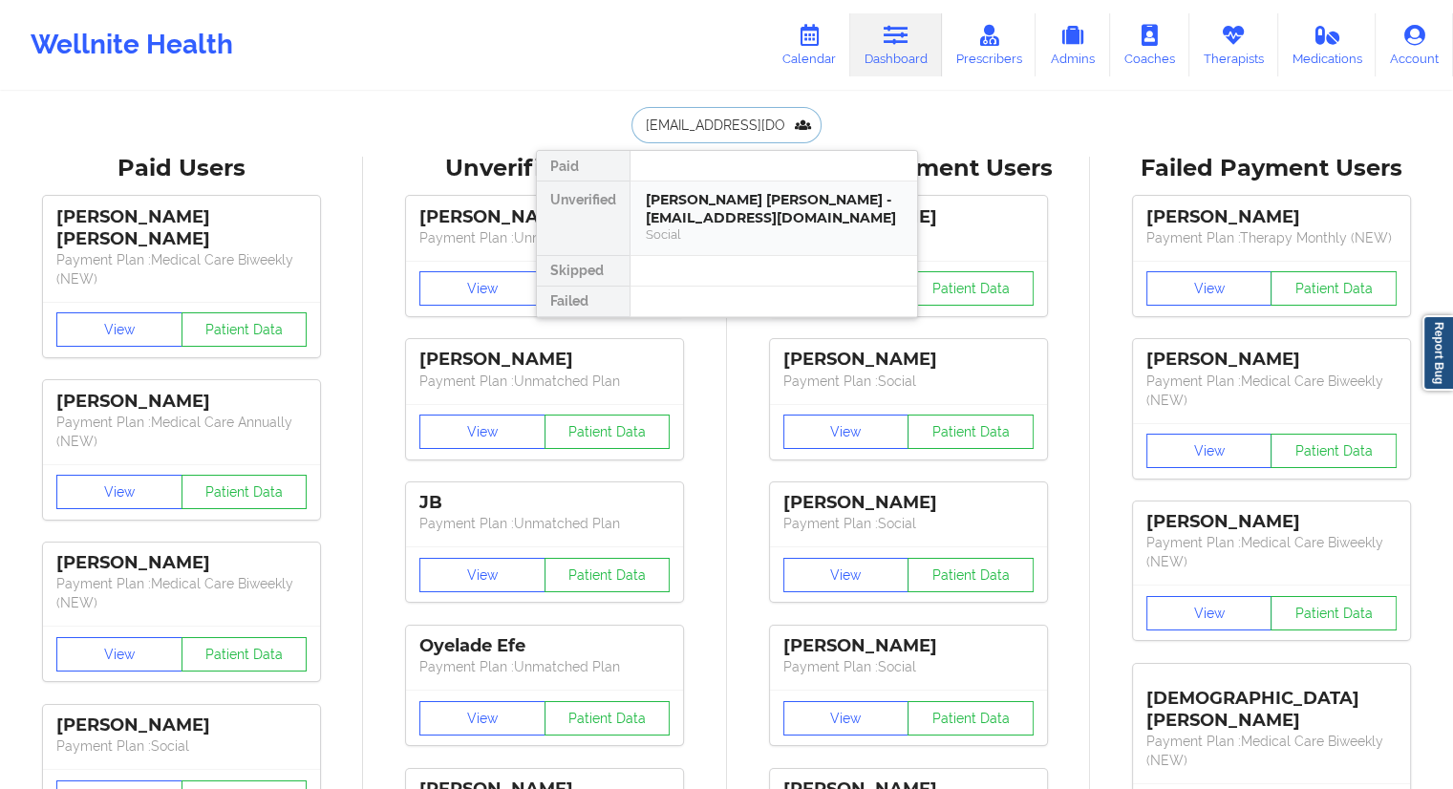
click at [738, 218] on div "[PERSON_NAME] [PERSON_NAME] - [EMAIL_ADDRESS][DOMAIN_NAME]" at bounding box center [774, 208] width 256 height 35
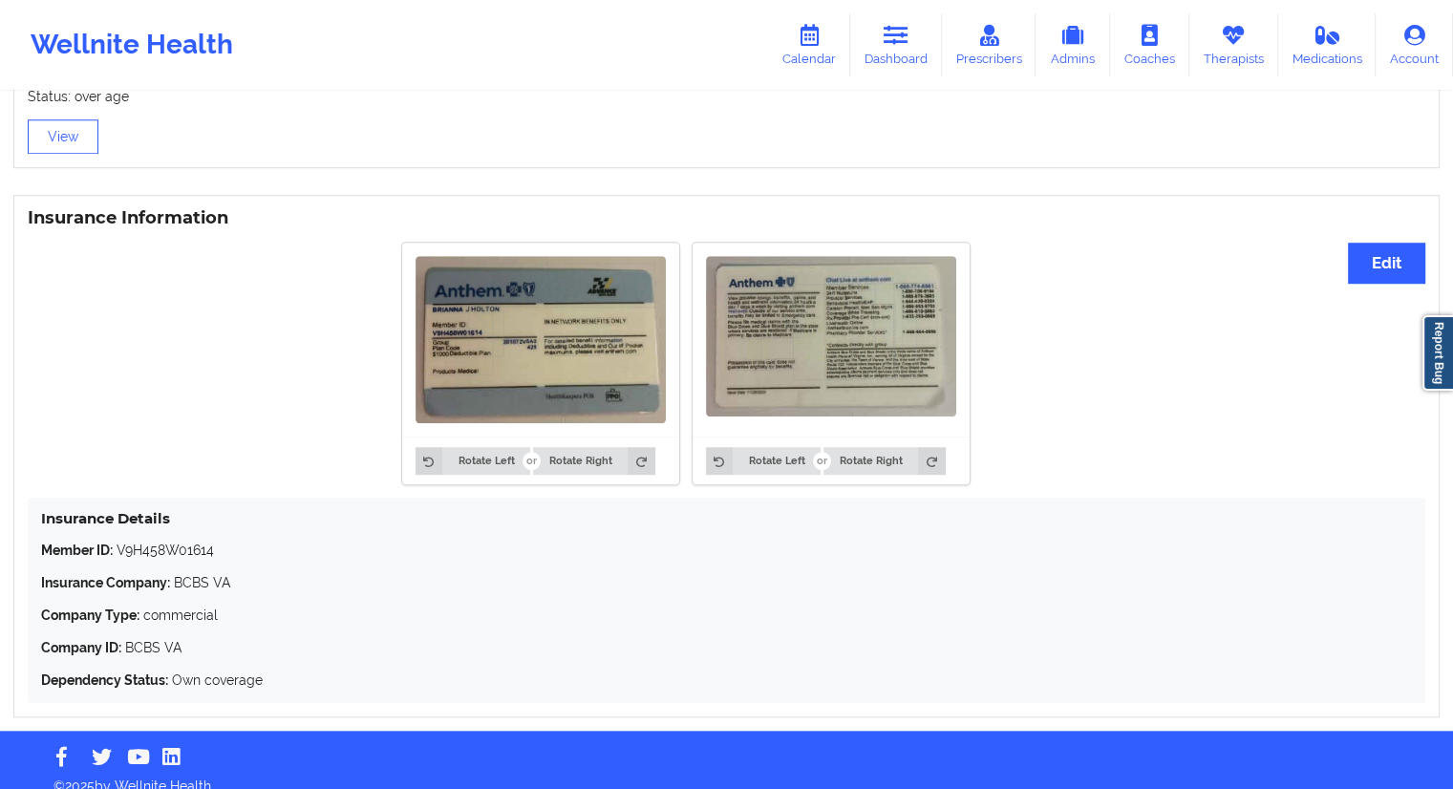
scroll to position [1345, 0]
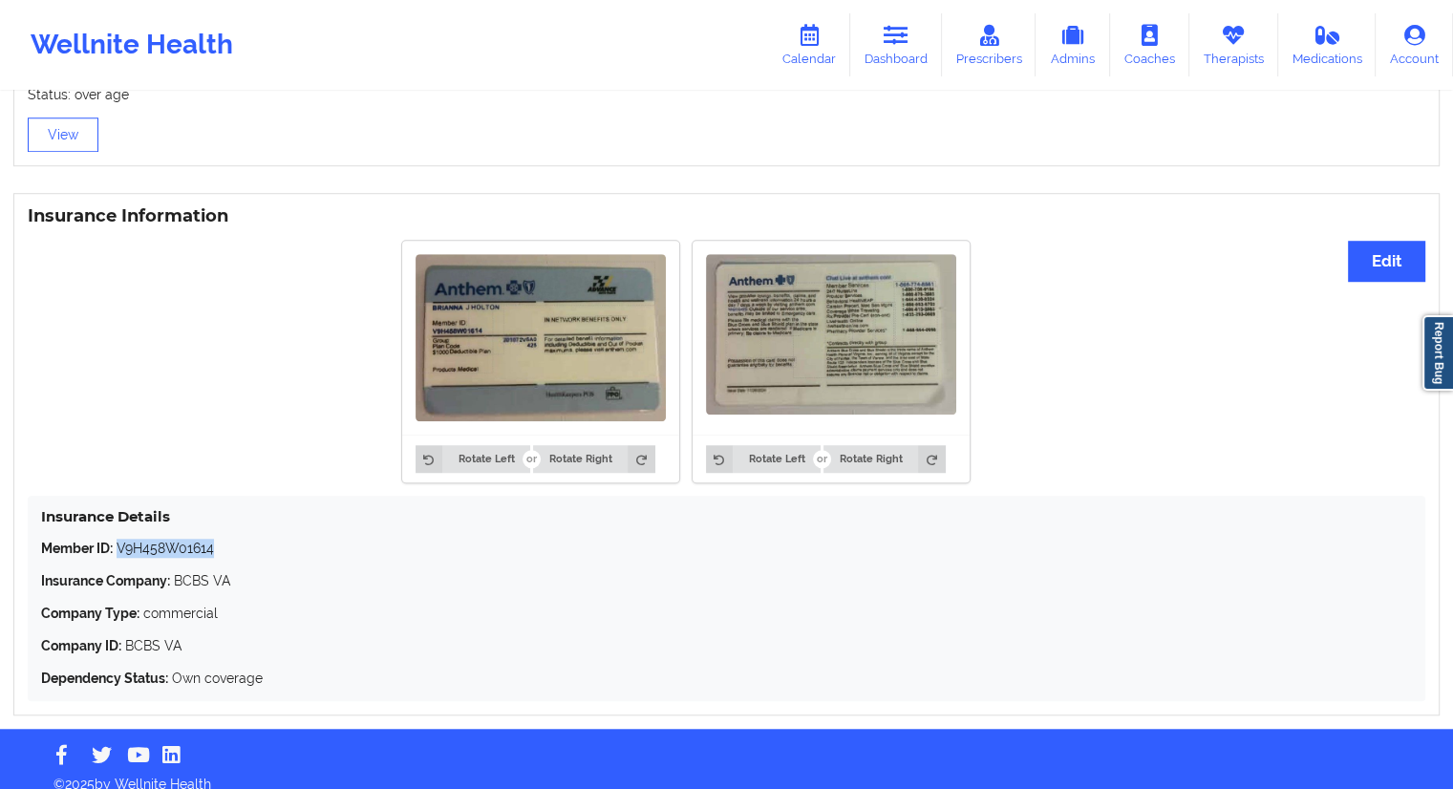
drag, startPoint x: 206, startPoint y: 528, endPoint x: 119, endPoint y: 522, distance: 87.1
click at [119, 539] on p "Member ID: V9H458W01614" at bounding box center [726, 548] width 1371 height 19
copy p "V9H458W01614"
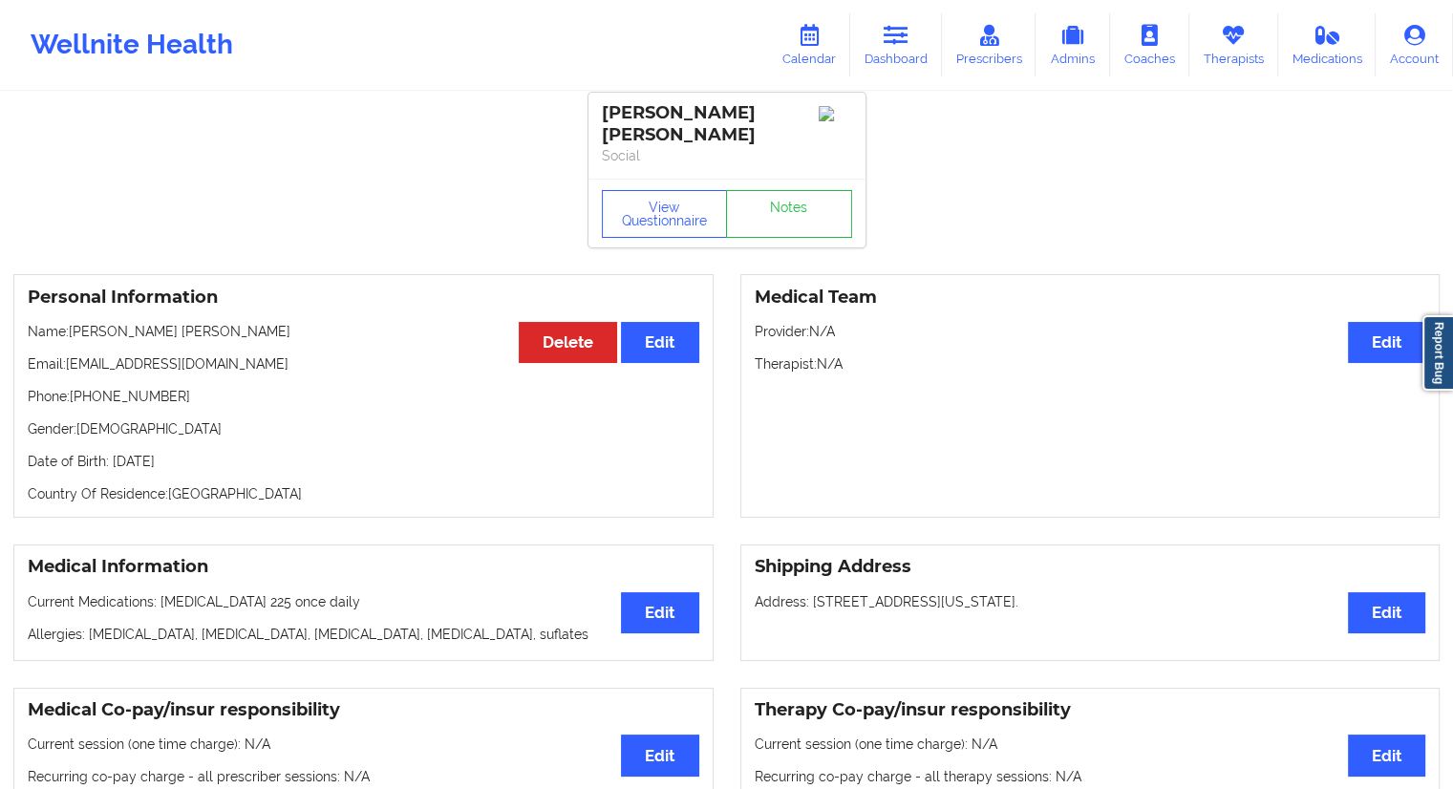
scroll to position [8, 0]
drag, startPoint x: 205, startPoint y: 374, endPoint x: 124, endPoint y: 372, distance: 81.2
click at [124, 387] on p "Phone: [PHONE_NUMBER]" at bounding box center [363, 396] width 671 height 19
click at [168, 387] on p "Phone: [PHONE_NUMBER]" at bounding box center [363, 396] width 671 height 19
drag, startPoint x: 168, startPoint y: 376, endPoint x: 70, endPoint y: 376, distance: 98.4
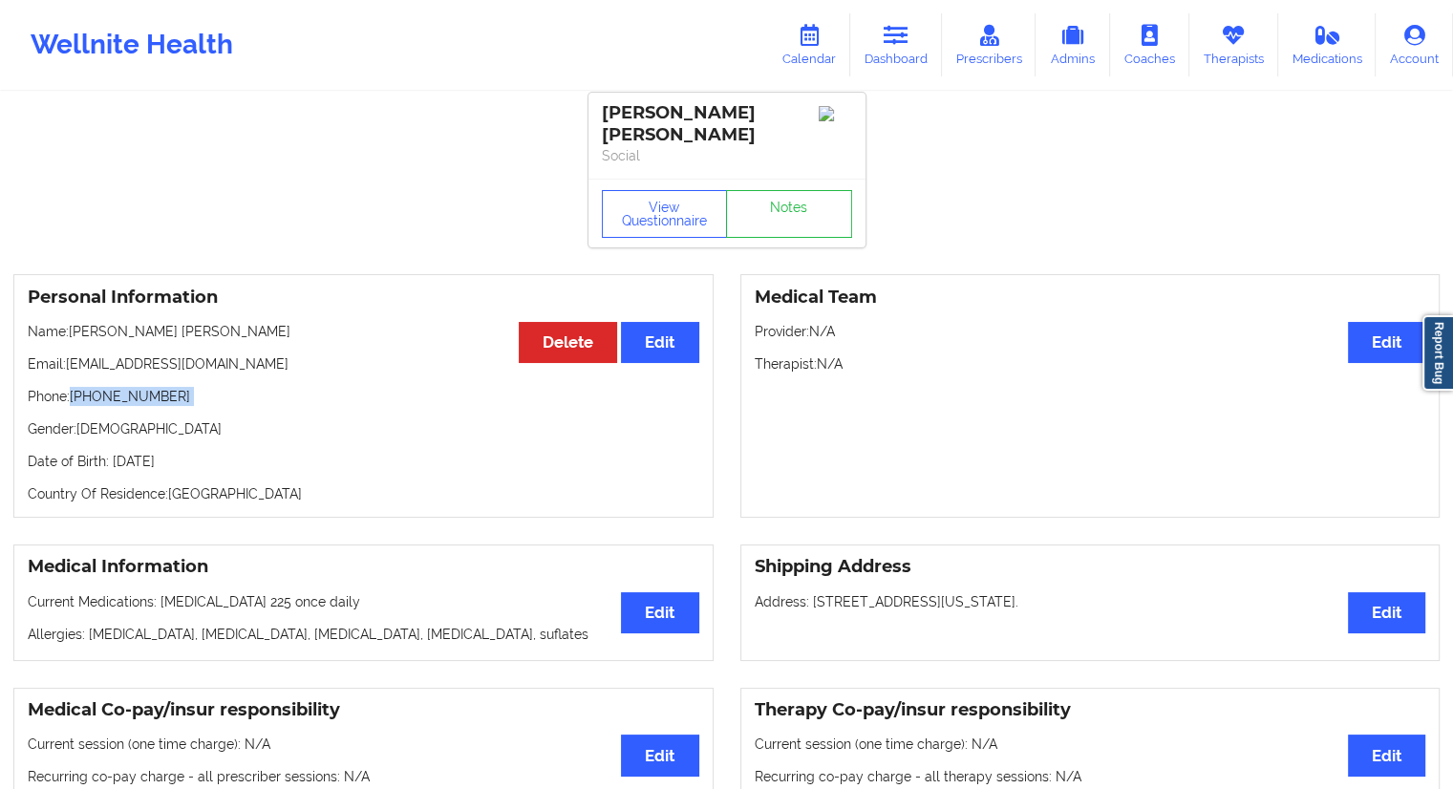
click at [70, 387] on p "Phone: [PHONE_NUMBER]" at bounding box center [363, 396] width 671 height 19
click at [202, 322] on p "Name: [PERSON_NAME] [PERSON_NAME]" at bounding box center [363, 331] width 671 height 19
drag, startPoint x: 183, startPoint y: 377, endPoint x: 73, endPoint y: 382, distance: 110.9
click at [73, 387] on p "Phone: [PHONE_NUMBER]" at bounding box center [363, 396] width 671 height 19
drag, startPoint x: 188, startPoint y: 311, endPoint x: 73, endPoint y: 303, distance: 115.9
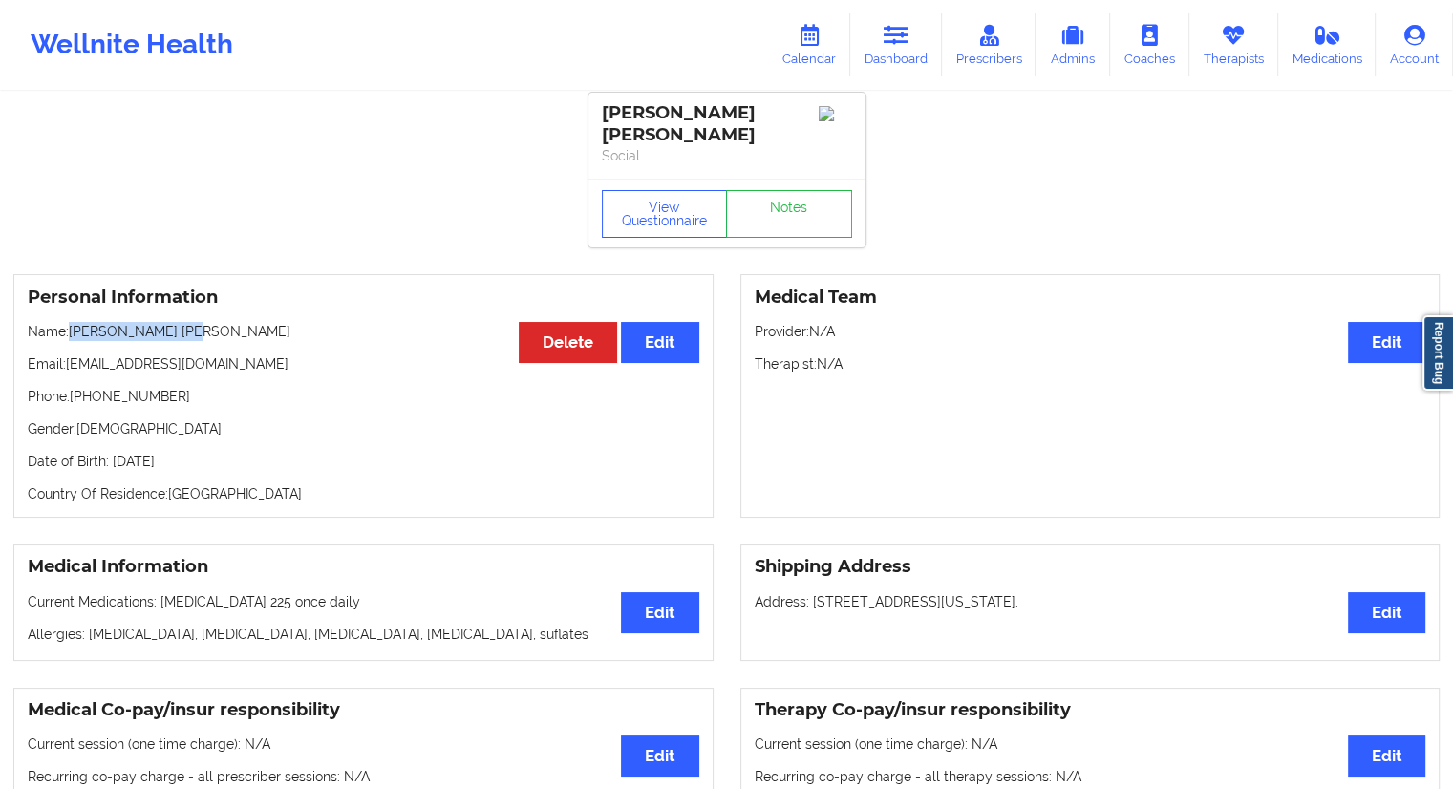
click at [73, 303] on div "Personal Information Edit Delete Name: [PERSON_NAME] [PERSON_NAME] Email: [EMAI…" at bounding box center [363, 396] width 700 height 244
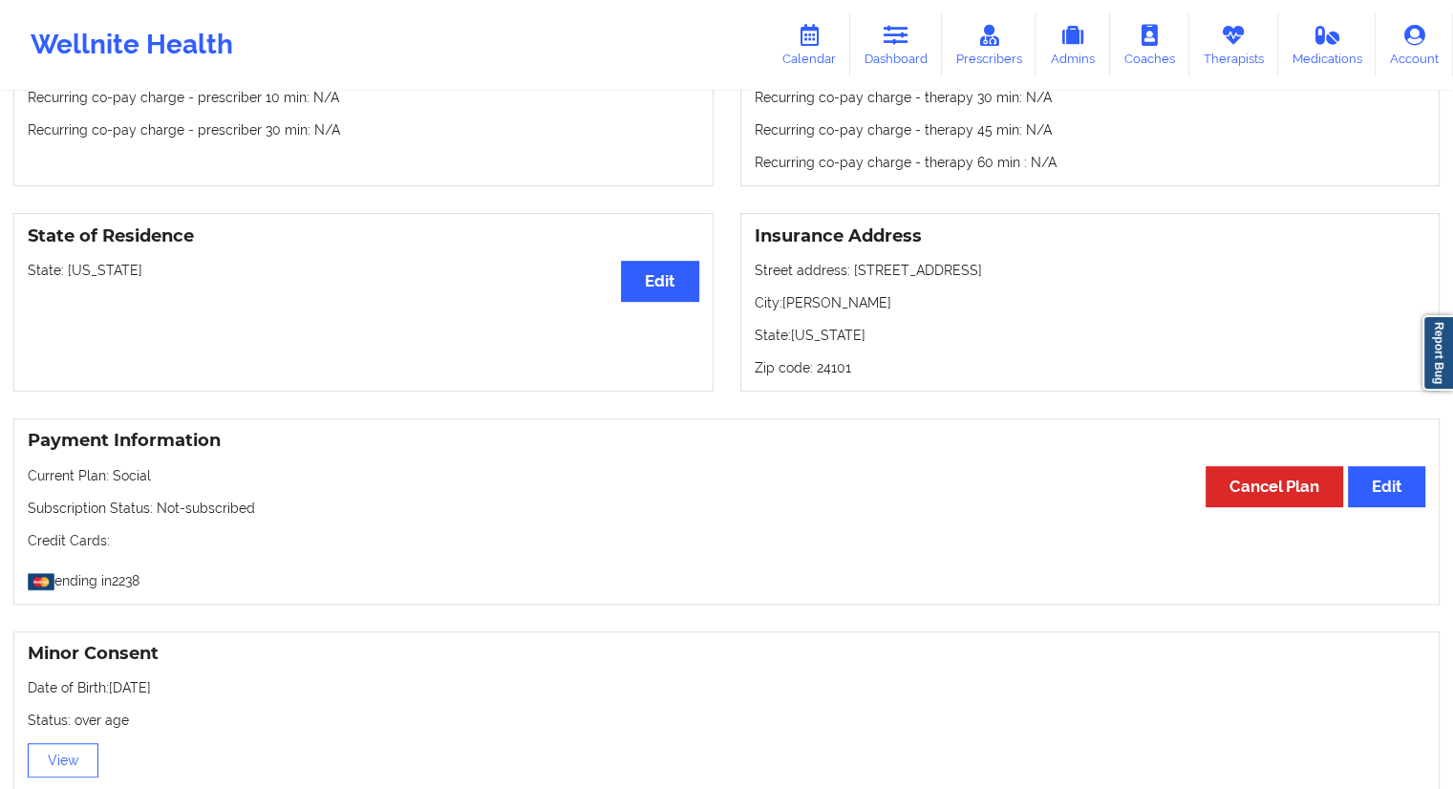
scroll to position [581, 0]
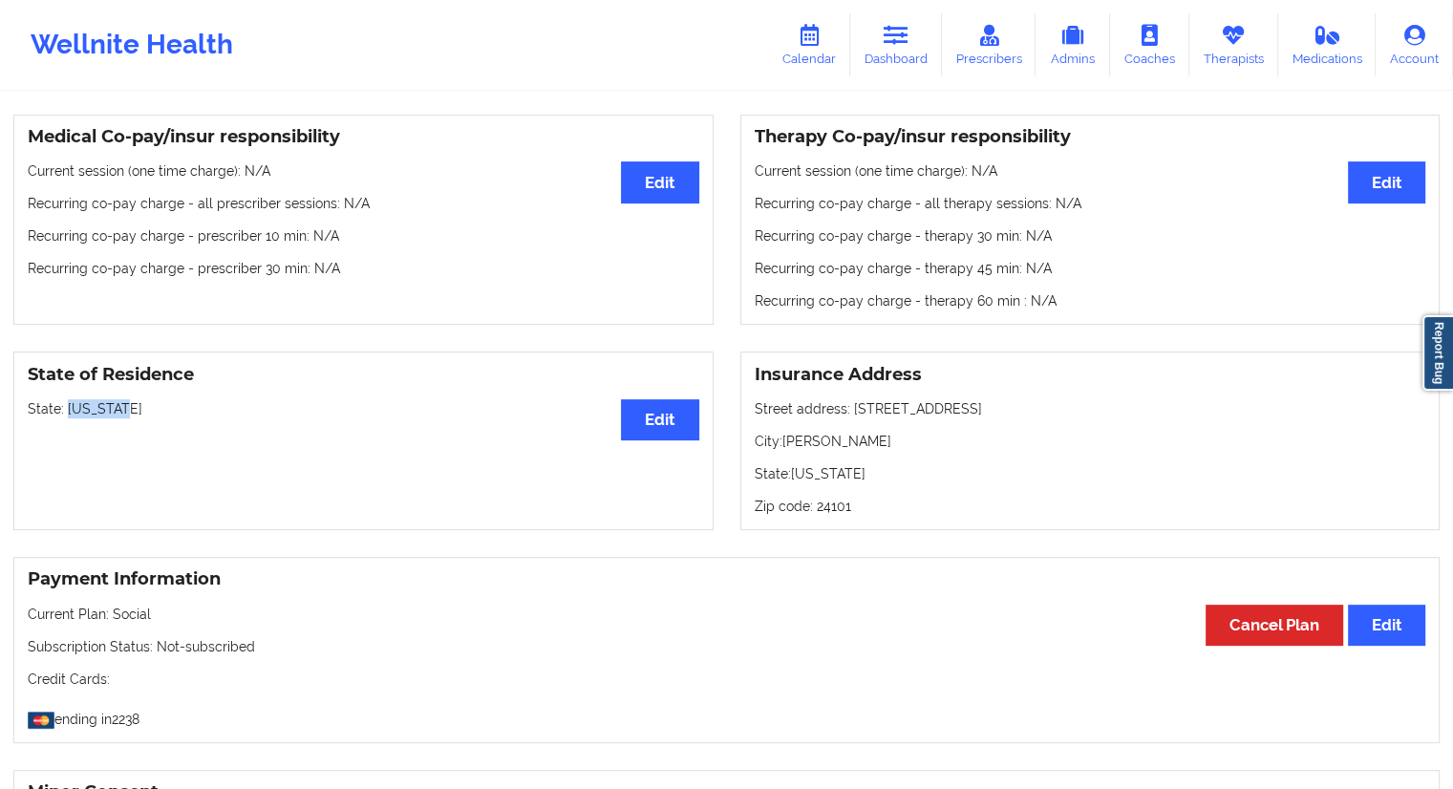
drag, startPoint x: 131, startPoint y: 397, endPoint x: 67, endPoint y: 389, distance: 64.6
click at [67, 399] on p "State: [US_STATE]" at bounding box center [363, 408] width 671 height 19
click at [1226, 54] on link "Therapists" at bounding box center [1233, 44] width 89 height 63
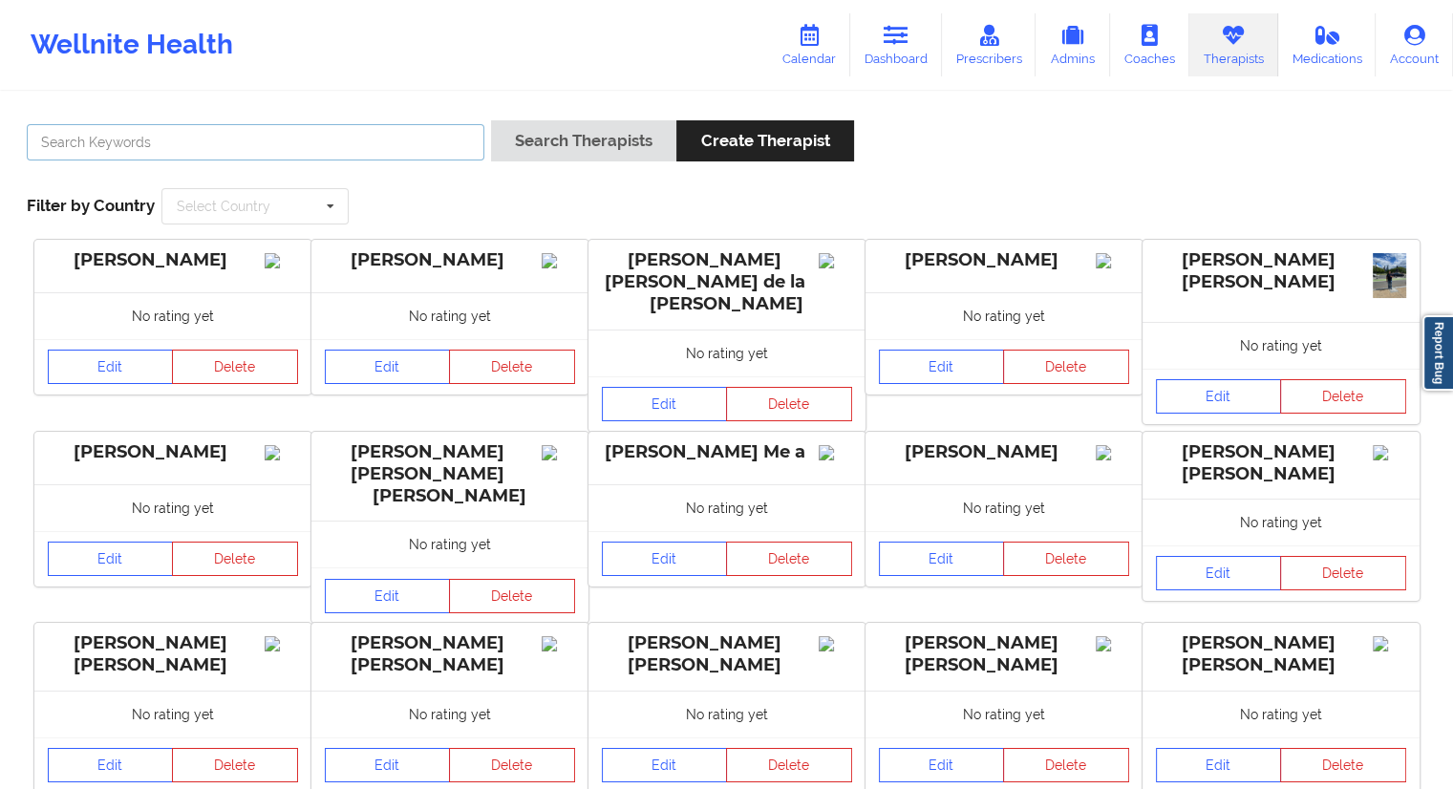
click at [302, 146] on input "text" at bounding box center [255, 142] width 457 height 36
paste input "[PERSON_NAME]"
click at [528, 146] on button "Search Therapists" at bounding box center [583, 140] width 185 height 41
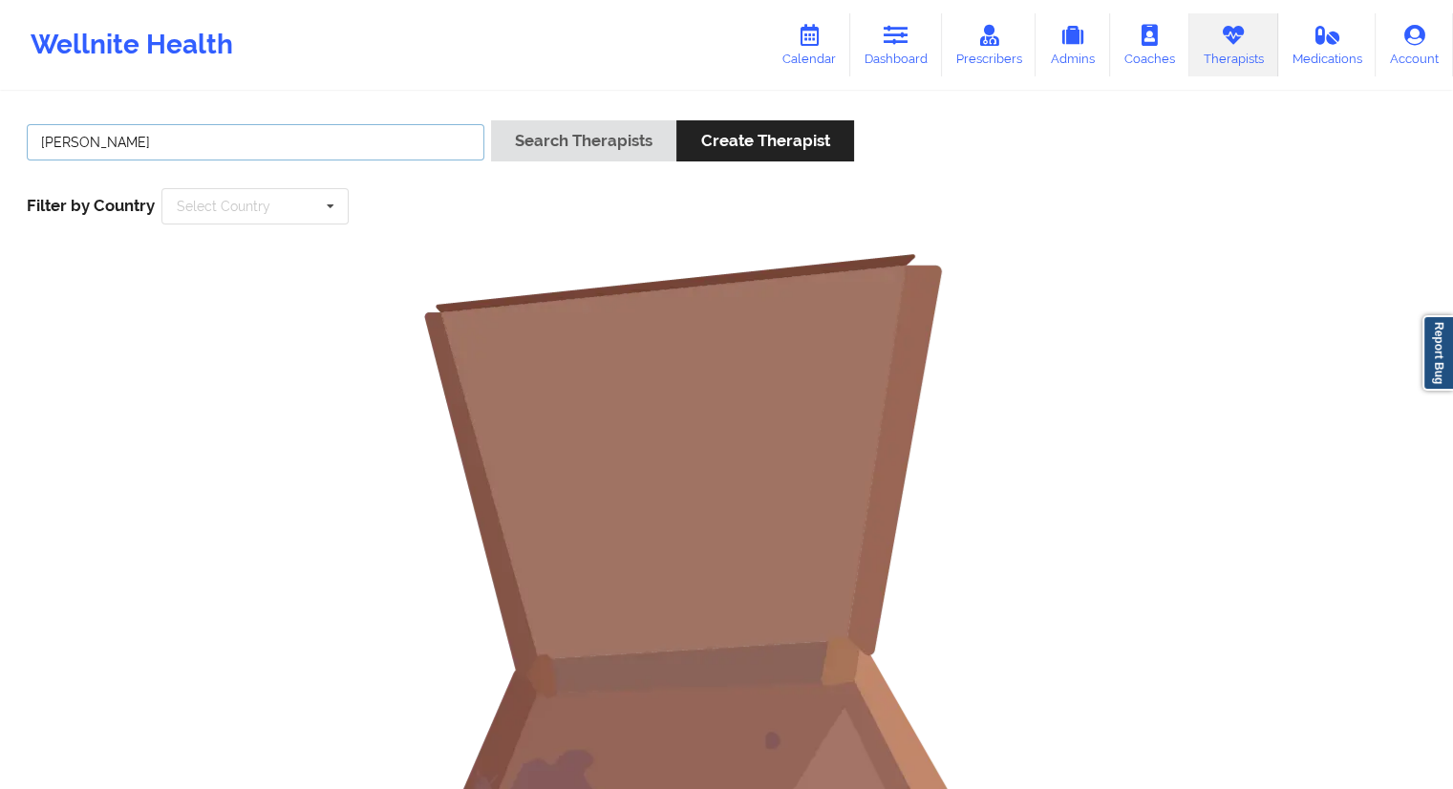
click at [172, 159] on input "[PERSON_NAME]" at bounding box center [255, 142] width 457 height 36
type input "[PERSON_NAME]"
click at [549, 135] on button "Search Therapists" at bounding box center [583, 140] width 185 height 41
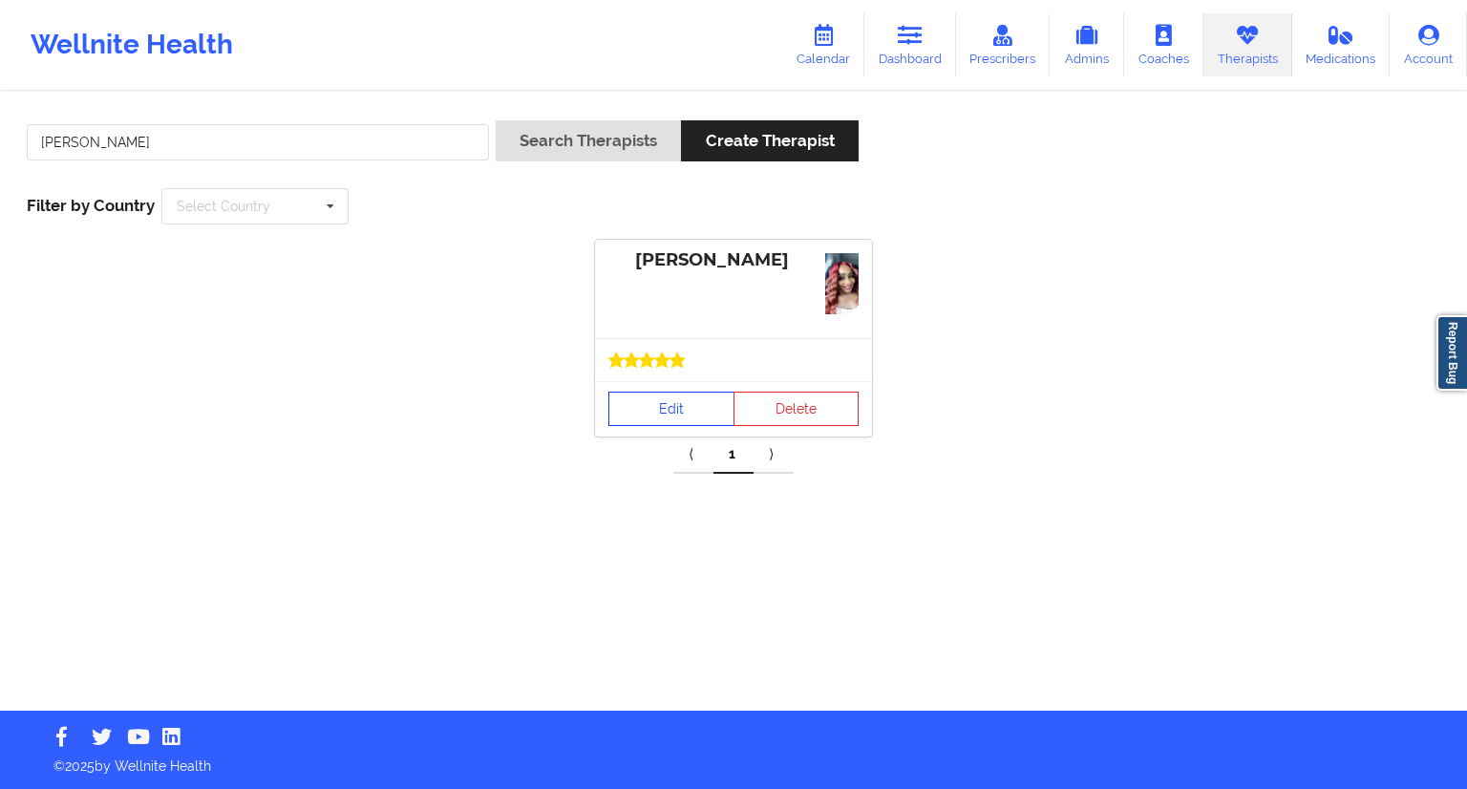
click at [652, 397] on link "Edit" at bounding box center [671, 409] width 126 height 34
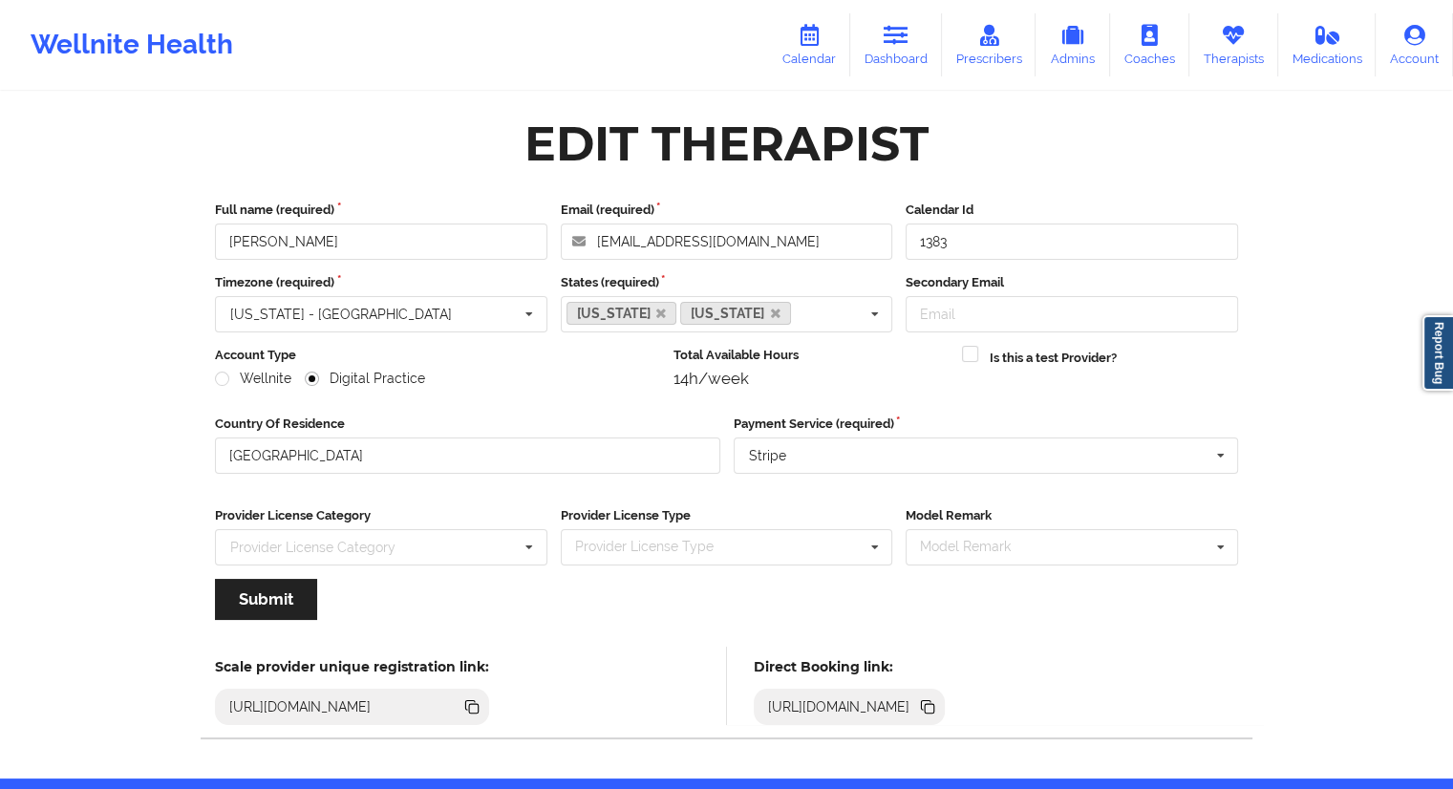
click at [938, 707] on icon at bounding box center [927, 706] width 21 height 21
click at [882, 54] on link "Dashboard" at bounding box center [896, 44] width 92 height 63
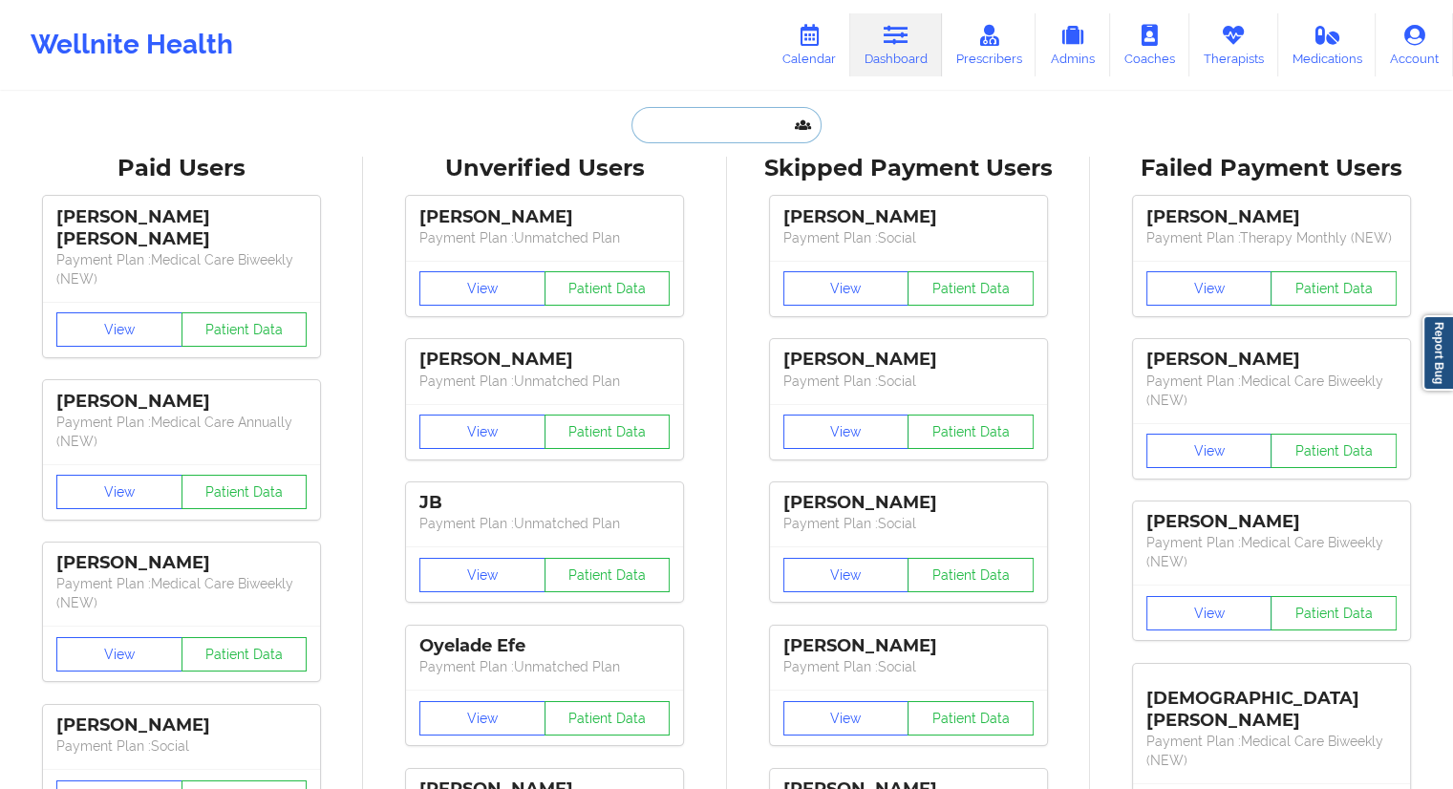
click at [684, 119] on input "text" at bounding box center [725, 125] width 189 height 36
paste input "[EMAIL_ADDRESS][DOMAIN_NAME]"
type input "[EMAIL_ADDRESS][DOMAIN_NAME]"
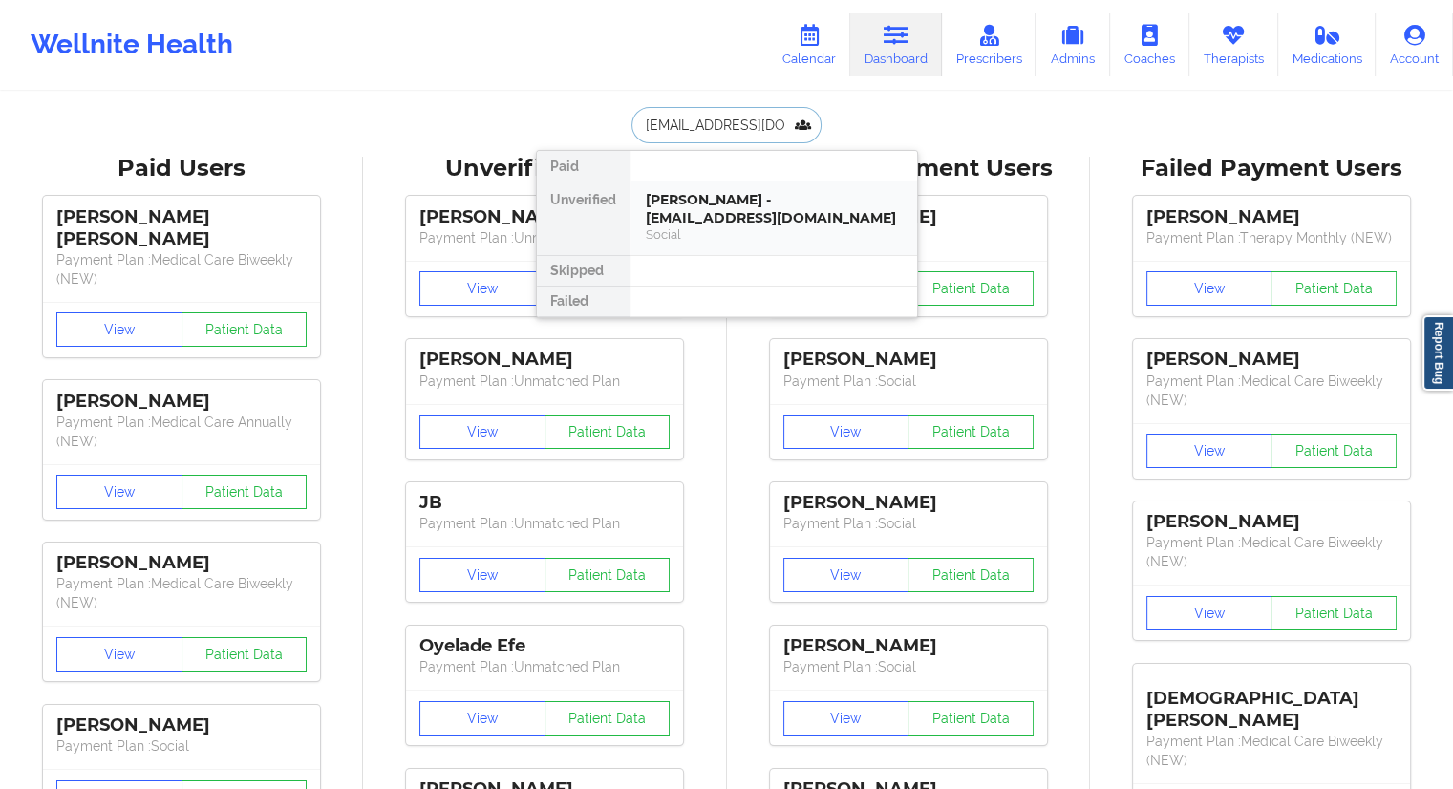
click at [704, 216] on div "[PERSON_NAME] - [EMAIL_ADDRESS][DOMAIN_NAME]" at bounding box center [774, 208] width 256 height 35
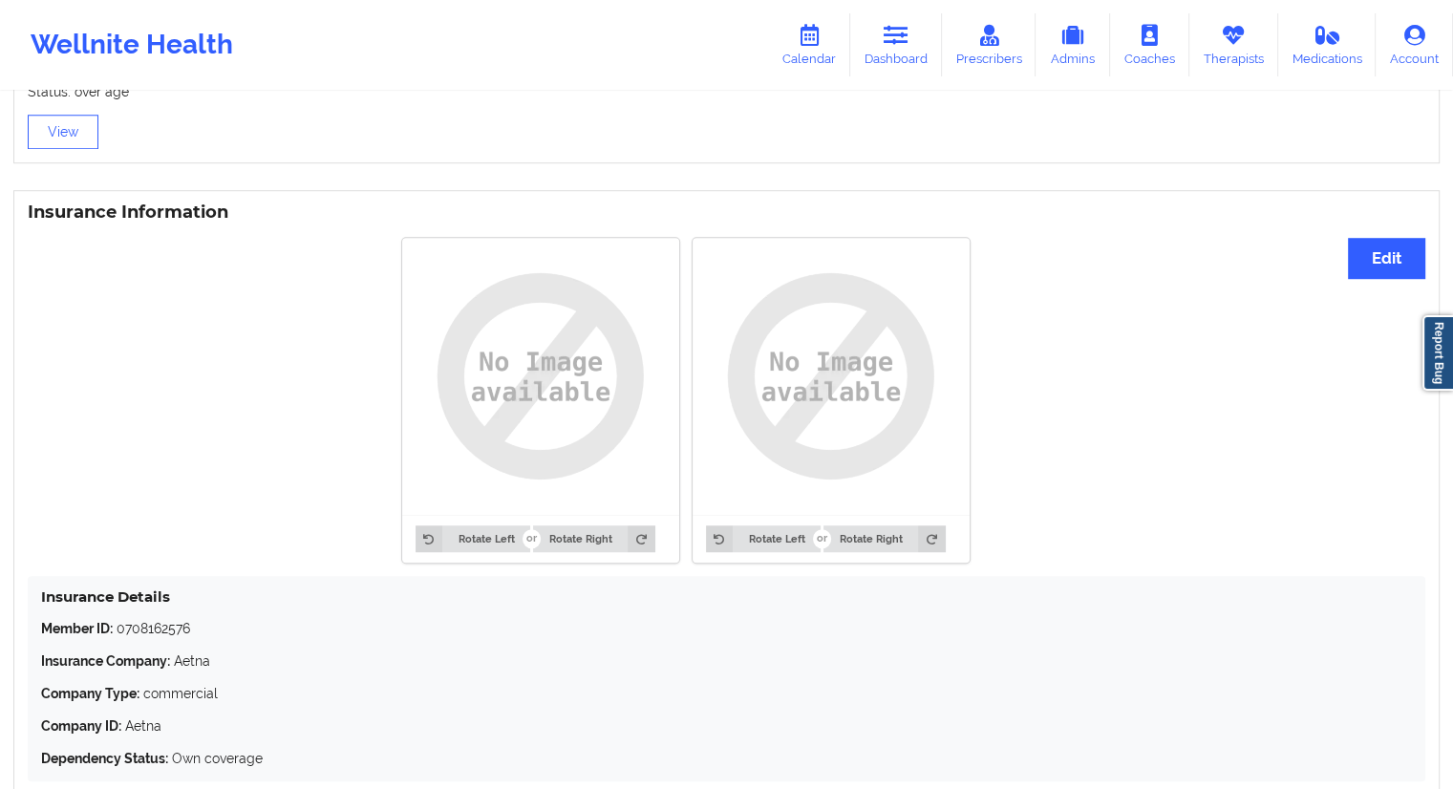
scroll to position [1427, 0]
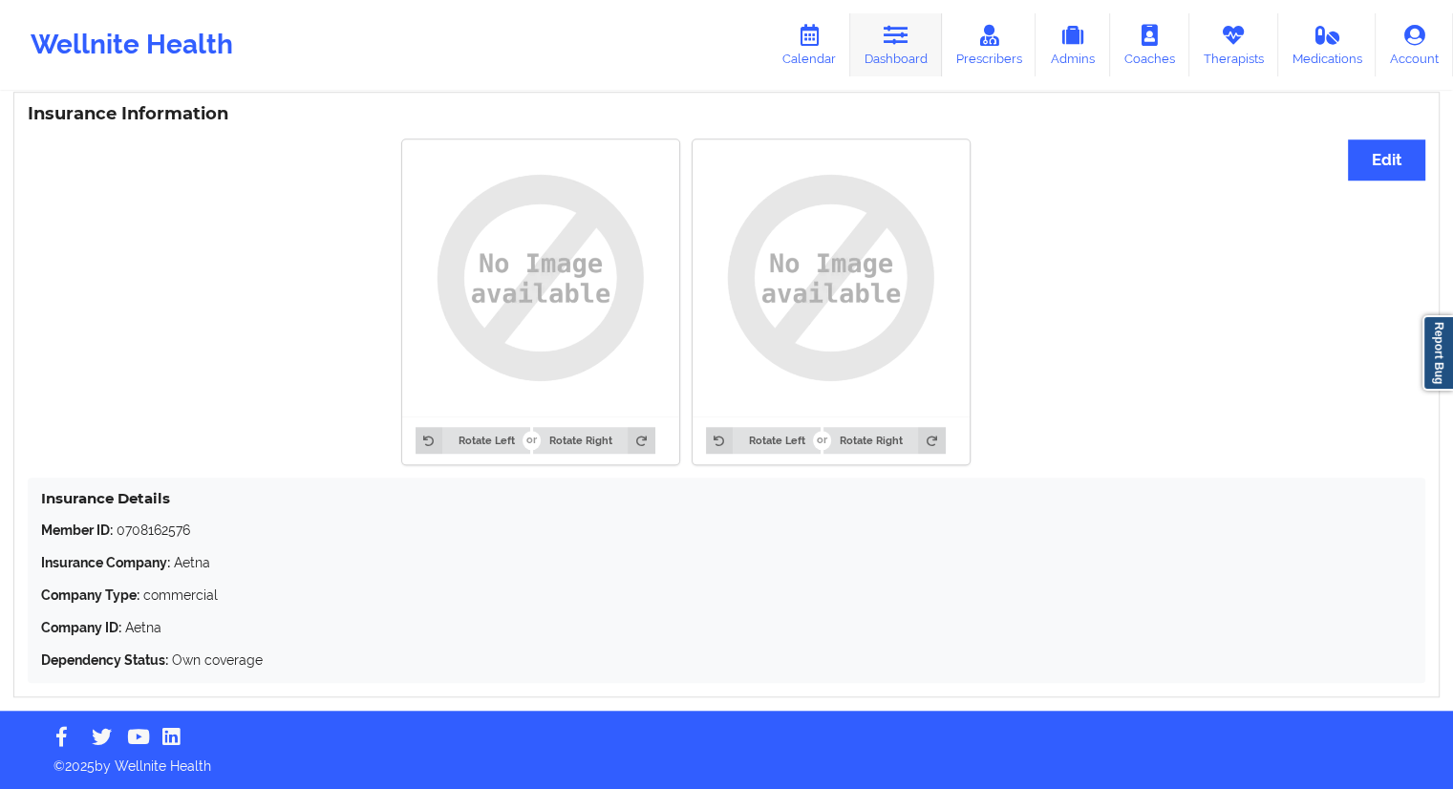
click at [908, 32] on icon at bounding box center [895, 35] width 25 height 21
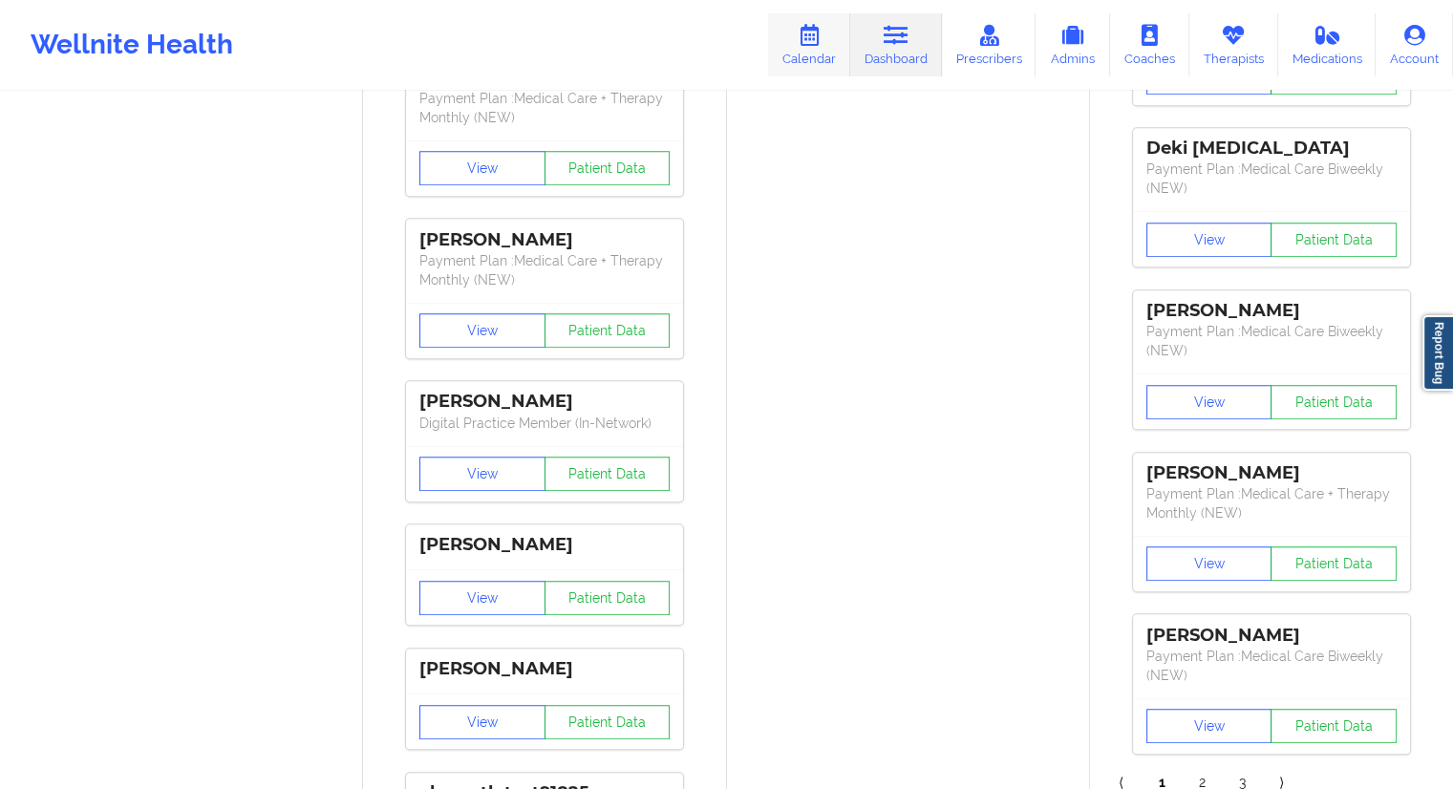
click at [814, 53] on link "Calendar" at bounding box center [809, 44] width 82 height 63
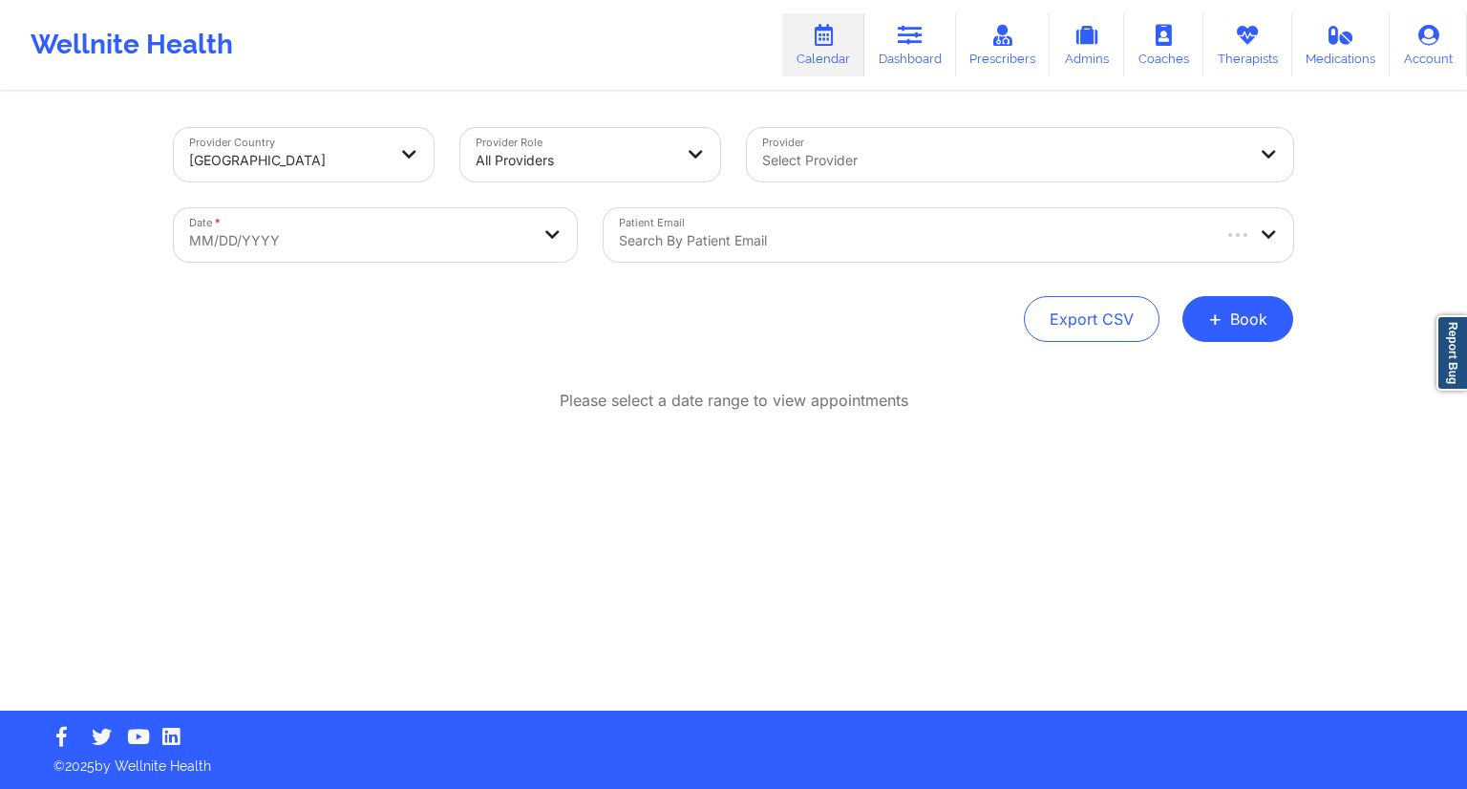
click at [433, 261] on body "Wellnite Health Calendar Dashboard Prescribers Admins Coaches Therapists Medica…" at bounding box center [733, 394] width 1467 height 789
select select "2025-8"
select select "2025-9"
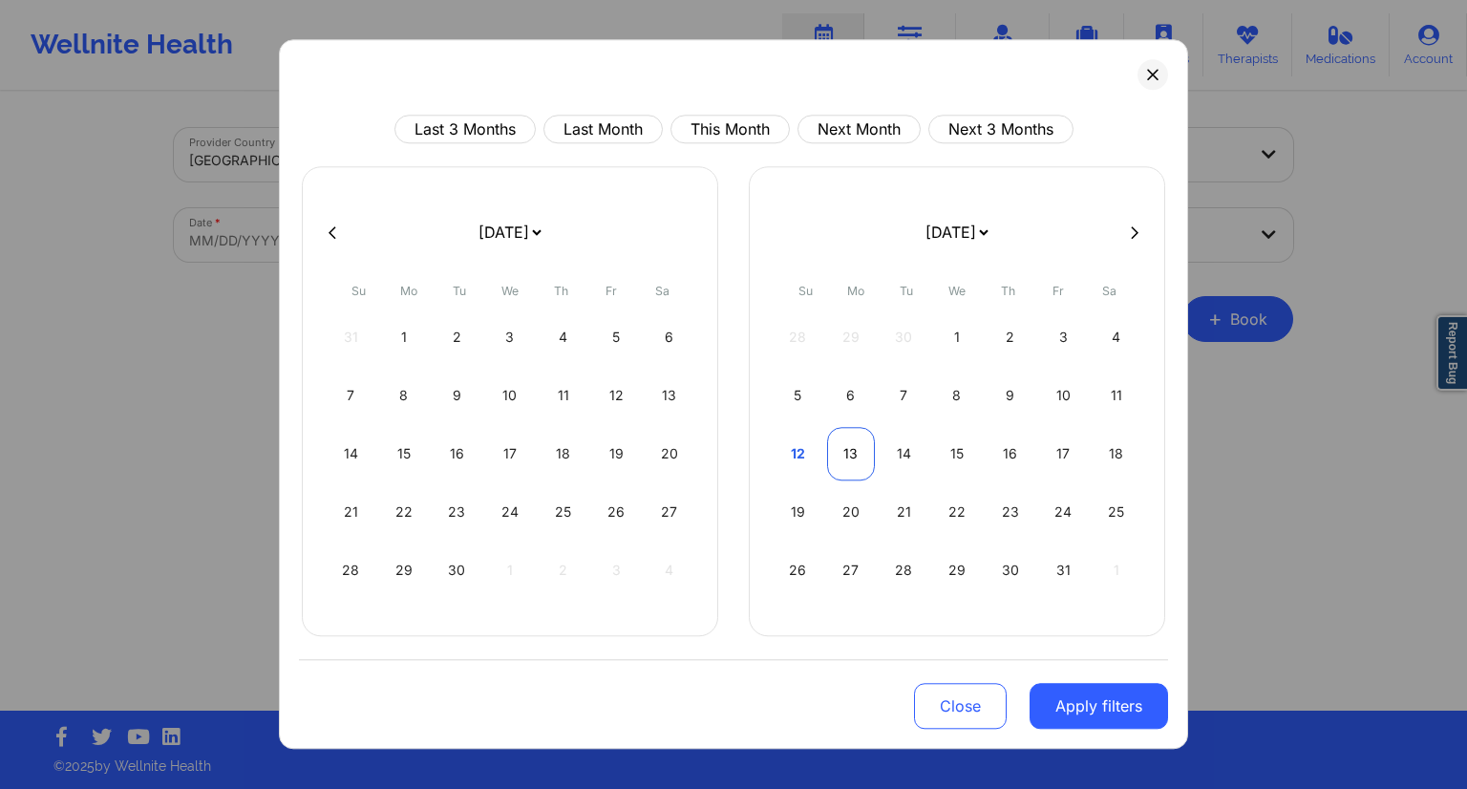
click at [827, 464] on div "13" at bounding box center [851, 453] width 49 height 53
select select "2025-9"
select select "2025-10"
select select "2025-9"
select select "2025-10"
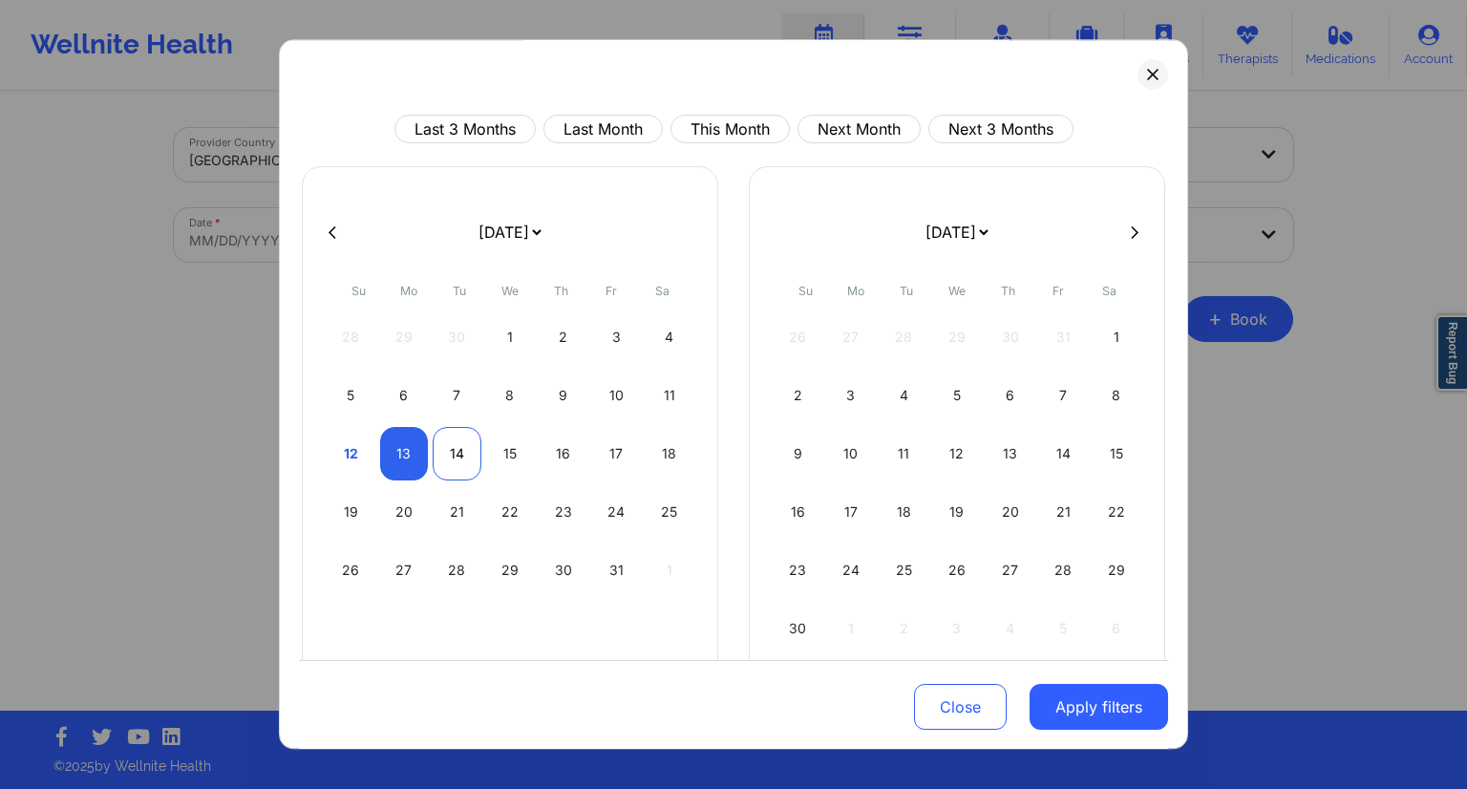
click at [462, 452] on div "14" at bounding box center [457, 453] width 49 height 53
select select "2025-9"
select select "2025-10"
click at [1112, 720] on button "Apply filters" at bounding box center [1099, 707] width 138 height 46
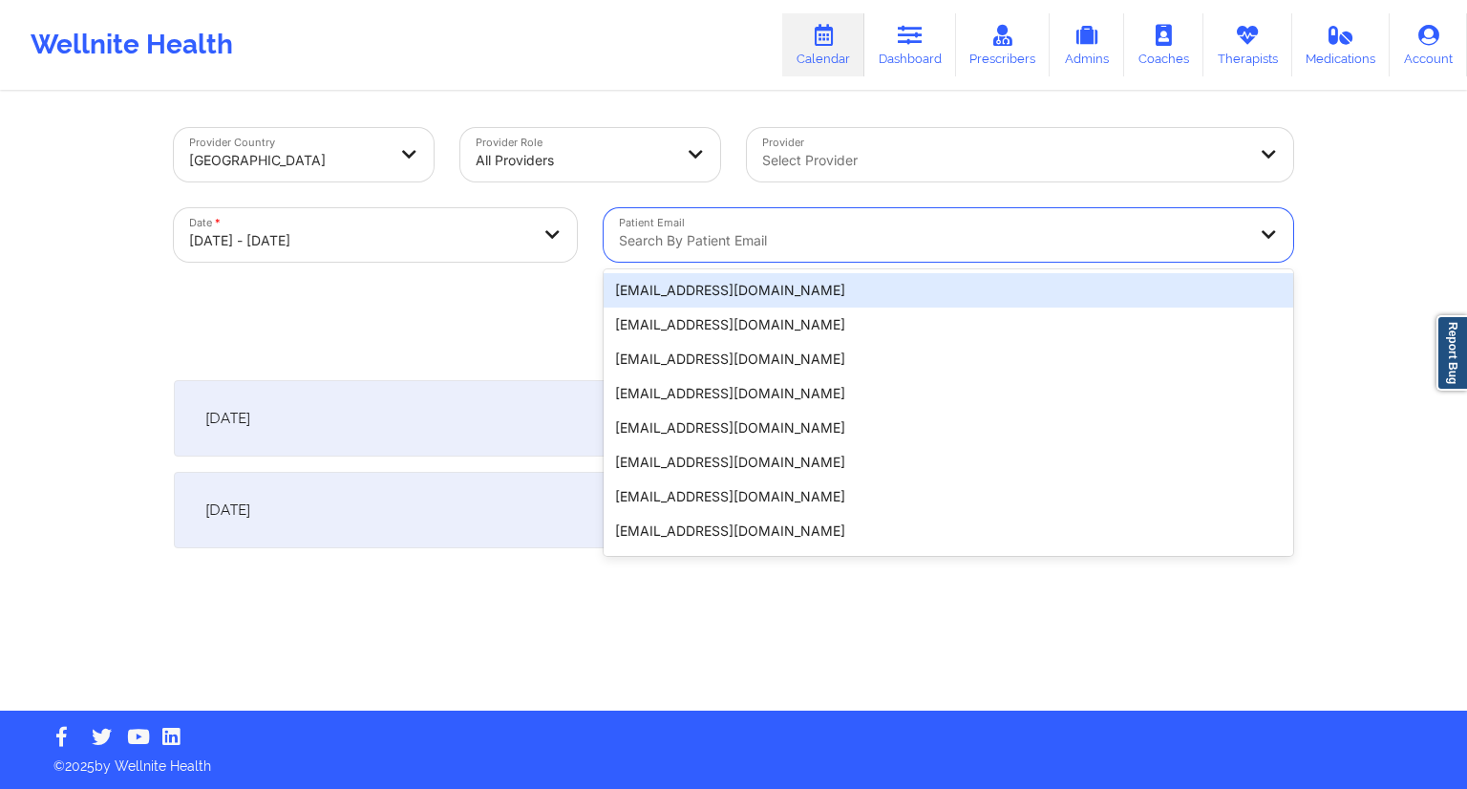
click at [802, 235] on div at bounding box center [932, 240] width 627 height 23
paste input "[PERSON_NAME][EMAIL_ADDRESS][DOMAIN_NAME]"
type input "[PERSON_NAME][EMAIL_ADDRESS][DOMAIN_NAME]"
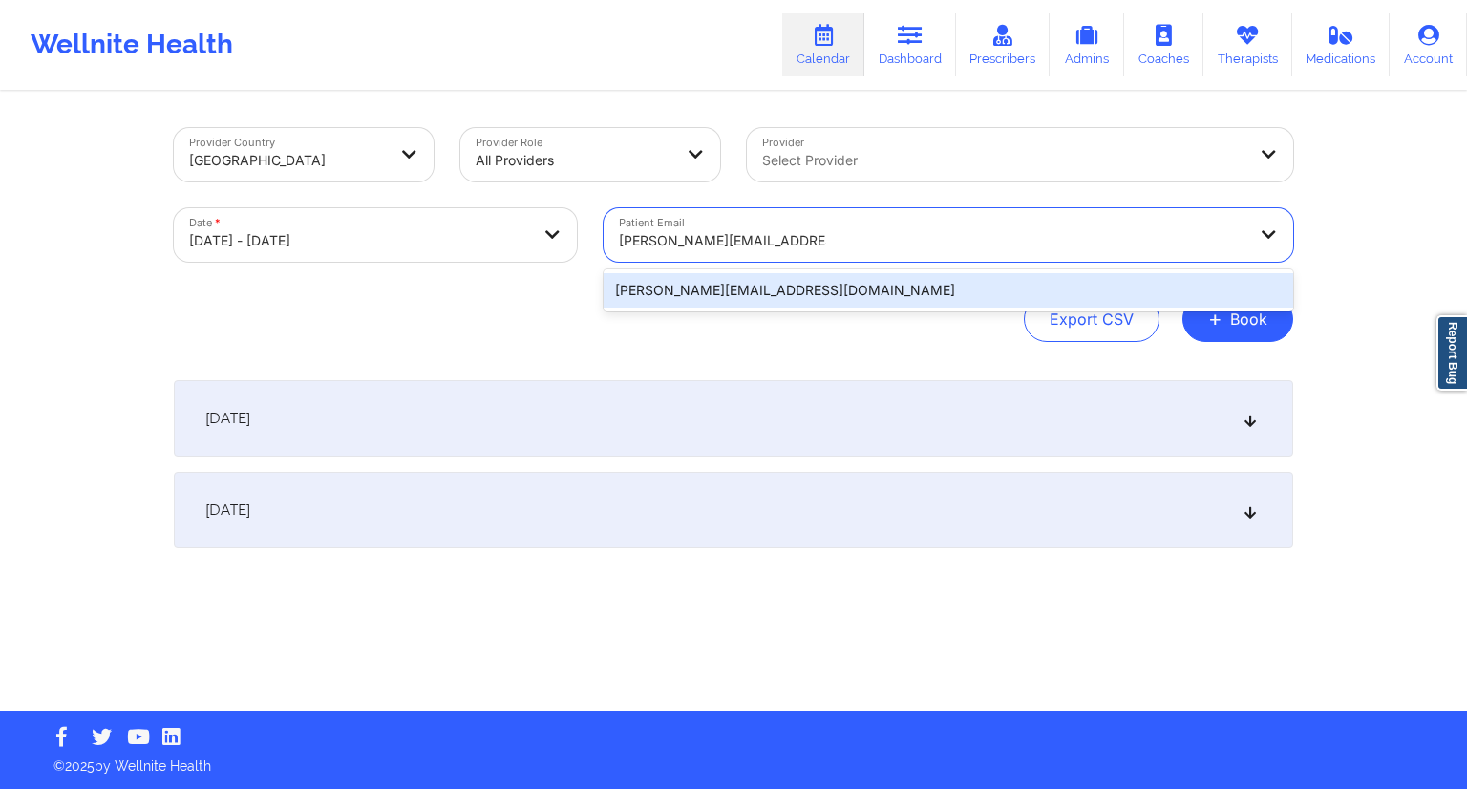
click at [825, 275] on div "[PERSON_NAME][EMAIL_ADDRESS][DOMAIN_NAME]" at bounding box center [949, 290] width 690 height 34
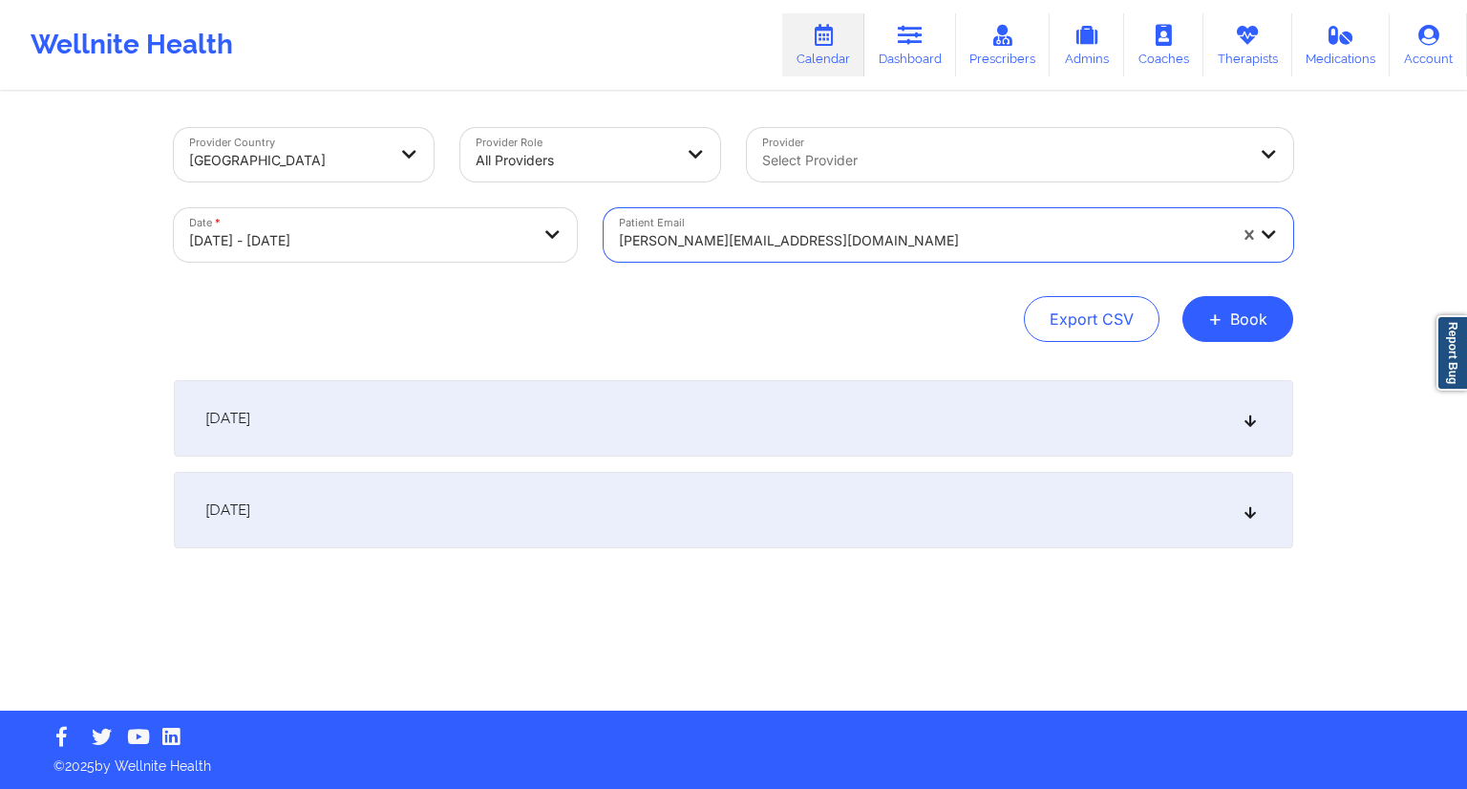
click at [515, 428] on div "[DATE]" at bounding box center [733, 418] width 1119 height 76
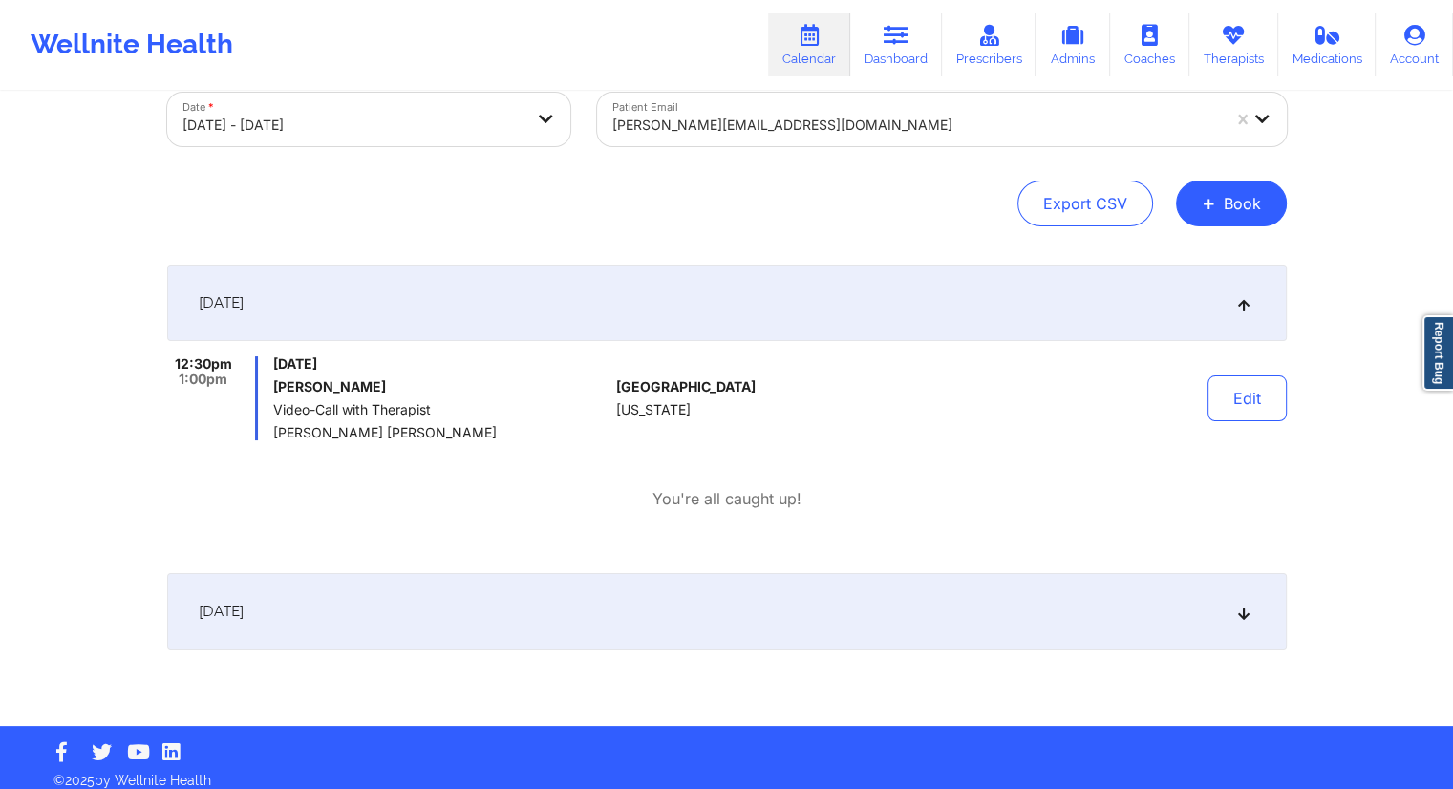
scroll to position [130, 0]
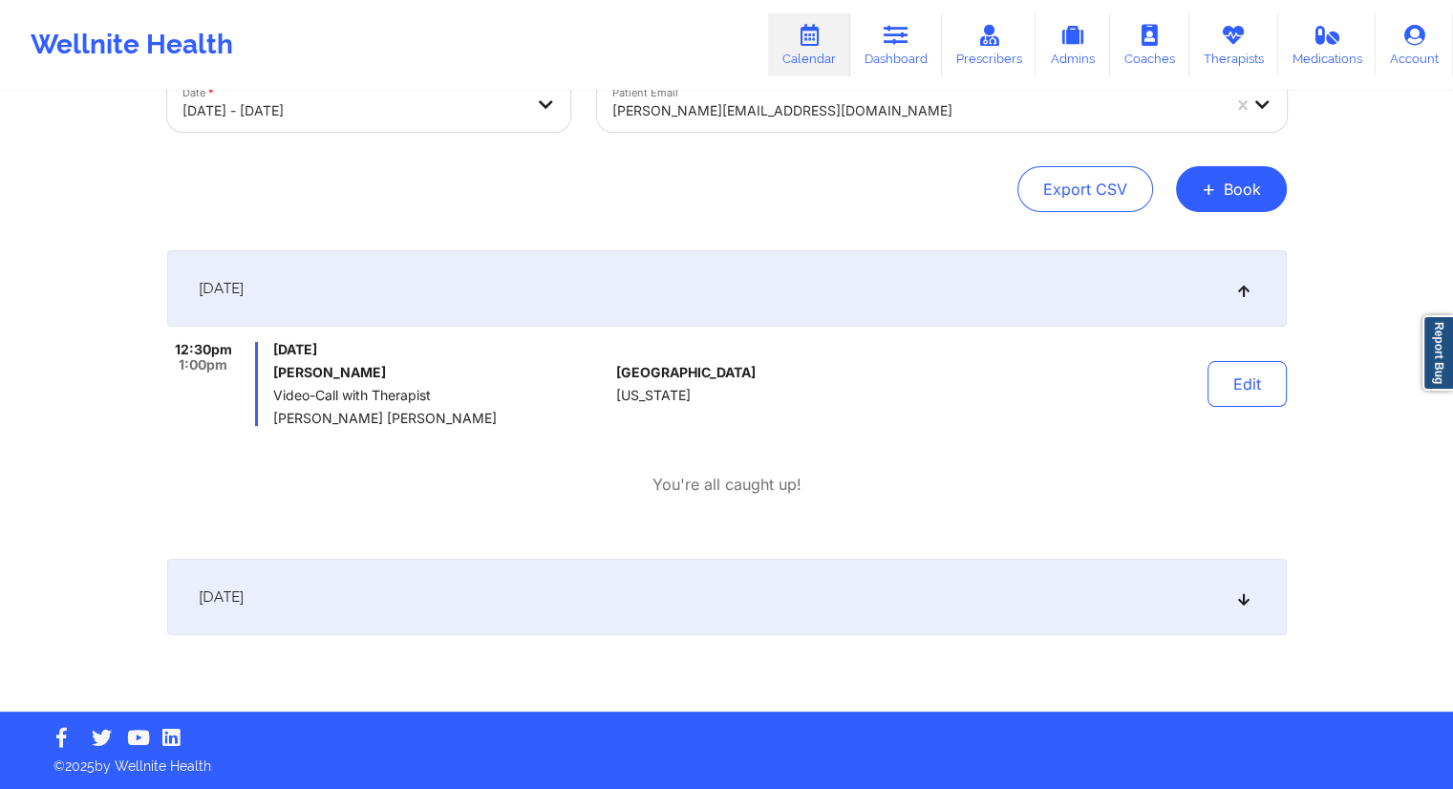
click at [526, 608] on div "[DATE]" at bounding box center [726, 597] width 1119 height 76
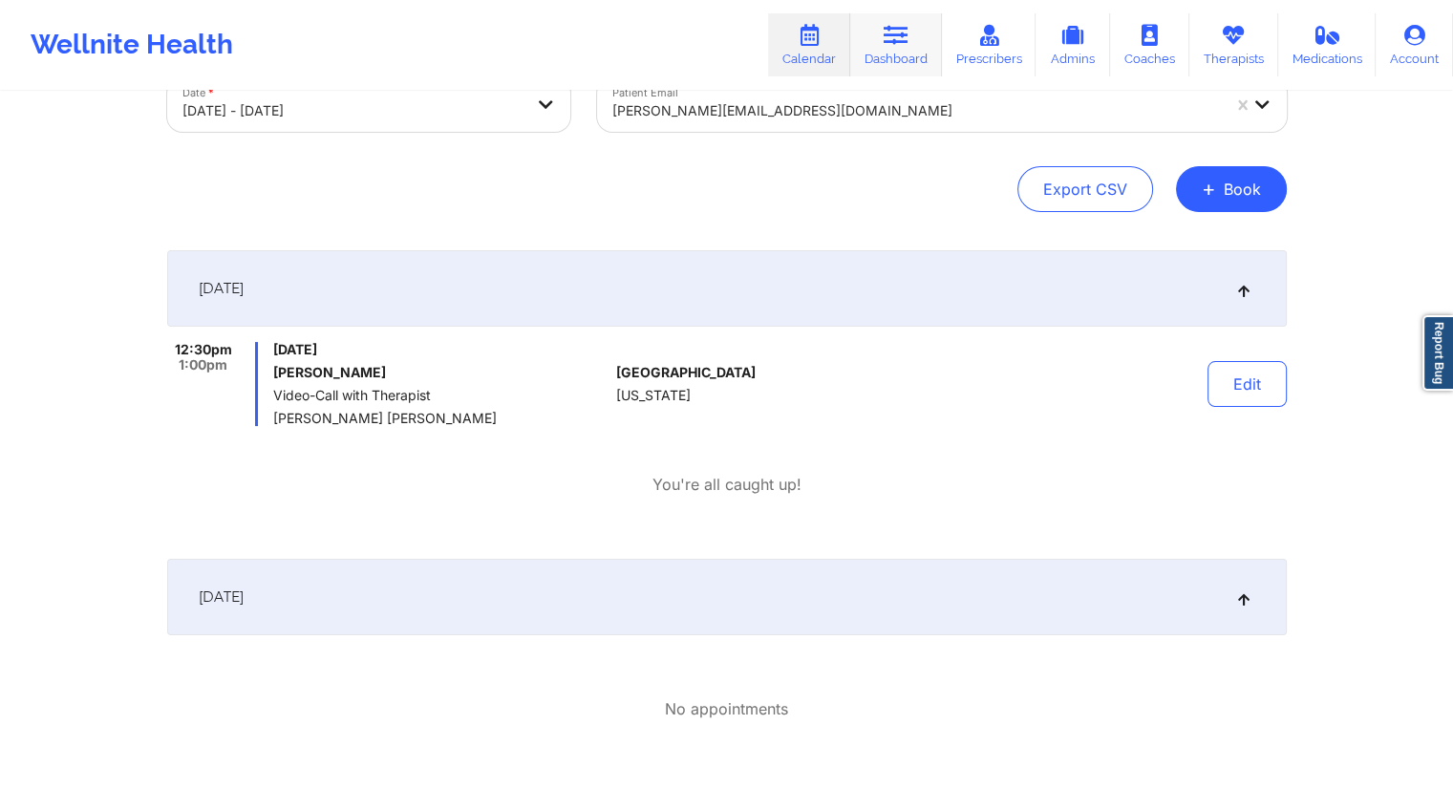
click at [898, 36] on icon at bounding box center [895, 35] width 25 height 21
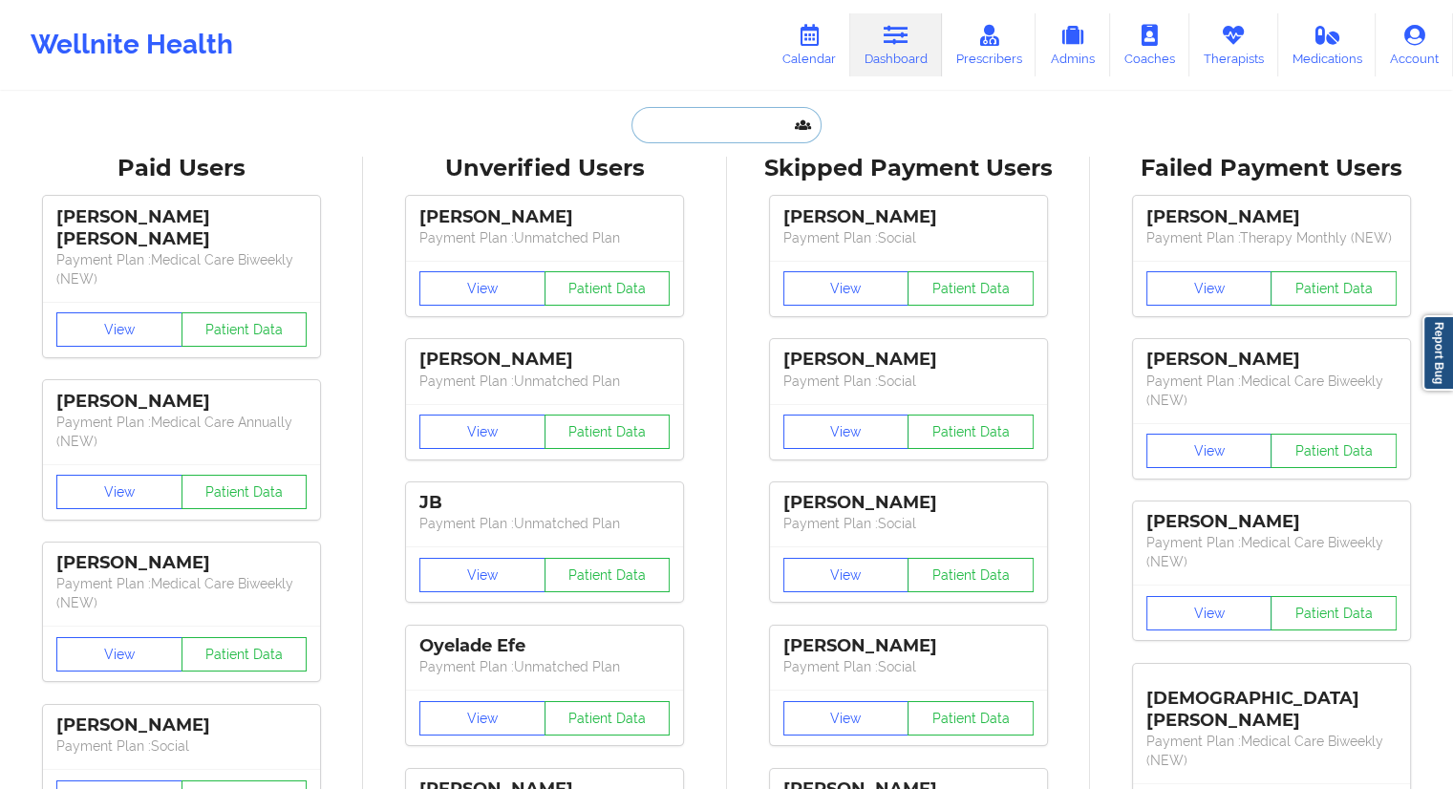
click at [703, 115] on input "text" at bounding box center [725, 125] width 189 height 36
paste input "[PERSON_NAME][EMAIL_ADDRESS][DOMAIN_NAME]"
type input "[PERSON_NAME][EMAIL_ADDRESS][DOMAIN_NAME]"
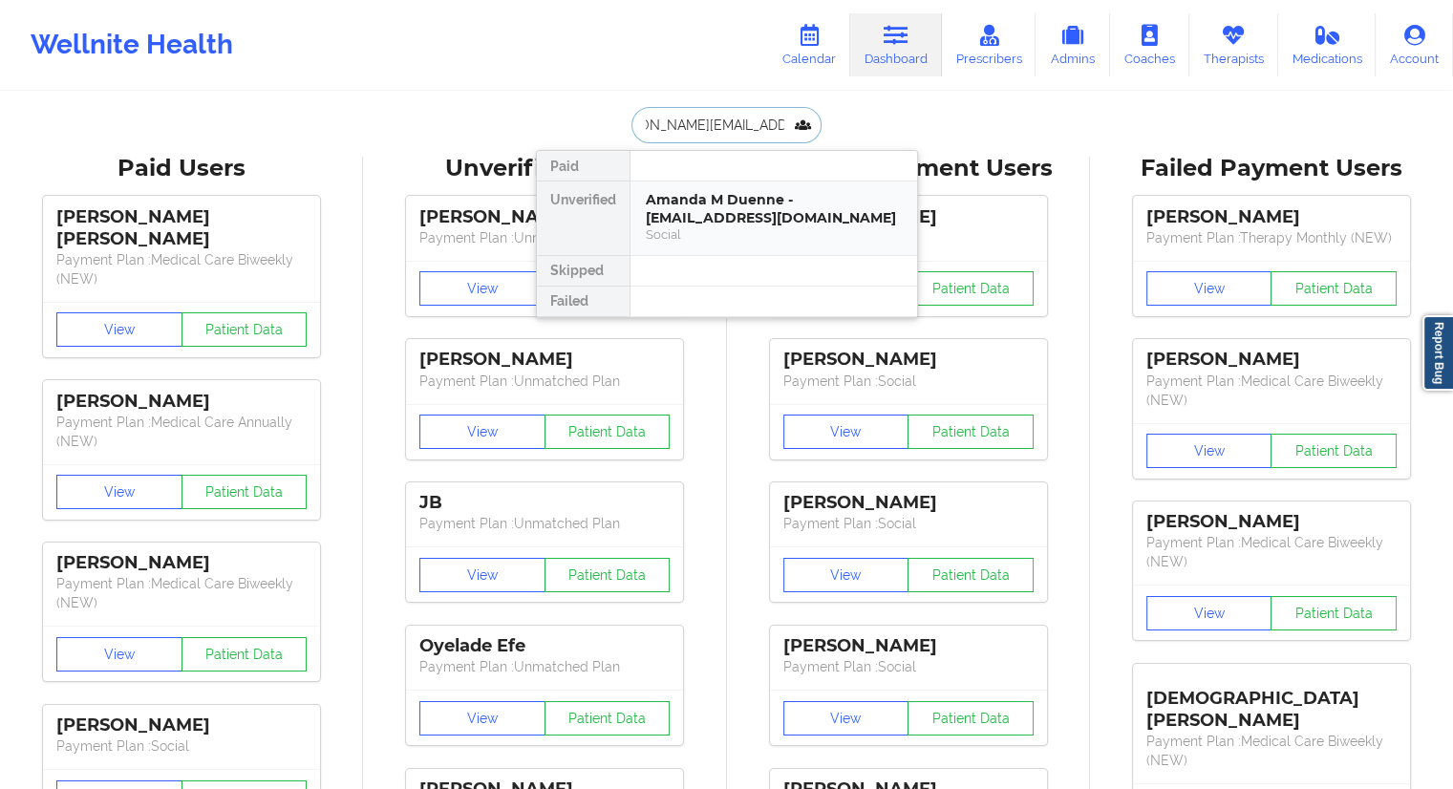
click at [670, 207] on div "Amanda M Duenne - [EMAIL_ADDRESS][DOMAIN_NAME]" at bounding box center [774, 208] width 256 height 35
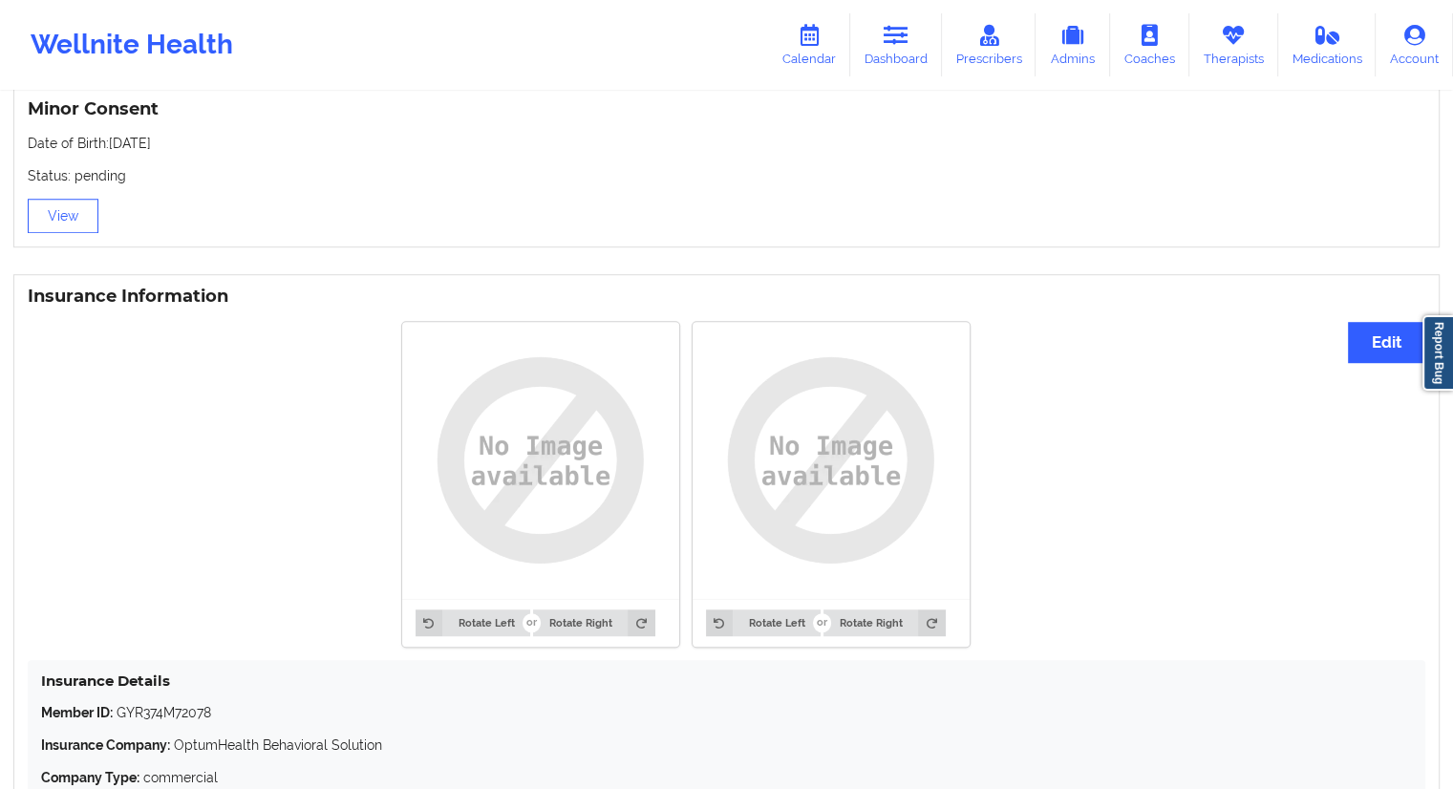
scroll to position [1585, 0]
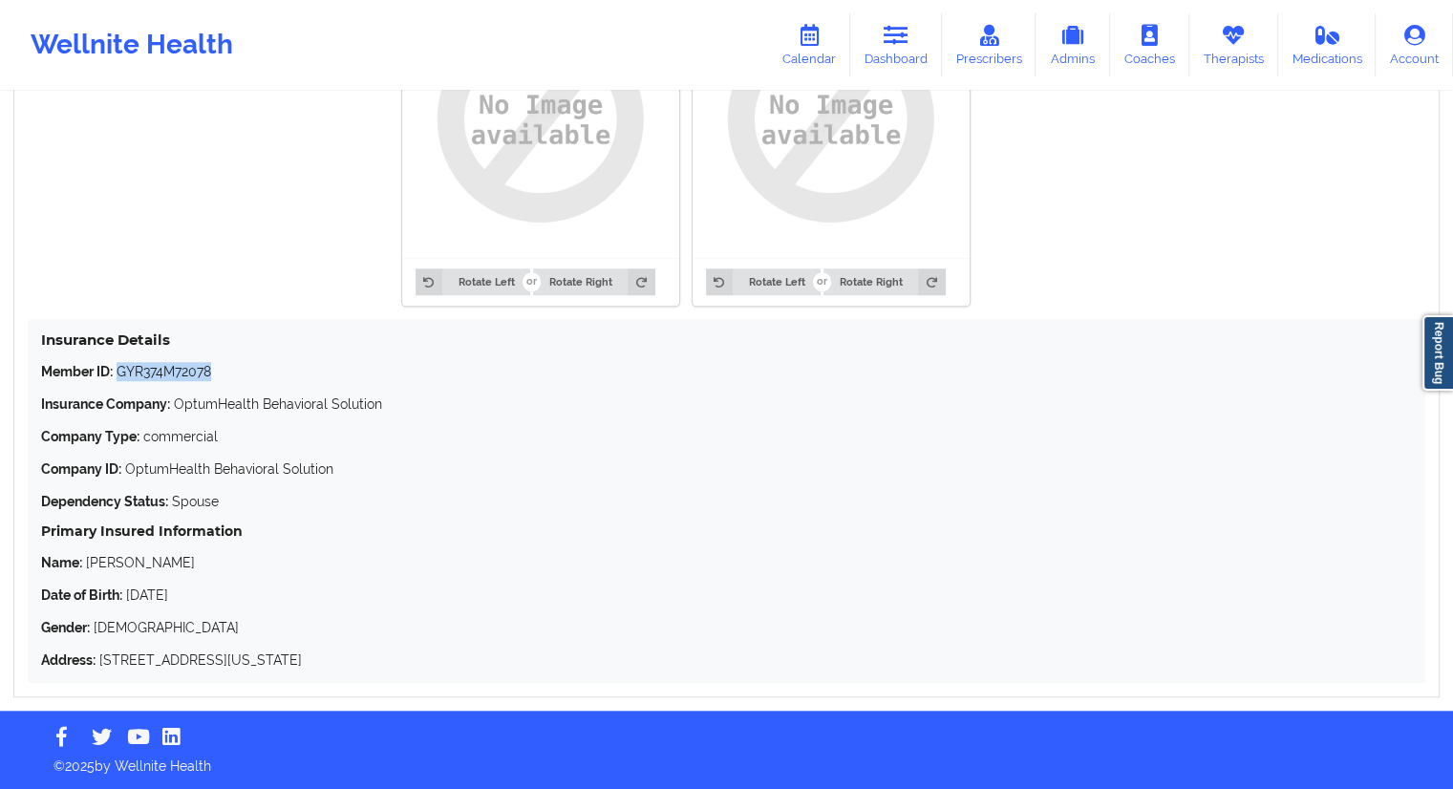
drag, startPoint x: 226, startPoint y: 376, endPoint x: 119, endPoint y: 370, distance: 107.2
click at [119, 370] on p "Member ID: GYR374M72078" at bounding box center [726, 371] width 1371 height 19
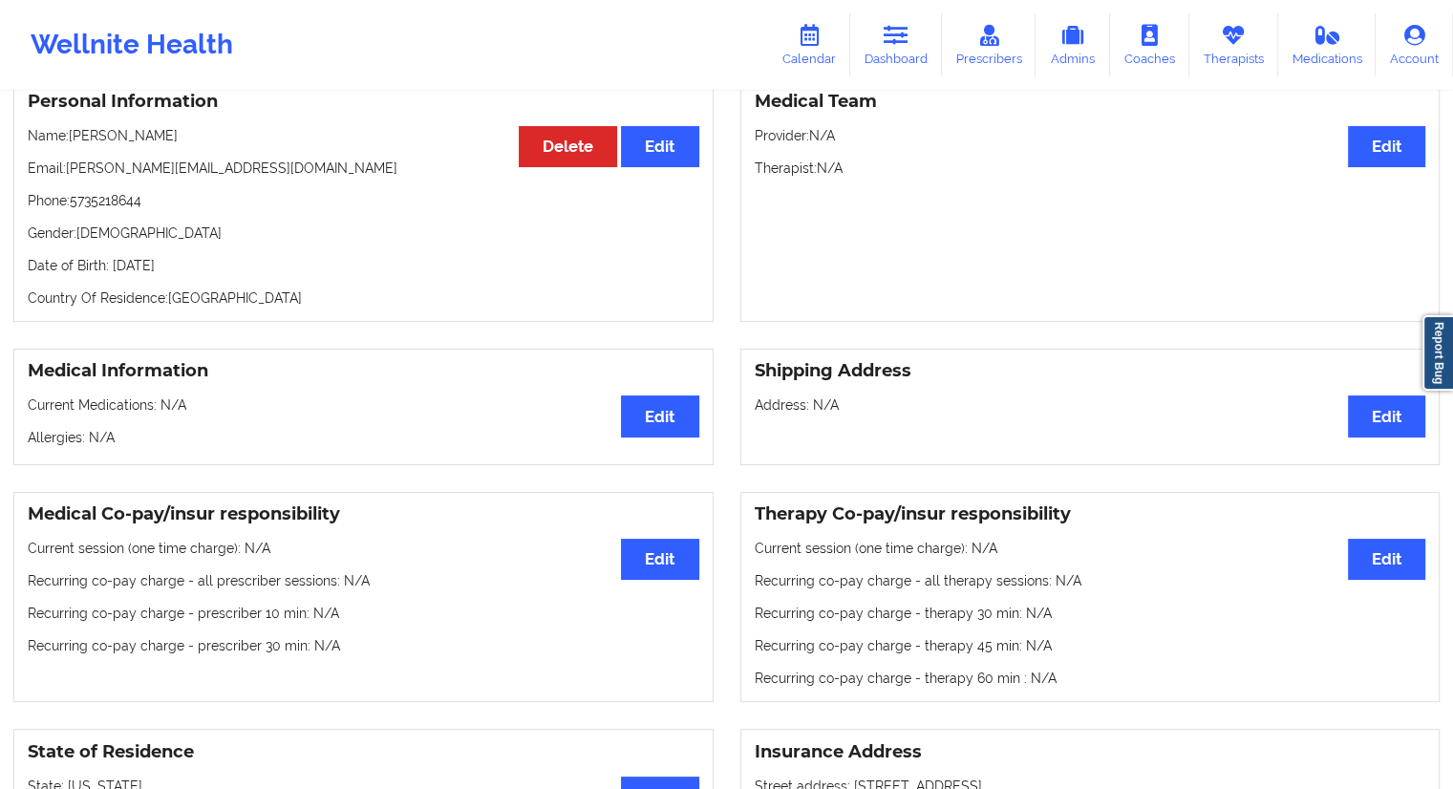
scroll to position [57, 0]
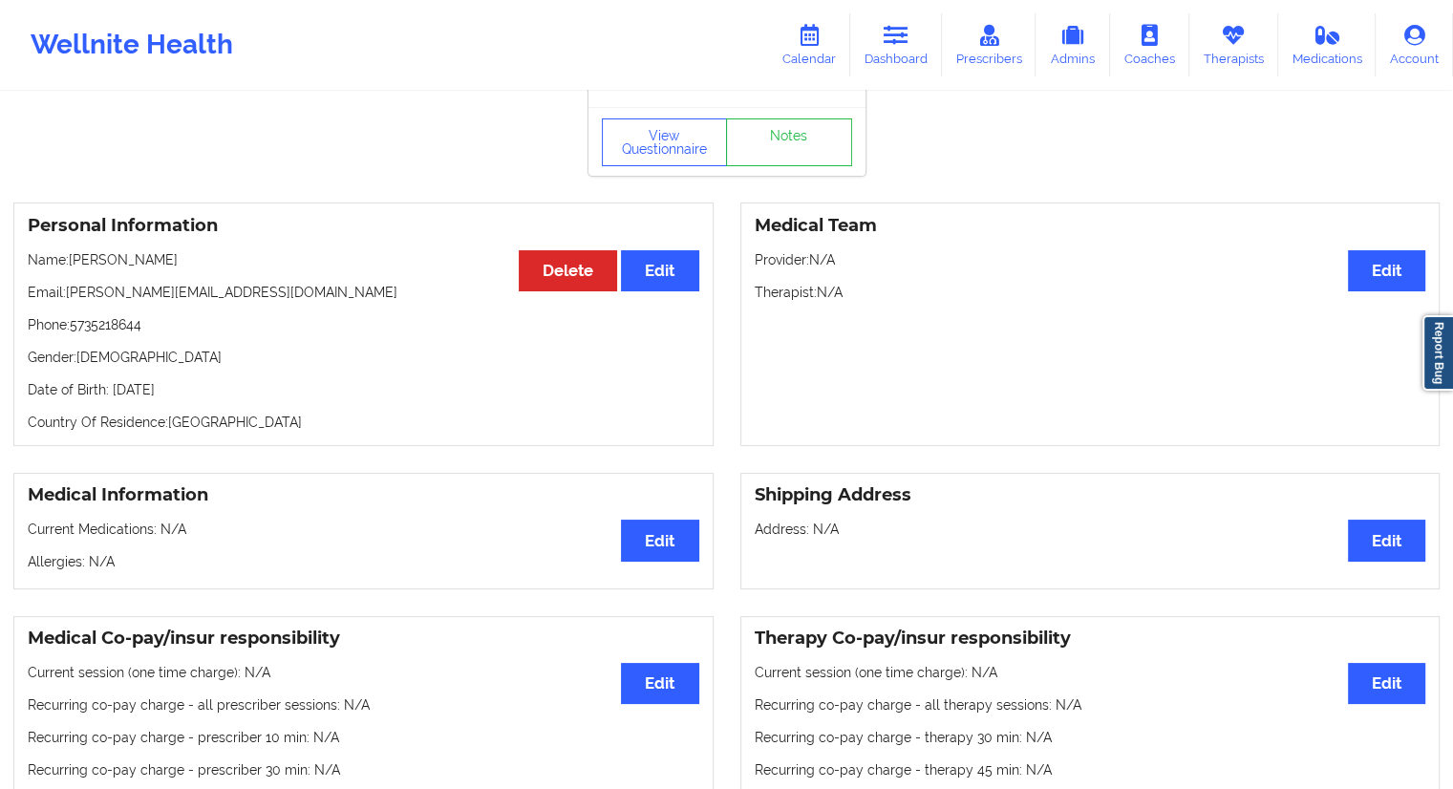
drag, startPoint x: 199, startPoint y: 267, endPoint x: 73, endPoint y: 265, distance: 126.1
click at [73, 265] on p "Name: [PERSON_NAME]" at bounding box center [363, 259] width 671 height 19
click at [1243, 60] on link "Therapists" at bounding box center [1233, 44] width 89 height 63
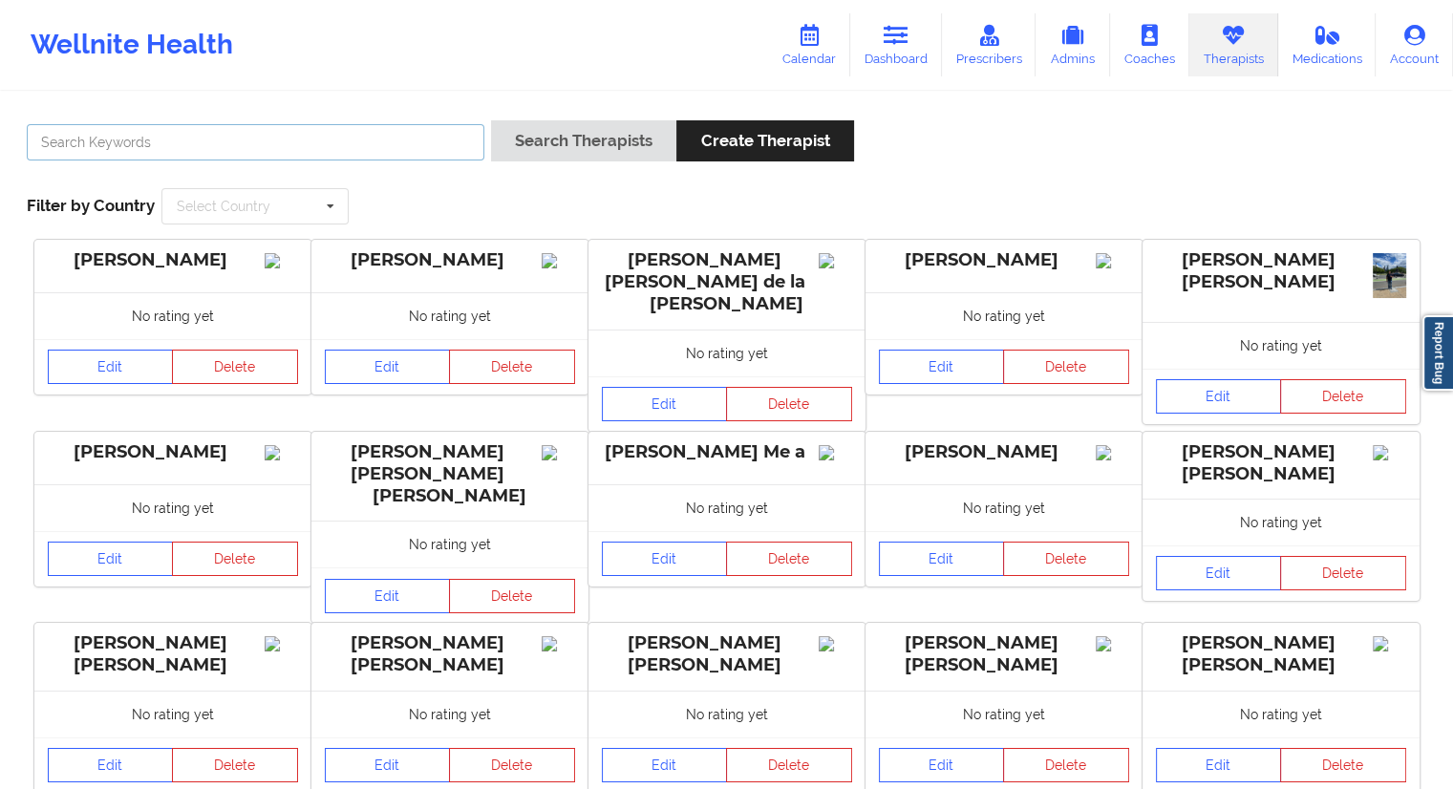
click at [245, 144] on input "text" at bounding box center [255, 142] width 457 height 36
